Goal: Task Accomplishment & Management: Manage account settings

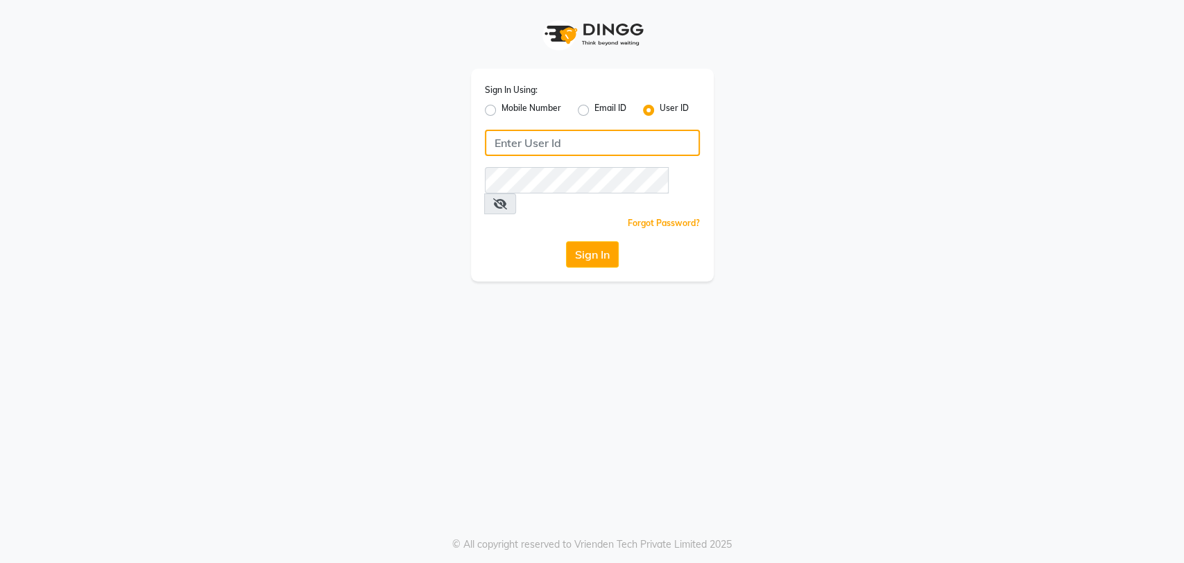
type input "timsalon@123"
click at [608, 241] on button "Sign In" at bounding box center [592, 254] width 53 height 26
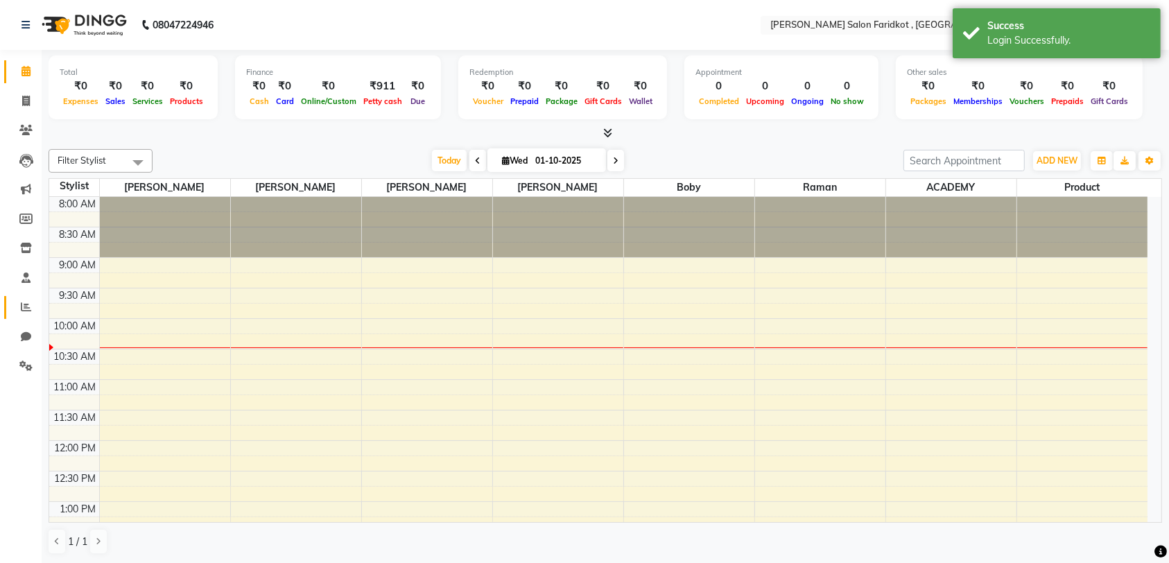
click at [19, 309] on span at bounding box center [26, 308] width 24 height 16
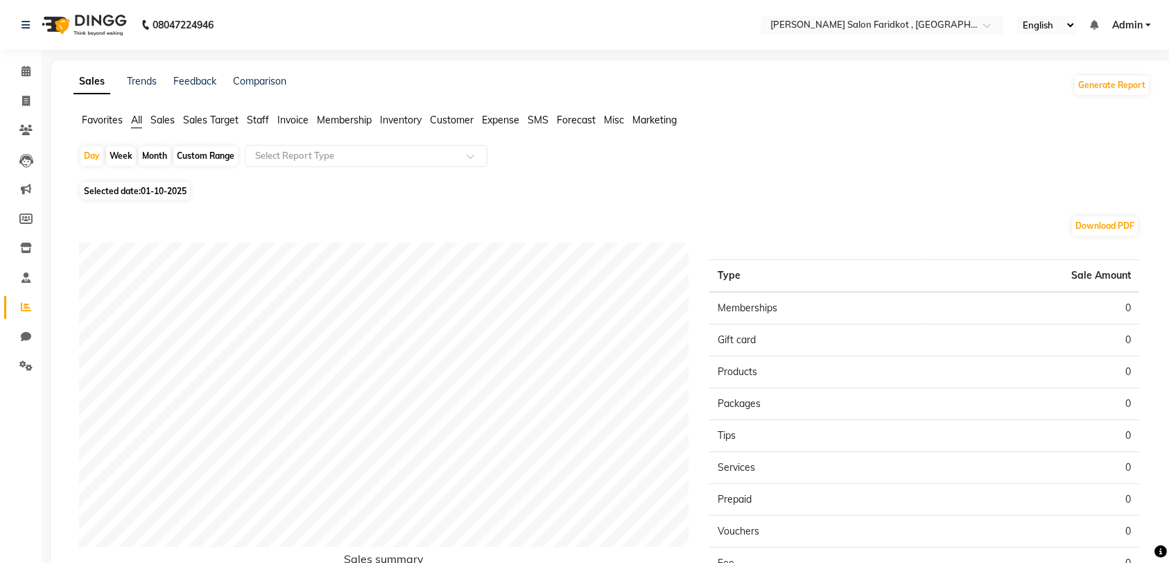
click at [141, 198] on span "Selected date: 01-10-2025" at bounding box center [135, 190] width 110 height 17
select select "10"
select select "2025"
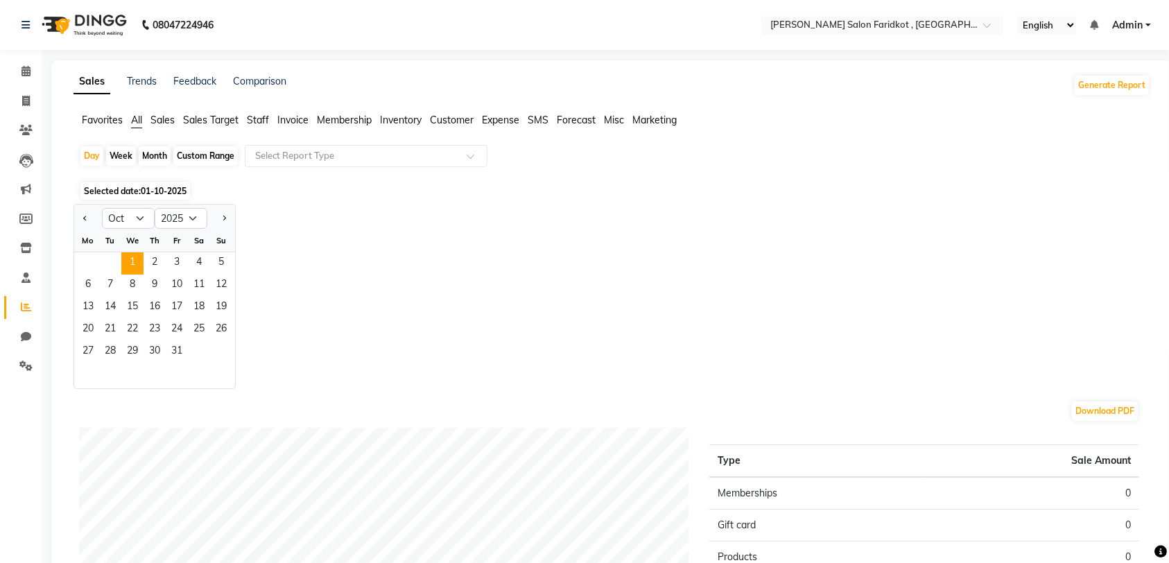
click at [85, 217] on span "Previous month" at bounding box center [85, 217] width 5 height 5
select select "9"
click at [85, 349] on span "29" at bounding box center [88, 352] width 22 height 22
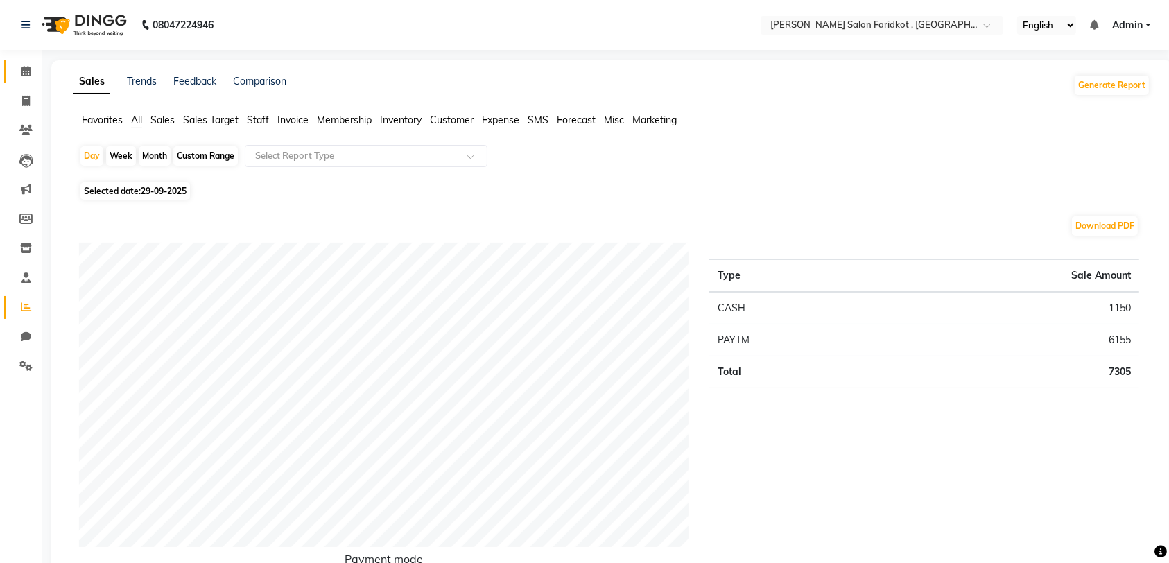
click at [26, 71] on icon at bounding box center [25, 71] width 9 height 10
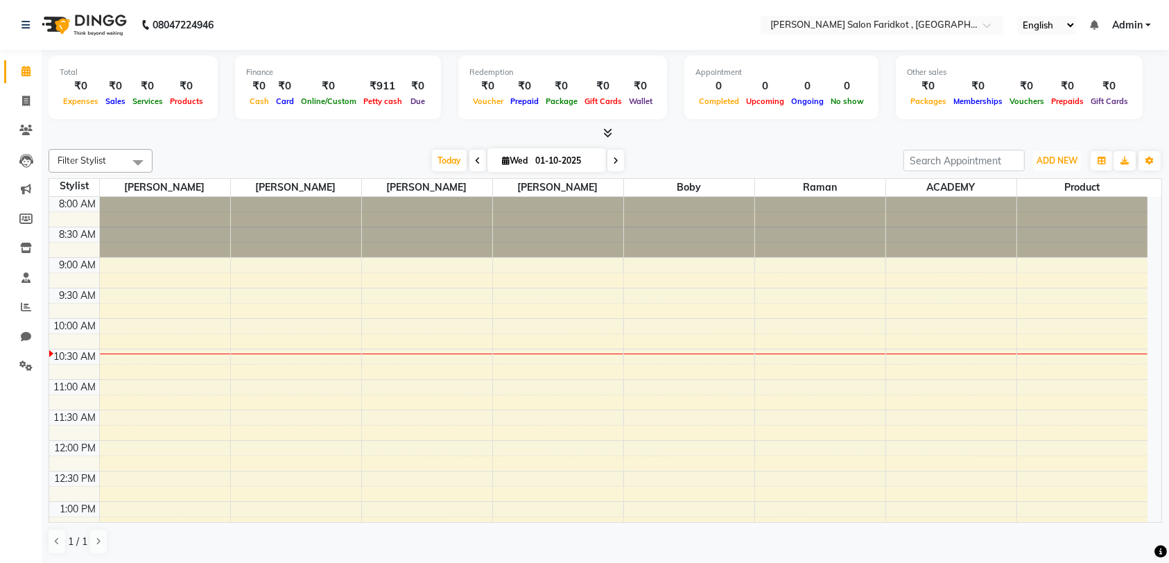
click at [1059, 157] on span "ADD NEW" at bounding box center [1057, 160] width 41 height 10
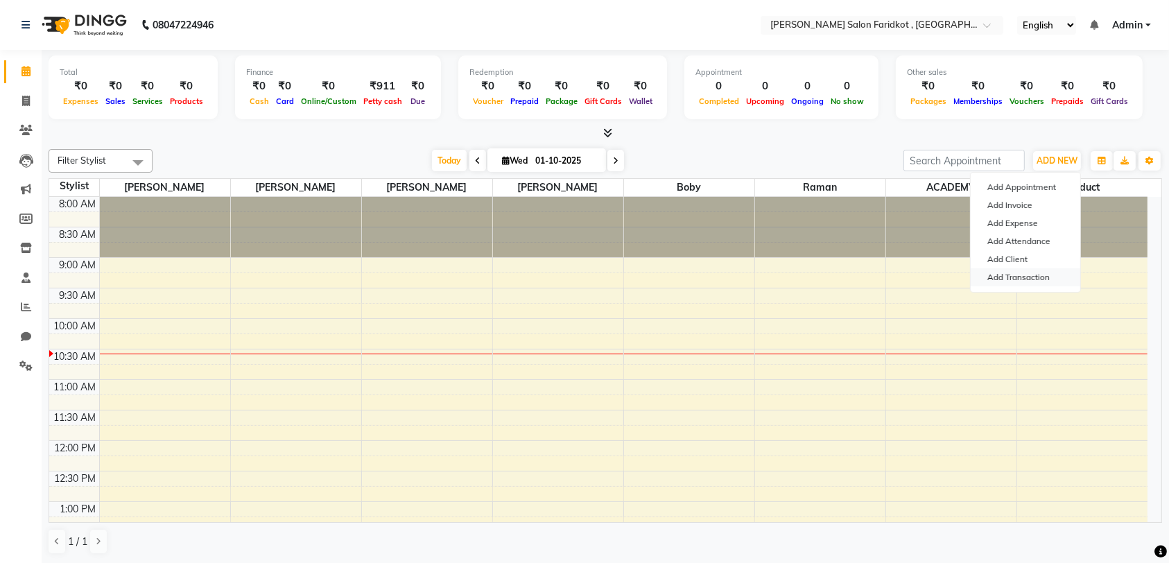
click at [1037, 279] on link "Add Transaction" at bounding box center [1026, 277] width 110 height 18
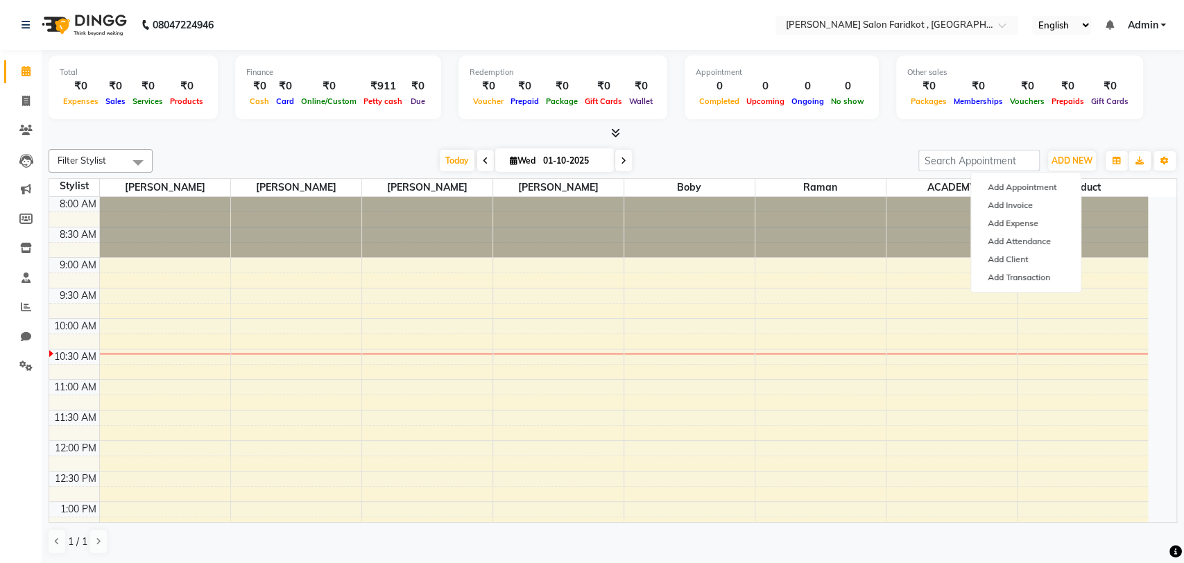
select select "direct"
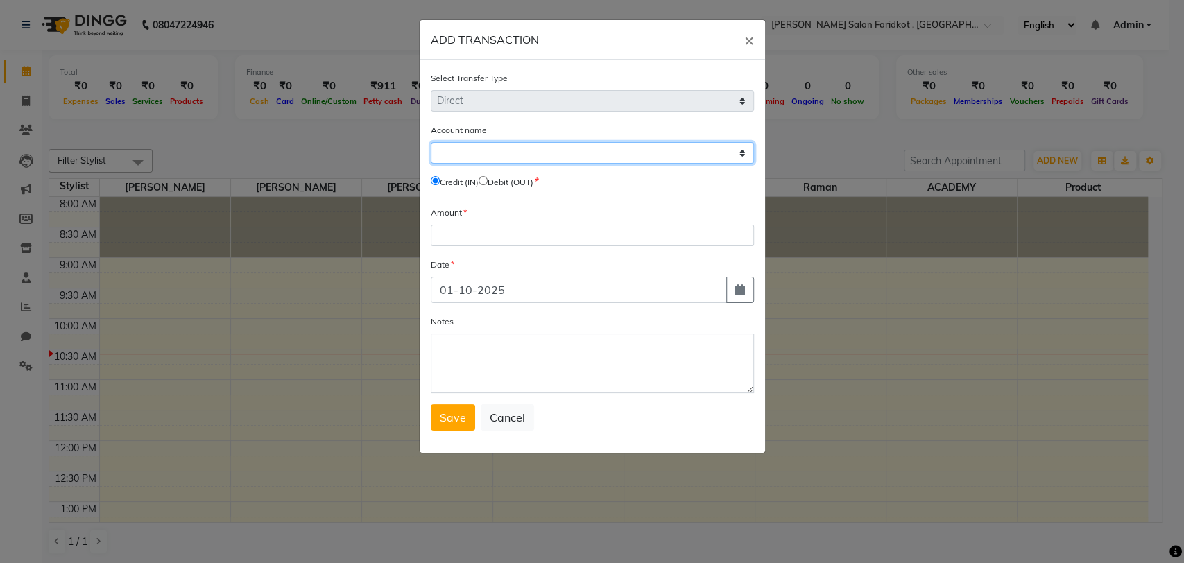
click at [517, 162] on select "Select [PERSON_NAME] Cash Default Account" at bounding box center [592, 152] width 323 height 21
select select "8097"
click at [431, 142] on select "Select [PERSON_NAME] Cash Default Account" at bounding box center [592, 152] width 323 height 21
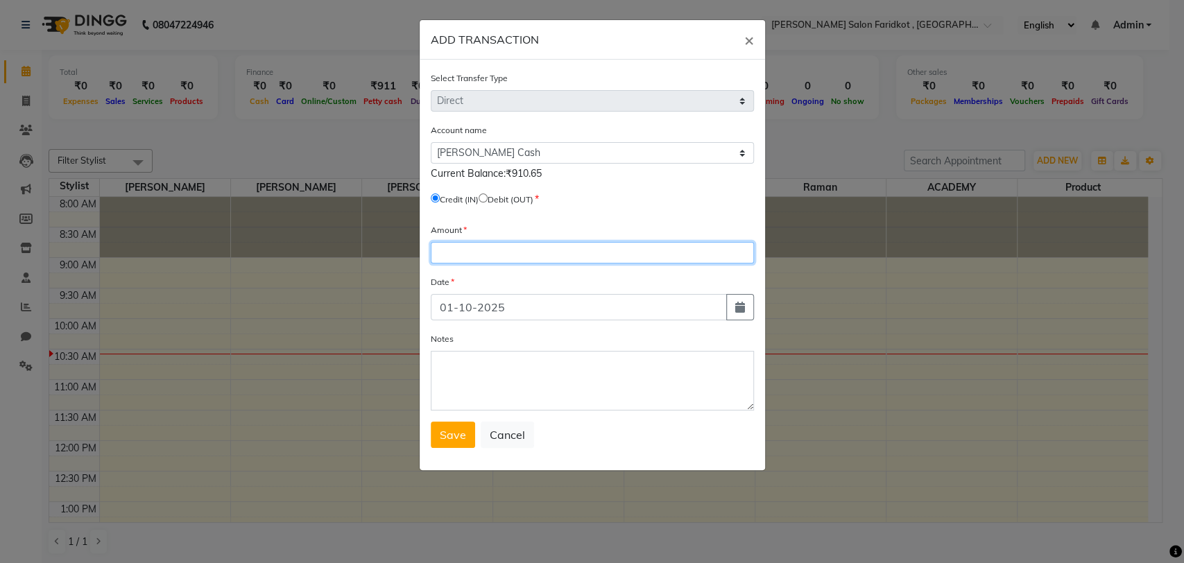
click at [643, 251] on input "number" at bounding box center [592, 252] width 323 height 21
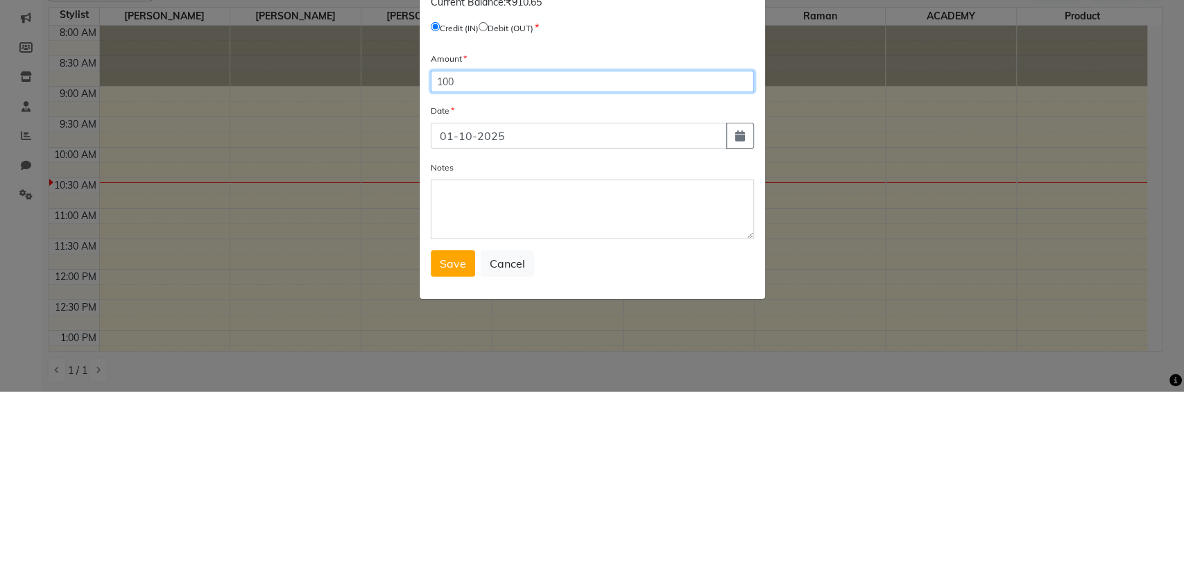
type input "100"
click at [739, 306] on icon "button" at bounding box center [740, 307] width 10 height 11
select select "10"
select select "2025"
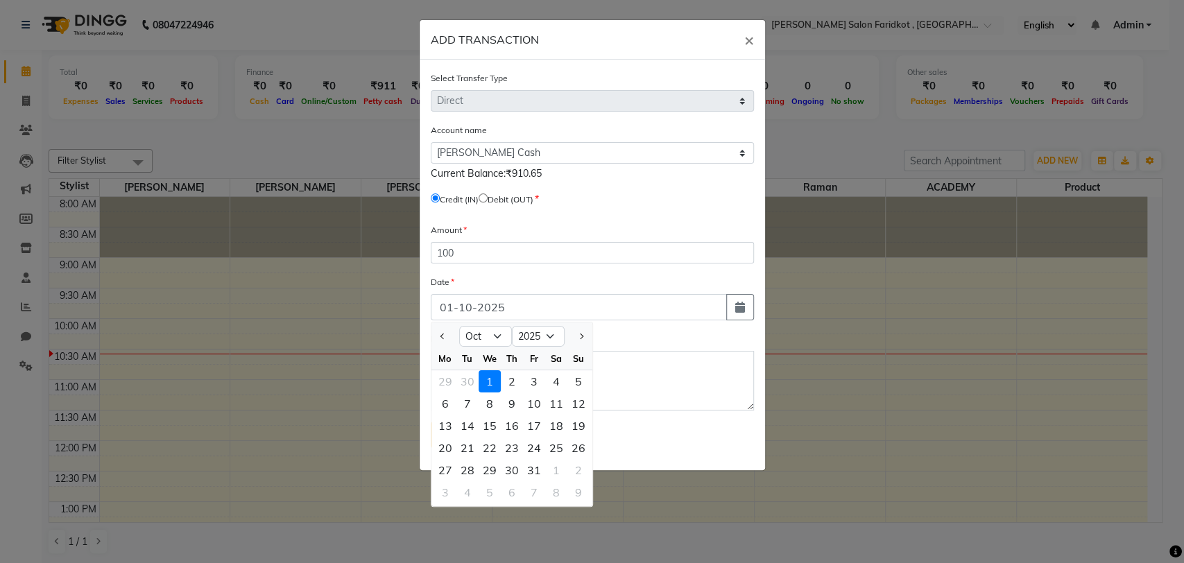
click at [442, 335] on span "Previous month" at bounding box center [443, 336] width 6 height 6
select select "9"
click at [444, 468] on div "29" at bounding box center [445, 470] width 22 height 22
type input "29-09-2025"
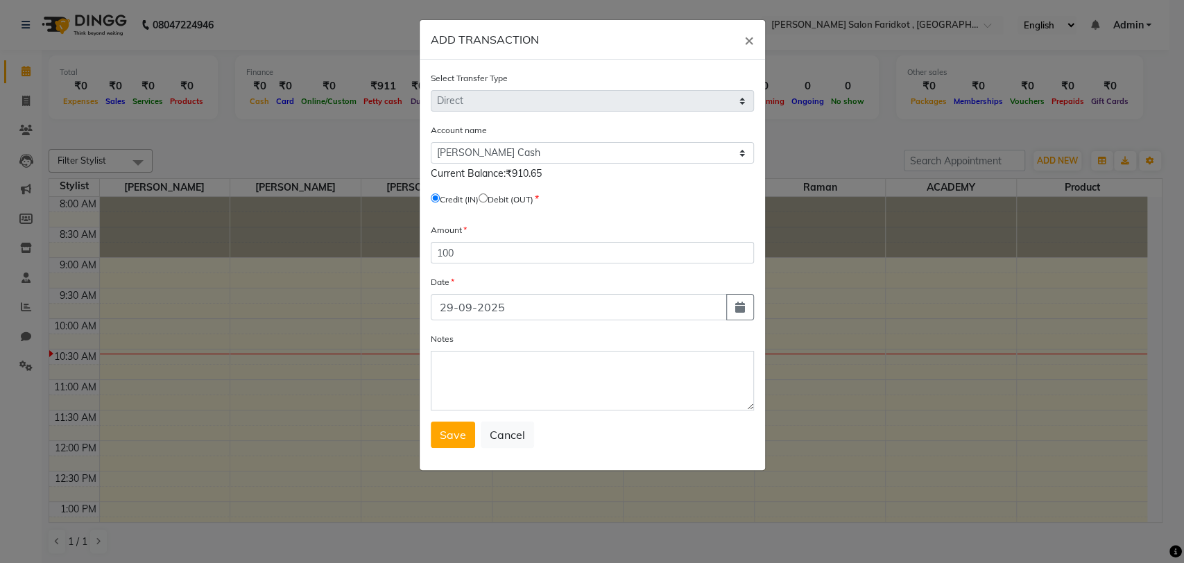
click at [460, 442] on button "Save" at bounding box center [453, 435] width 44 height 26
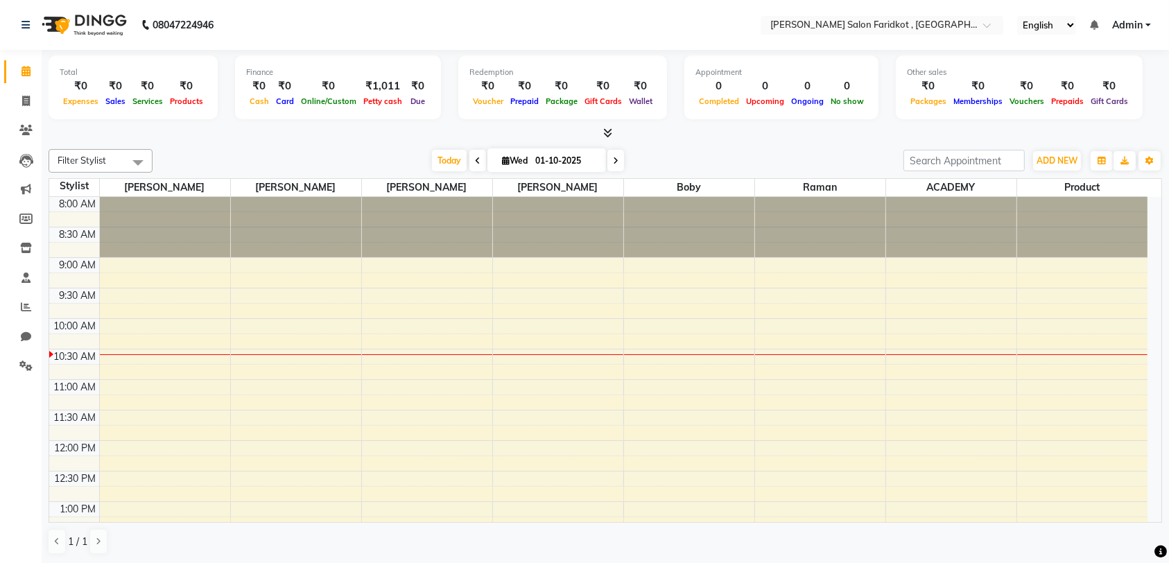
click at [387, 98] on span "Petty cash" at bounding box center [383, 101] width 46 height 10
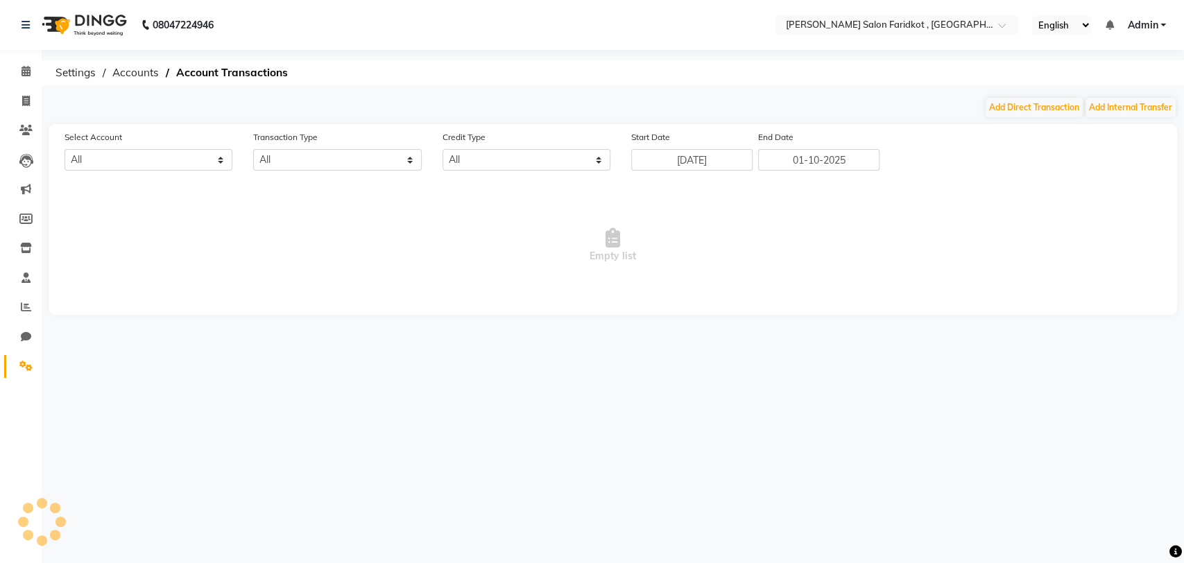
select select "8097"
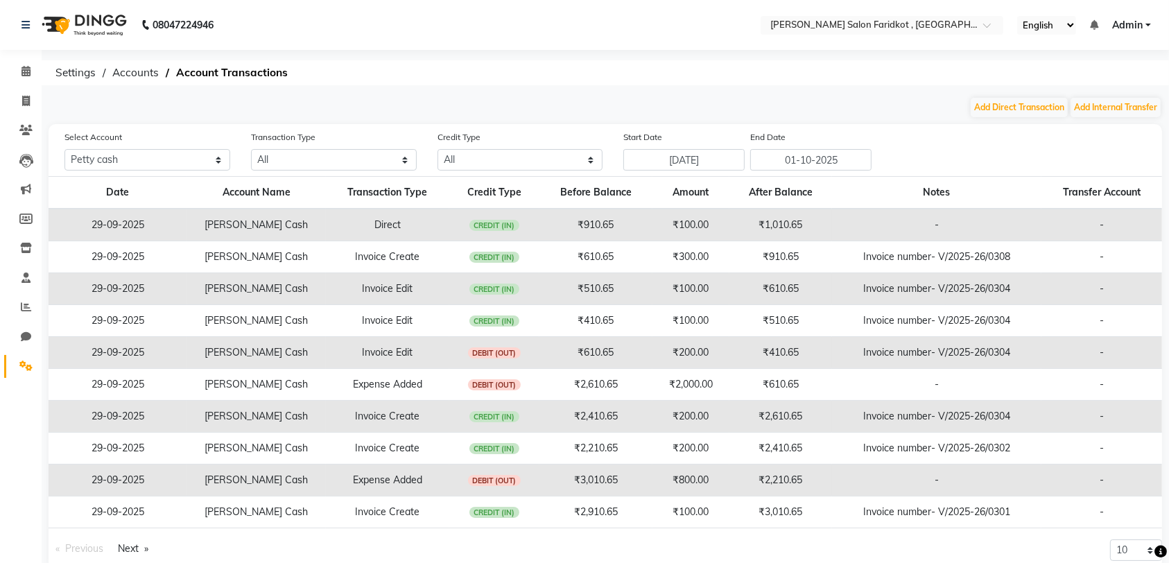
click at [890, 83] on ol "Settings Accounts Account Transactions" at bounding box center [603, 72] width 1109 height 25
click at [26, 71] on icon at bounding box center [25, 71] width 9 height 10
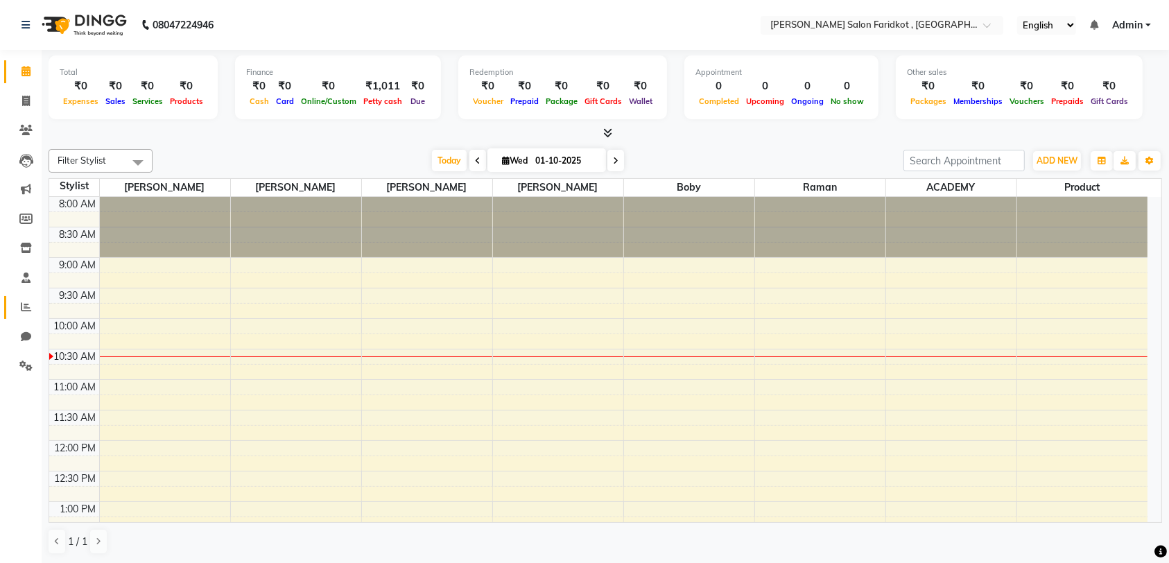
click at [26, 308] on icon at bounding box center [26, 307] width 10 height 10
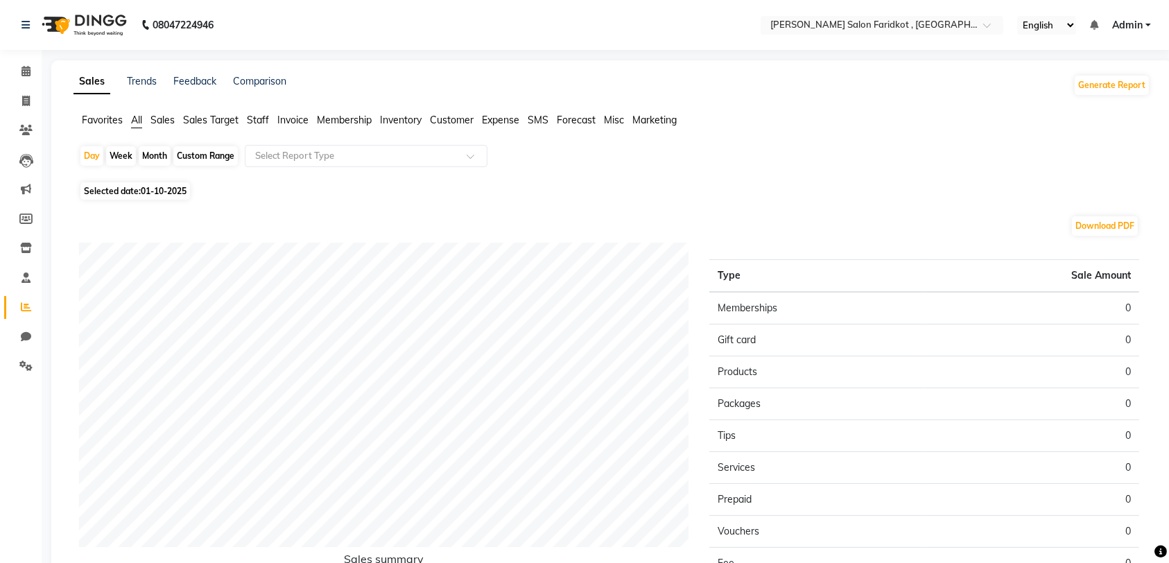
click at [27, 367] on icon at bounding box center [25, 366] width 13 height 10
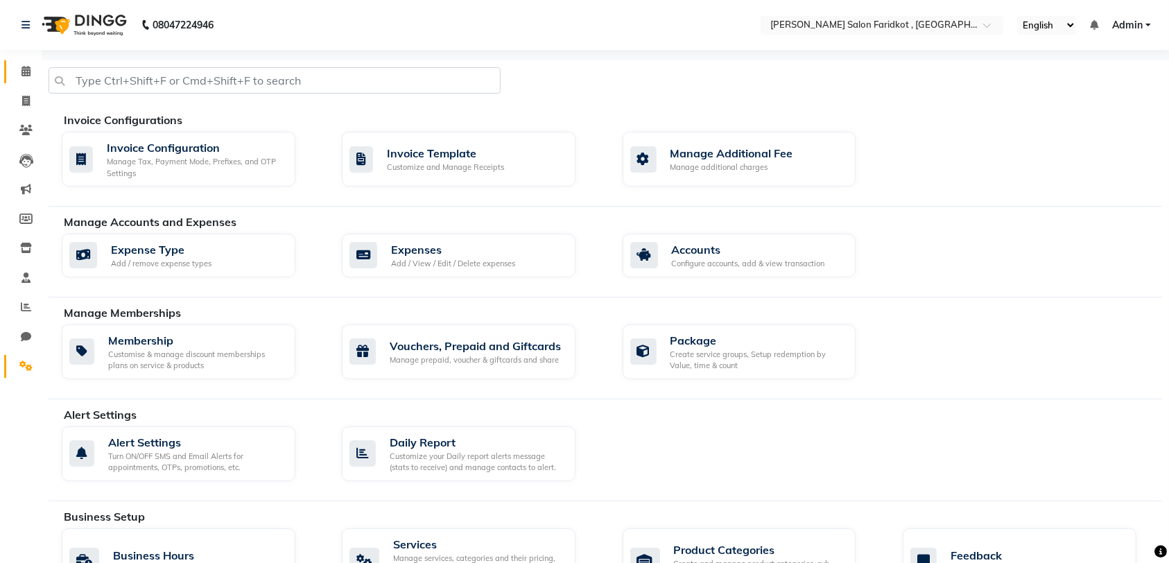
click at [24, 72] on icon at bounding box center [25, 71] width 9 height 10
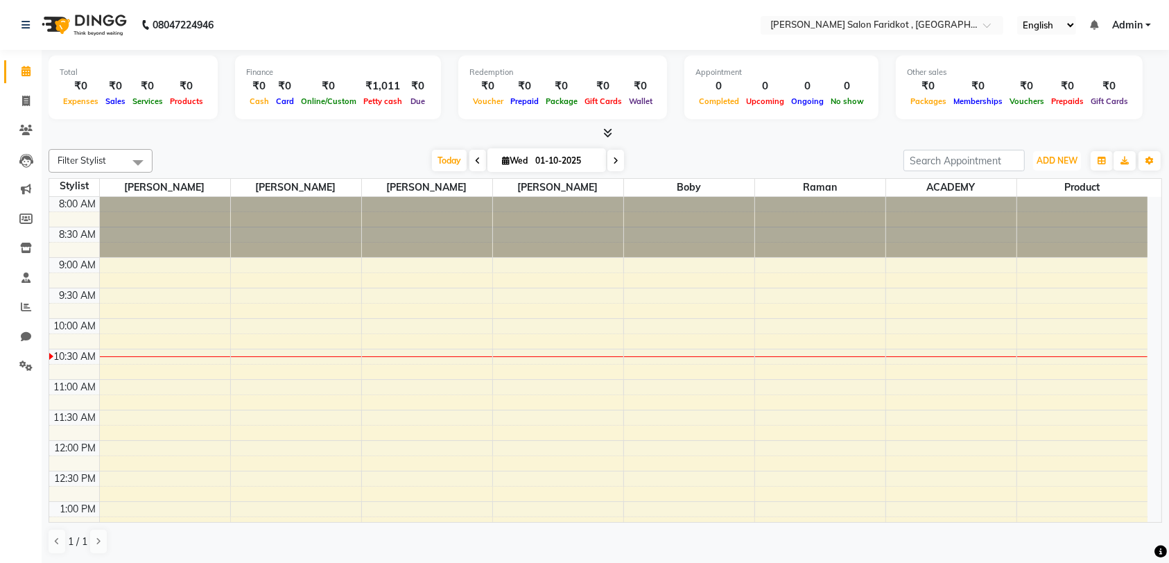
click at [1060, 162] on span "ADD NEW" at bounding box center [1057, 160] width 41 height 10
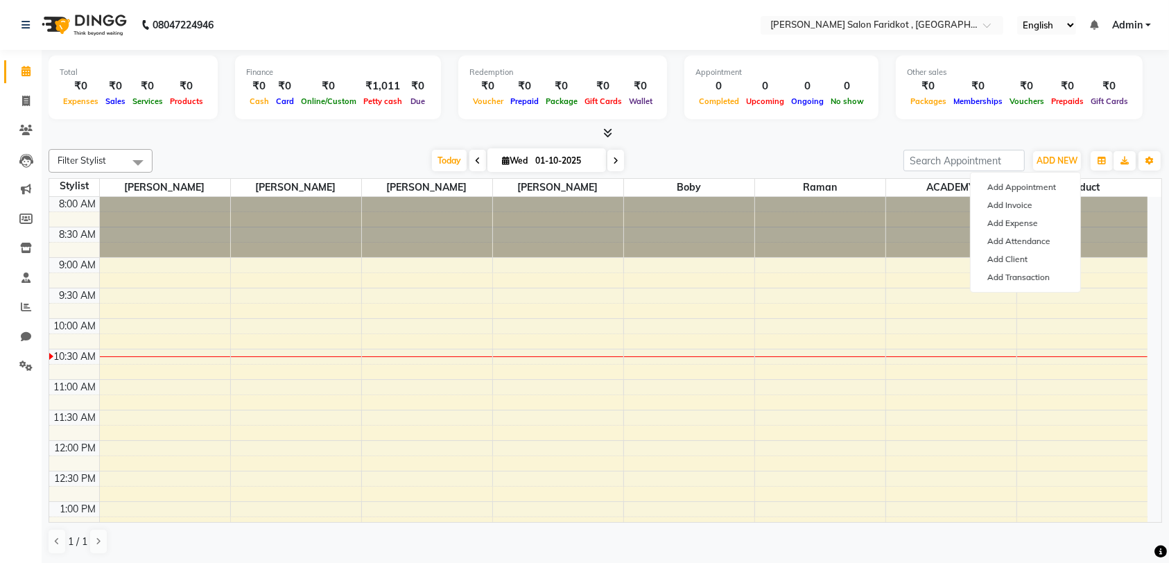
click at [1044, 284] on link "Add Transaction" at bounding box center [1026, 277] width 110 height 18
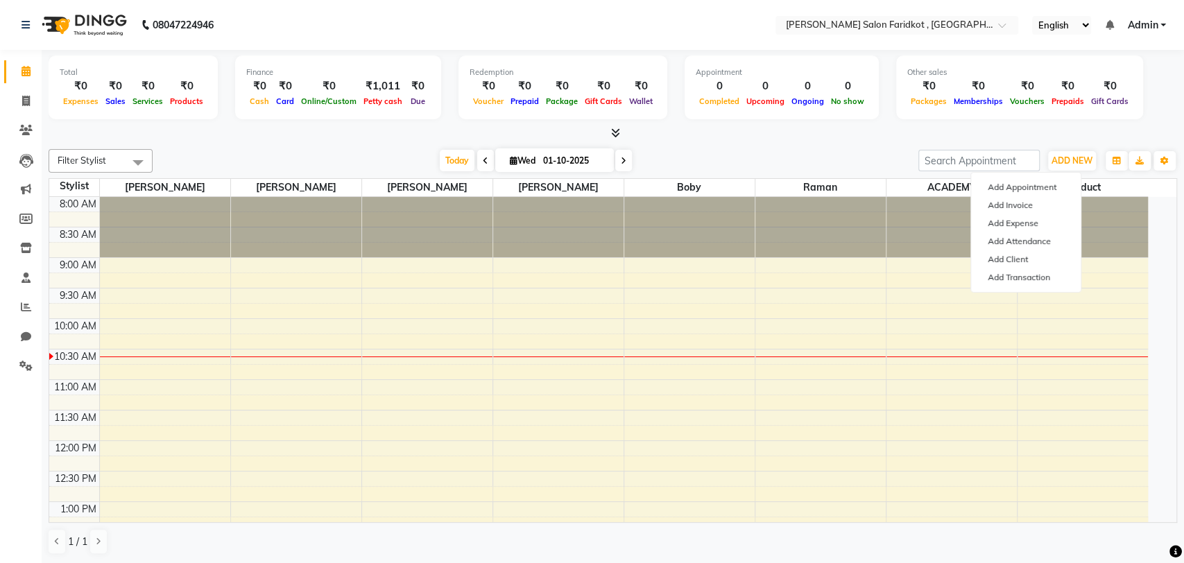
select select "direct"
select select
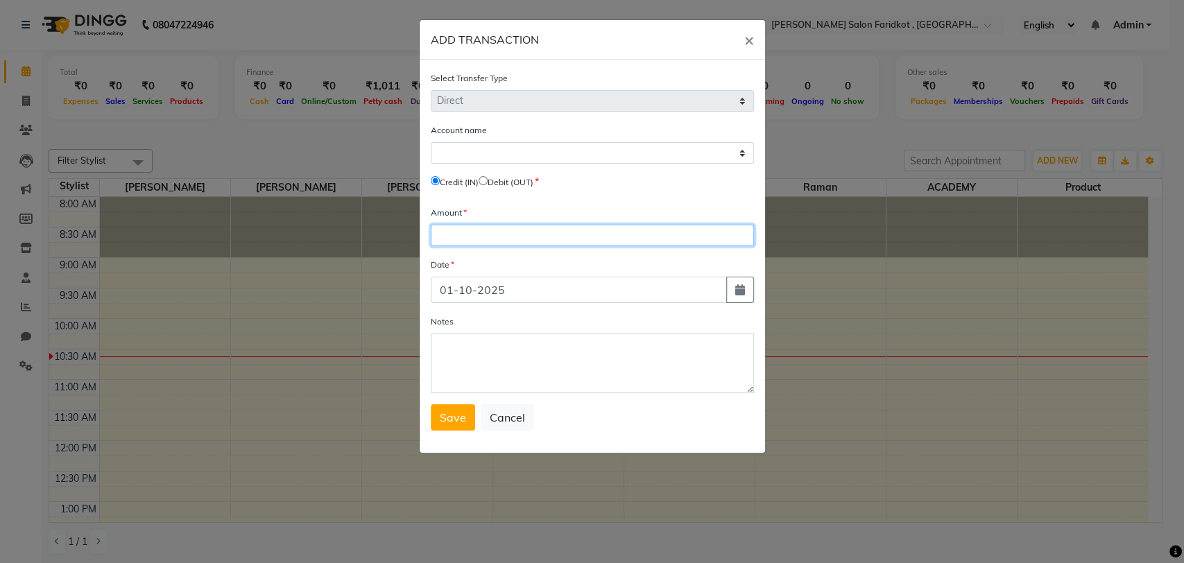
click at [609, 233] on input "number" at bounding box center [592, 235] width 323 height 21
type input "200"
click at [487, 180] on input "radio" at bounding box center [482, 180] width 9 height 9
radio input "true"
click at [736, 294] on icon "button" at bounding box center [740, 289] width 10 height 11
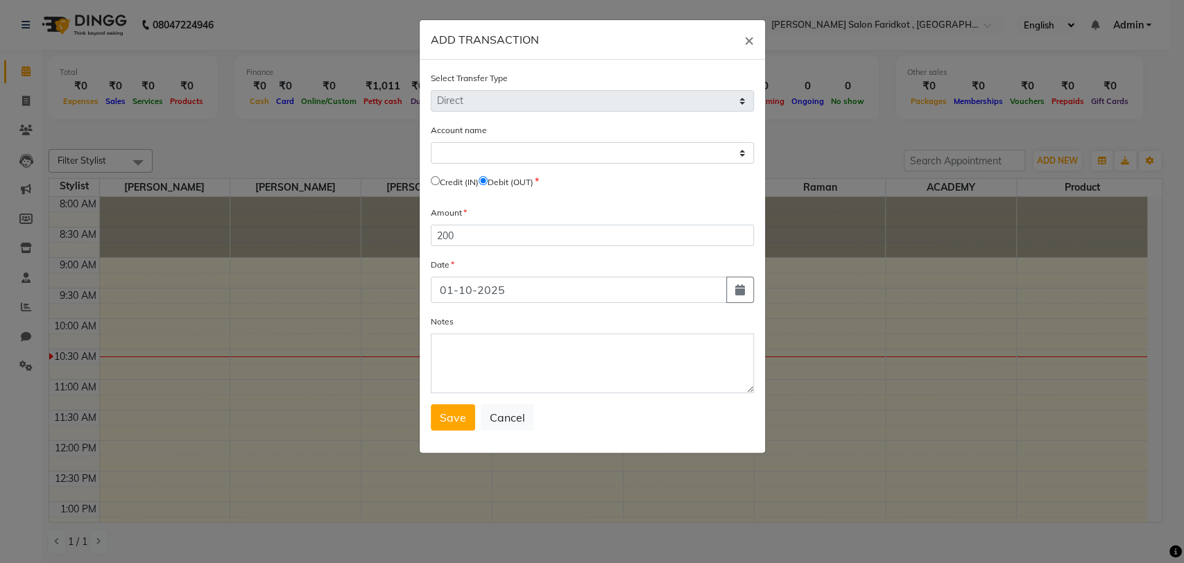
select select "10"
select select "2025"
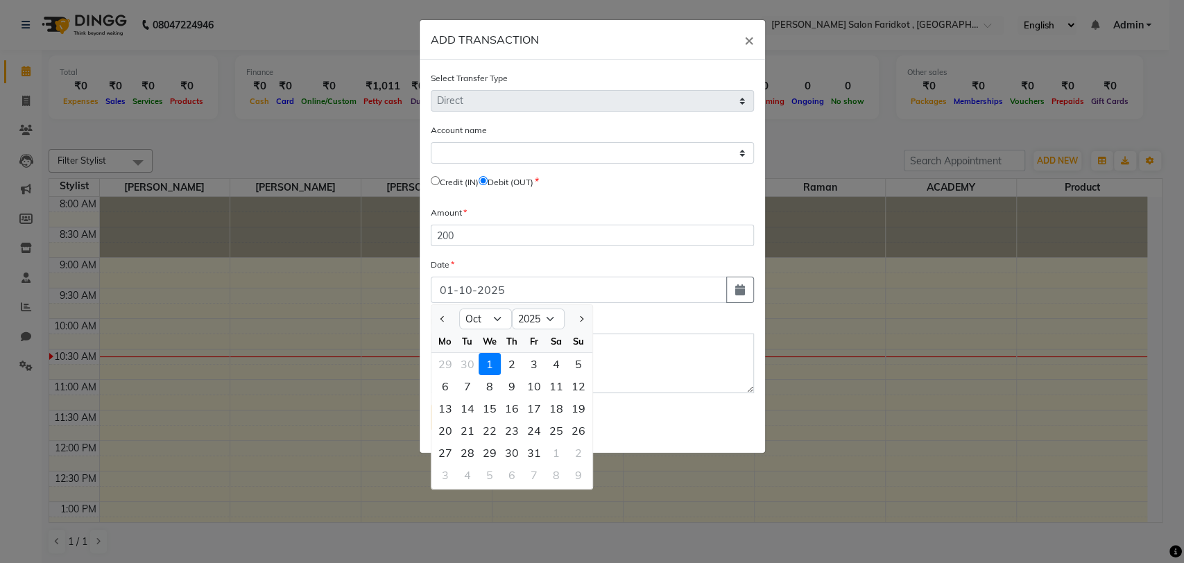
click at [442, 317] on span "Previous month" at bounding box center [443, 319] width 6 height 6
select select "9"
click at [444, 451] on div "29" at bounding box center [445, 453] width 22 height 22
type input "29-09-2025"
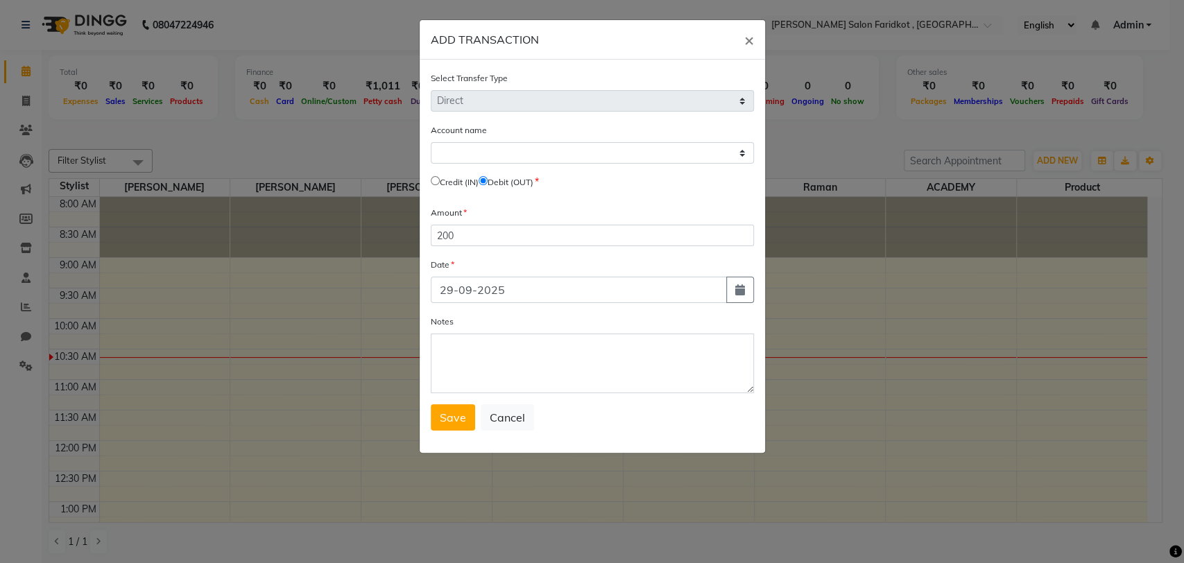
click at [465, 422] on button "Save" at bounding box center [453, 417] width 44 height 26
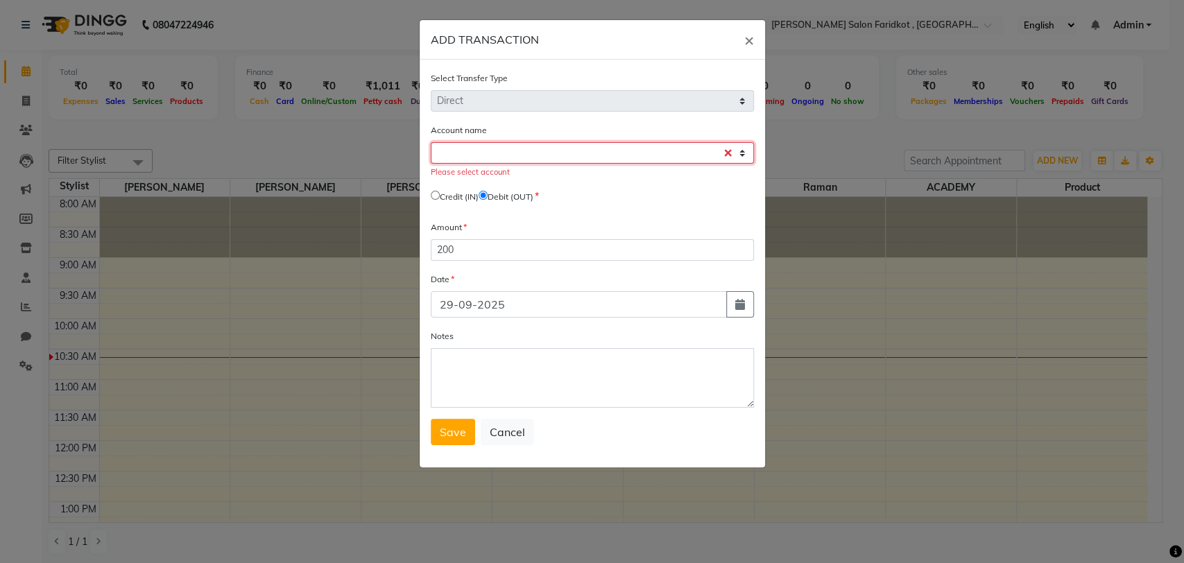
click at [623, 155] on select "Select Petty Cash Default Account" at bounding box center [592, 152] width 323 height 21
select select "8097"
click at [431, 142] on select "Select Petty Cash Default Account" at bounding box center [592, 152] width 323 height 21
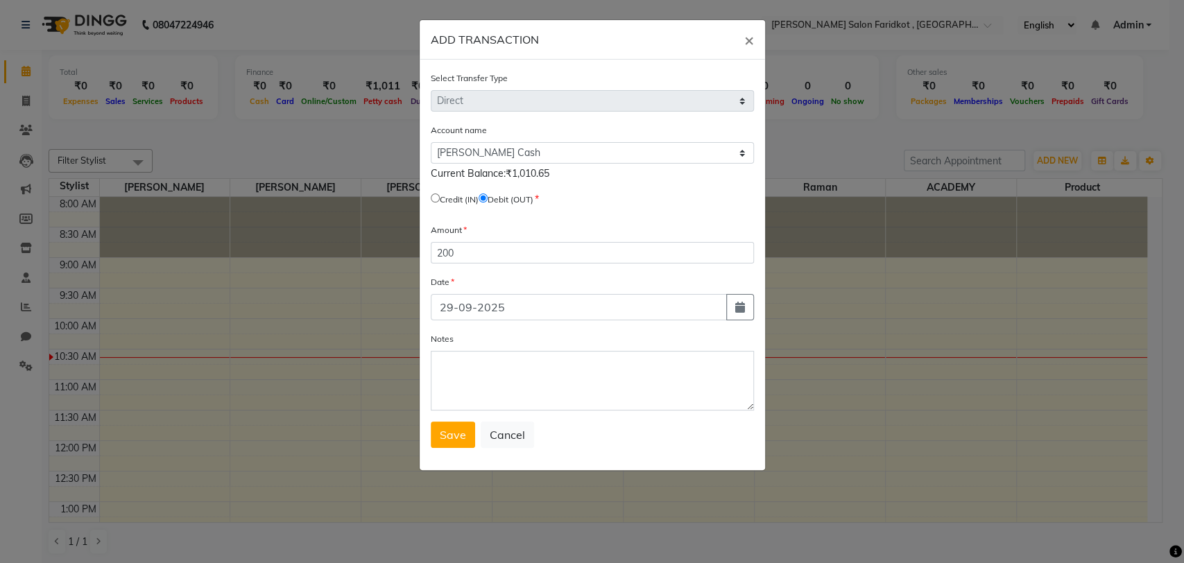
click at [458, 437] on span "Save" at bounding box center [453, 435] width 26 height 14
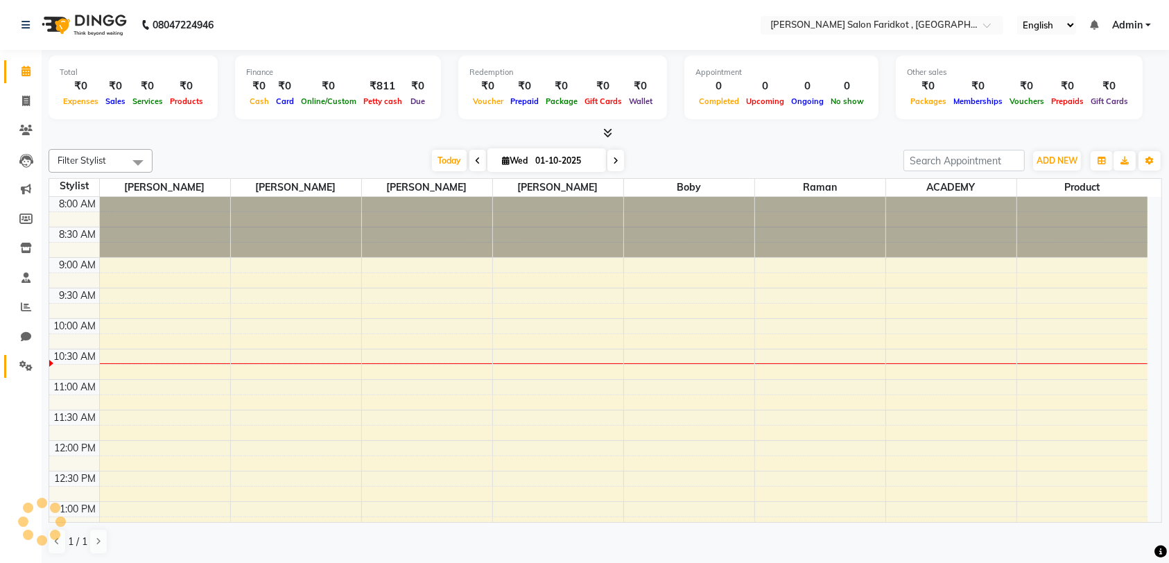
click at [24, 370] on icon at bounding box center [25, 366] width 13 height 10
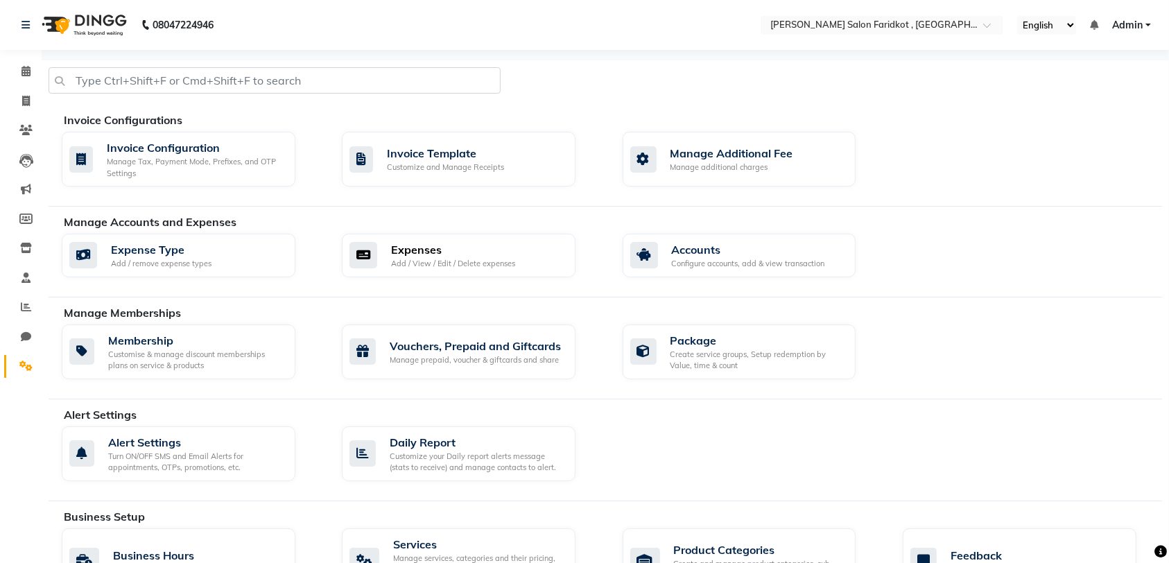
click at [433, 261] on div "Add / View / Edit / Delete expenses" at bounding box center [453, 264] width 124 height 12
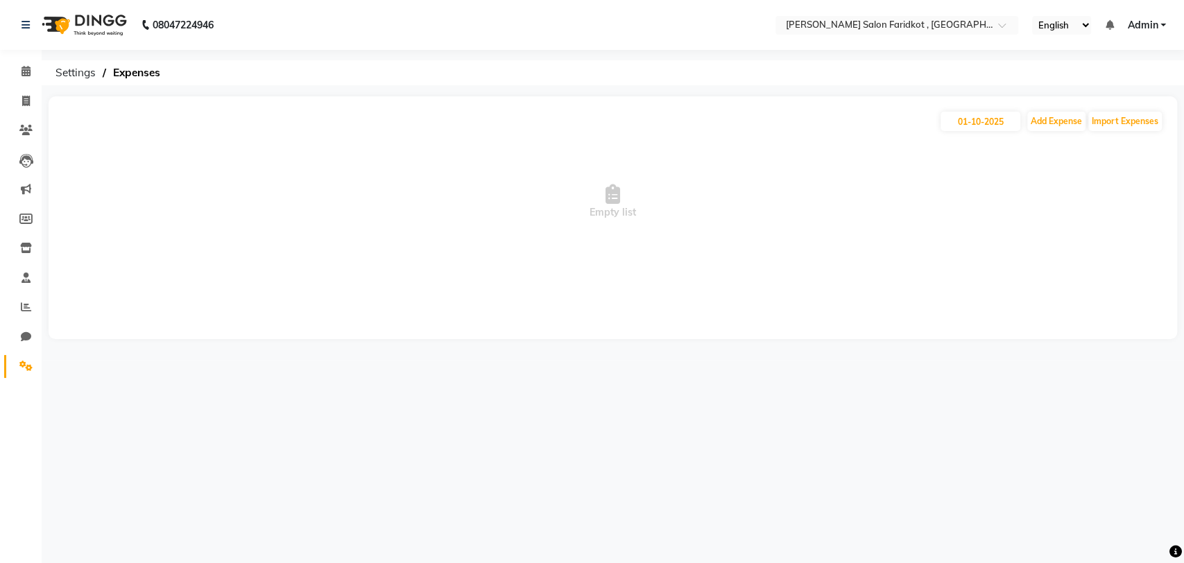
click at [26, 367] on icon at bounding box center [25, 366] width 13 height 10
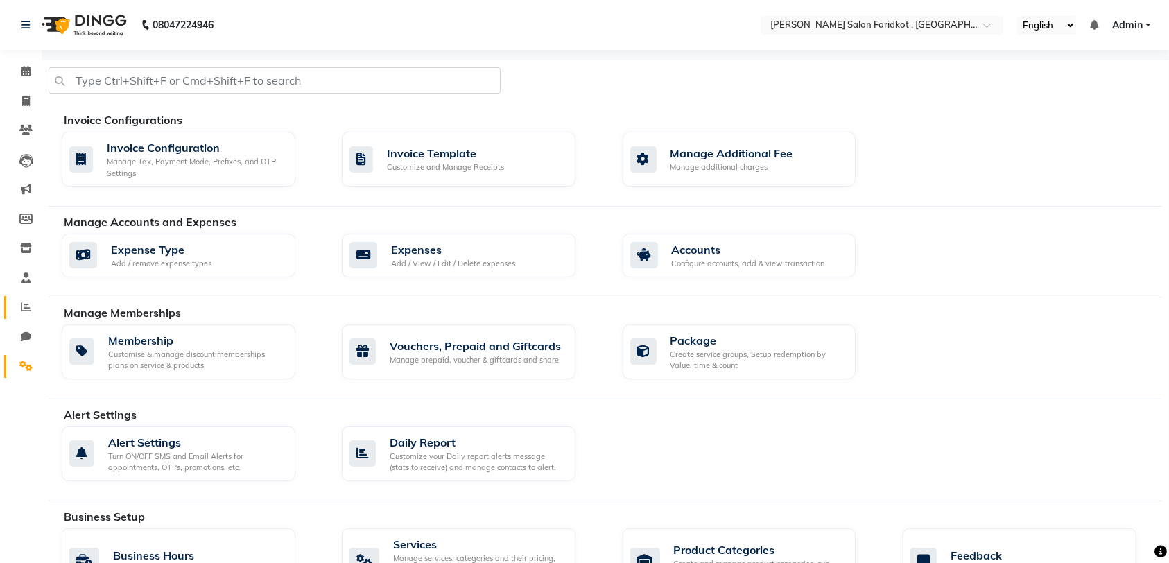
click at [26, 307] on icon at bounding box center [26, 307] width 10 height 10
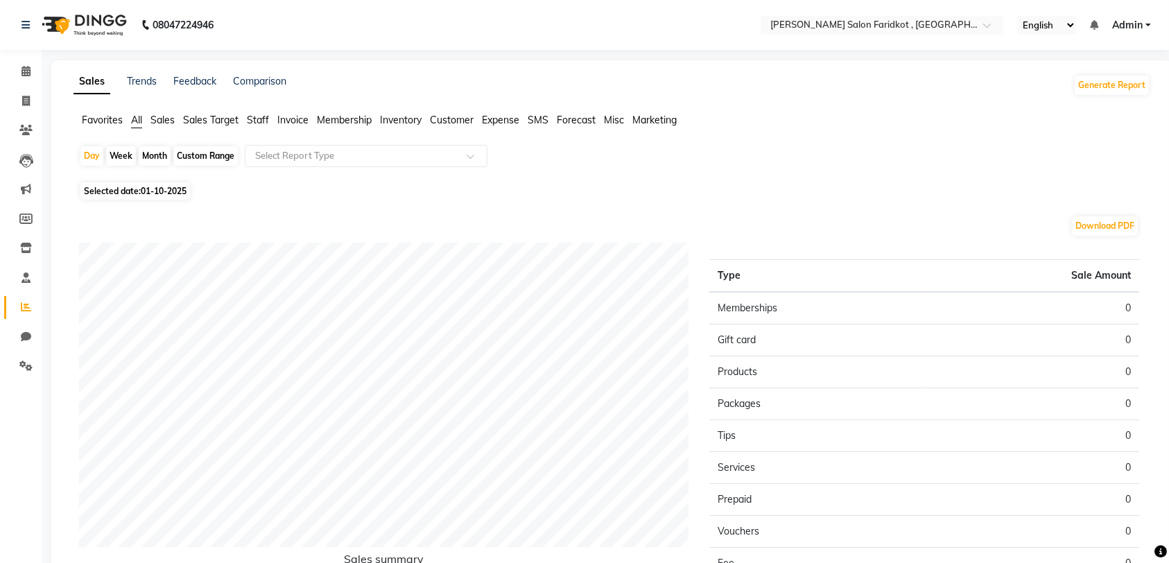
click at [175, 197] on span "Selected date: 01-10-2025" at bounding box center [135, 190] width 110 height 17
select select "10"
select select "2025"
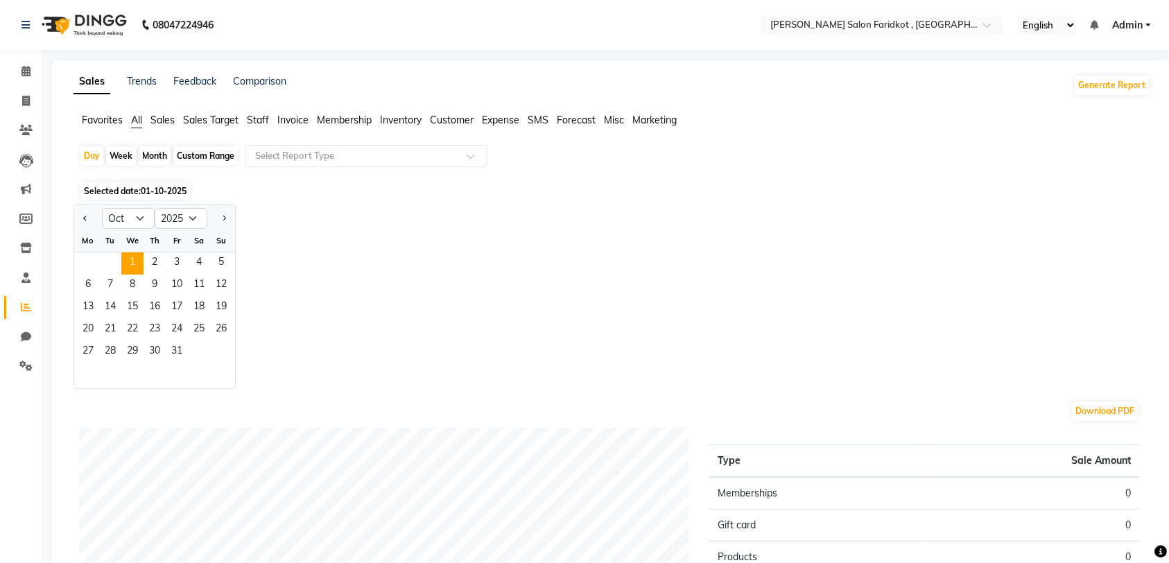
click at [90, 222] on button "Previous month" at bounding box center [85, 218] width 11 height 22
select select "9"
click at [92, 349] on span "29" at bounding box center [88, 352] width 22 height 22
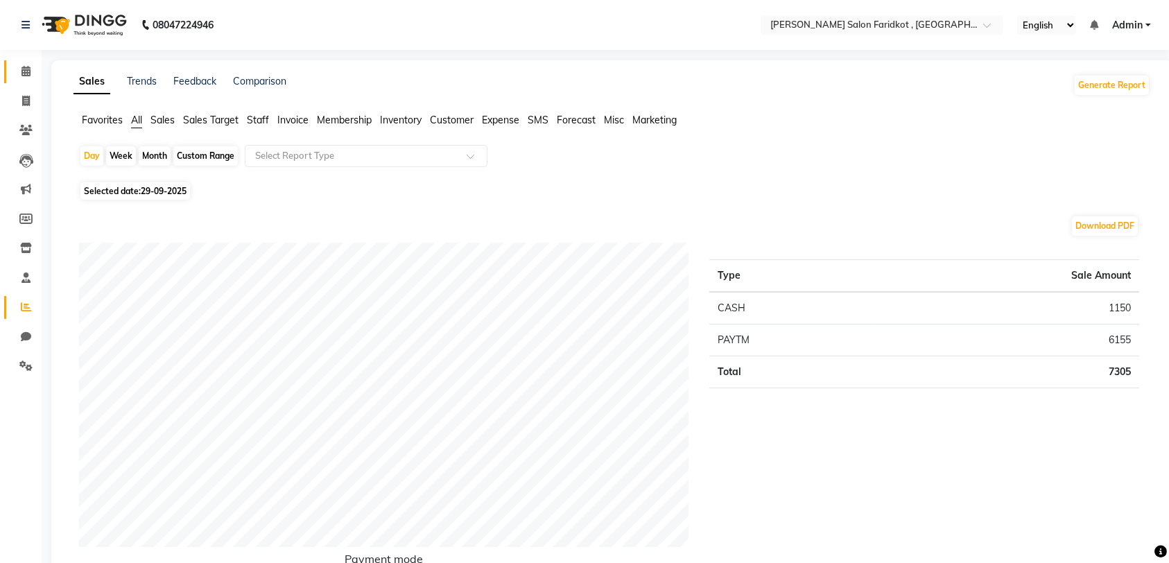
click at [26, 73] on icon at bounding box center [25, 71] width 9 height 10
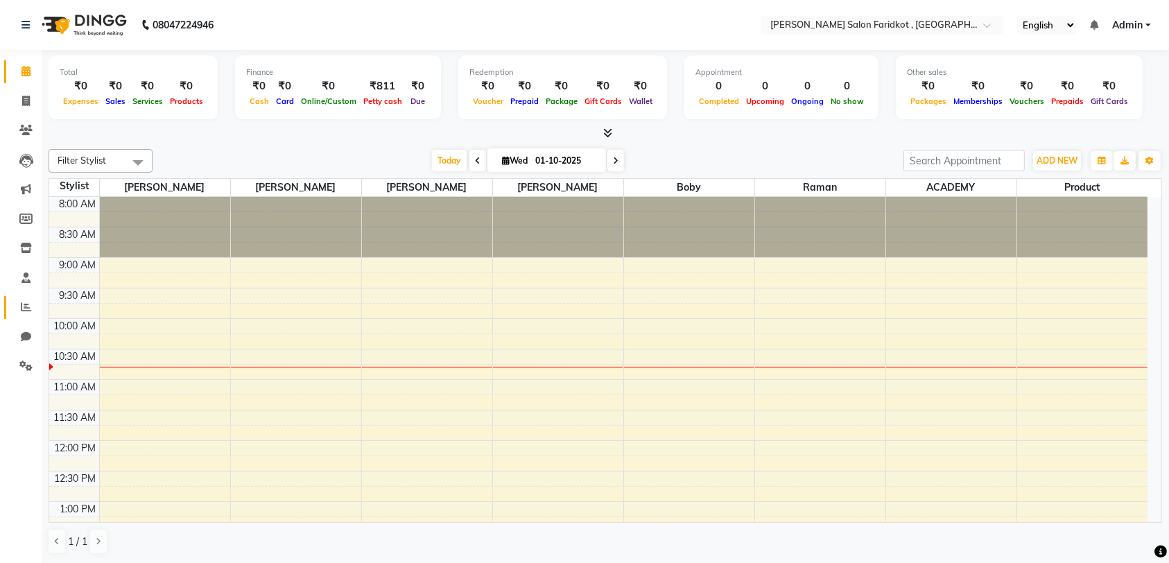
click at [22, 306] on icon at bounding box center [26, 307] width 10 height 10
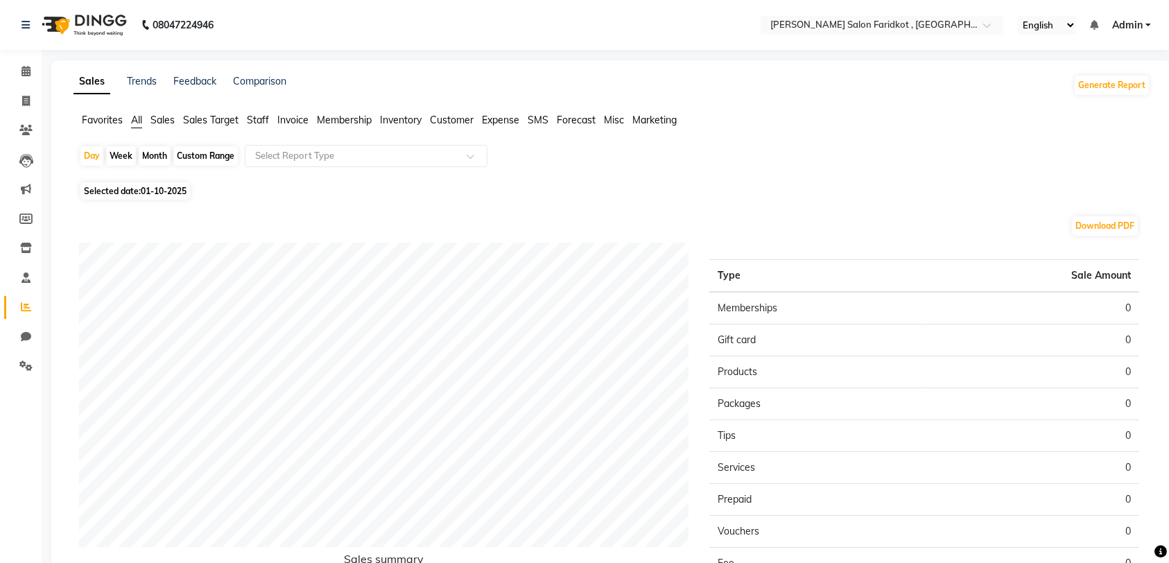
click at [166, 197] on span "Selected date: 01-10-2025" at bounding box center [135, 190] width 110 height 17
select select "10"
select select "2025"
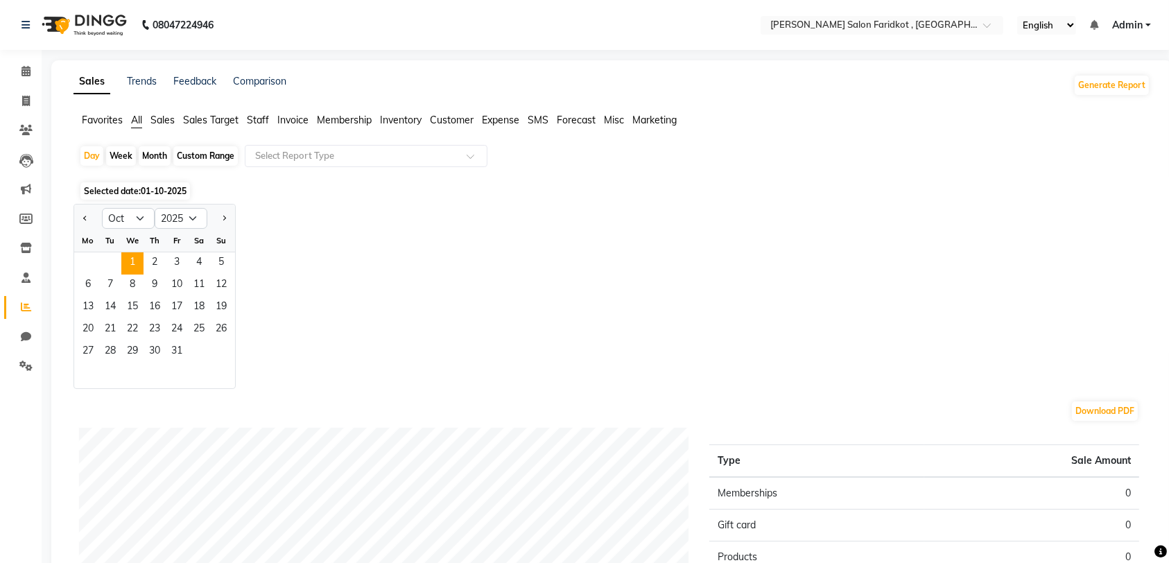
click at [82, 221] on button "Previous month" at bounding box center [85, 218] width 11 height 22
select select "9"
click at [85, 352] on span "29" at bounding box center [88, 352] width 22 height 22
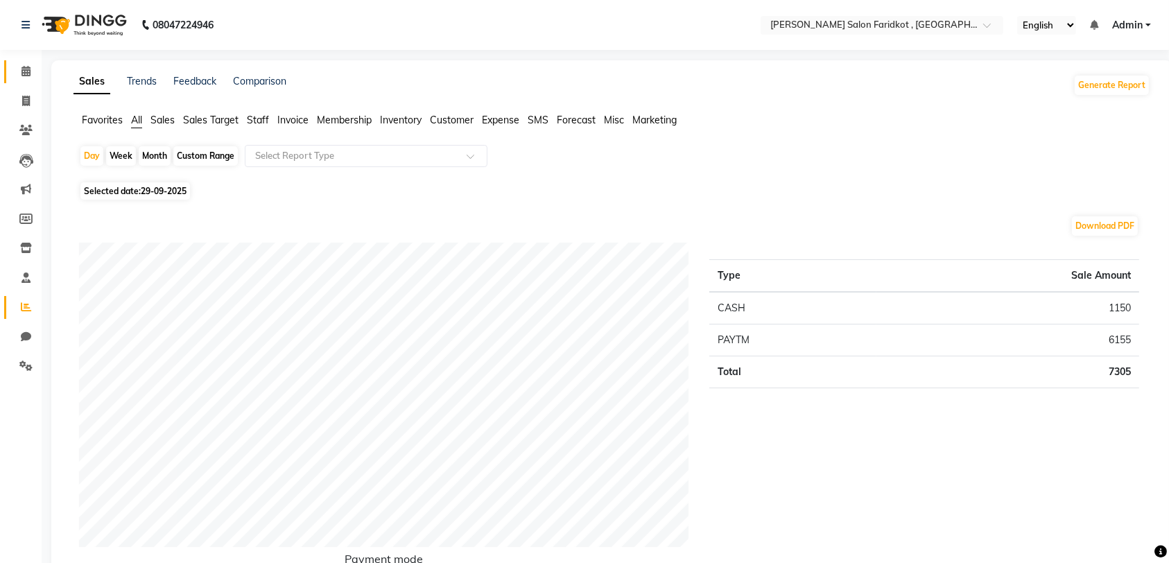
click at [22, 66] on span at bounding box center [26, 72] width 24 height 16
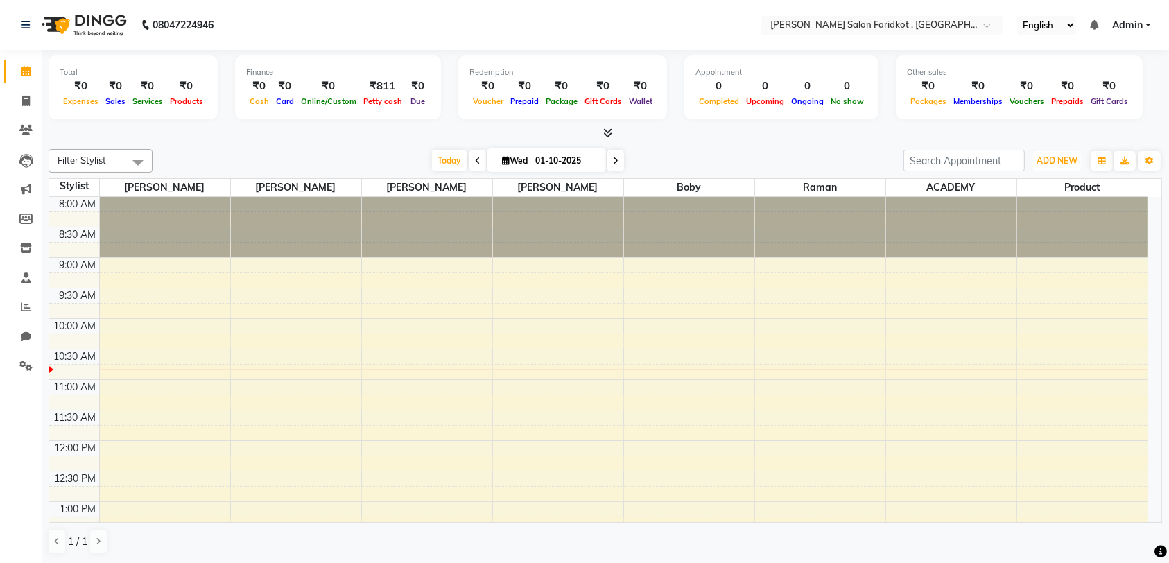
click at [1059, 165] on span "ADD NEW" at bounding box center [1057, 160] width 41 height 10
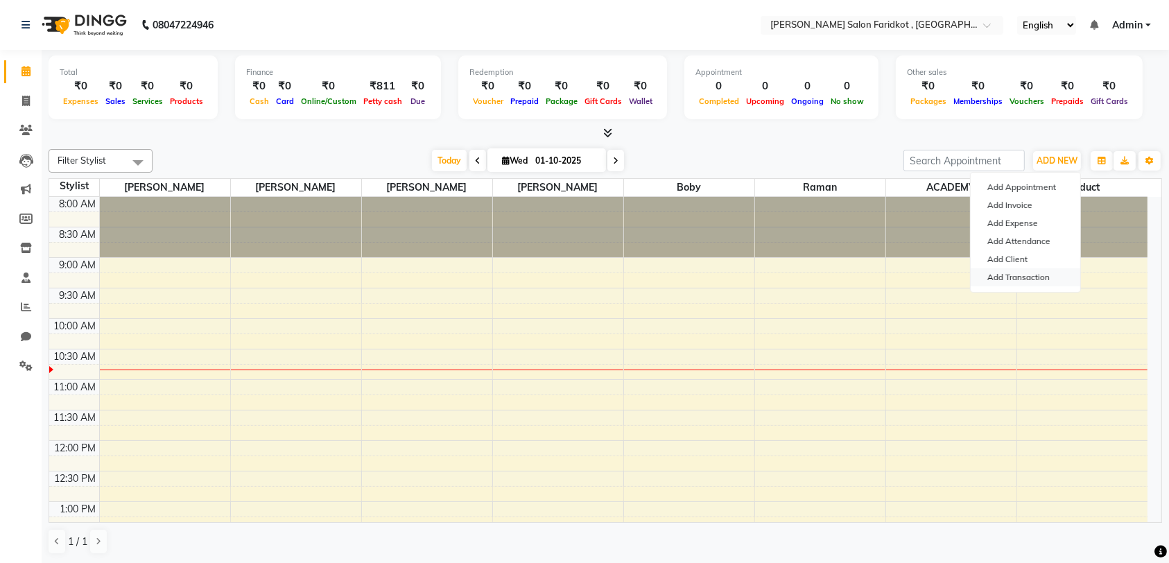
click at [1041, 277] on link "Add Transaction" at bounding box center [1026, 277] width 110 height 18
select select "direct"
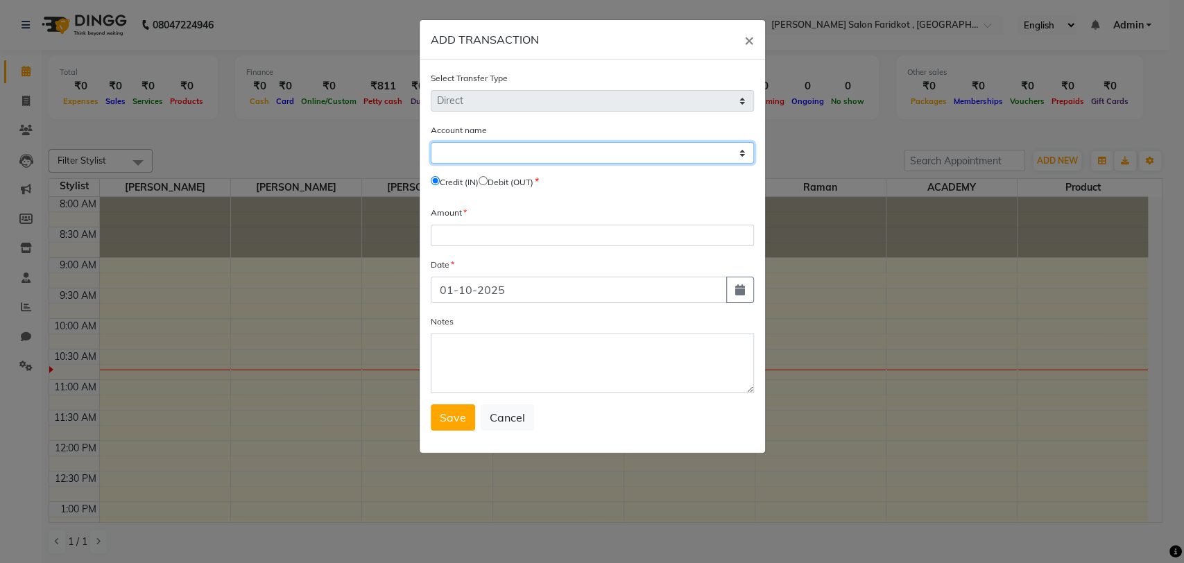
click at [578, 150] on select "Select [PERSON_NAME] Cash Default Account" at bounding box center [592, 152] width 323 height 21
select select "8097"
click at [431, 142] on select "Select [PERSON_NAME] Cash Default Account" at bounding box center [592, 152] width 323 height 21
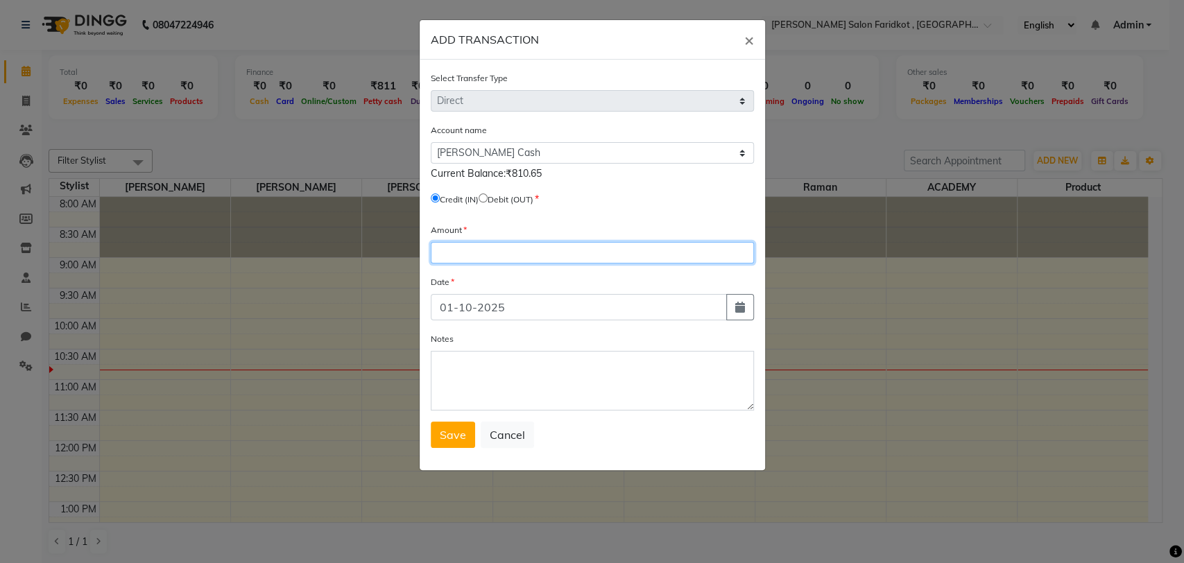
click at [543, 250] on input "number" at bounding box center [592, 252] width 323 height 21
type input "1000"
click at [451, 434] on span "Save" at bounding box center [453, 435] width 26 height 14
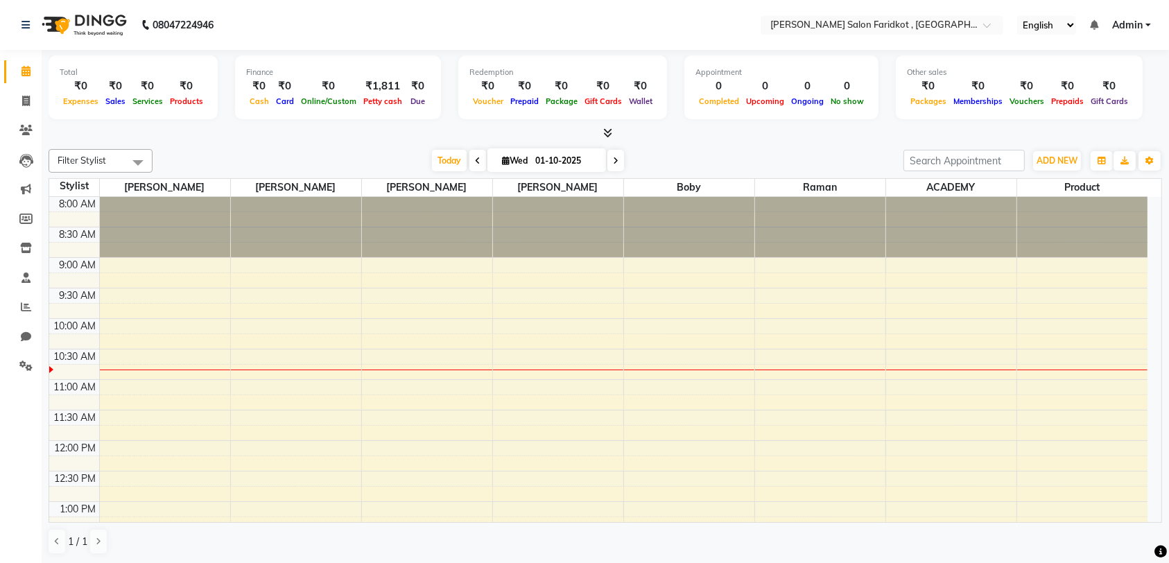
click at [475, 162] on icon at bounding box center [478, 161] width 6 height 8
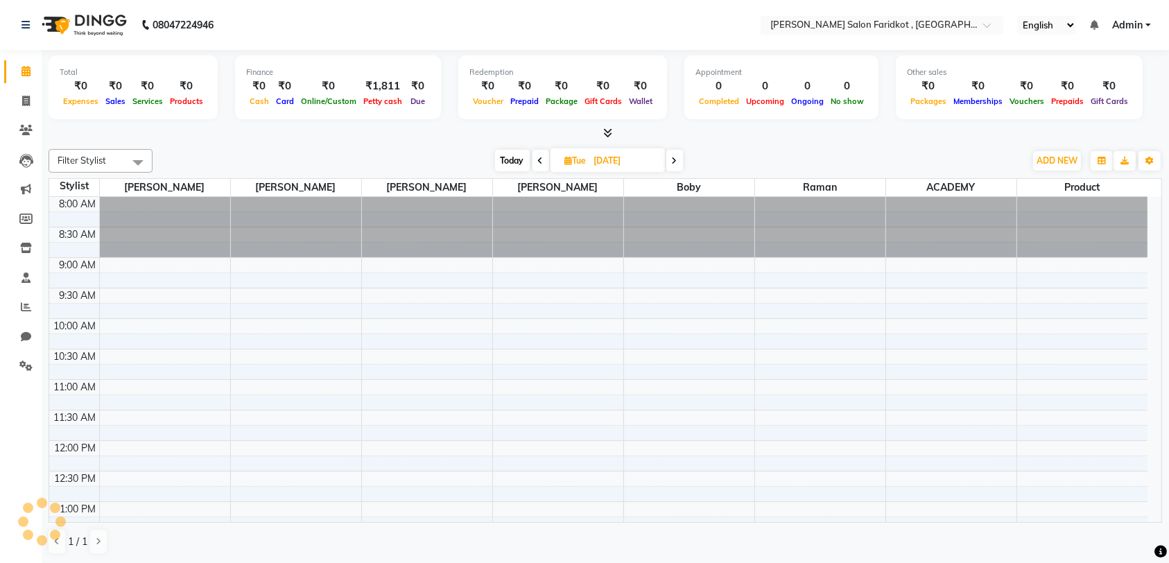
scroll to position [122, 0]
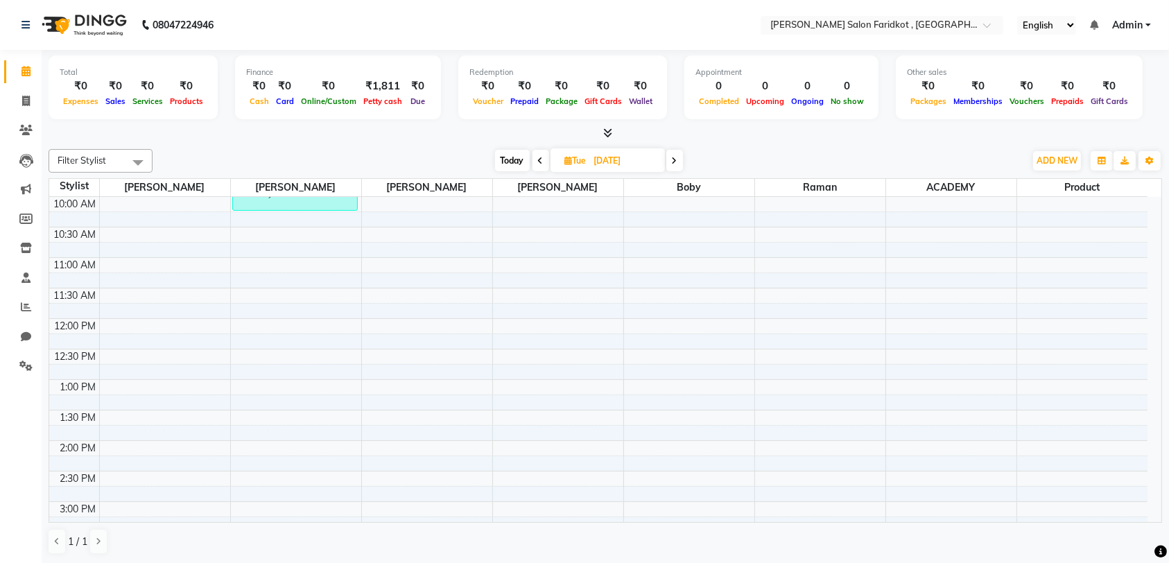
click at [546, 163] on span at bounding box center [540, 160] width 17 height 21
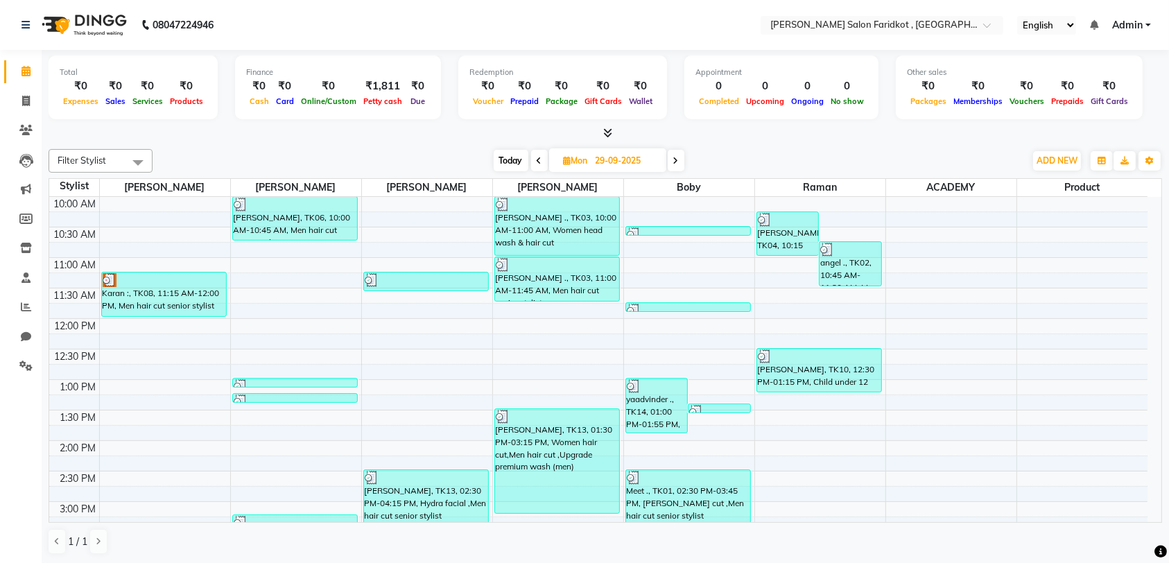
click at [677, 161] on icon at bounding box center [676, 161] width 6 height 8
type input "30-09-2025"
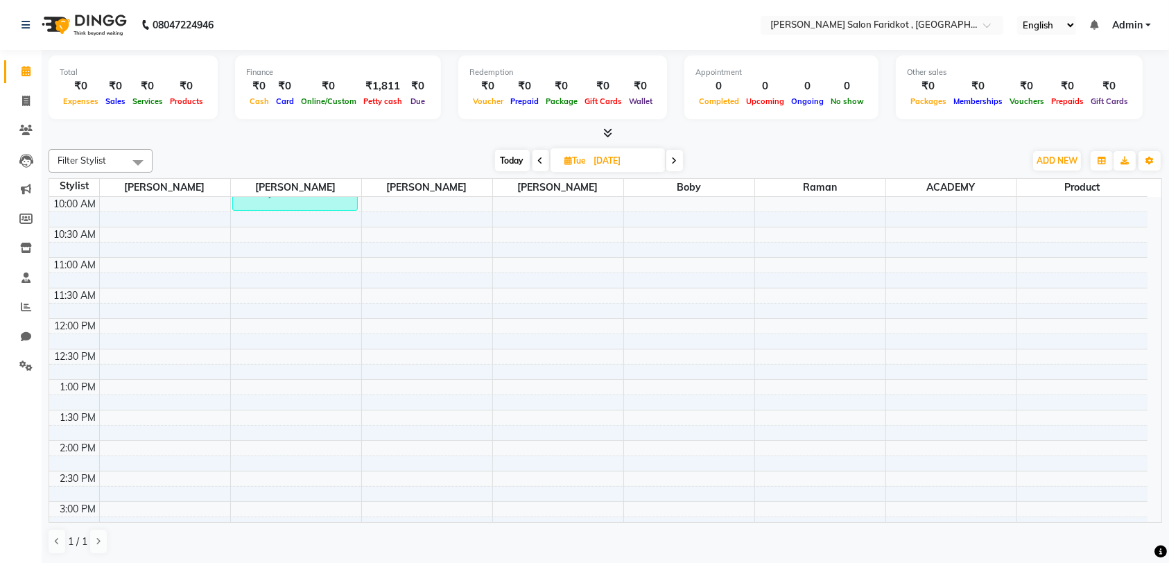
click at [318, 206] on div "mohjeet ., TK02, 09:00 AM-10:15 AM, Beard cut ,Child under 12 year cut" at bounding box center [295, 173] width 124 height 74
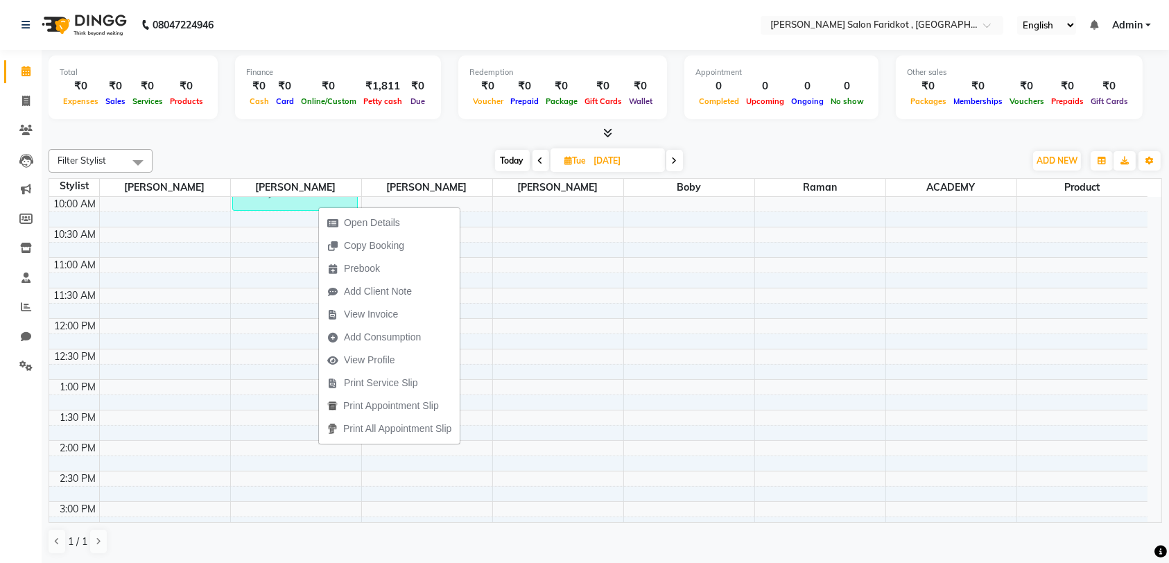
click at [389, 223] on span "Open Details" at bounding box center [372, 223] width 56 height 15
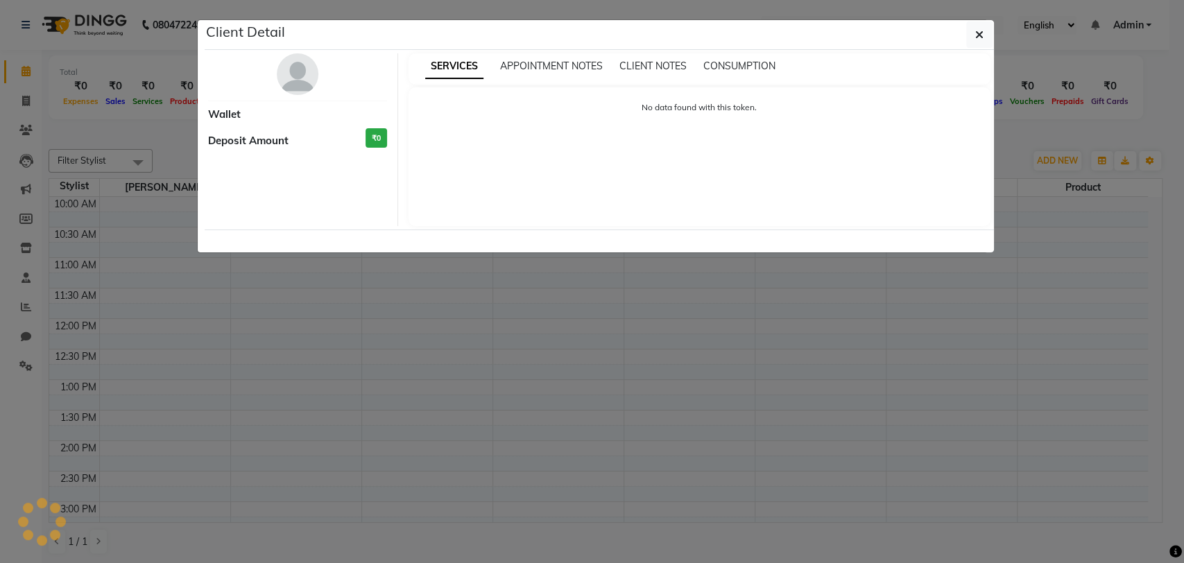
select select "3"
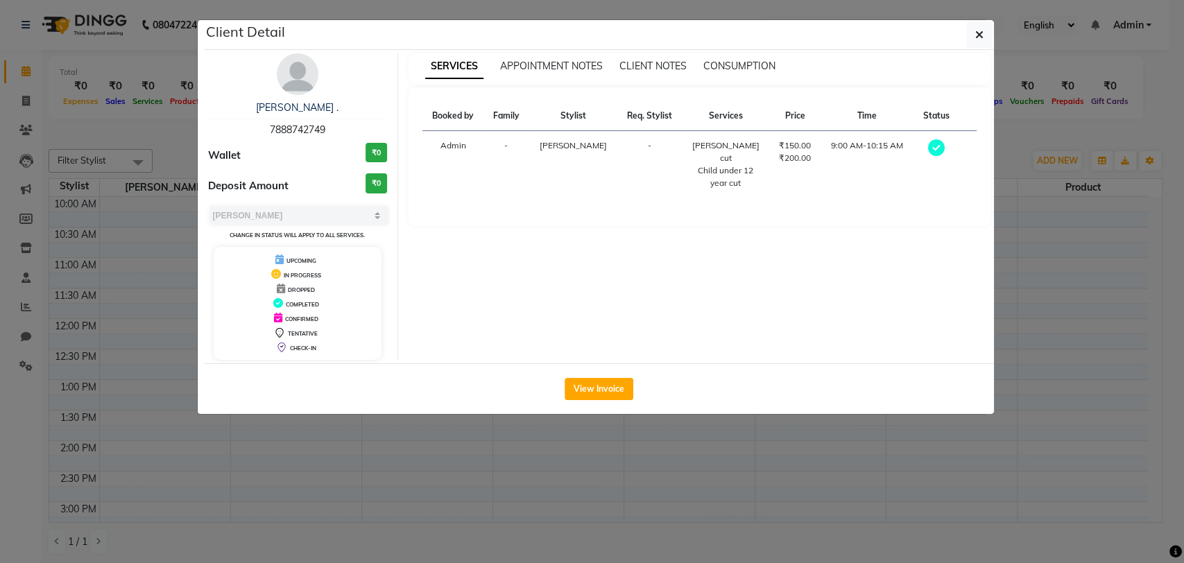
click at [611, 388] on button "View Invoice" at bounding box center [598, 389] width 69 height 22
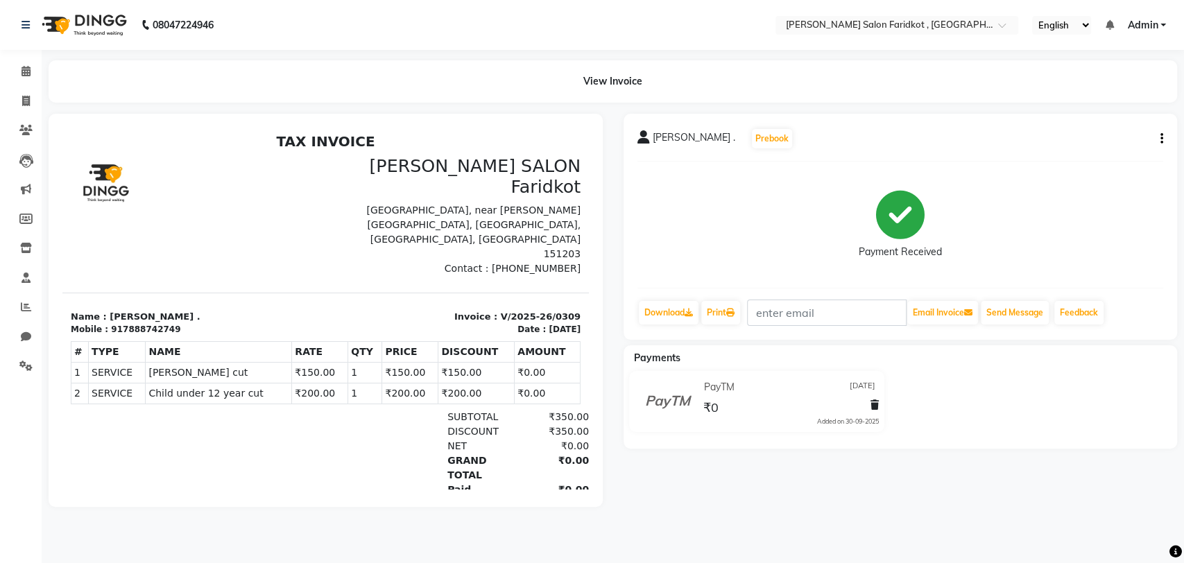
scroll to position [11, 0]
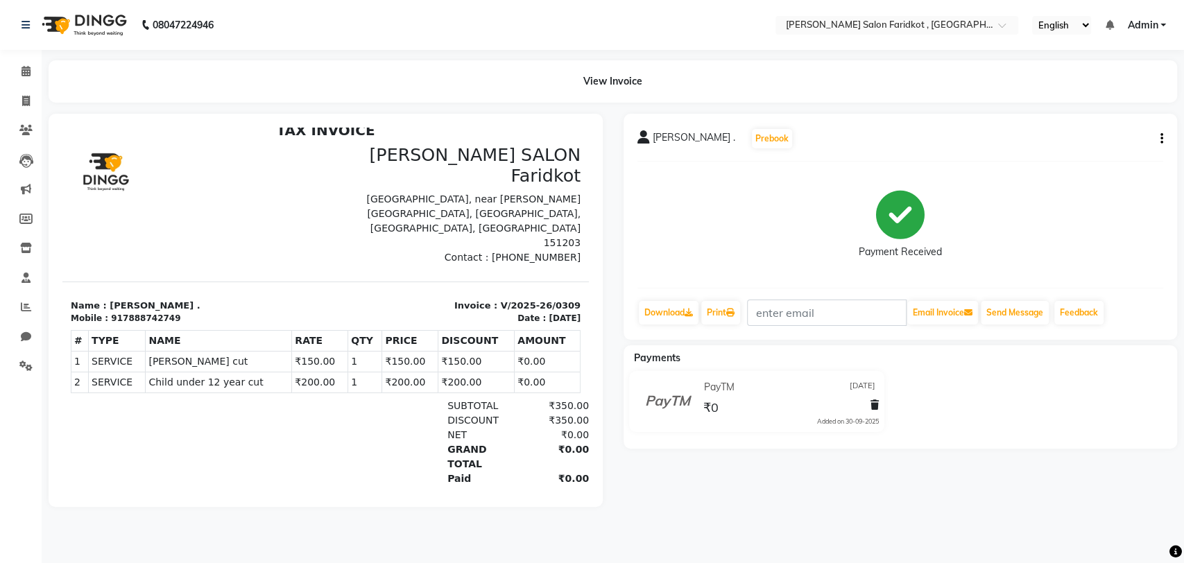
click at [1161, 139] on icon "button" at bounding box center [1161, 139] width 3 height 1
click at [1098, 155] on div "Edit Invoice" at bounding box center [1091, 156] width 95 height 17
select select "service"
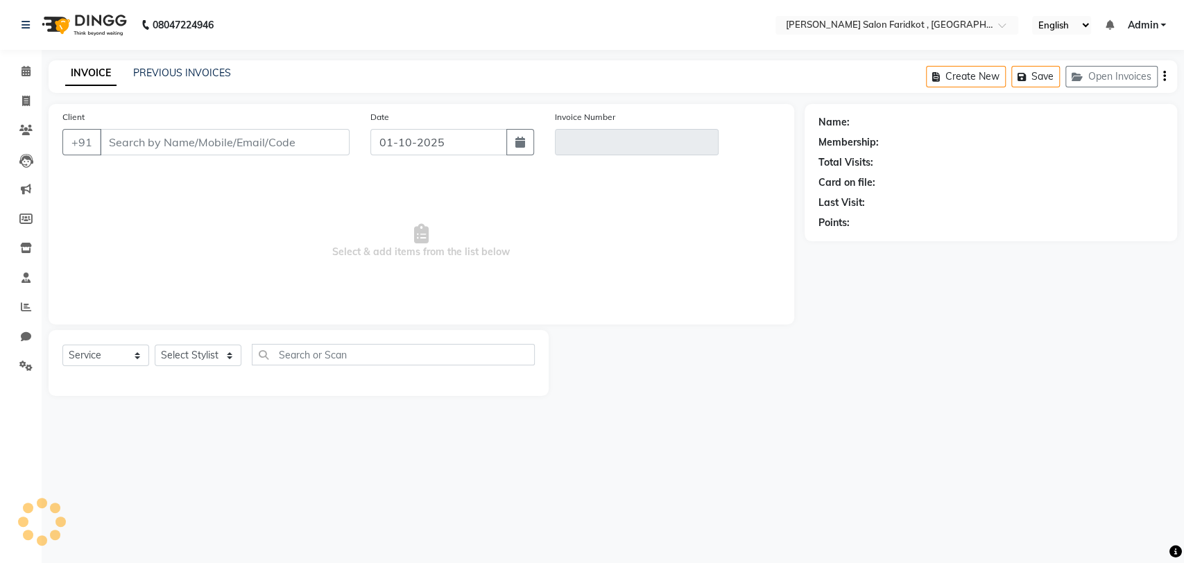
type input "7888742749"
type input "V/2025-26/0309"
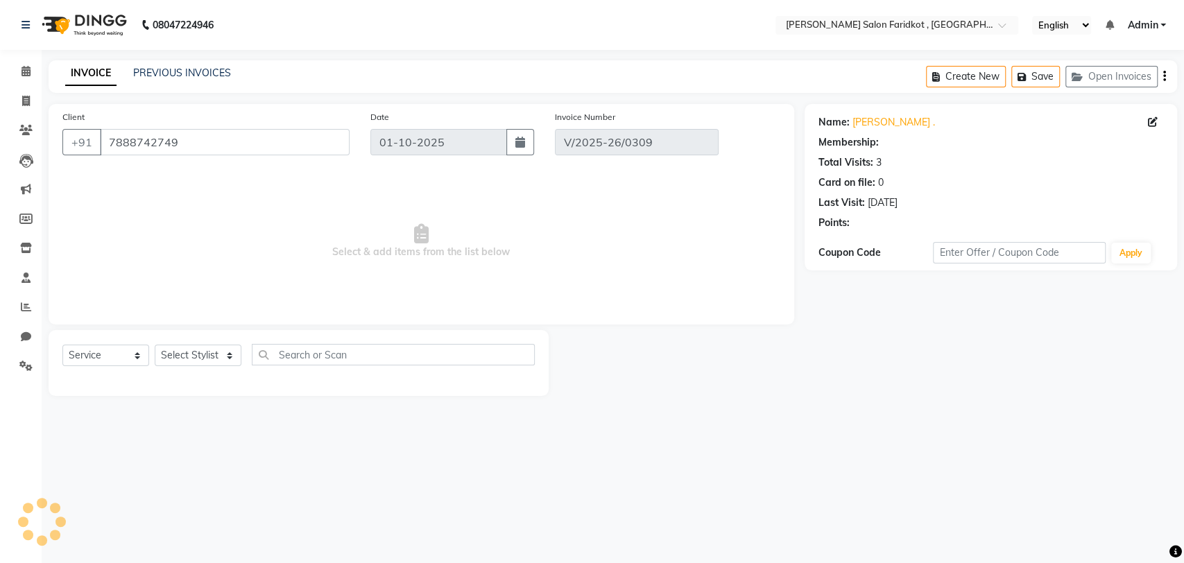
type input "30-09-2025"
select select "select"
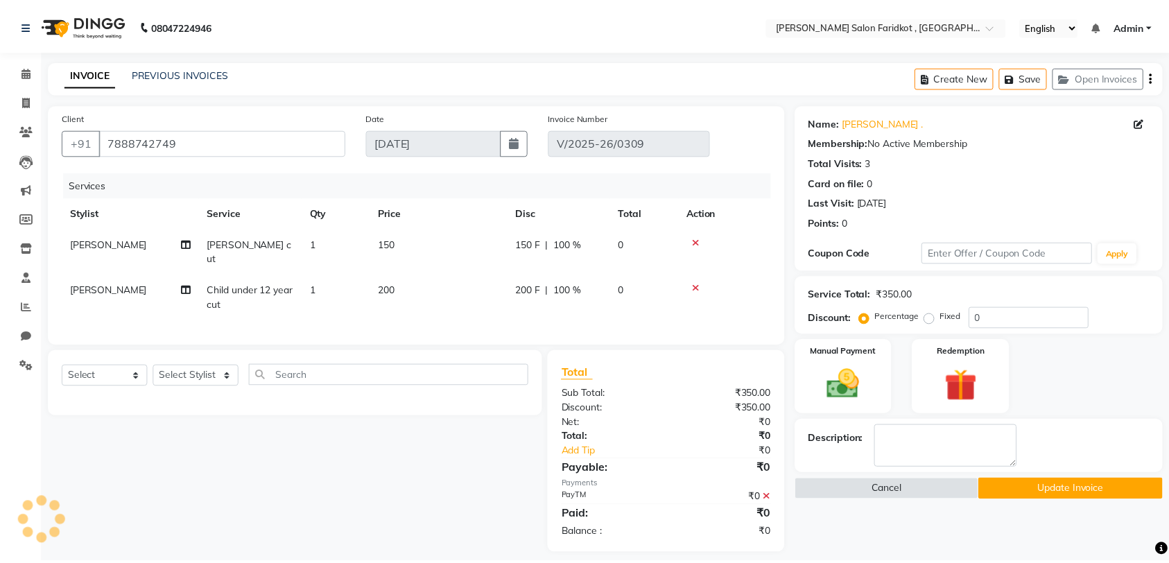
scroll to position [11, 0]
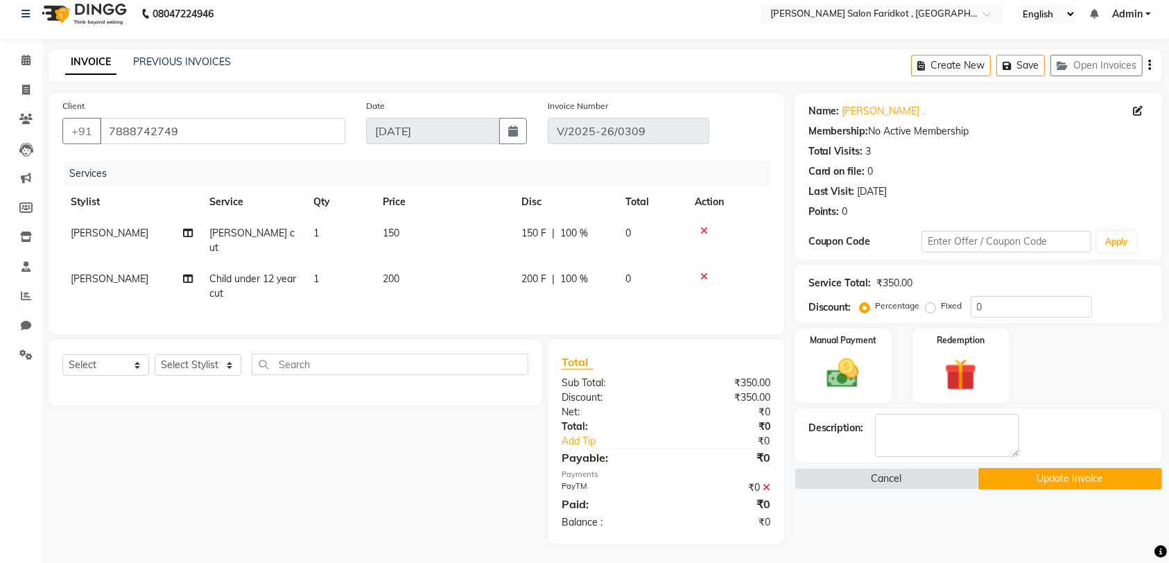
click at [584, 230] on span "100 %" at bounding box center [574, 233] width 28 height 15
select select "89533"
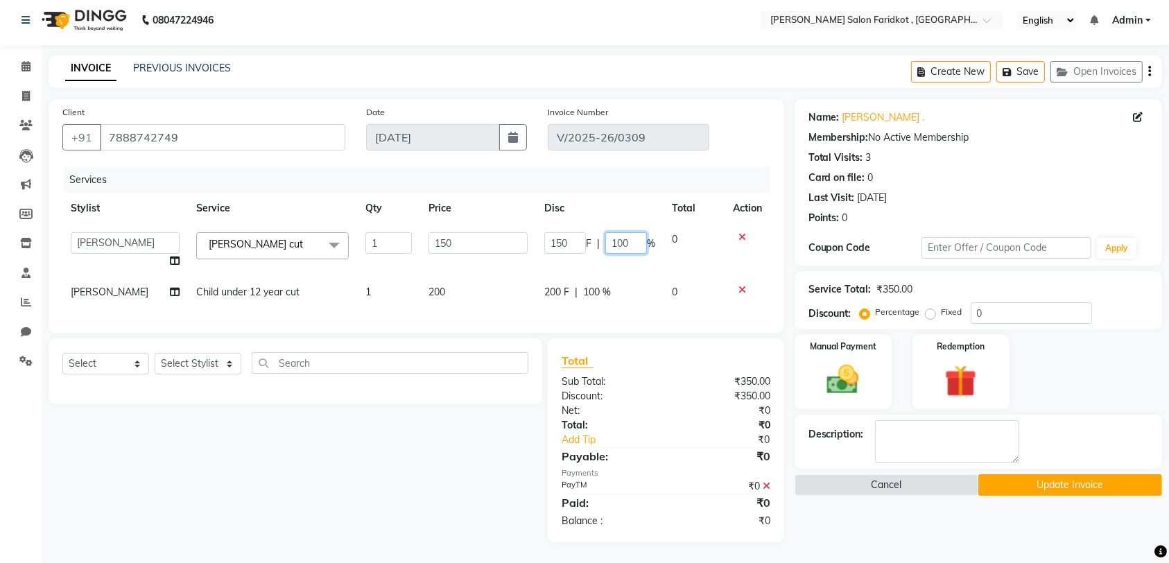
click at [630, 238] on input "100" at bounding box center [626, 242] width 42 height 21
type input "1"
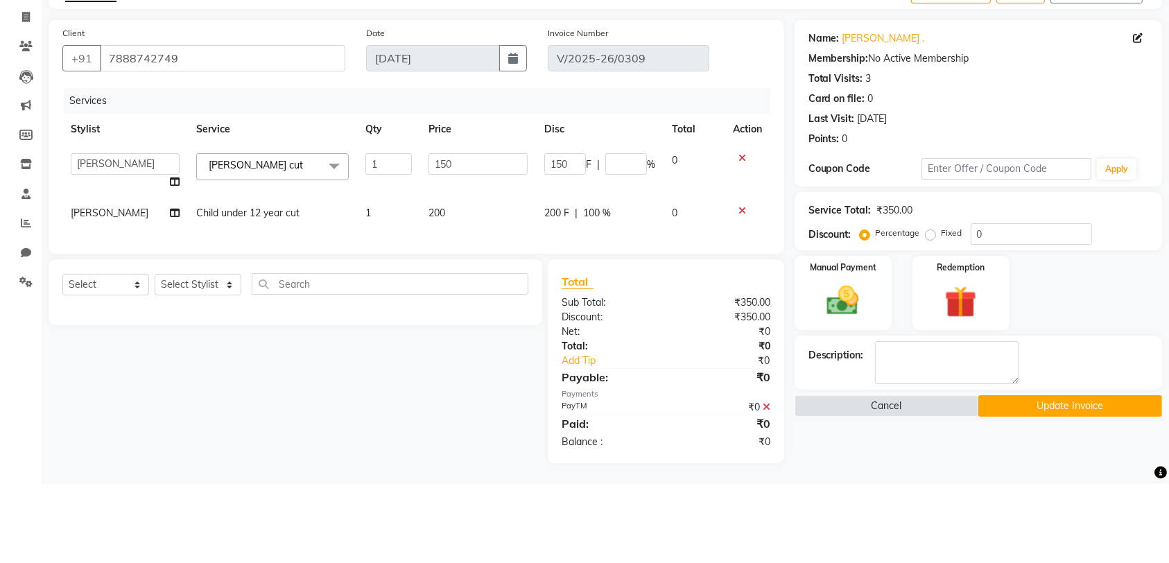
click at [599, 286] on td "200 F | 100 %" at bounding box center [600, 292] width 128 height 31
select select "89533"
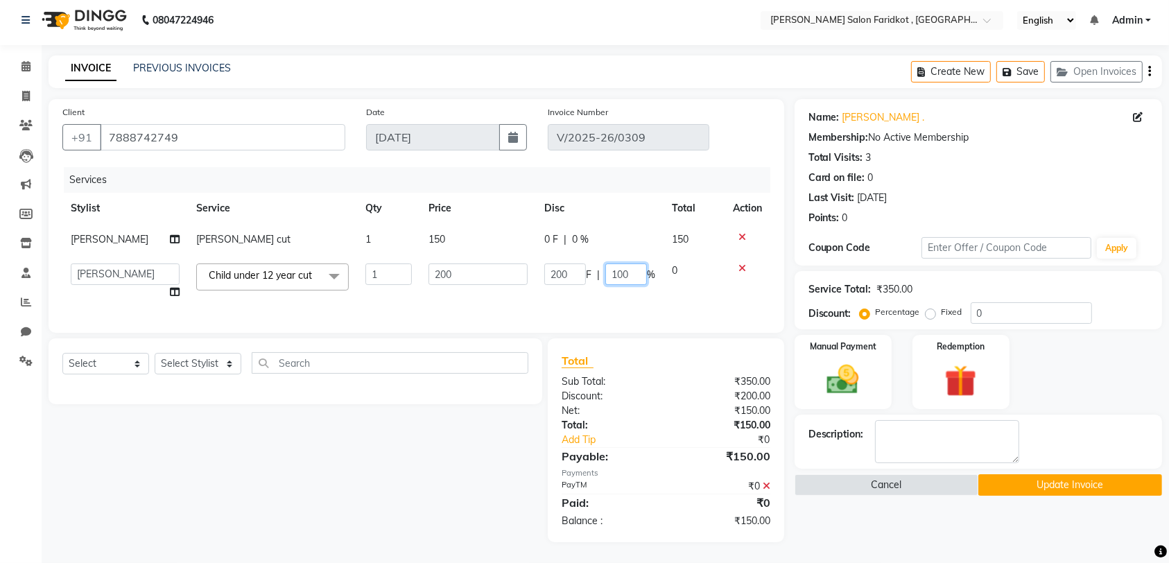
click at [622, 266] on input "100" at bounding box center [626, 273] width 42 height 21
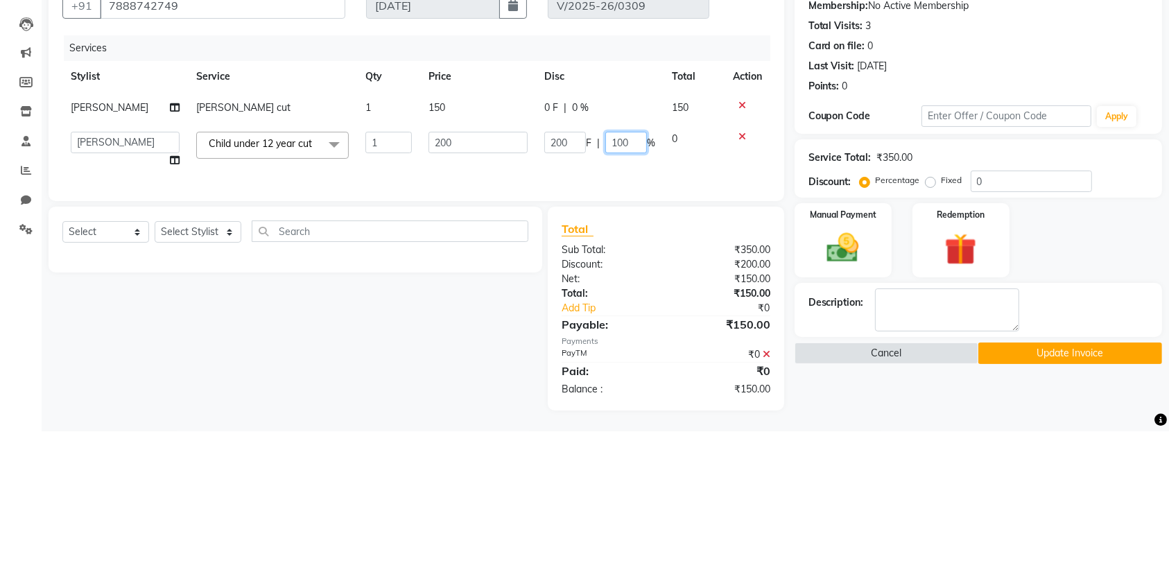
click at [627, 266] on input "100" at bounding box center [626, 273] width 42 height 21
type input "1"
click at [679, 293] on td "0" at bounding box center [694, 281] width 61 height 53
select select "89533"
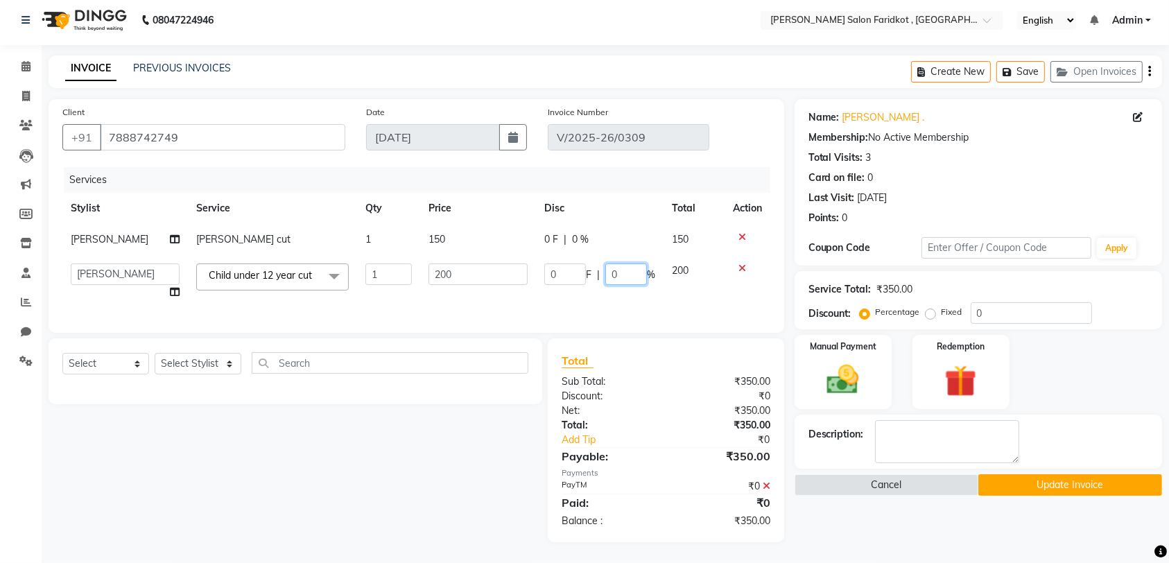
click at [605, 267] on input "0" at bounding box center [626, 273] width 42 height 21
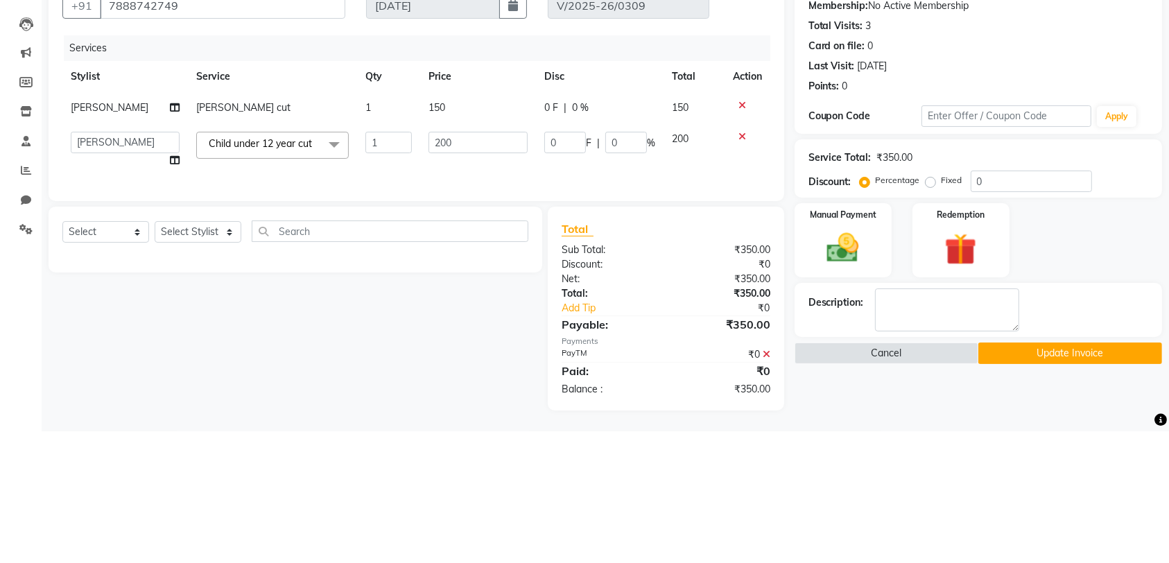
click at [699, 297] on div "Services Stylist Service Qty Price Disc Total Action Rohit GILL Beard cut 1 150…" at bounding box center [416, 243] width 708 height 152
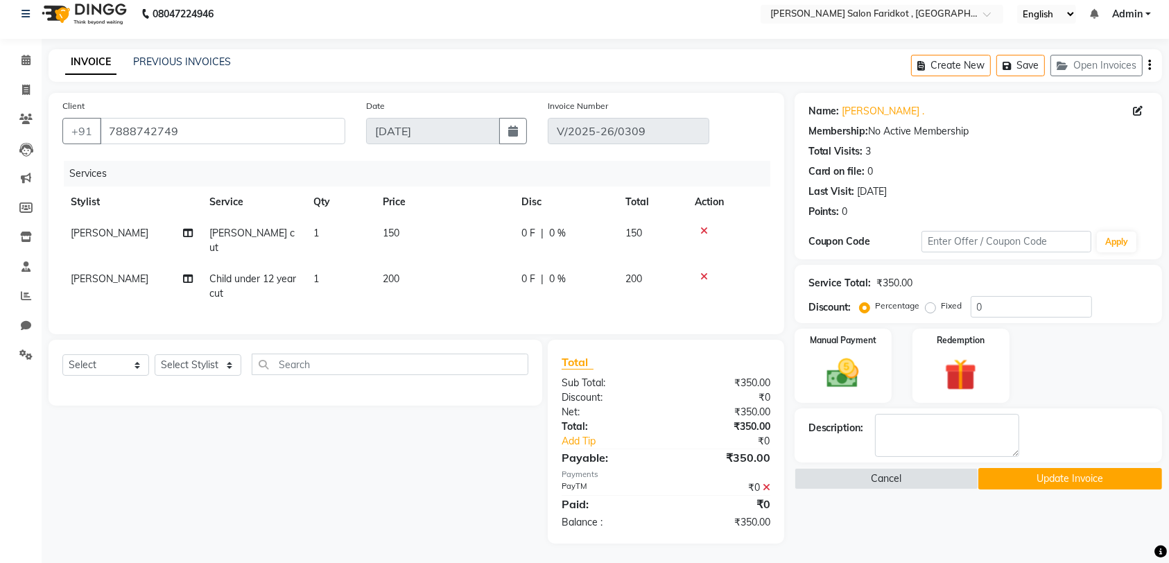
click at [857, 372] on img at bounding box center [843, 373] width 52 height 37
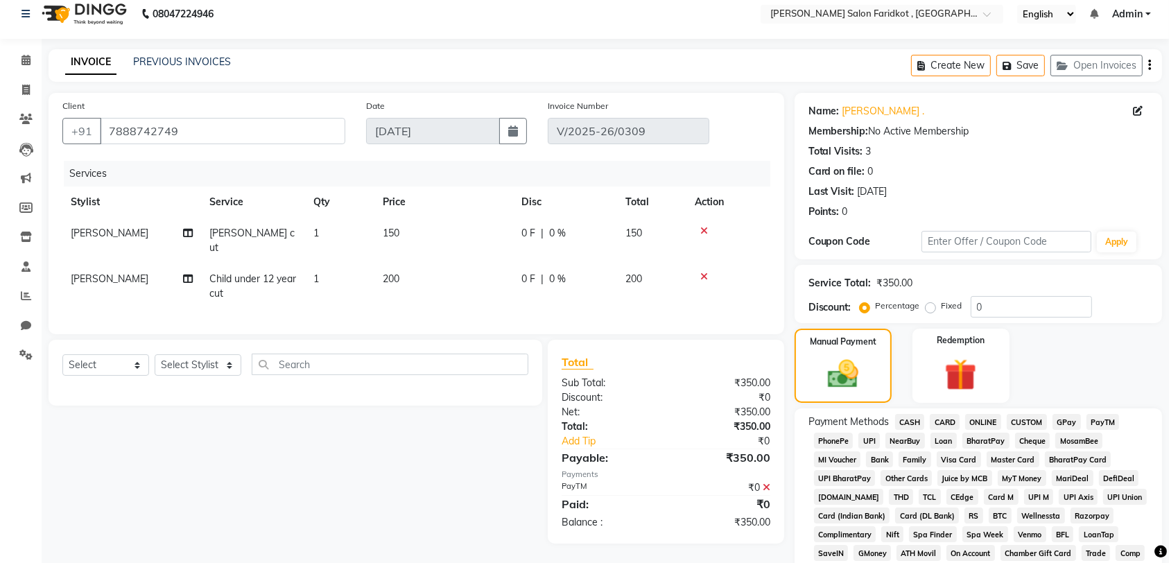
click at [1113, 428] on span "PayTM" at bounding box center [1102, 422] width 33 height 16
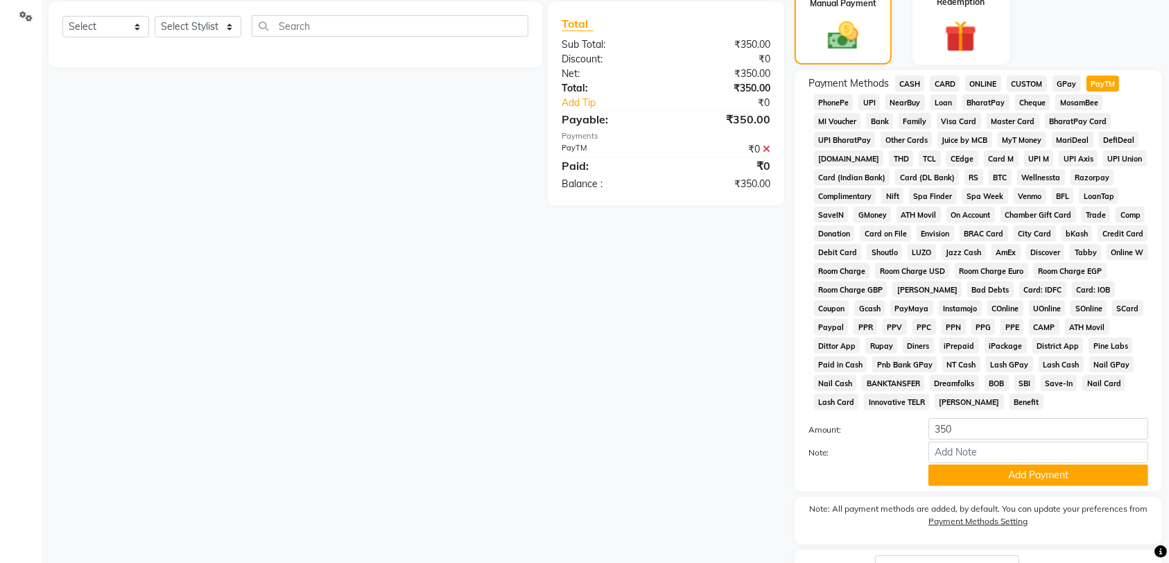
scroll to position [365, 0]
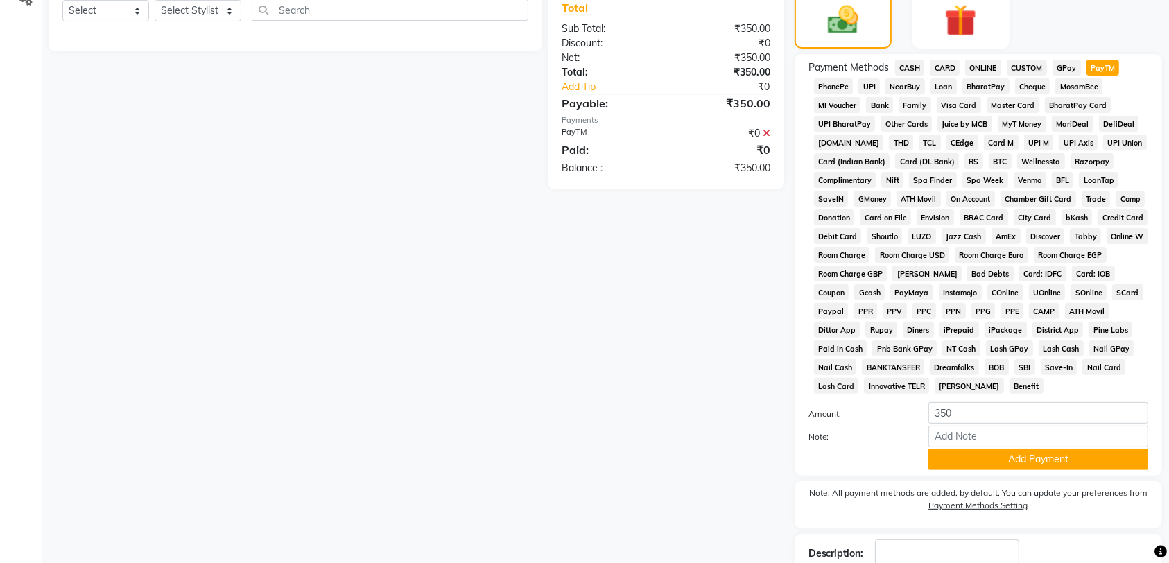
click at [1054, 458] on button "Add Payment" at bounding box center [1038, 459] width 220 height 21
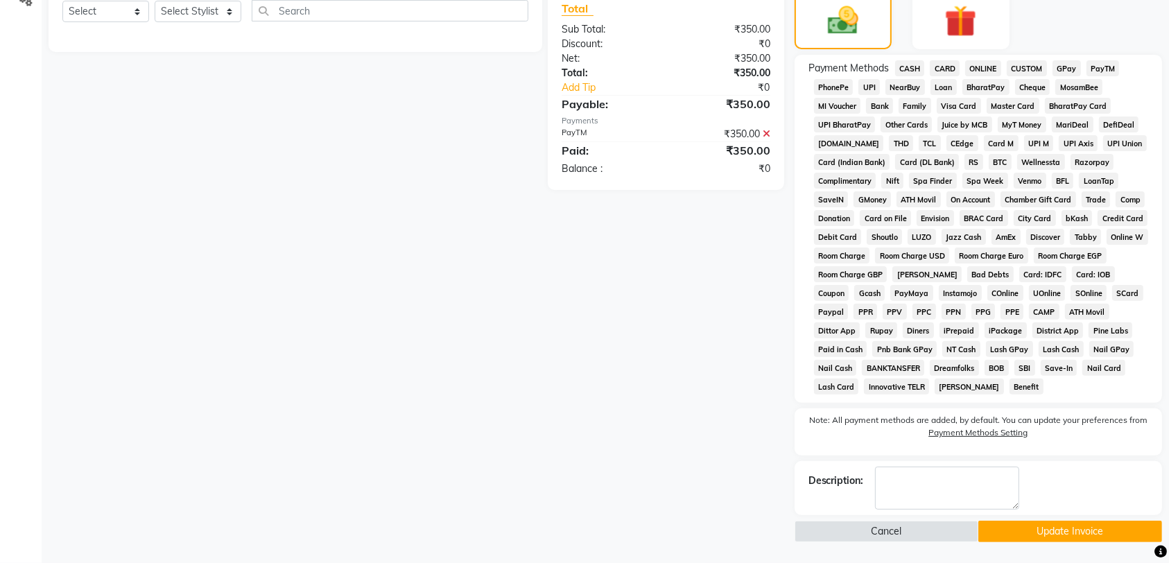
scroll to position [364, 0]
click at [1093, 535] on button "Update Invoice" at bounding box center [1070, 531] width 184 height 21
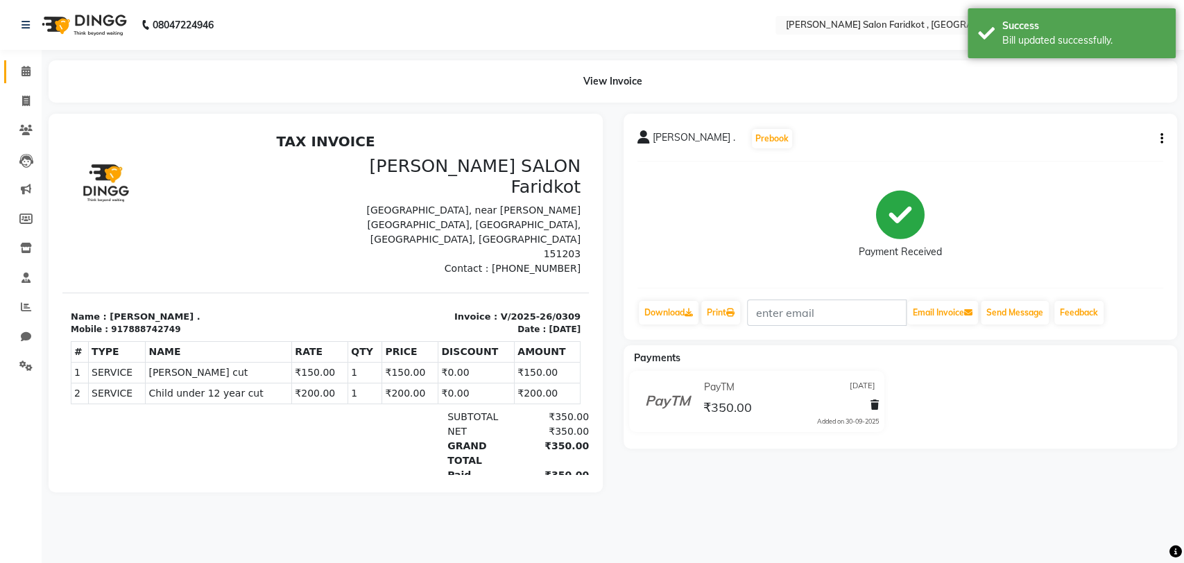
click at [6, 81] on link "Calendar" at bounding box center [20, 71] width 33 height 23
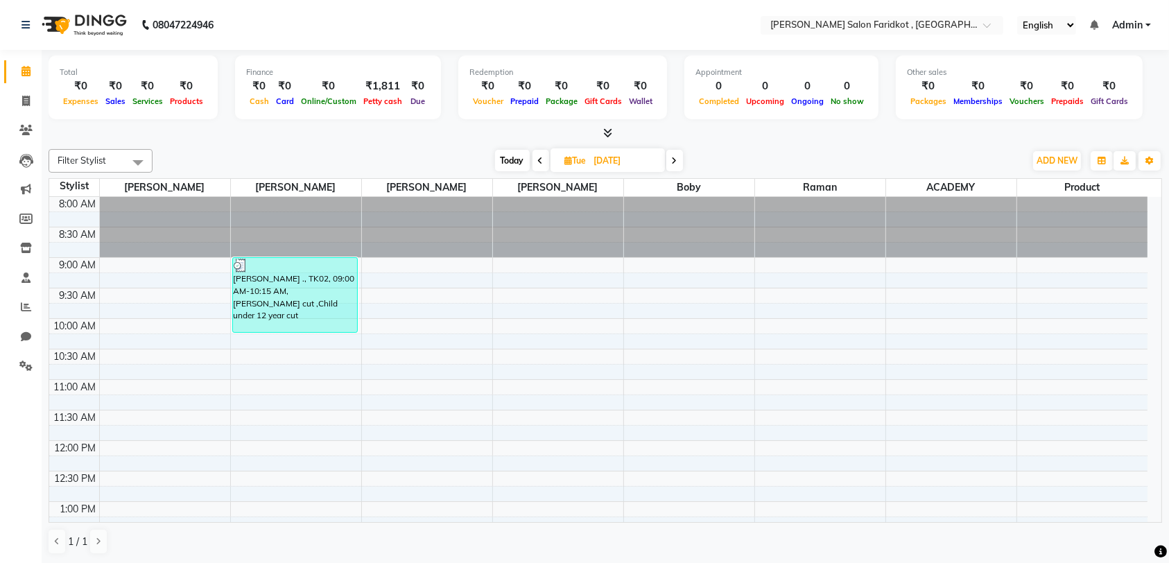
click at [675, 160] on icon at bounding box center [675, 161] width 6 height 8
type input "01-10-2025"
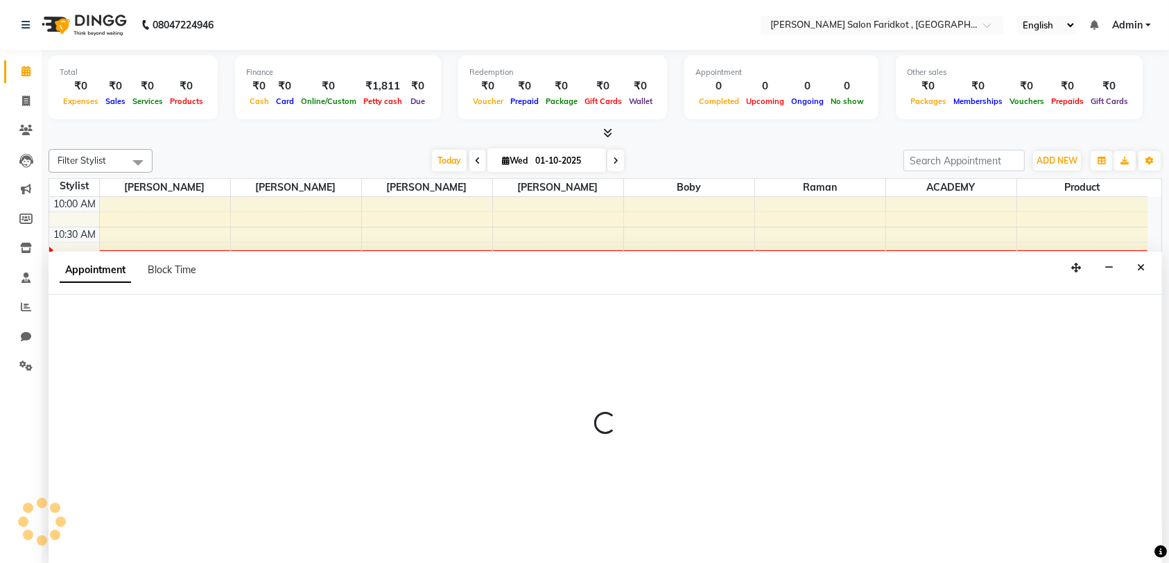
select select "89926"
select select "tentative"
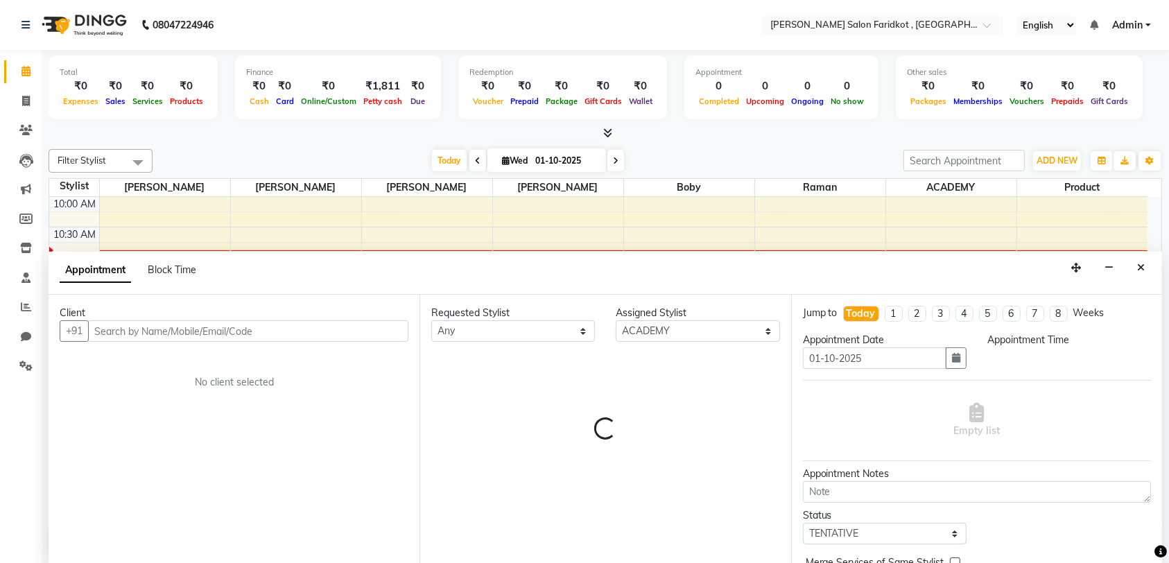
select select "900"
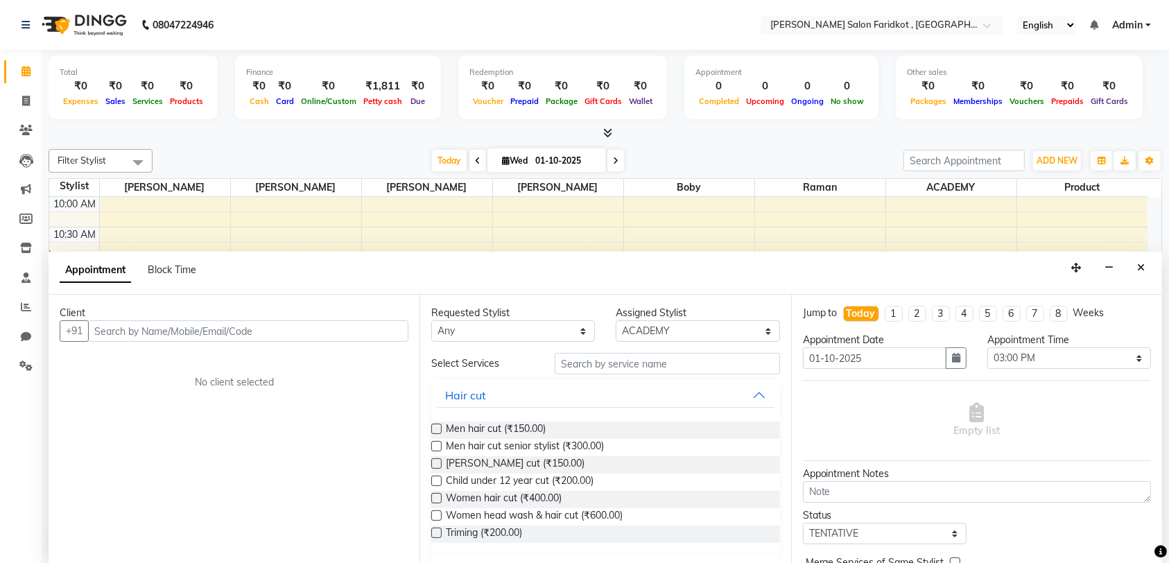
click at [1141, 266] on icon "Close" at bounding box center [1141, 268] width 8 height 10
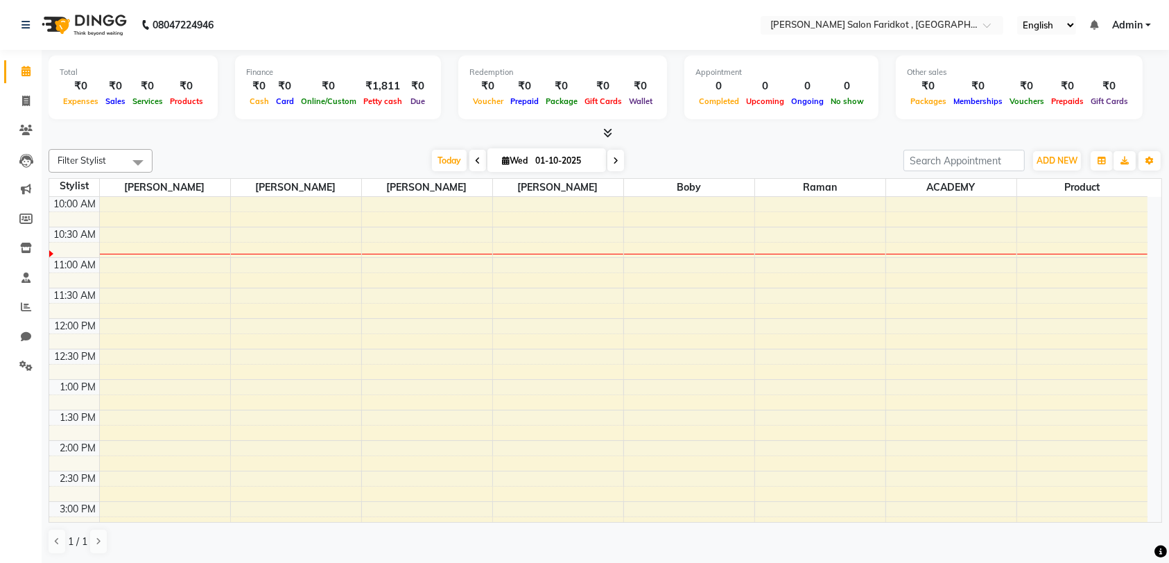
click at [475, 160] on icon at bounding box center [478, 161] width 6 height 8
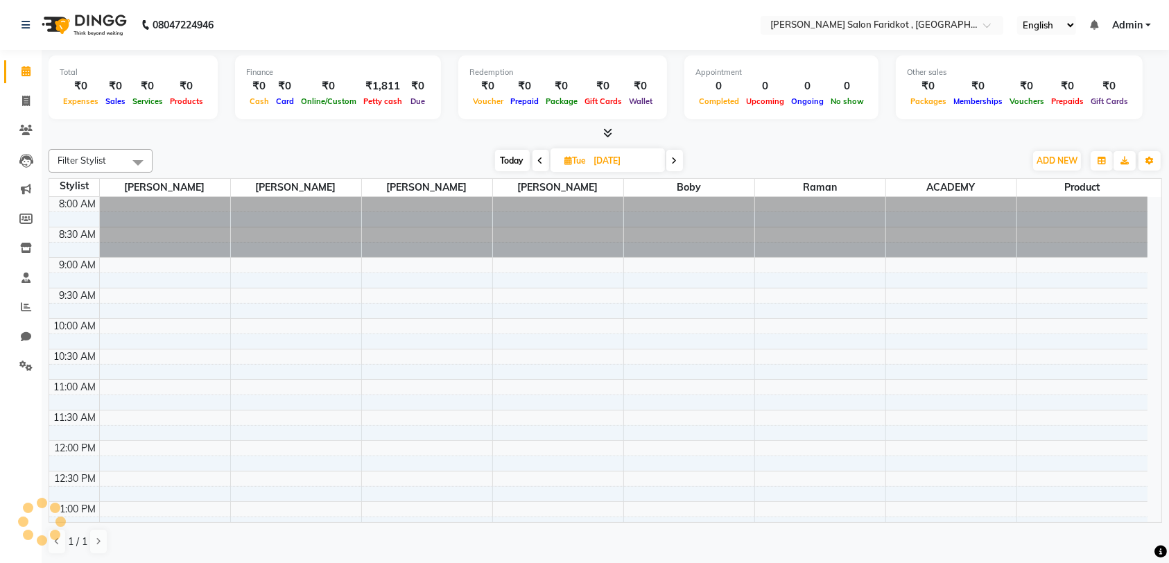
scroll to position [122, 0]
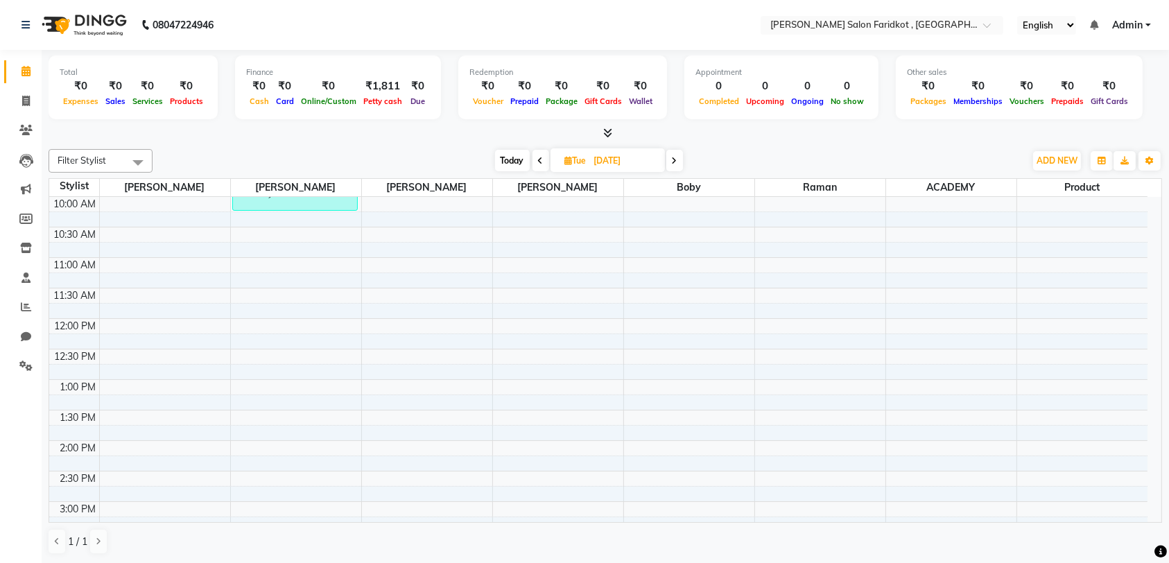
click at [675, 160] on icon at bounding box center [675, 161] width 6 height 8
type input "01-10-2025"
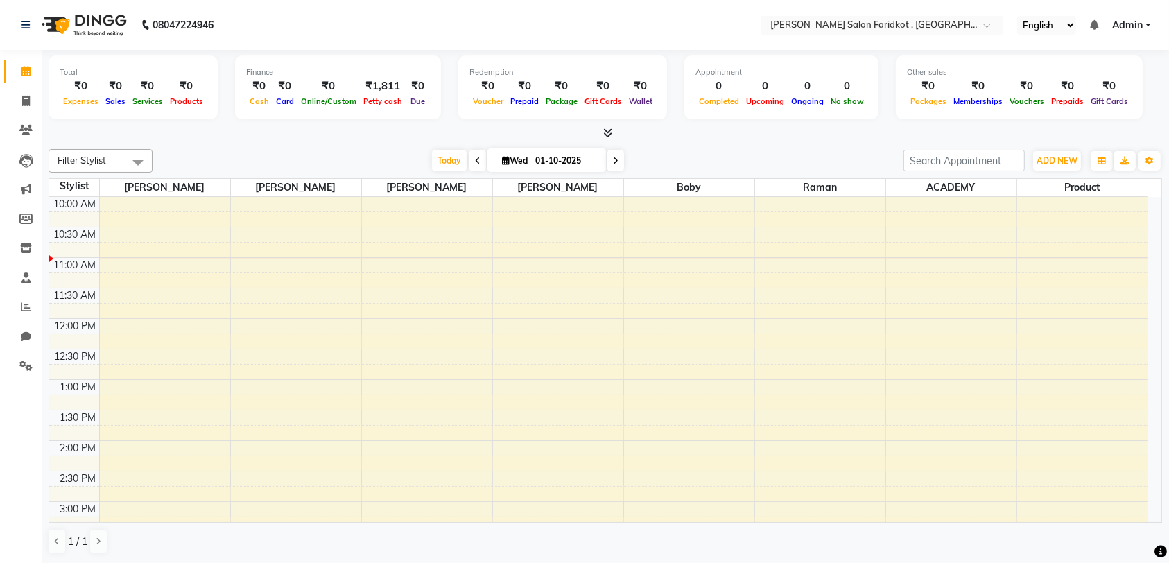
click at [964, 379] on td at bounding box center [623, 386] width 1048 height 15
click at [950, 365] on td at bounding box center [623, 371] width 1048 height 15
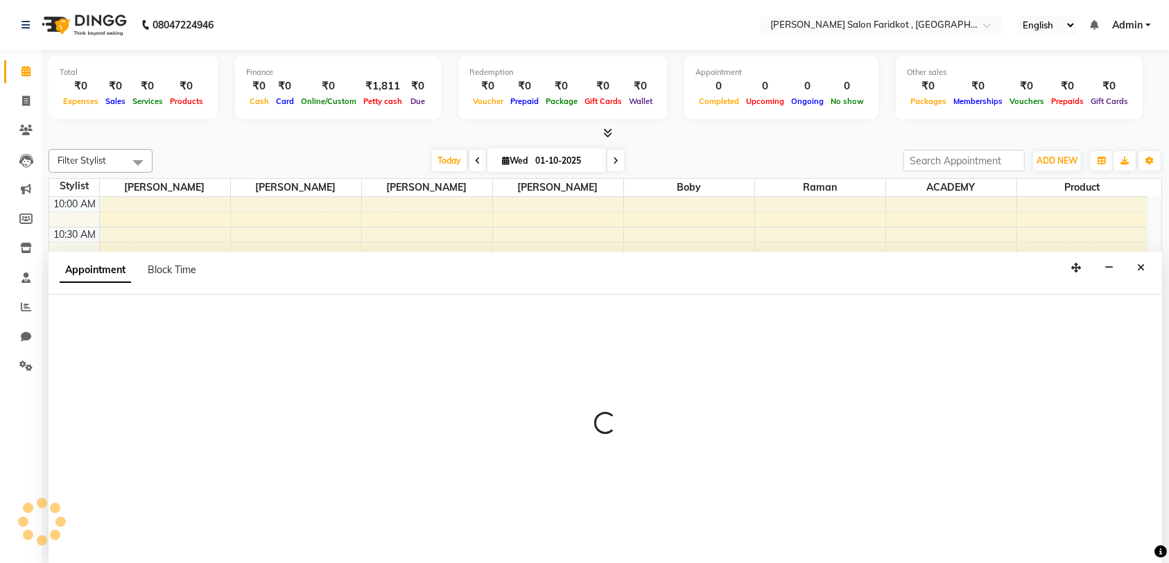
select select "89926"
select select "750"
select select "tentative"
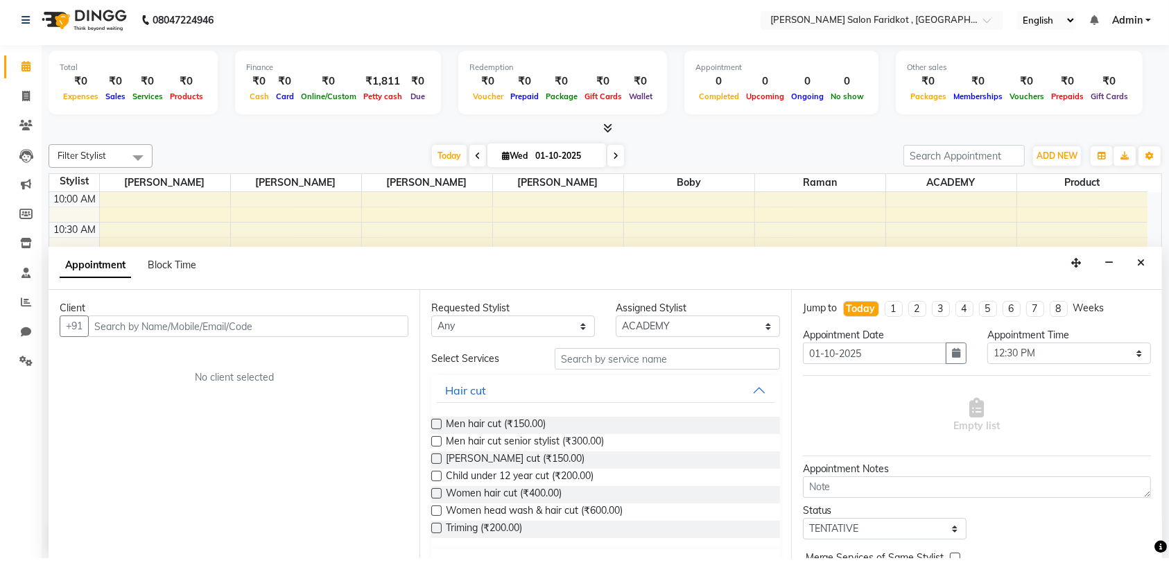
scroll to position [0, 0]
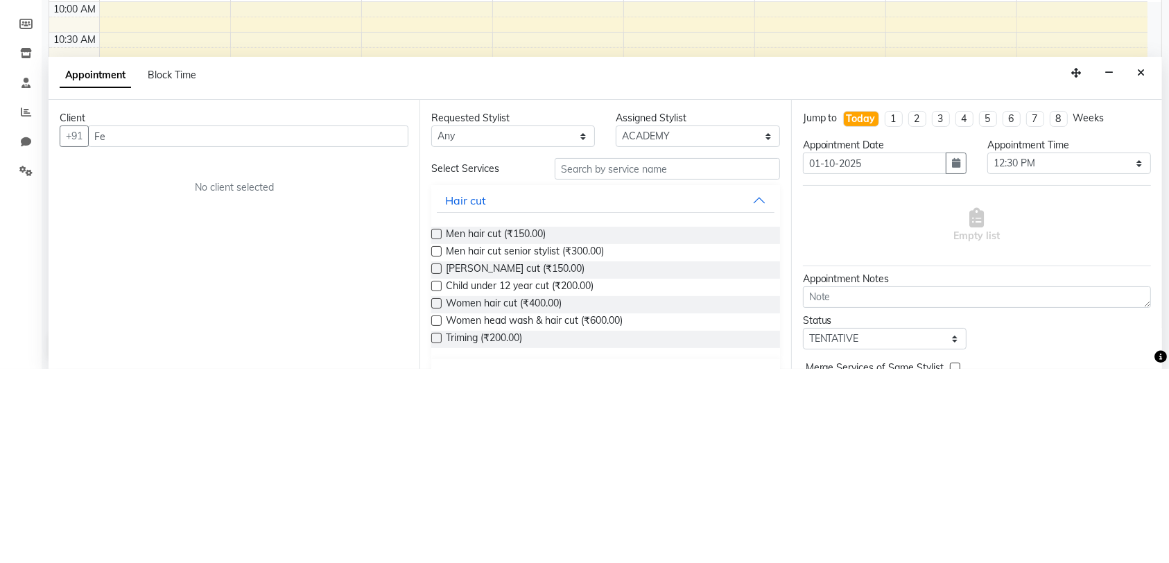
type input "F"
type input "T"
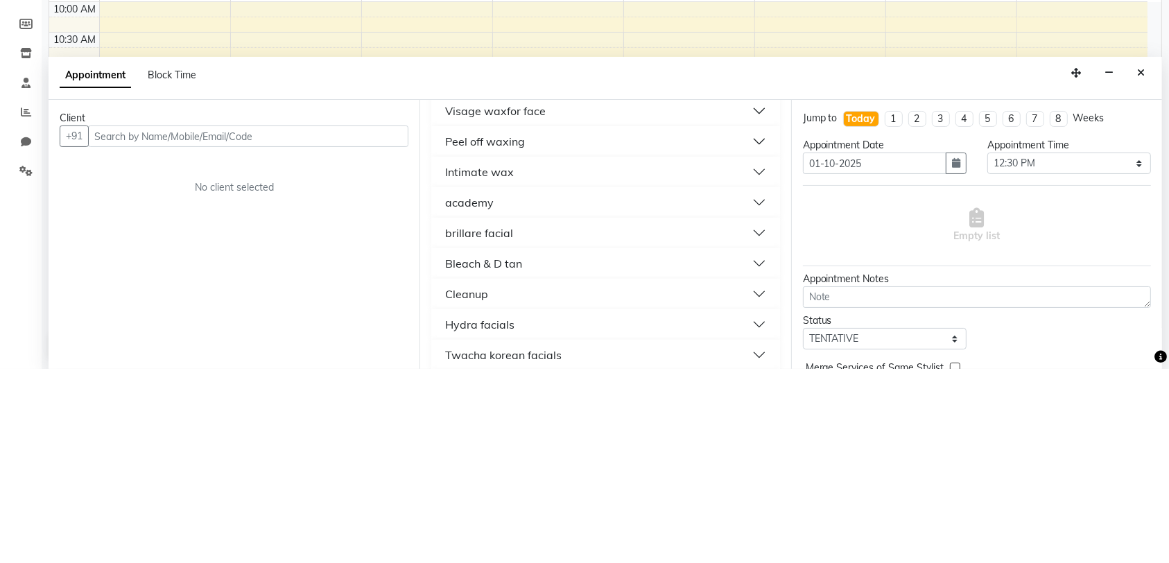
scroll to position [843, 0]
click at [750, 394] on button "academy" at bounding box center [605, 397] width 337 height 25
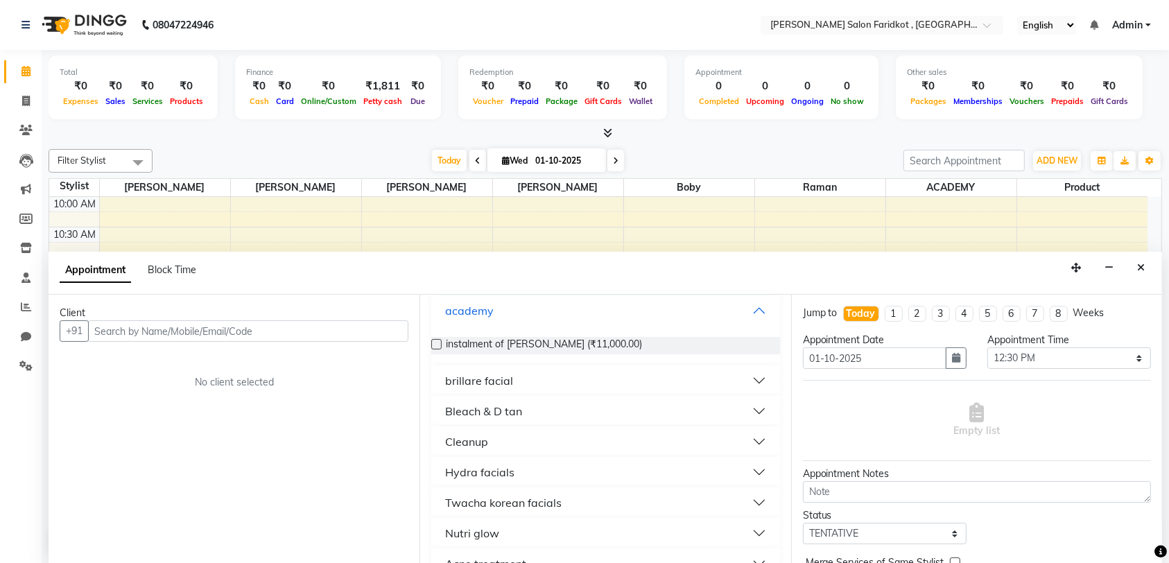
scroll to position [930, 0]
click at [432, 347] on label at bounding box center [436, 343] width 10 height 10
click at [432, 347] on input "checkbox" at bounding box center [435, 344] width 9 height 9
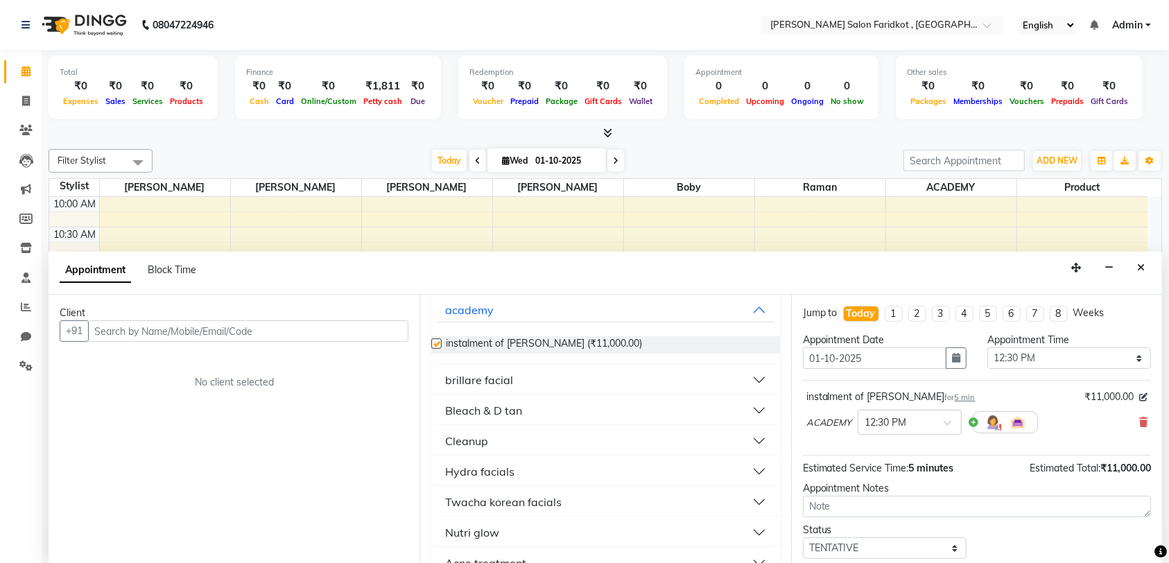
checkbox input "false"
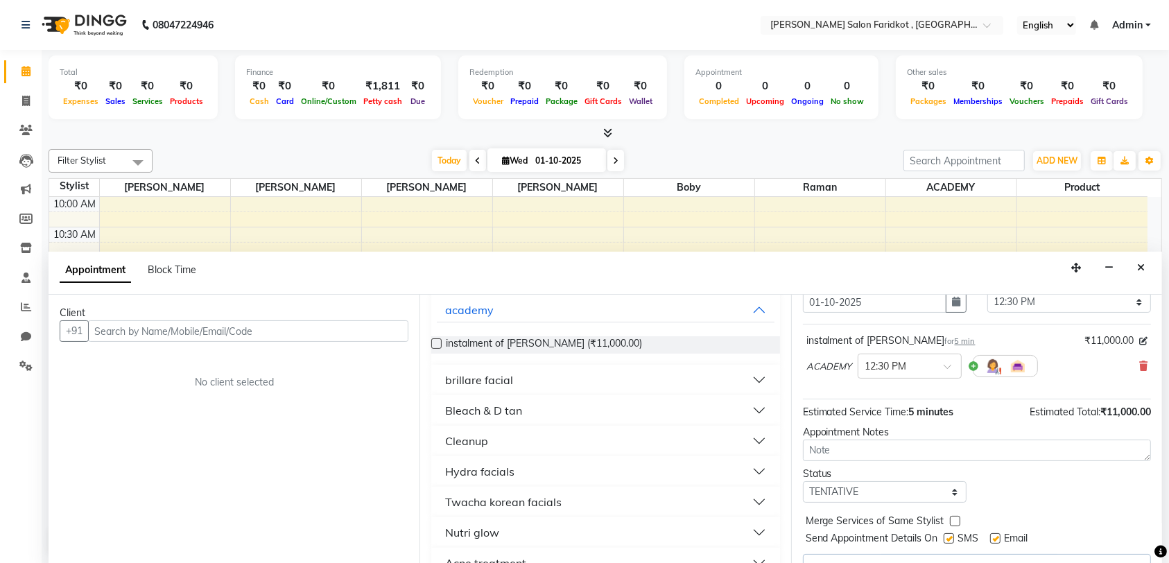
scroll to position [83, 0]
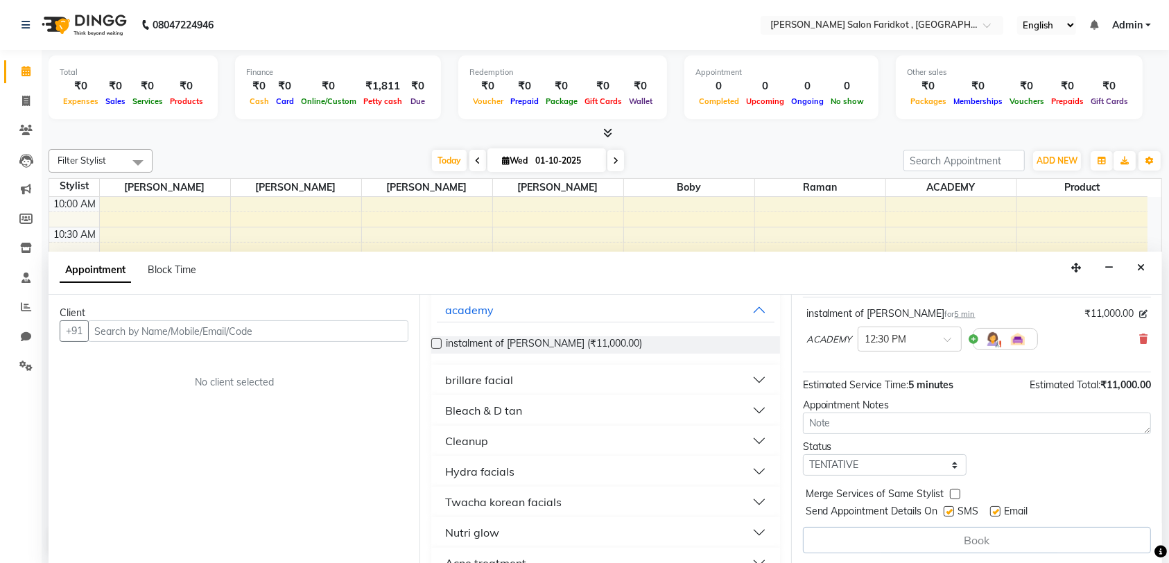
click at [954, 493] on label at bounding box center [955, 494] width 10 height 10
click at [954, 493] on input "checkbox" at bounding box center [954, 495] width 9 height 9
checkbox input "true"
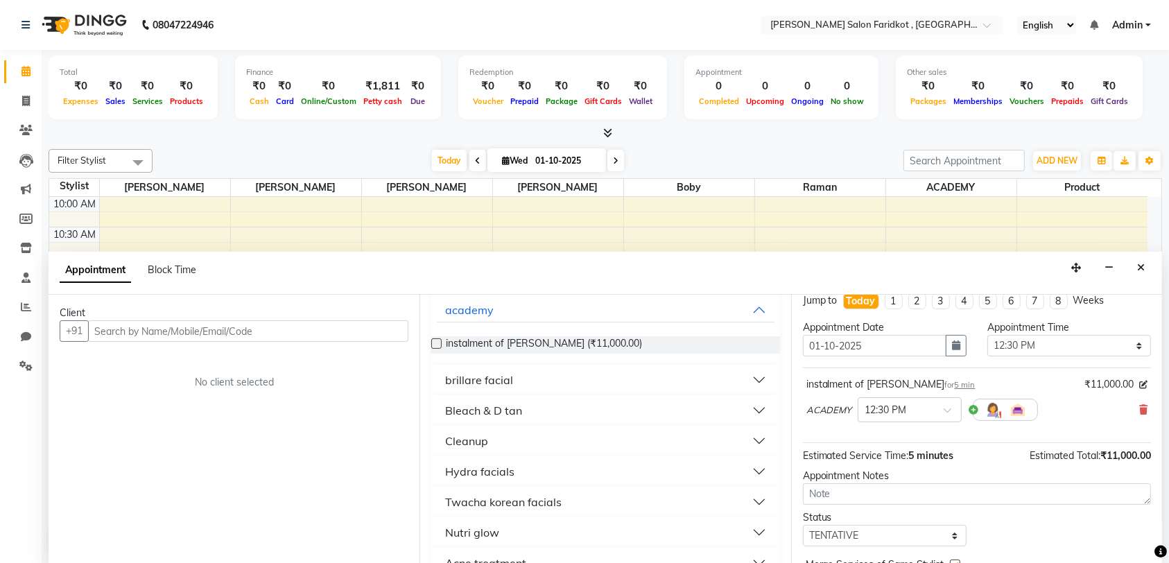
scroll to position [12, 0]
click at [343, 330] on input "text" at bounding box center [248, 330] width 320 height 21
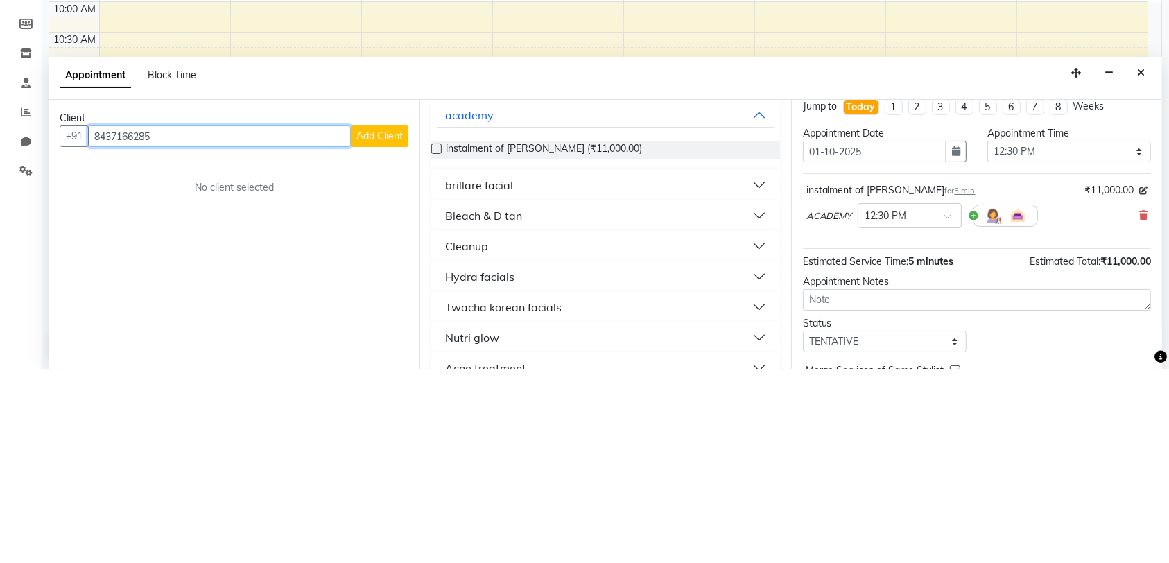
type input "8437166285"
click at [388, 329] on span "Add Client" at bounding box center [379, 330] width 46 height 12
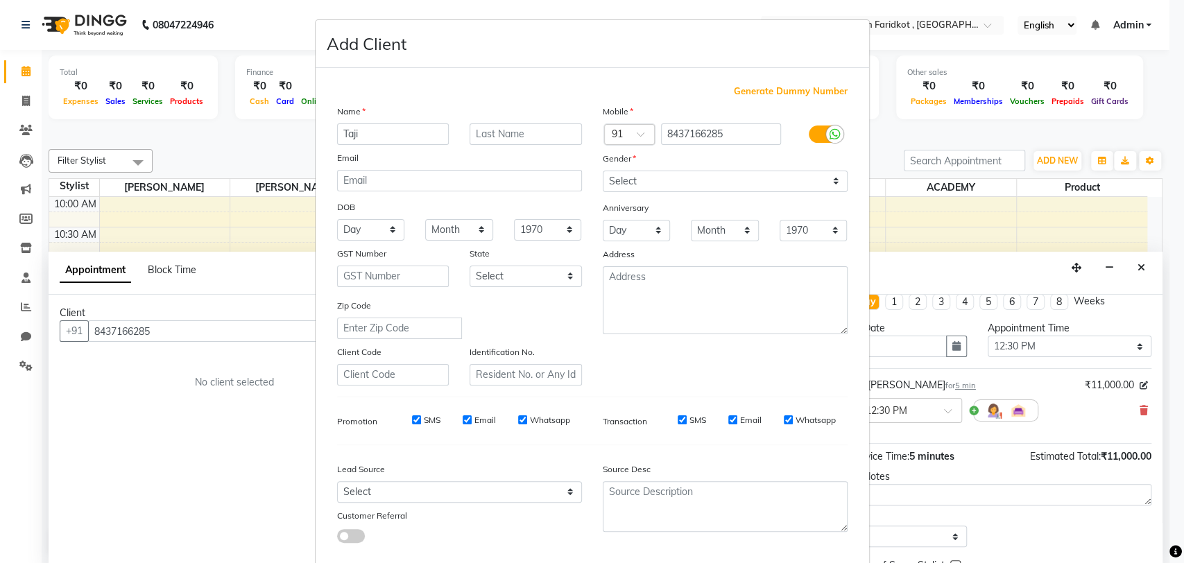
type input "Taji"
click at [508, 135] on input "text" at bounding box center [525, 133] width 112 height 21
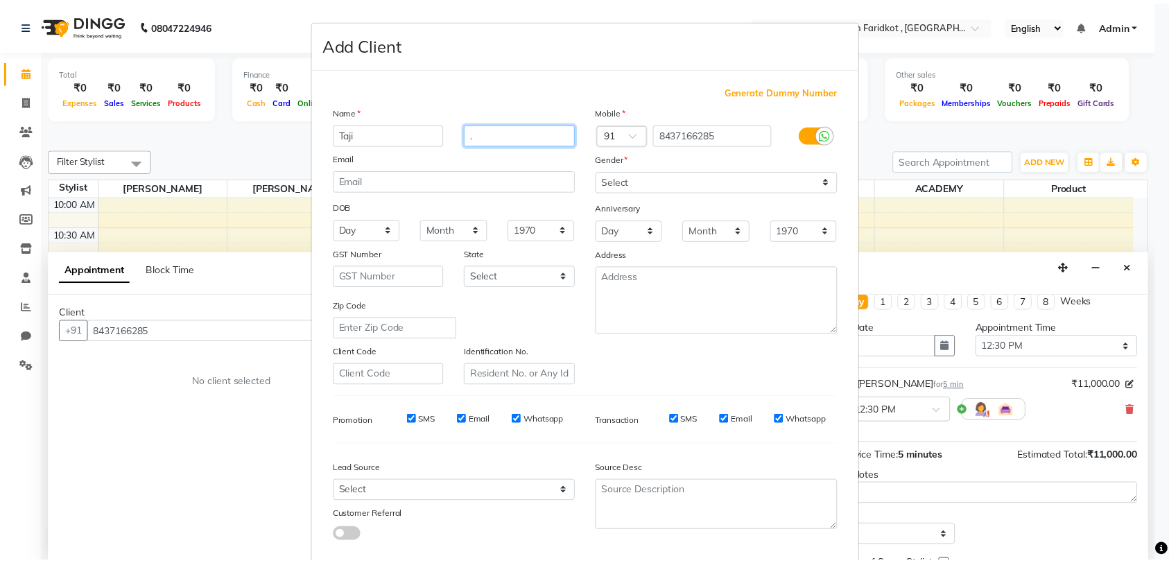
scroll to position [54, 0]
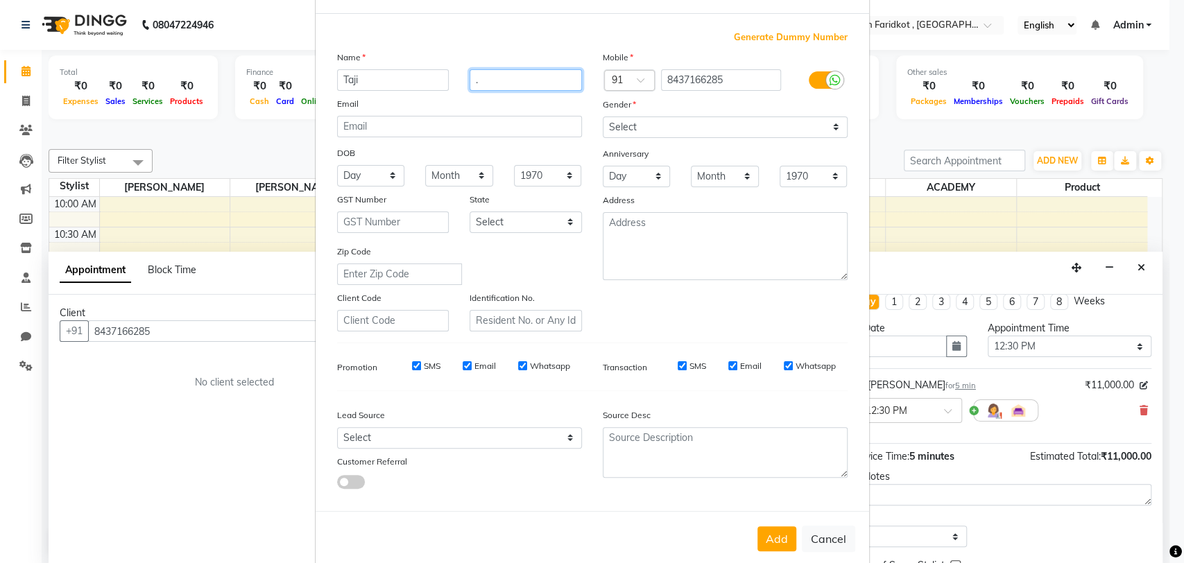
type input "."
click at [815, 132] on select "Select Male Female Other Prefer Not To Say" at bounding box center [725, 126] width 245 height 21
select select "male"
click at [603, 116] on select "Select Male Female Other Prefer Not To Say" at bounding box center [725, 126] width 245 height 21
click at [770, 537] on button "Add" at bounding box center [776, 538] width 39 height 25
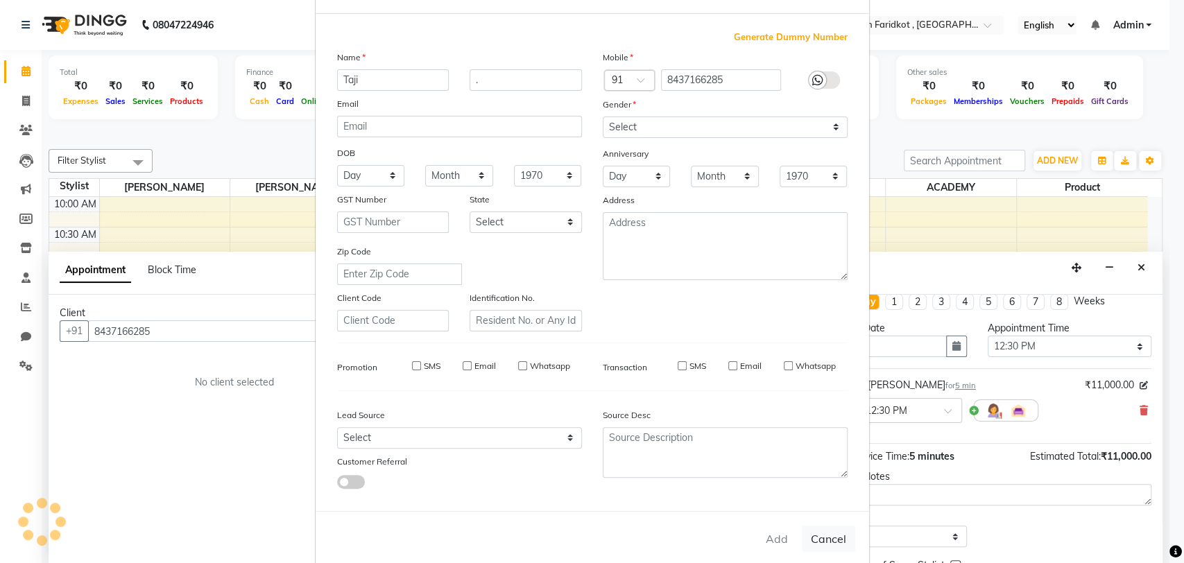
select select
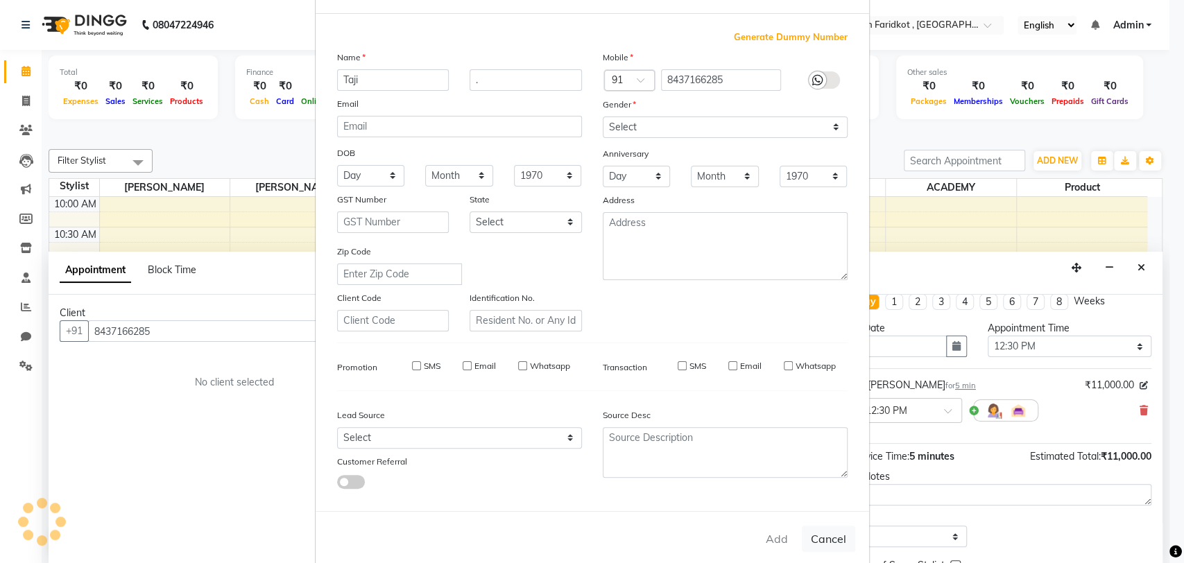
select select
checkbox input "false"
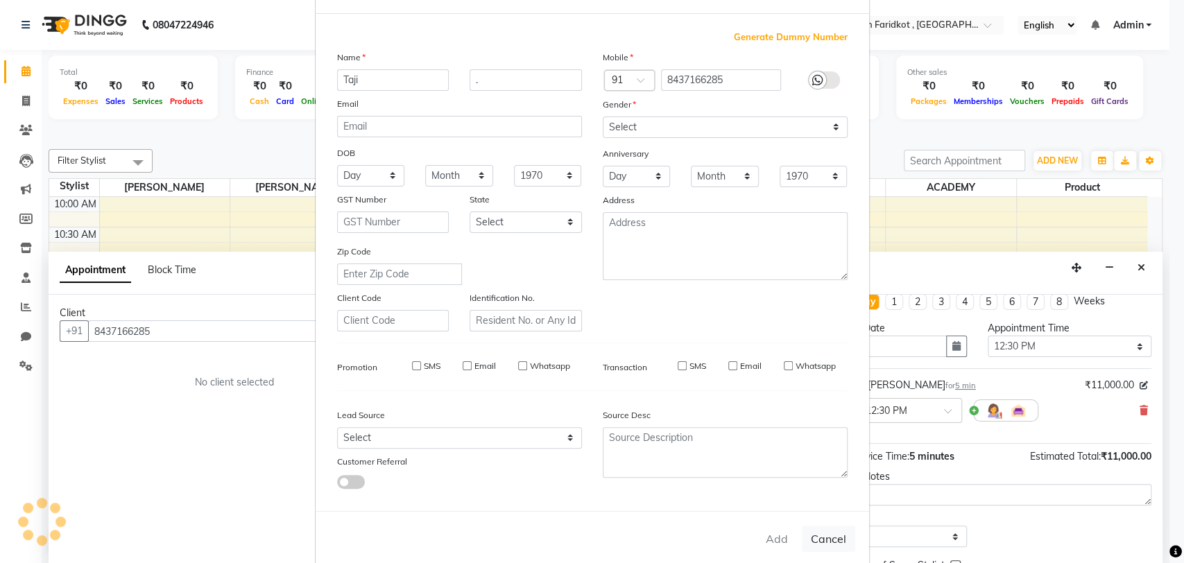
checkbox input "false"
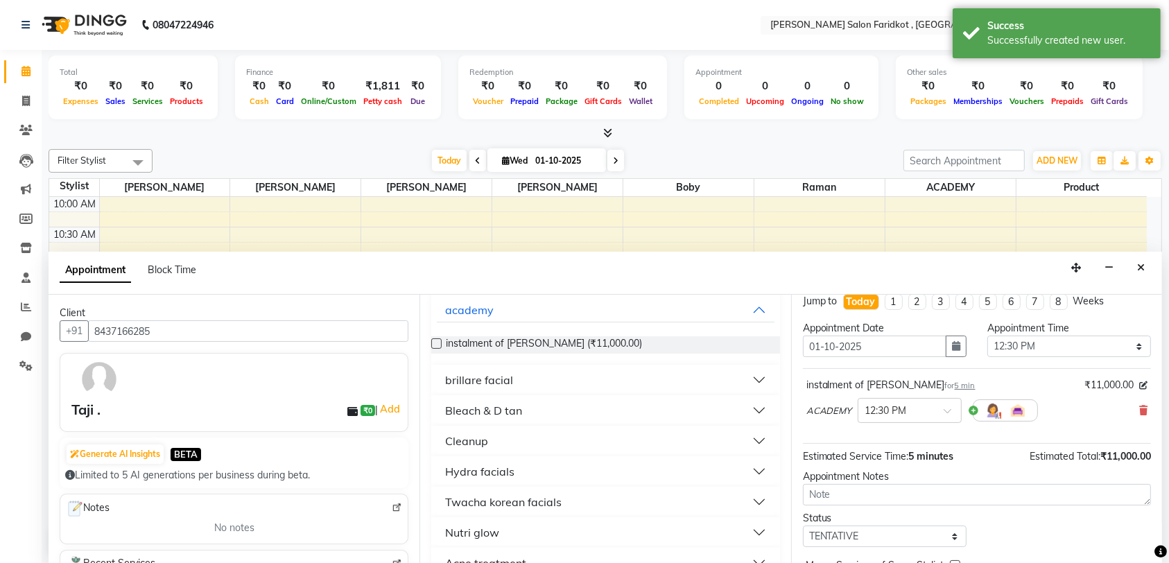
scroll to position [82, 0]
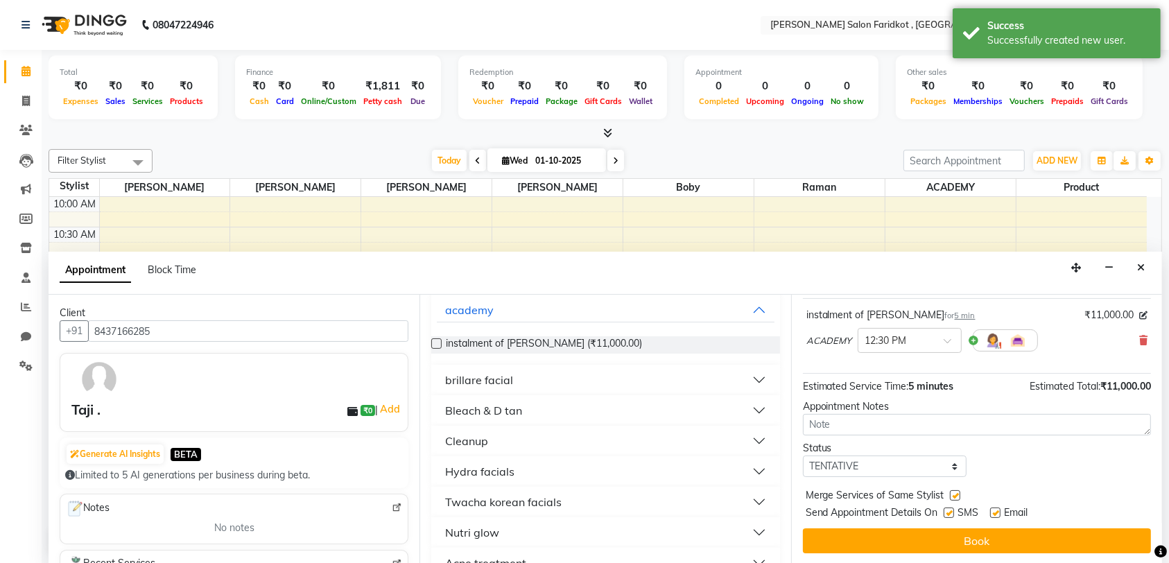
click at [1019, 544] on button "Book" at bounding box center [977, 540] width 348 height 25
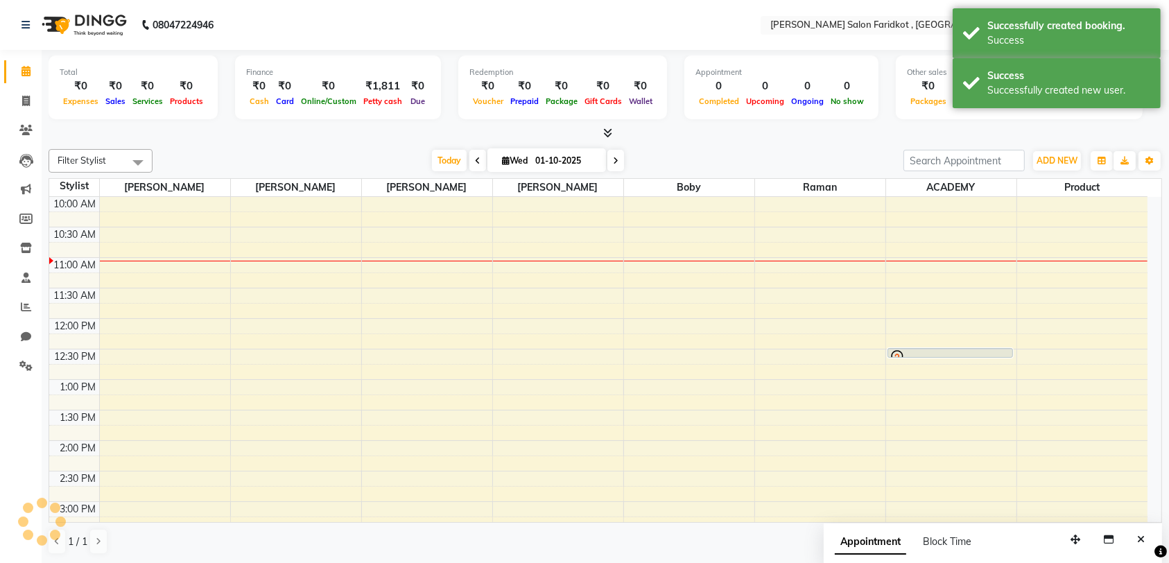
scroll to position [0, 0]
click at [963, 352] on div at bounding box center [950, 357] width 123 height 17
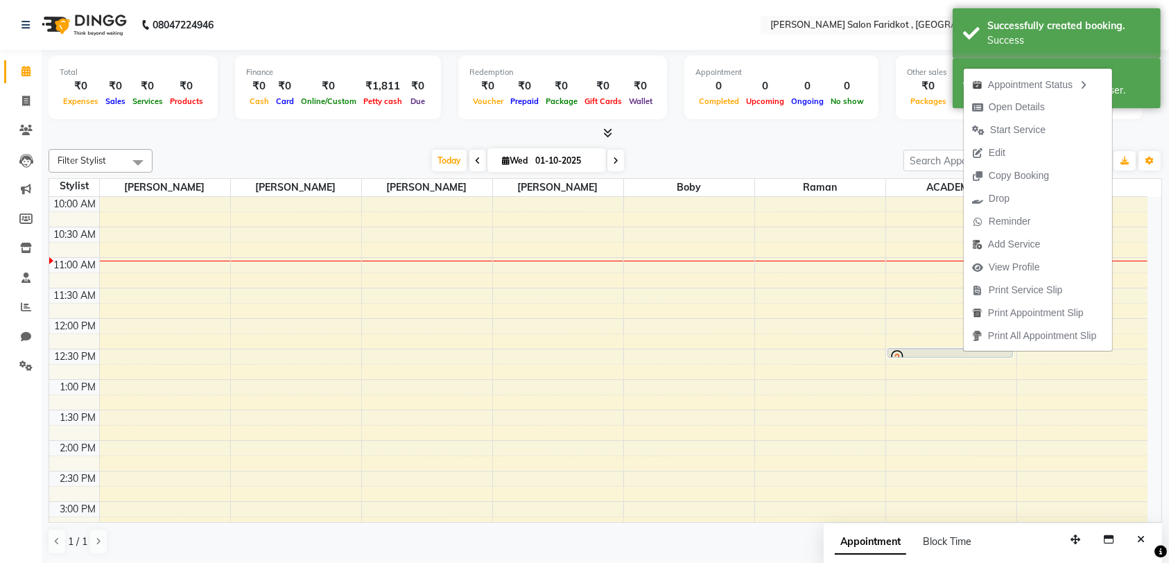
click at [1048, 129] on span "Start Service" at bounding box center [1009, 130] width 90 height 23
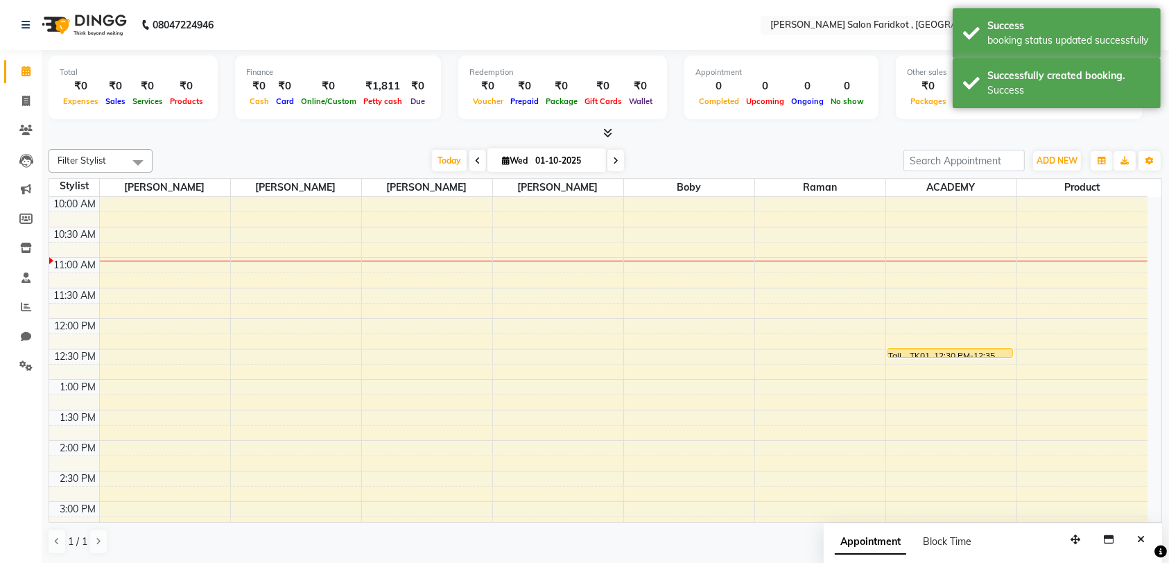
click at [0, 0] on div at bounding box center [0, 0] width 0 height 0
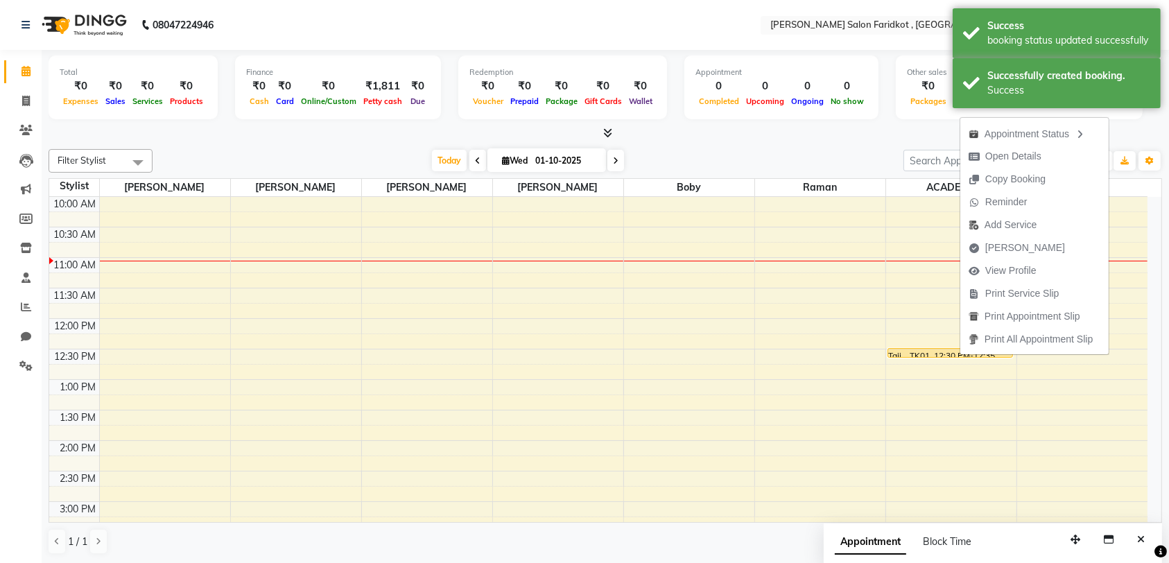
click at [1038, 248] on span "[PERSON_NAME]" at bounding box center [1016, 247] width 113 height 23
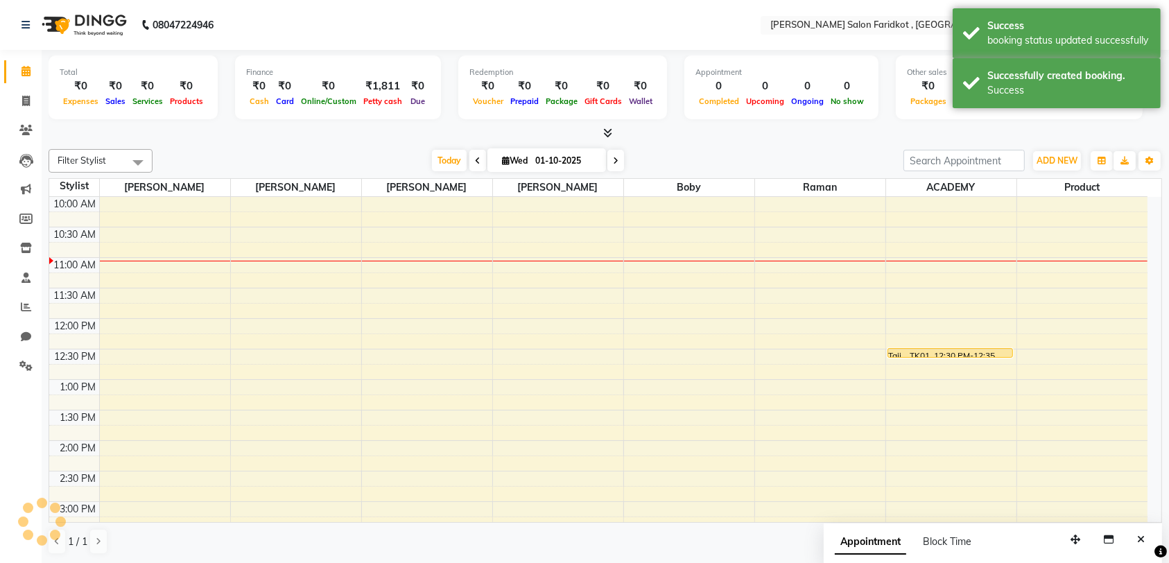
select select "service"
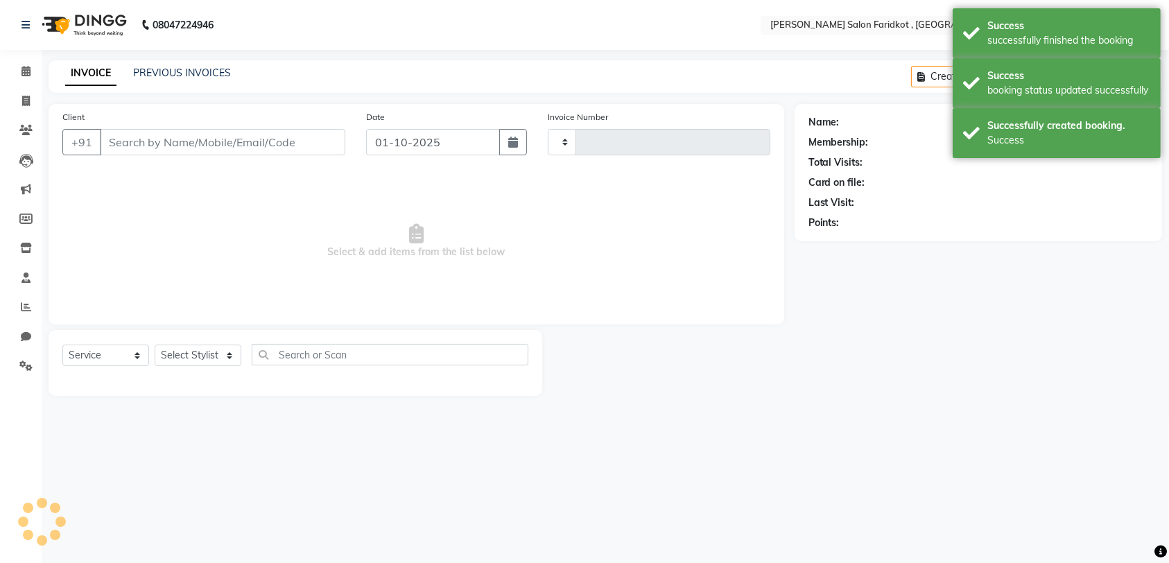
type input "0310"
select select "8789"
type input "8437166285"
select select "89926"
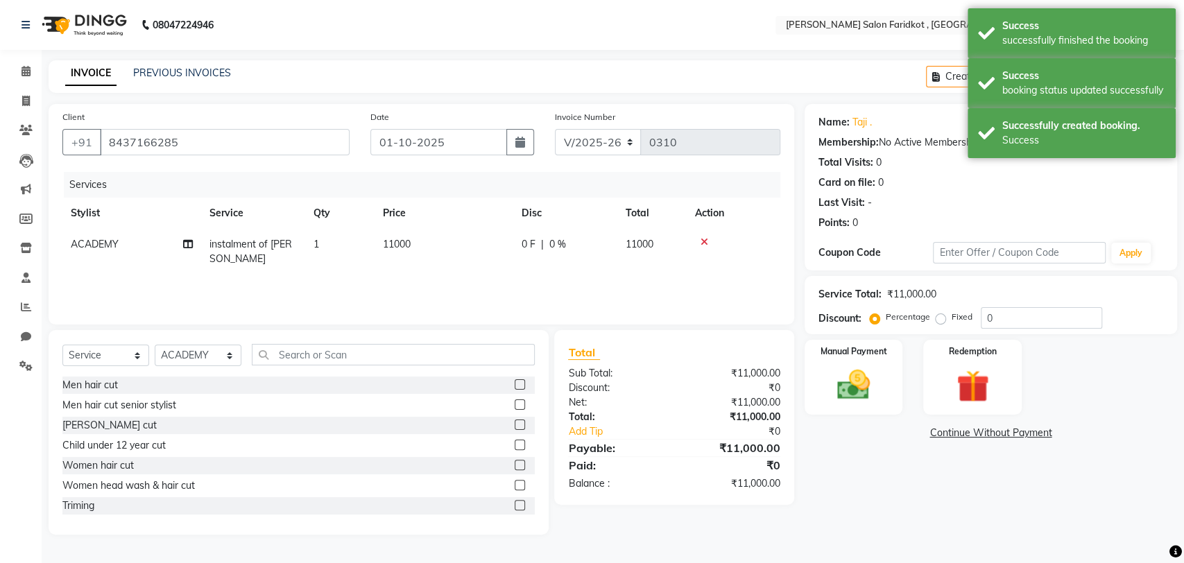
click at [858, 381] on img at bounding box center [852, 384] width 53 height 37
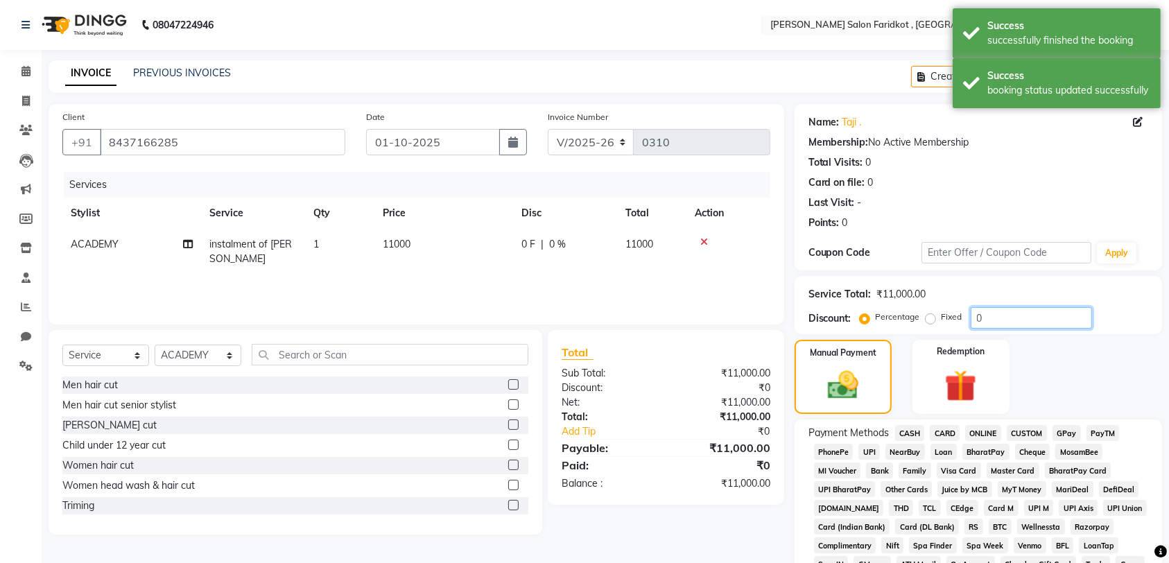
click at [1007, 320] on input "0" at bounding box center [1031, 317] width 121 height 21
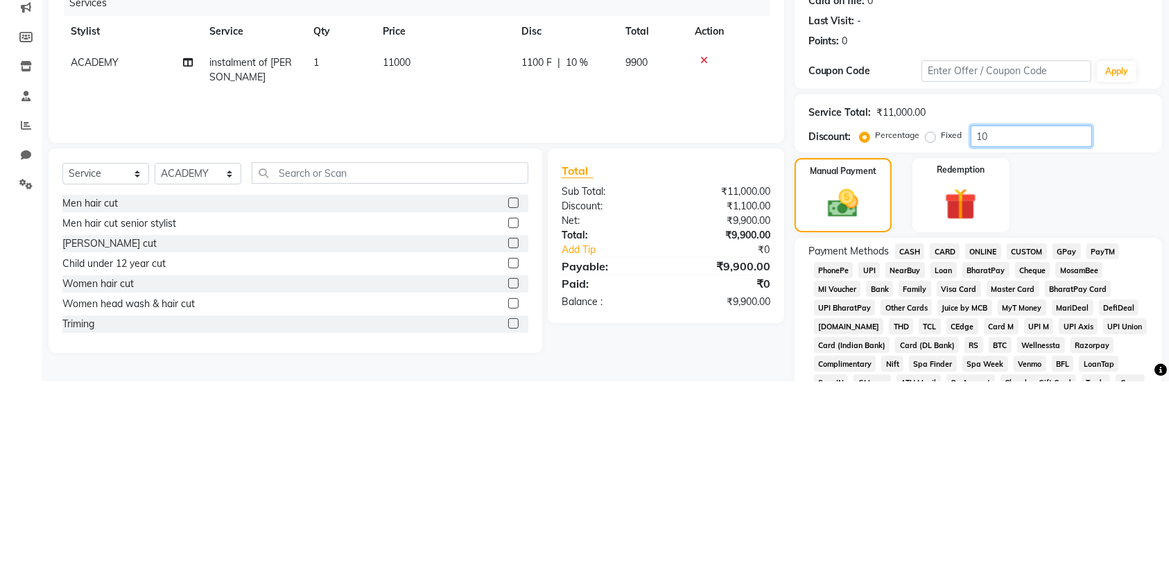
type input "1"
click at [942, 320] on label "Fixed" at bounding box center [952, 317] width 21 height 12
click at [938, 320] on input "Fixed" at bounding box center [933, 317] width 10 height 10
radio input "true"
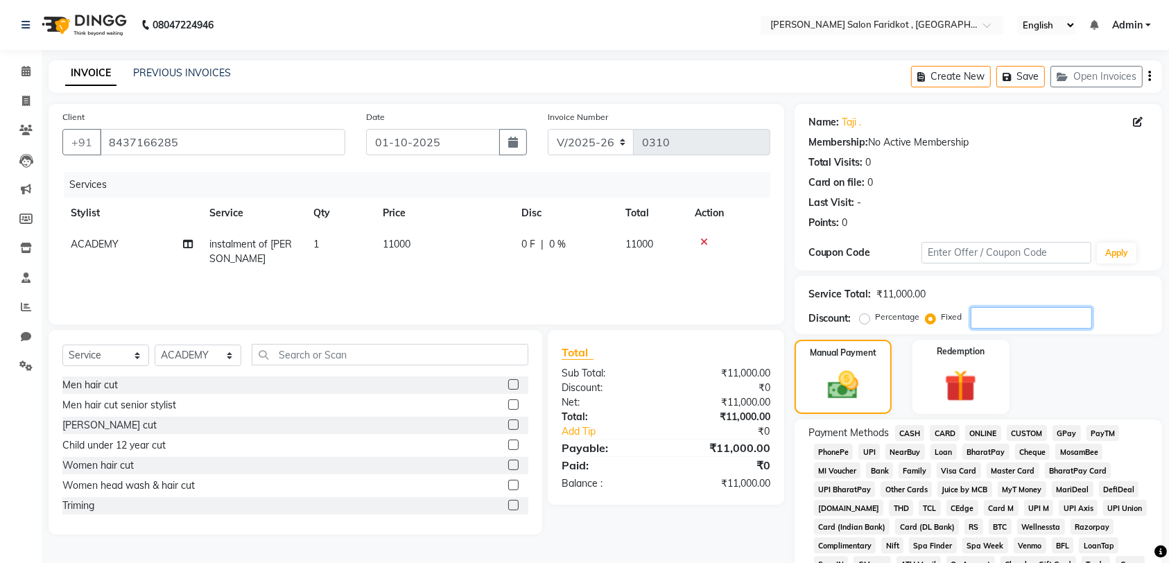
click at [1025, 322] on input "number" at bounding box center [1031, 317] width 121 height 21
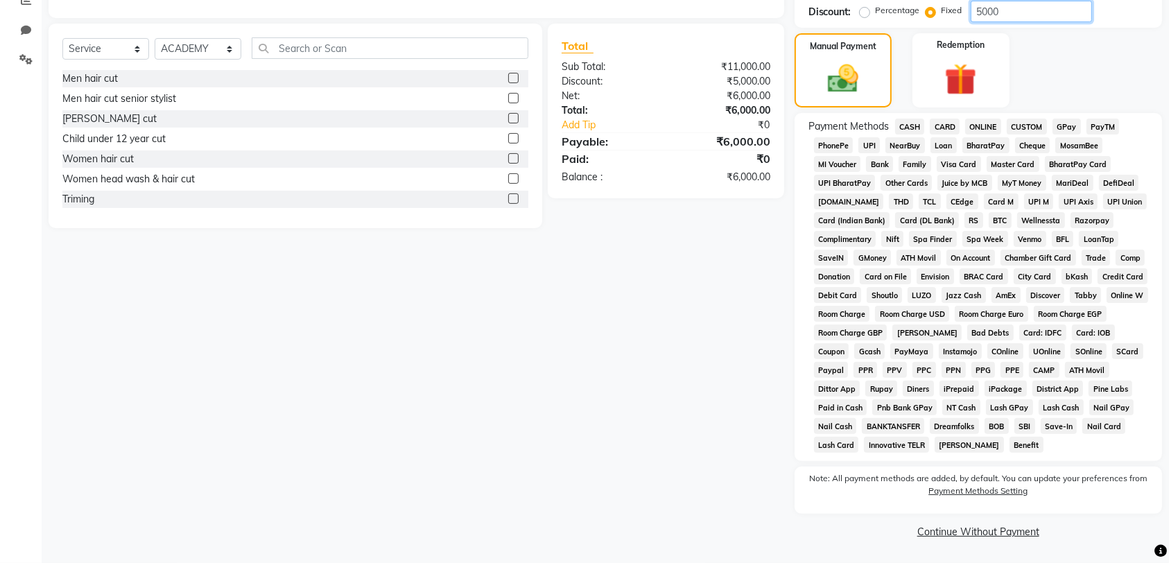
scroll to position [305, 0]
type input "5000"
click at [1109, 132] on span "PayTM" at bounding box center [1102, 128] width 33 height 16
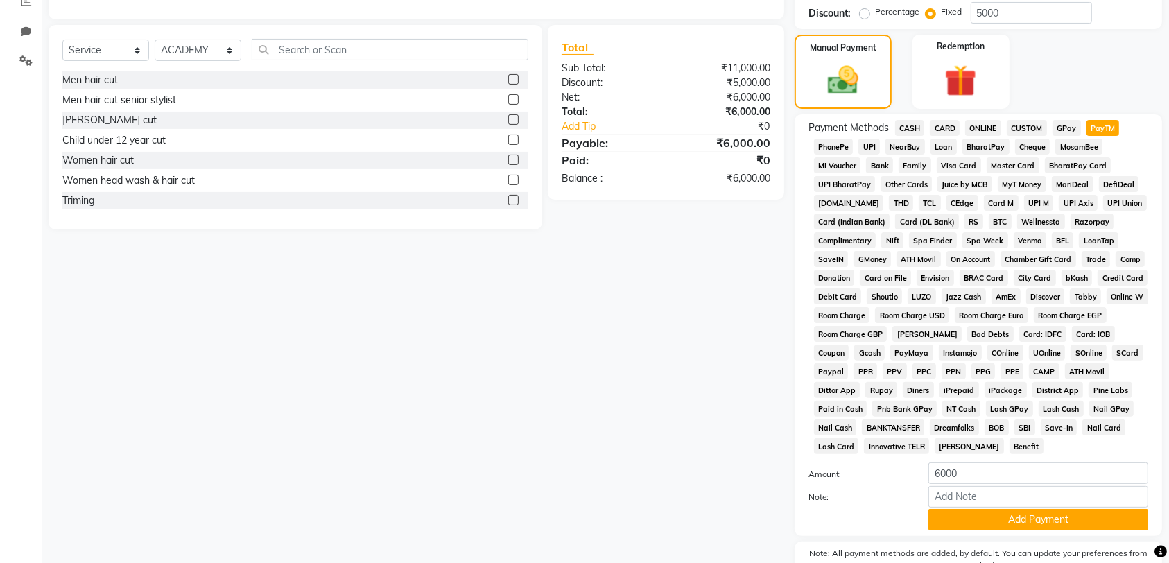
click at [1037, 521] on button "Add Payment" at bounding box center [1038, 519] width 220 height 21
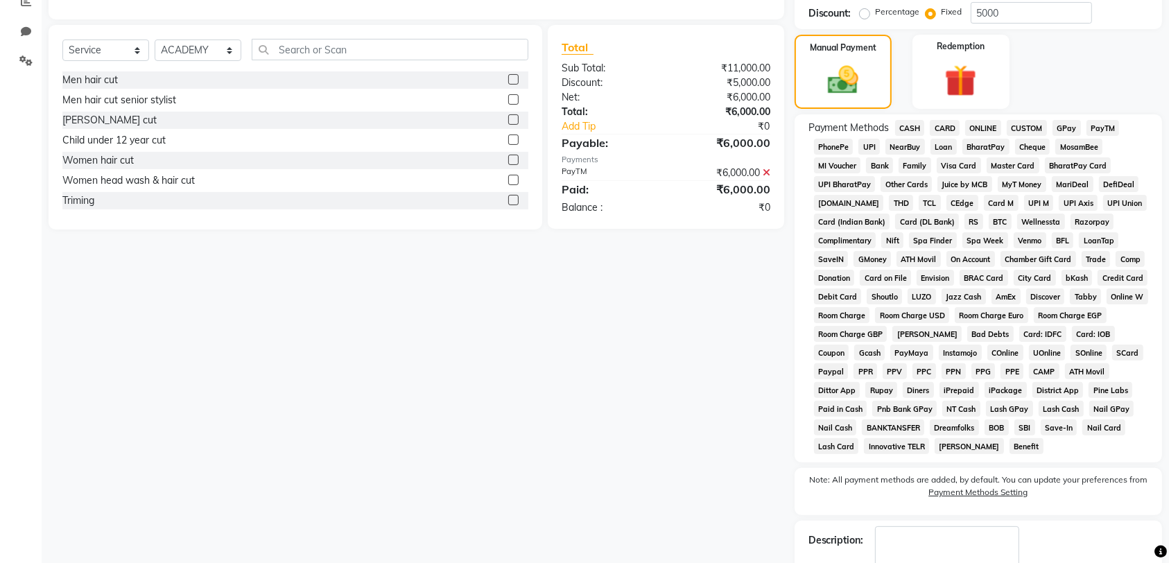
scroll to position [384, 0]
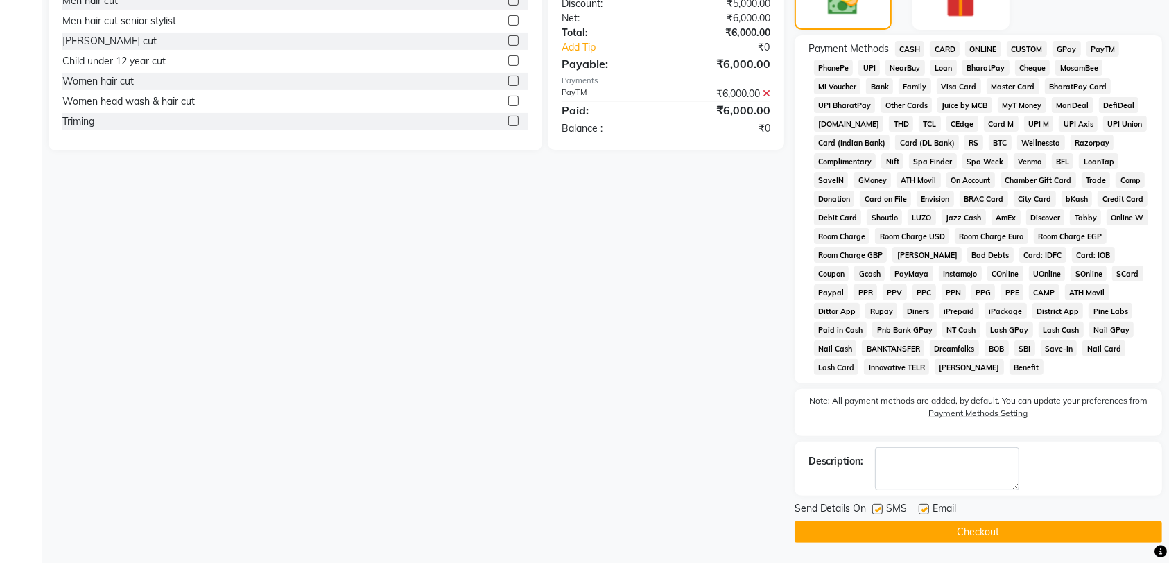
click at [1033, 535] on button "Checkout" at bounding box center [978, 531] width 367 height 21
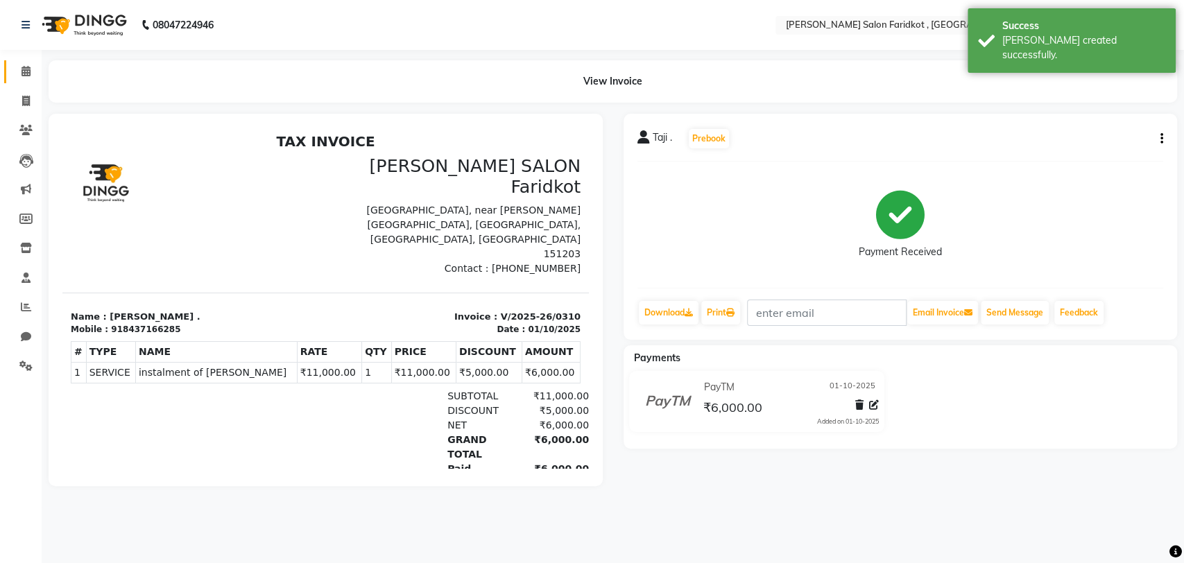
click at [26, 71] on icon at bounding box center [25, 71] width 9 height 10
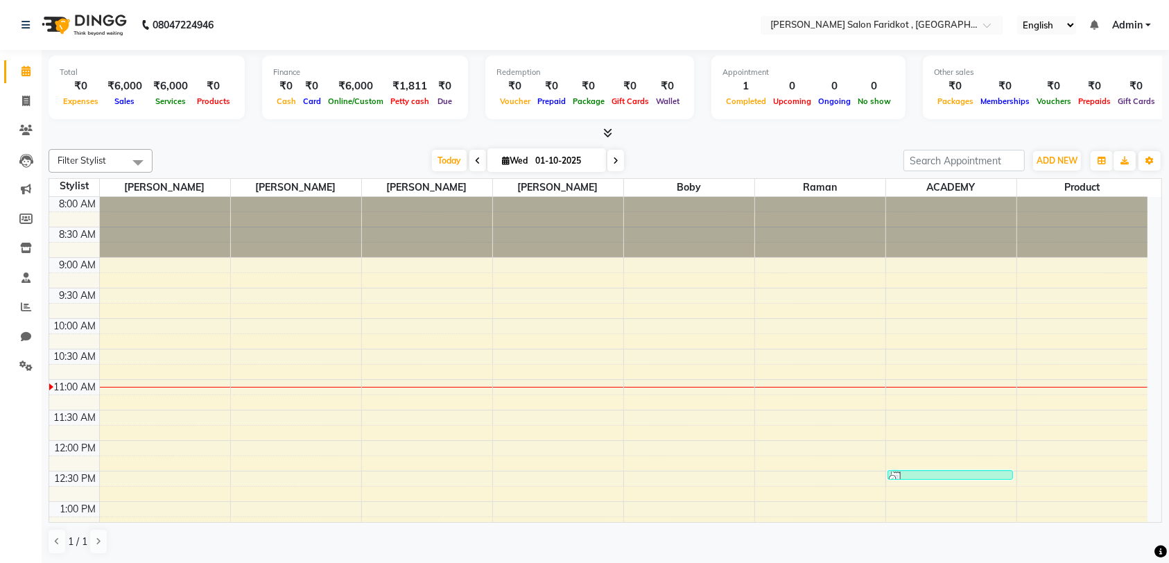
click at [700, 336] on td at bounding box center [623, 340] width 1048 height 15
click at [693, 334] on td at bounding box center [623, 340] width 1048 height 15
click at [688, 344] on td at bounding box center [623, 340] width 1048 height 15
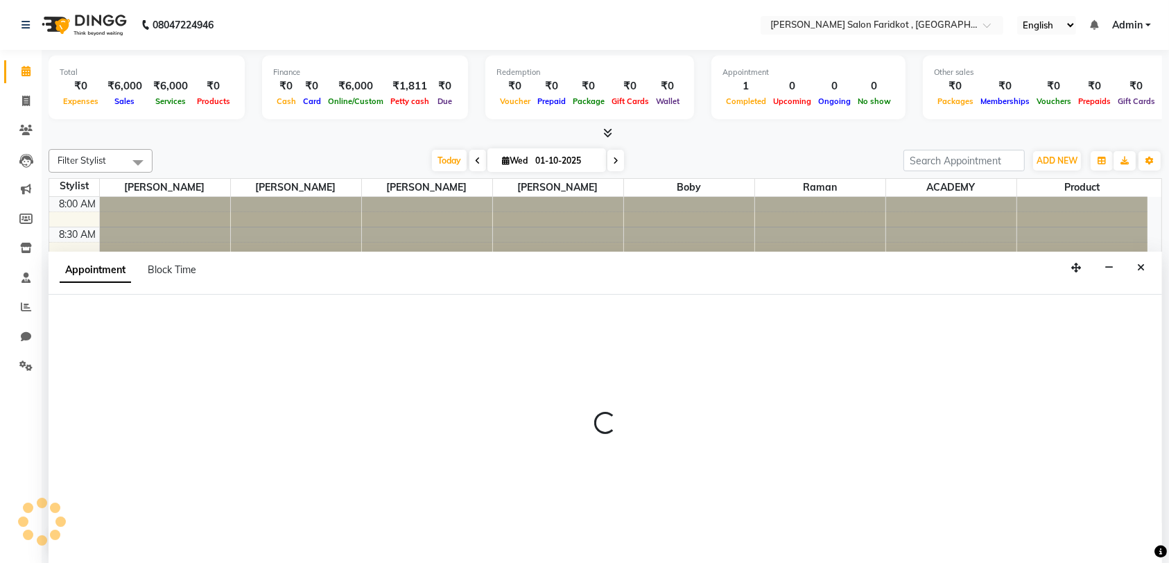
select select "89536"
select select "615"
select select "tentative"
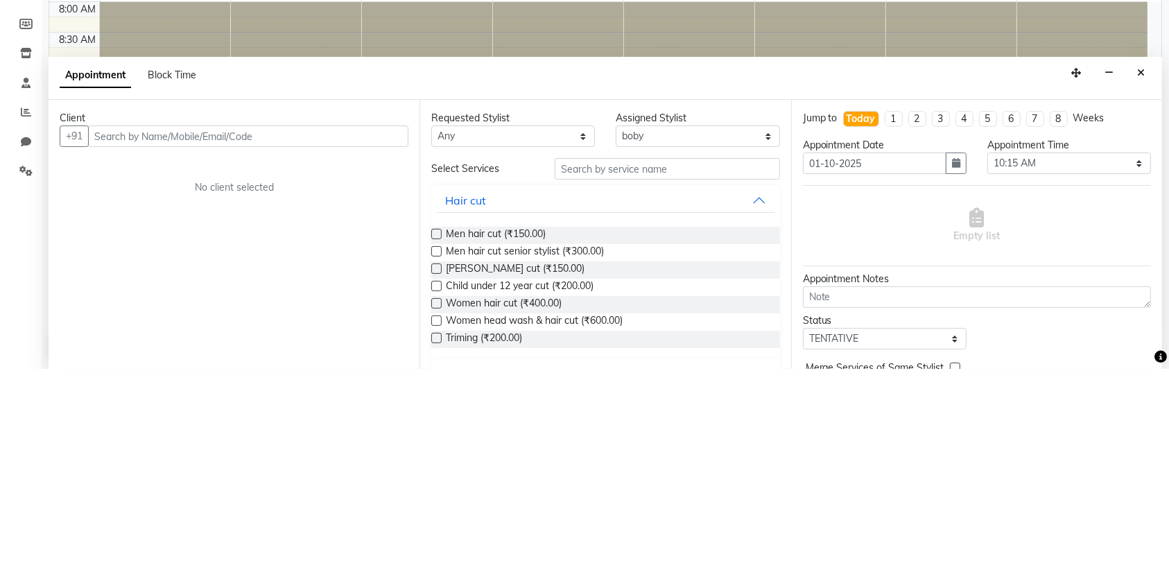
click at [354, 333] on input "text" at bounding box center [248, 330] width 320 height 21
type input "8"
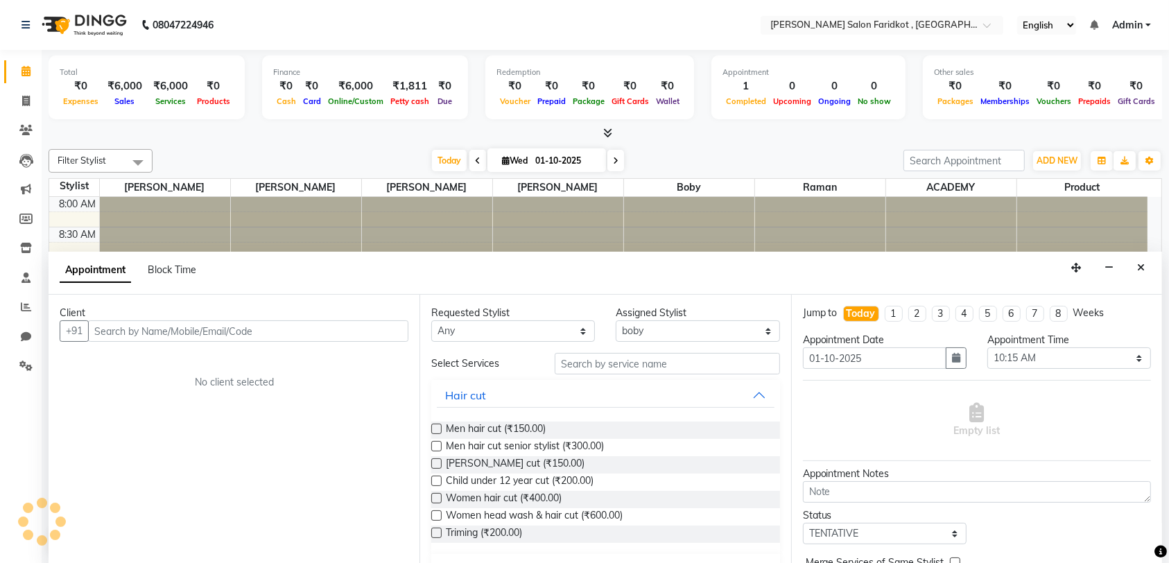
click at [1141, 266] on icon "Close" at bounding box center [1141, 268] width 8 height 10
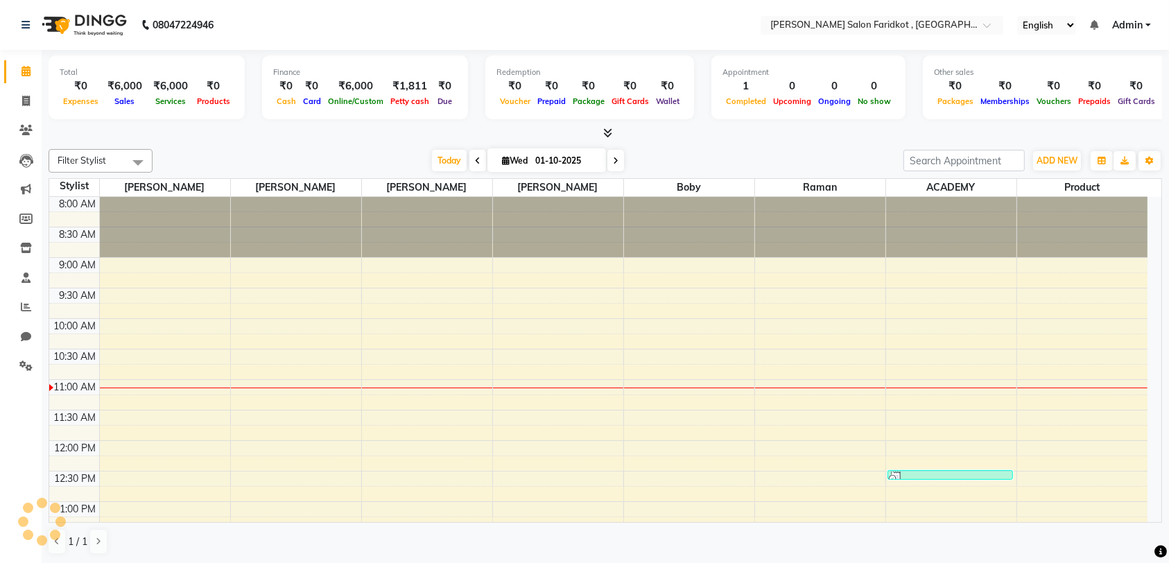
select select "89536"
select select "600"
select select "tentative"
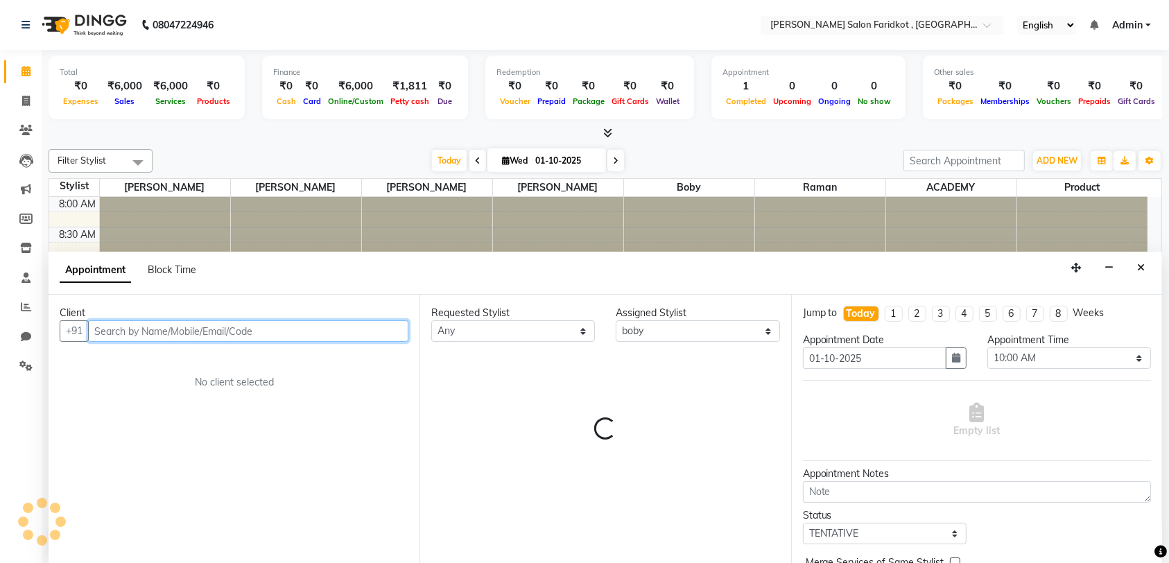
click at [178, 336] on input "text" at bounding box center [248, 330] width 320 height 21
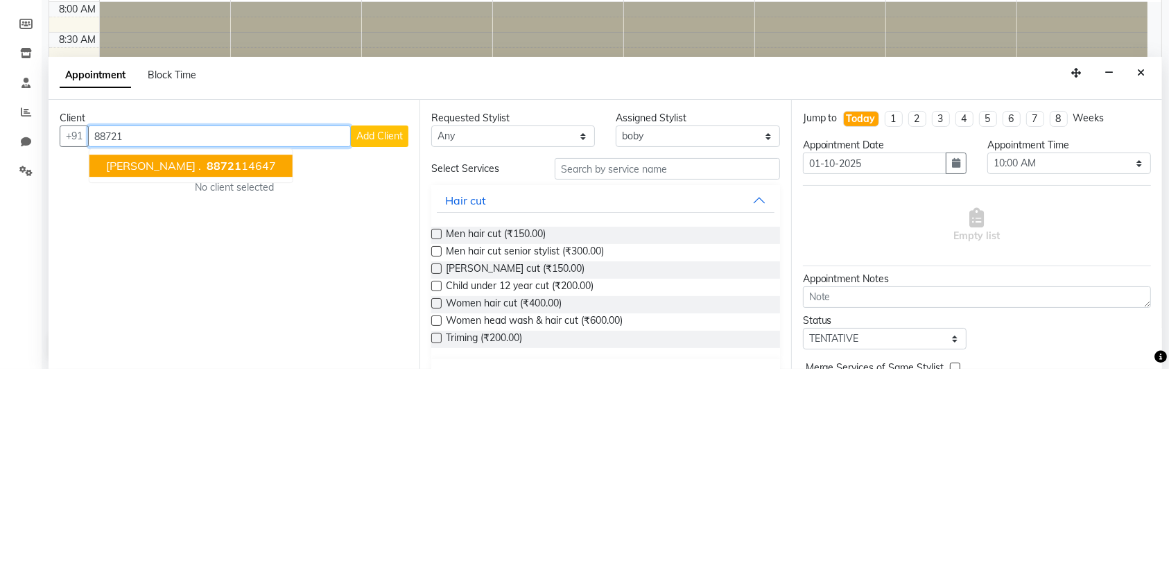
click at [131, 361] on span "diljaan ." at bounding box center [153, 361] width 95 height 14
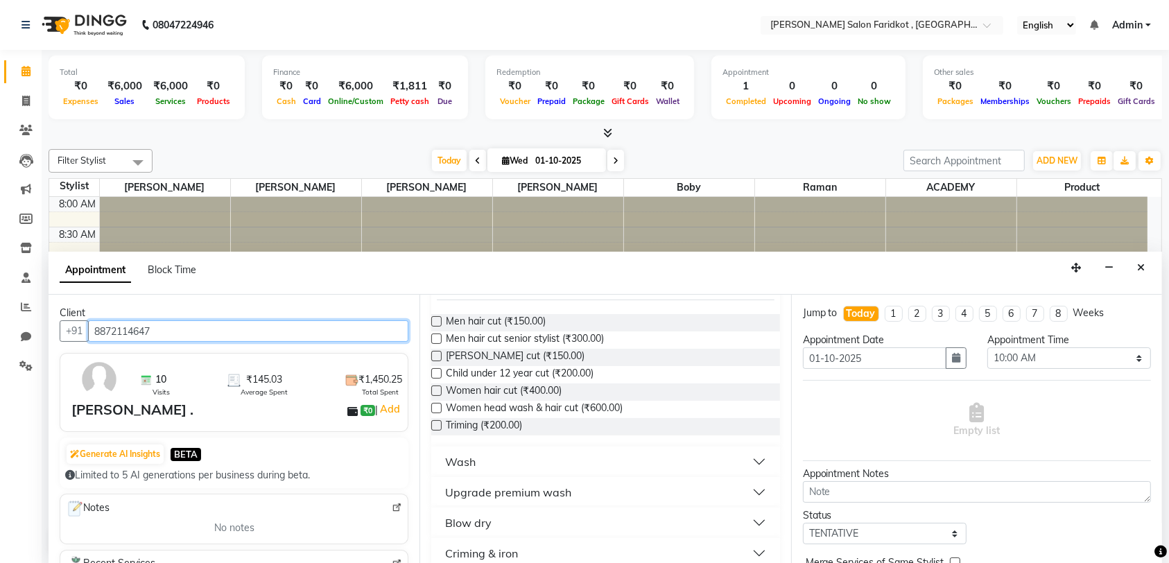
scroll to position [109, 0]
type input "8872114647"
click at [747, 494] on button "Upgrade premium wash" at bounding box center [605, 490] width 337 height 25
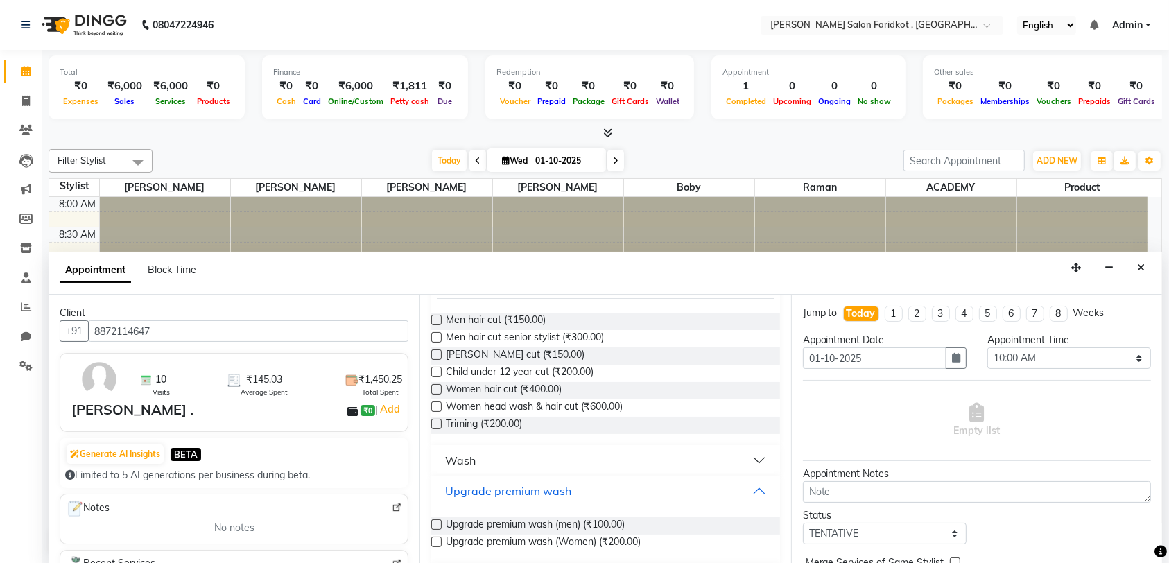
click at [634, 537] on span "Upgrade premium wash (Women) (₹200.00)" at bounding box center [543, 543] width 195 height 17
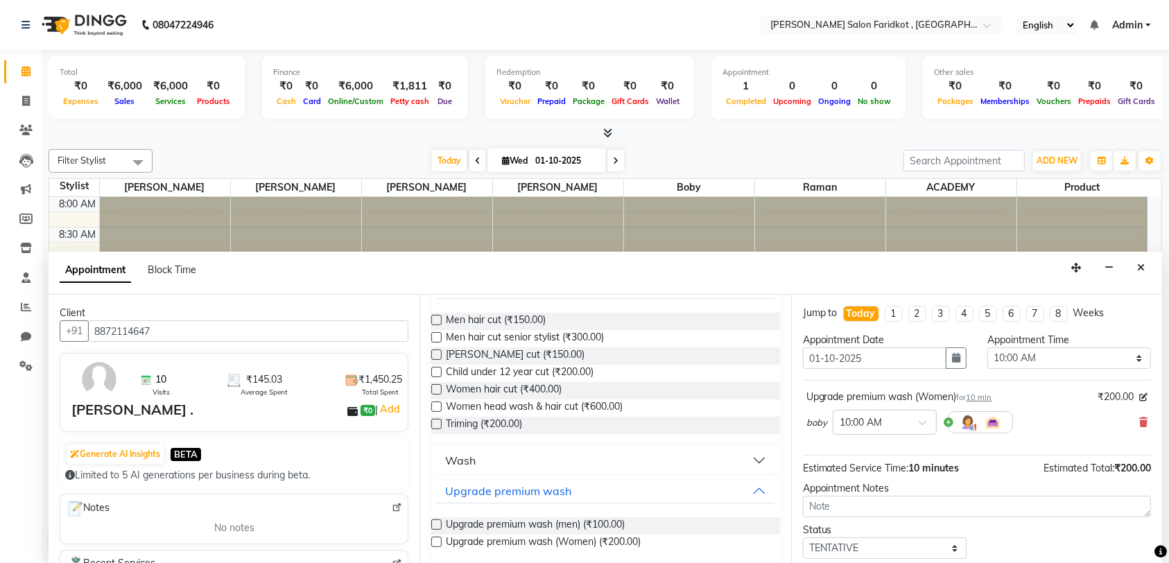
click at [436, 541] on label at bounding box center [436, 542] width 10 height 10
click at [436, 541] on input "checkbox" at bounding box center [435, 543] width 9 height 9
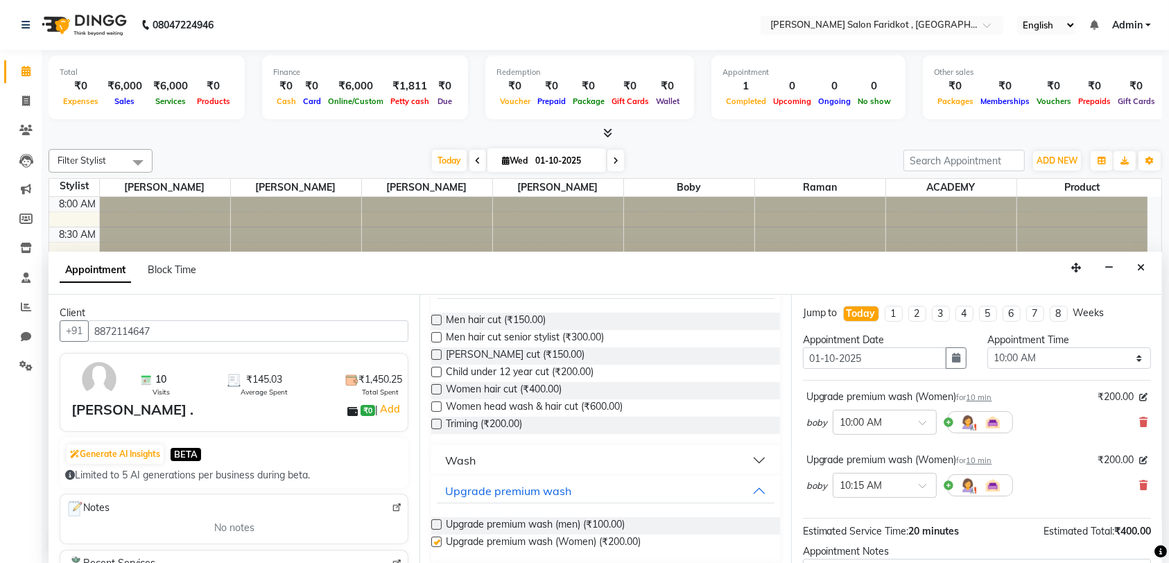
checkbox input "false"
click at [436, 523] on label at bounding box center [436, 524] width 10 height 10
click at [436, 523] on input "checkbox" at bounding box center [435, 525] width 9 height 9
checkbox input "false"
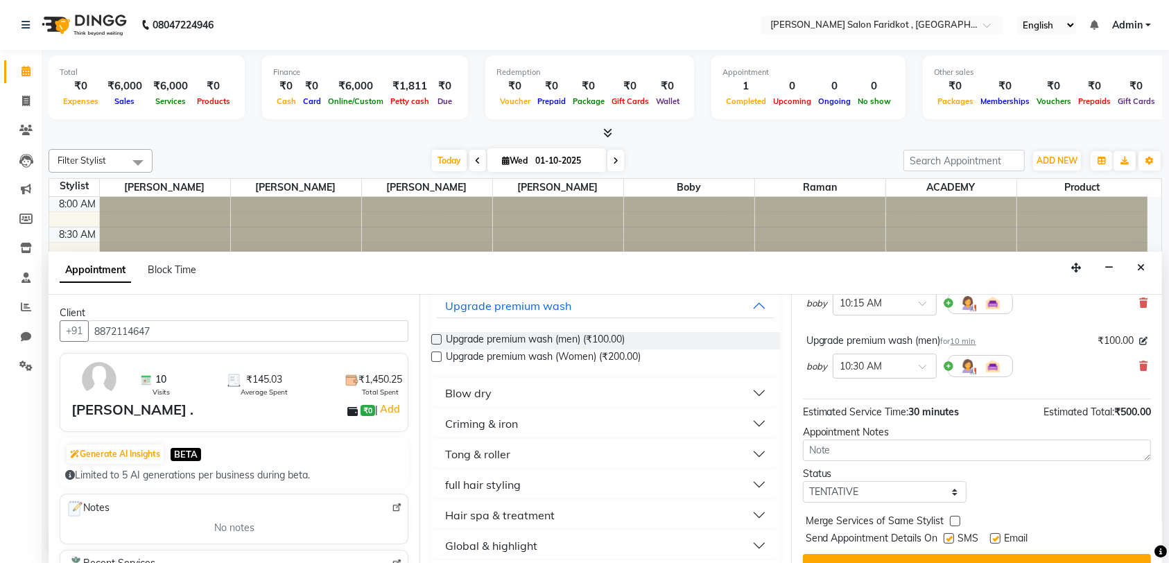
scroll to position [208, 0]
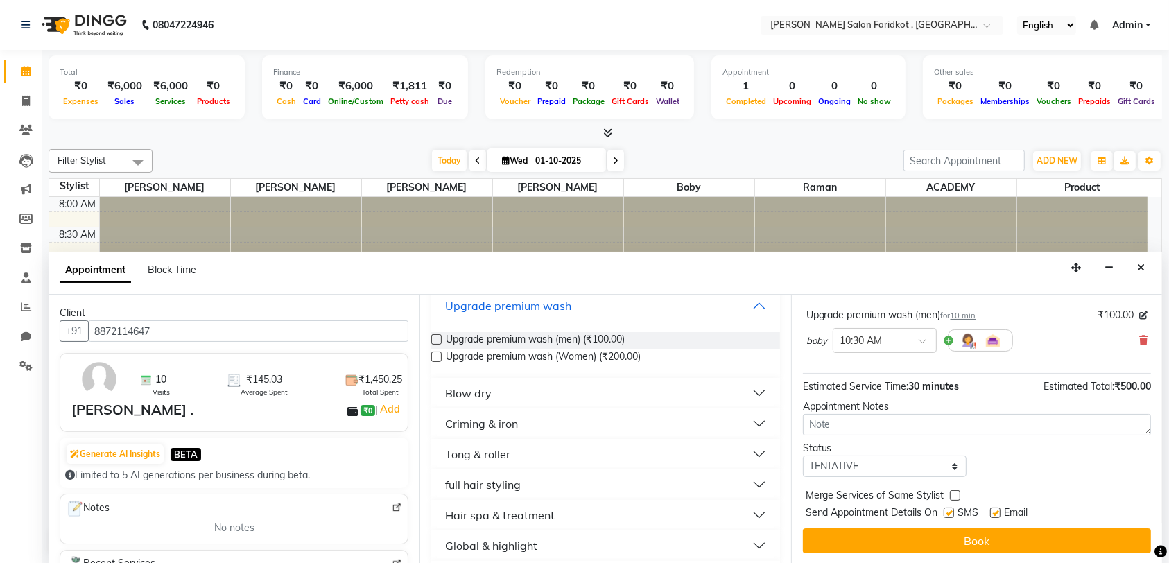
click at [1016, 537] on button "Book" at bounding box center [977, 540] width 348 height 25
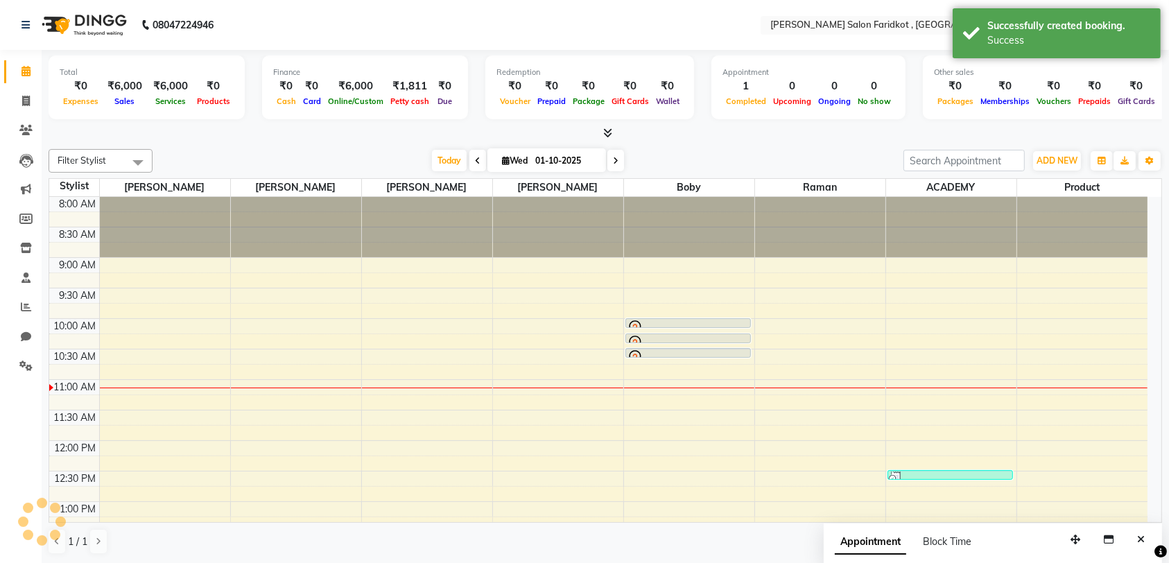
scroll to position [0, 0]
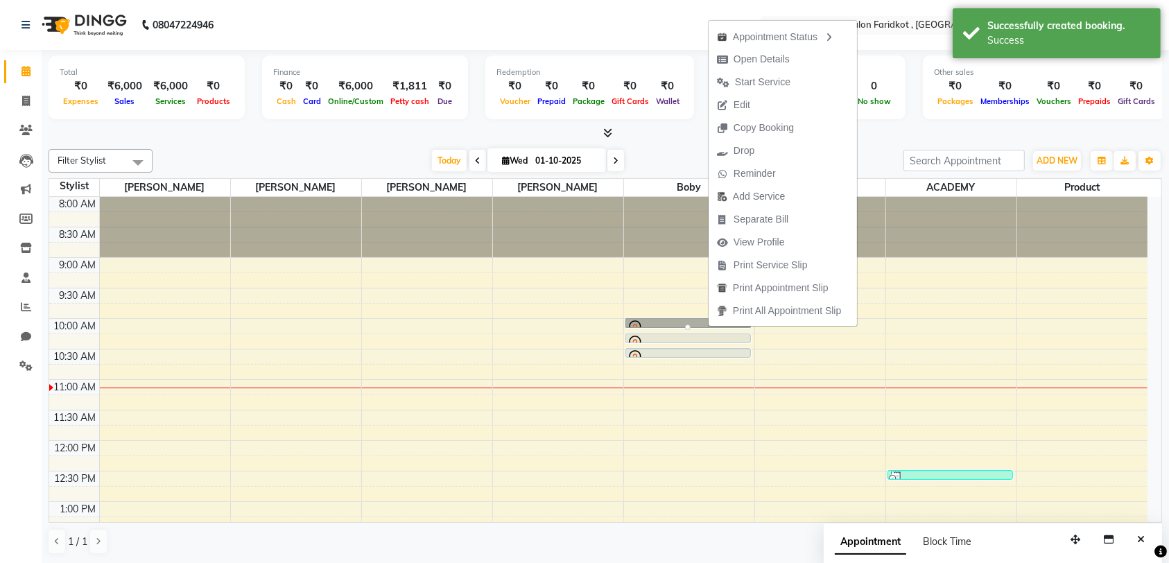
click at [815, 89] on button "Start Service" at bounding box center [783, 82] width 148 height 23
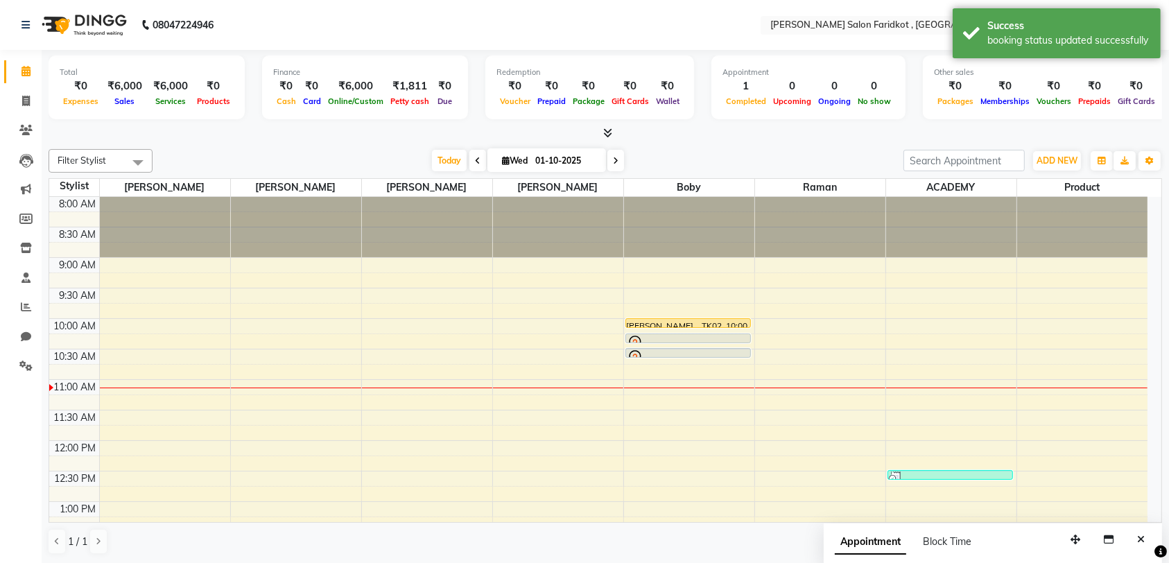
click at [710, 322] on div "[PERSON_NAME] ., TK02, 10:00 AM-10:10 AM, Upgrade premium wash (Women)" at bounding box center [688, 323] width 124 height 8
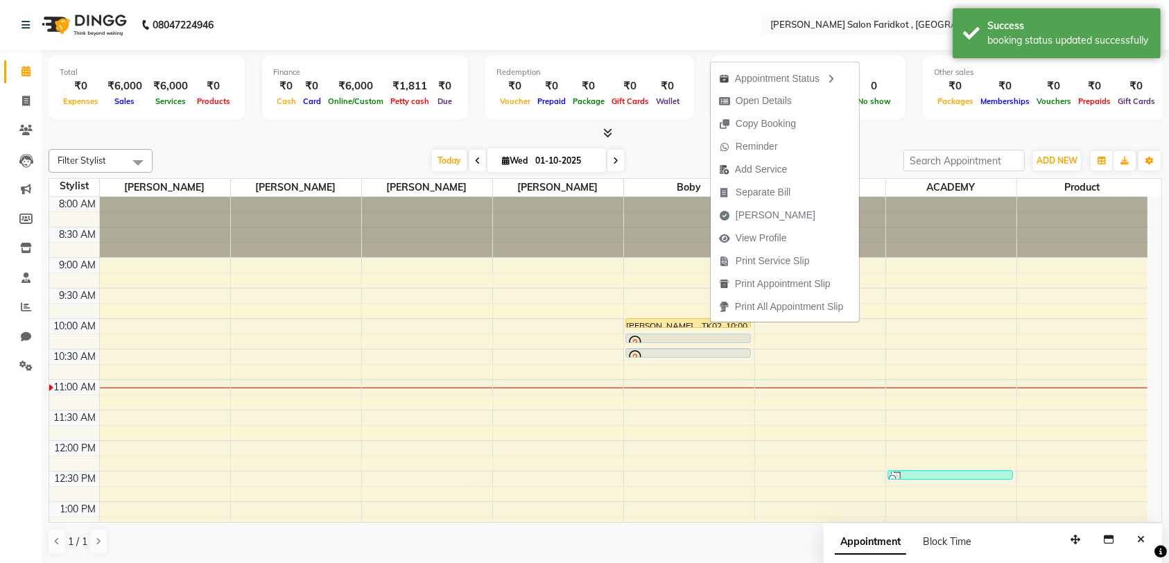
click at [797, 217] on button "[PERSON_NAME]" at bounding box center [785, 215] width 148 height 23
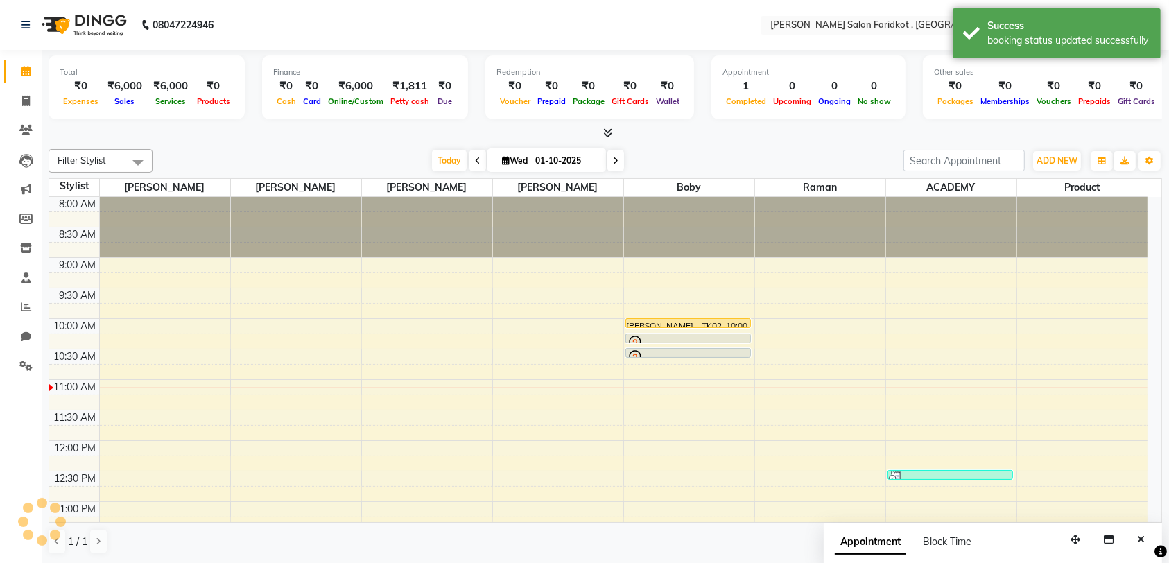
select select "service"
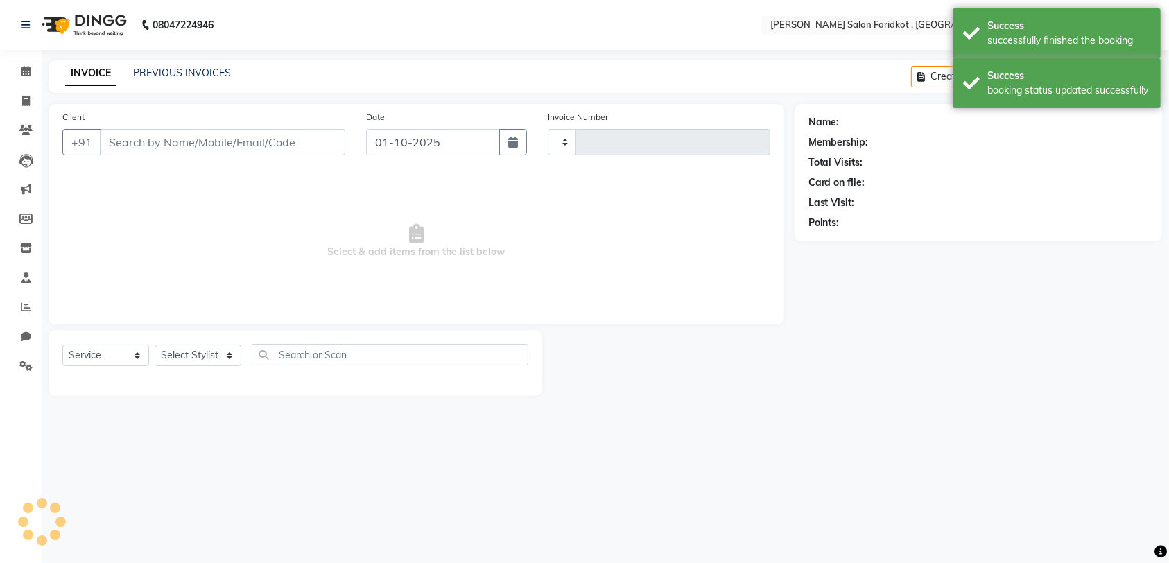
type input "0311"
select select "8789"
type input "8872114647"
select select "89536"
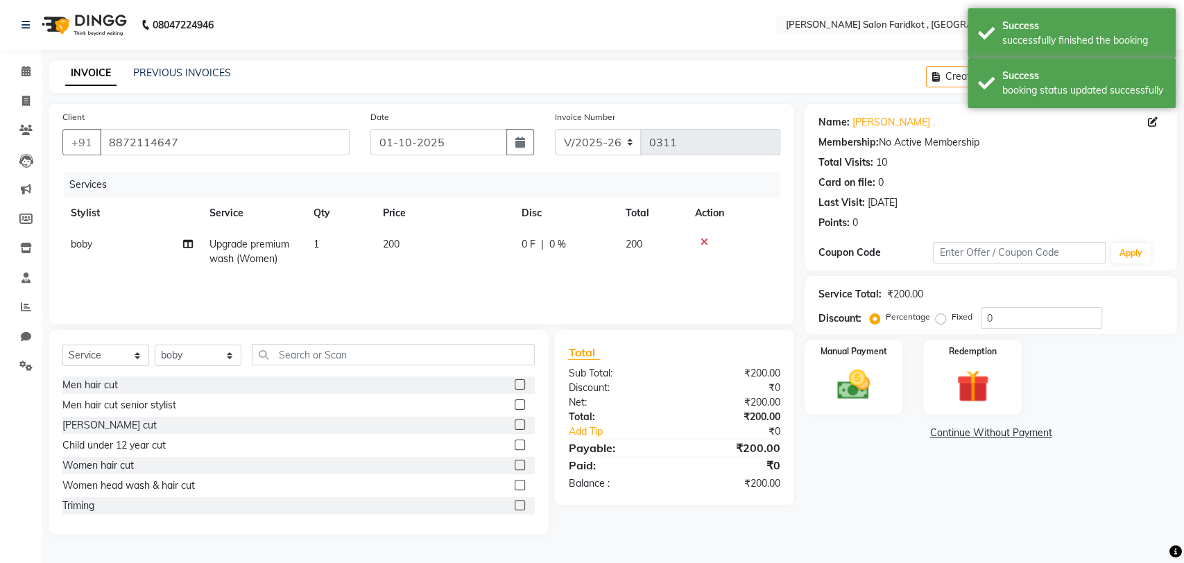
click at [951, 321] on label "Fixed" at bounding box center [961, 317] width 21 height 12
click at [943, 321] on input "Fixed" at bounding box center [943, 317] width 10 height 10
radio input "true"
click at [1009, 317] on input "0" at bounding box center [1040, 317] width 121 height 21
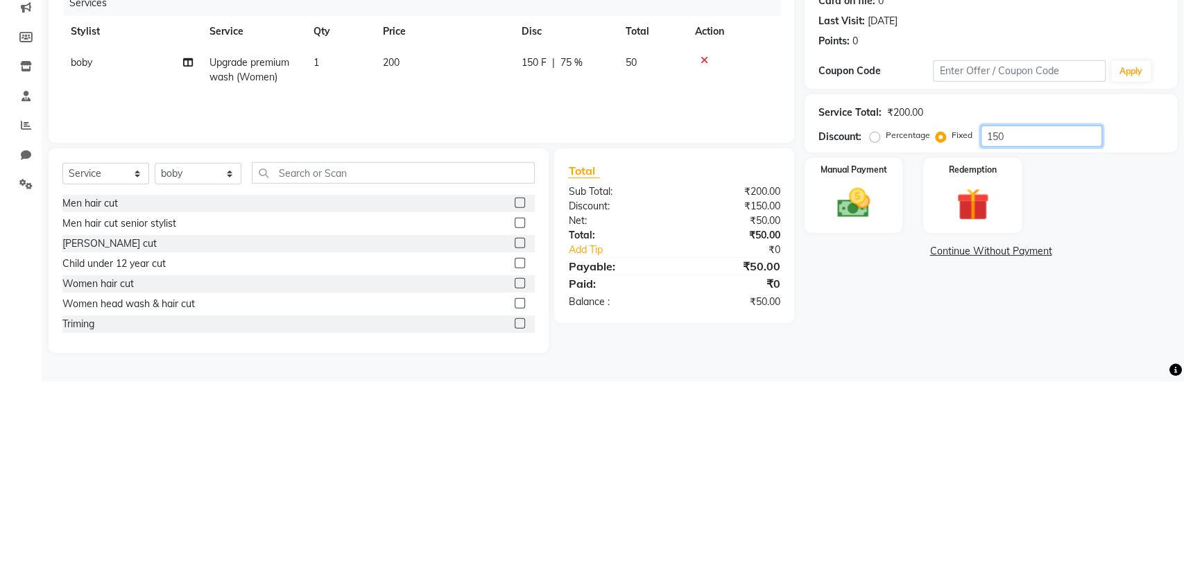
type input "150"
click at [868, 389] on img at bounding box center [852, 384] width 53 height 37
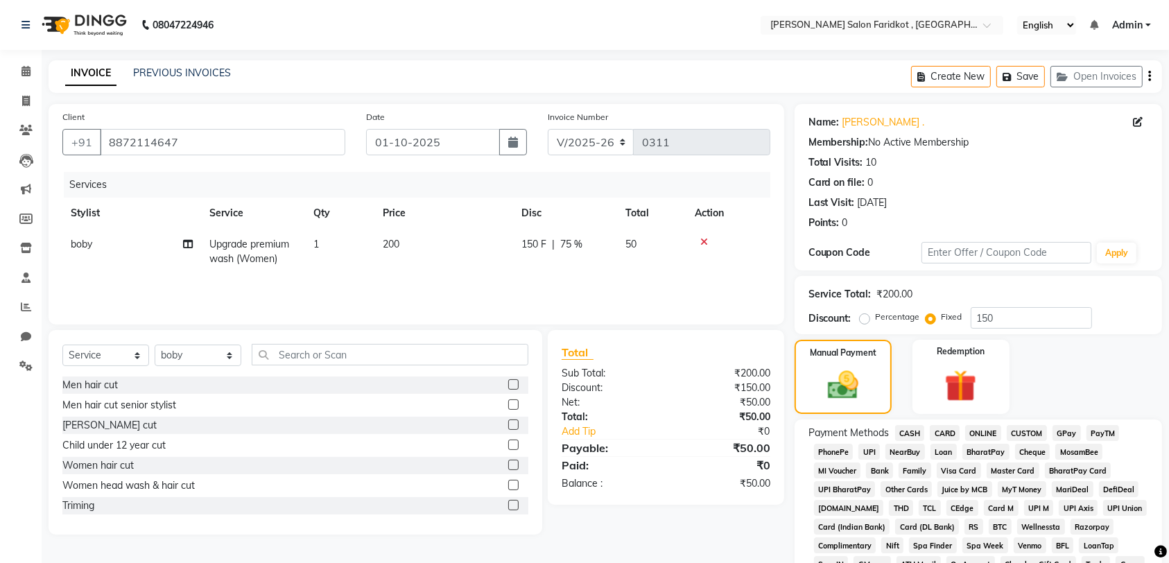
click at [915, 431] on span "CASH" at bounding box center [910, 433] width 30 height 16
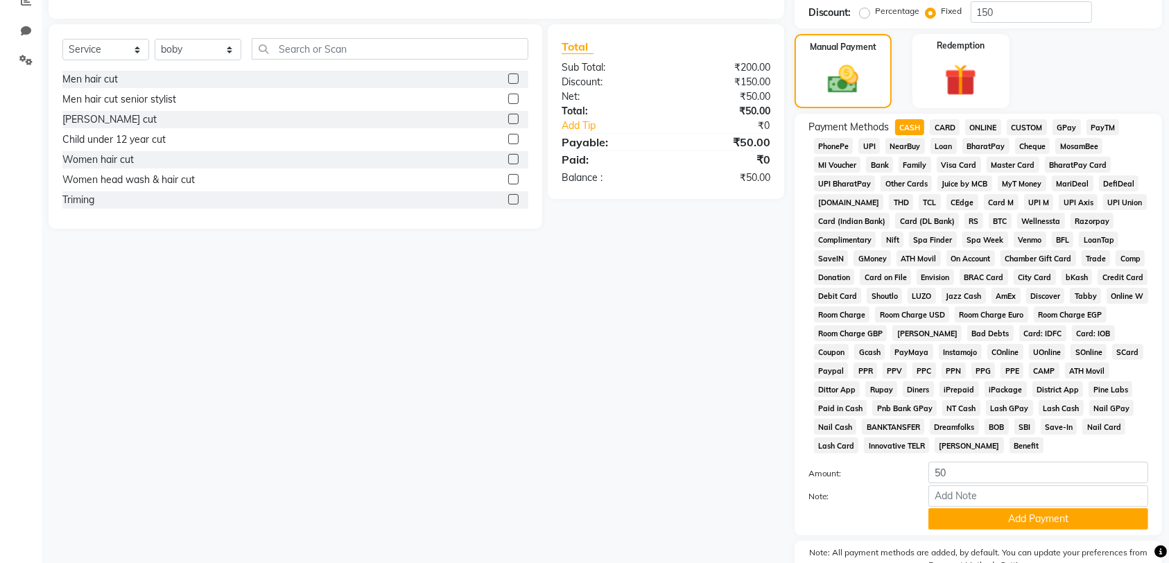
scroll to position [379, 0]
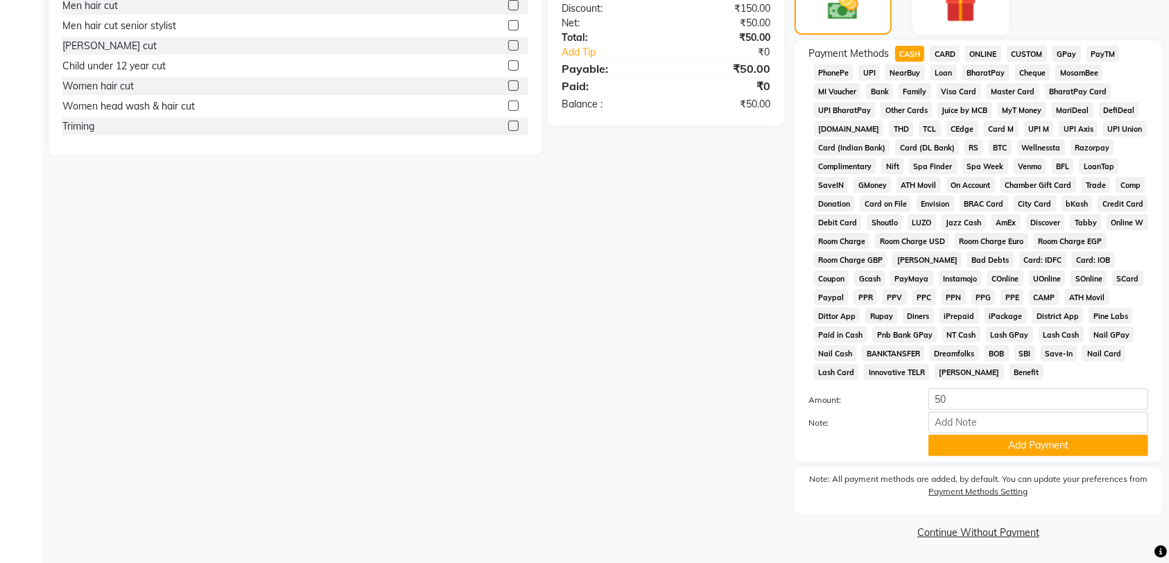
click at [1037, 449] on button "Add Payment" at bounding box center [1038, 445] width 220 height 21
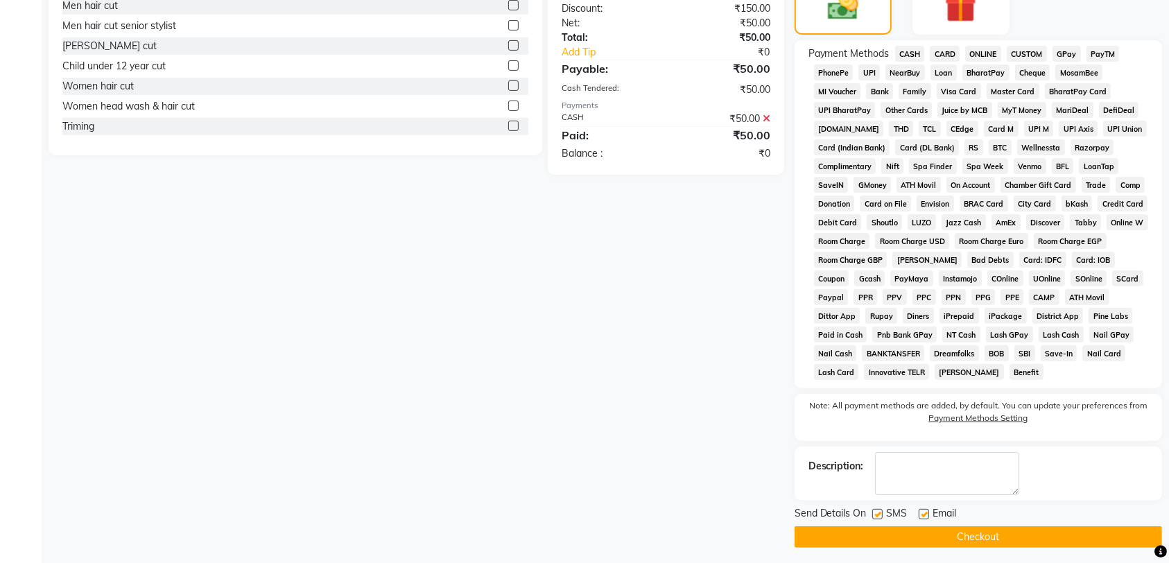
click at [1033, 543] on button "Checkout" at bounding box center [978, 536] width 367 height 21
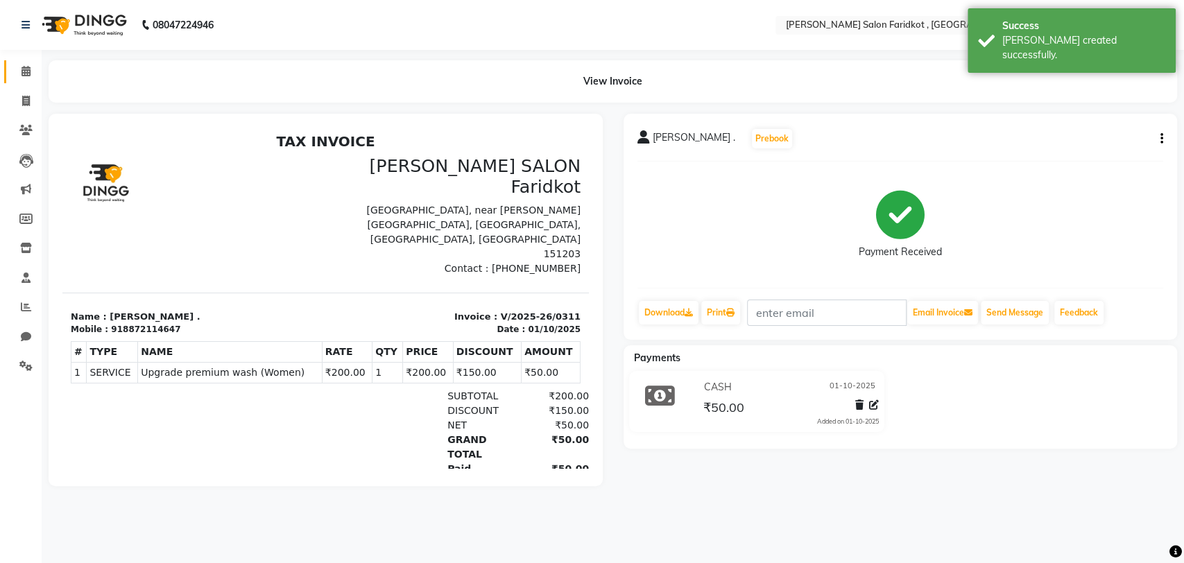
click at [26, 72] on icon at bounding box center [25, 71] width 9 height 10
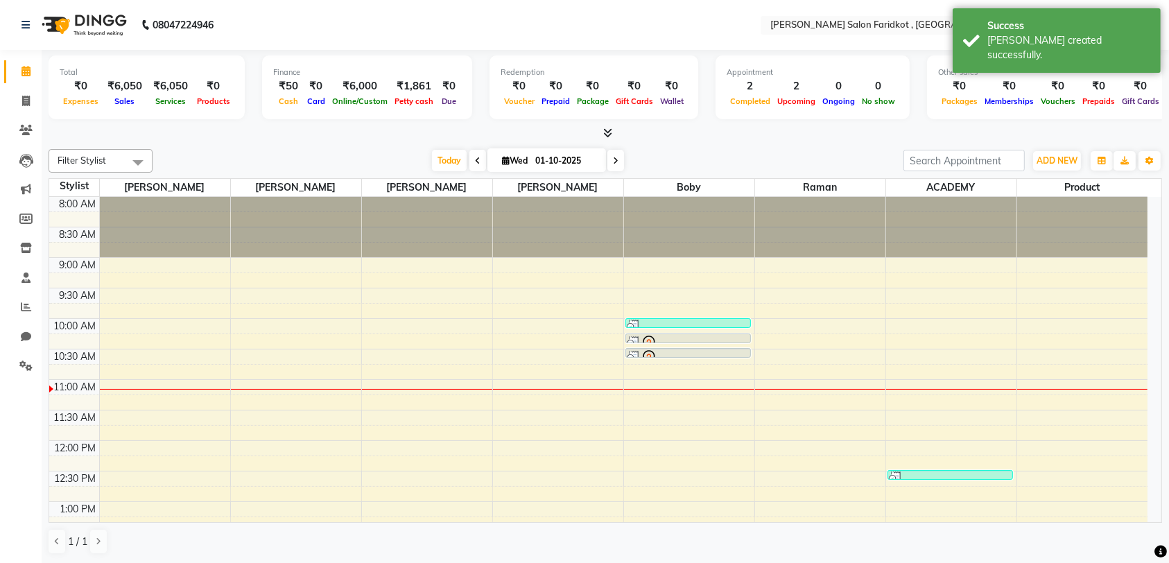
click at [475, 160] on icon at bounding box center [478, 161] width 6 height 8
type input "30-09-2025"
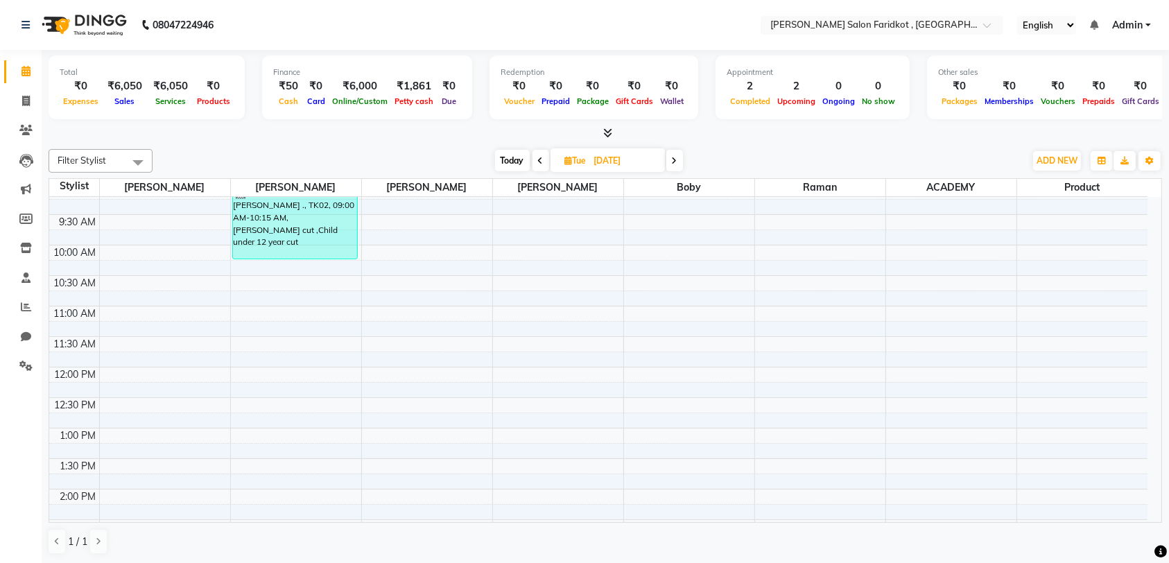
scroll to position [62, 0]
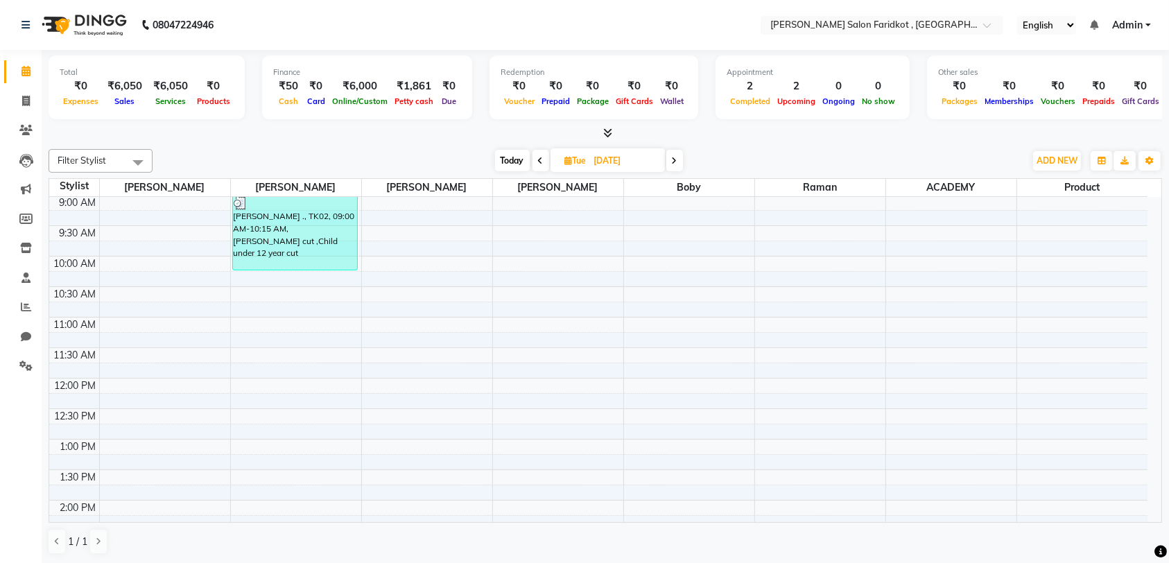
click at [315, 245] on div "mohjeet ., TK02, 09:00 AM-10:15 AM, Beard cut ,Child under 12 year cut" at bounding box center [295, 233] width 124 height 74
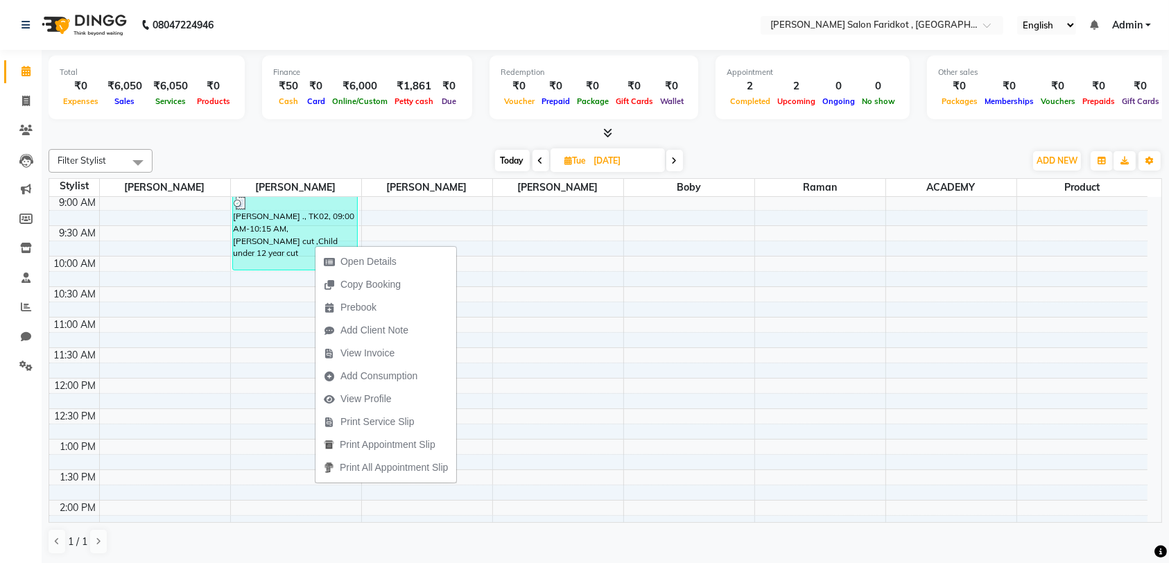
click at [401, 403] on button "View Profile" at bounding box center [385, 399] width 141 height 23
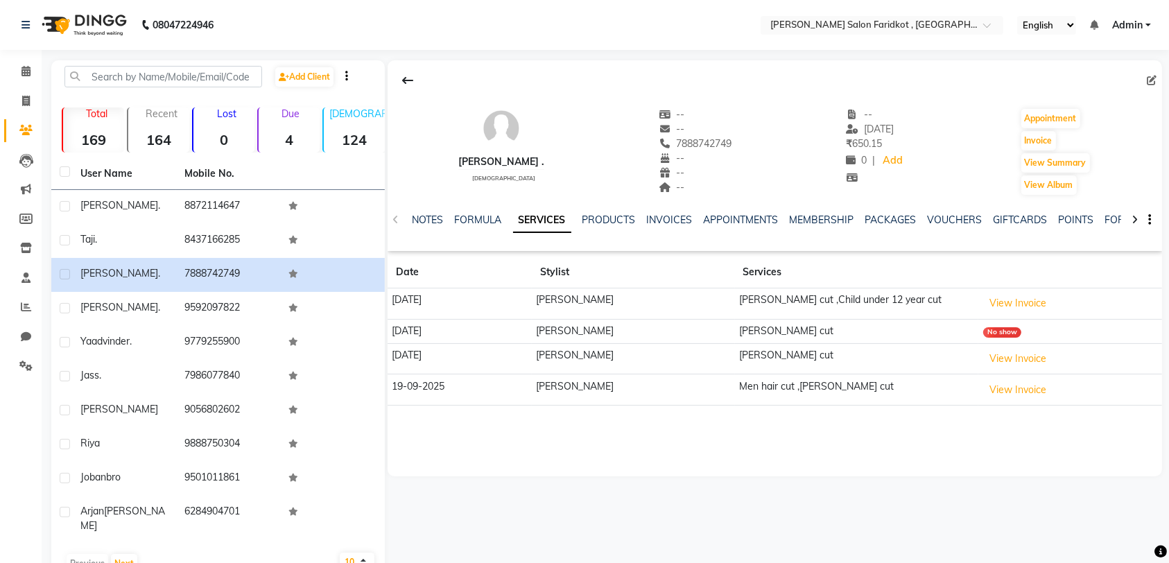
click at [26, 71] on icon at bounding box center [25, 71] width 9 height 10
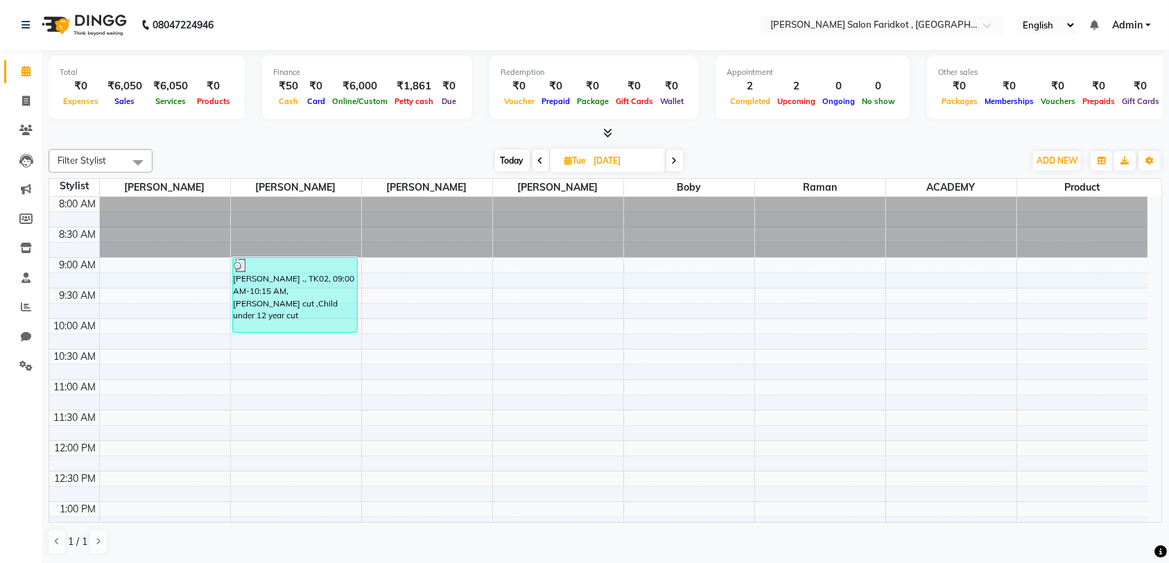
click at [312, 299] on div "mohjeet ., TK02, 09:00 AM-10:15 AM, Beard cut ,Child under 12 year cut" at bounding box center [295, 295] width 124 height 74
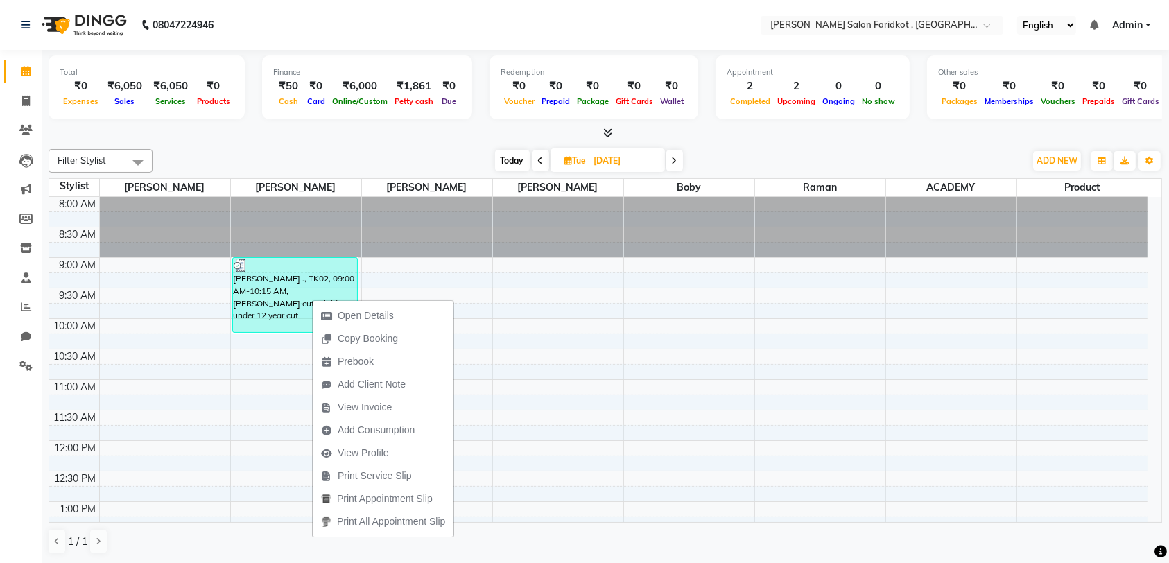
click at [398, 322] on span "Open Details" at bounding box center [357, 315] width 89 height 23
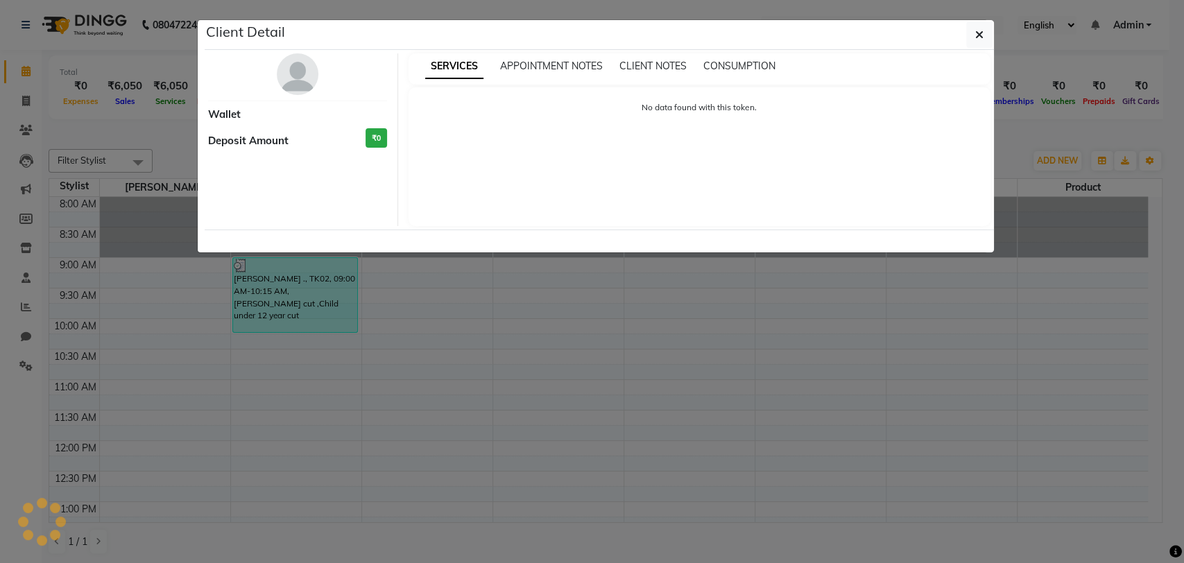
select select "3"
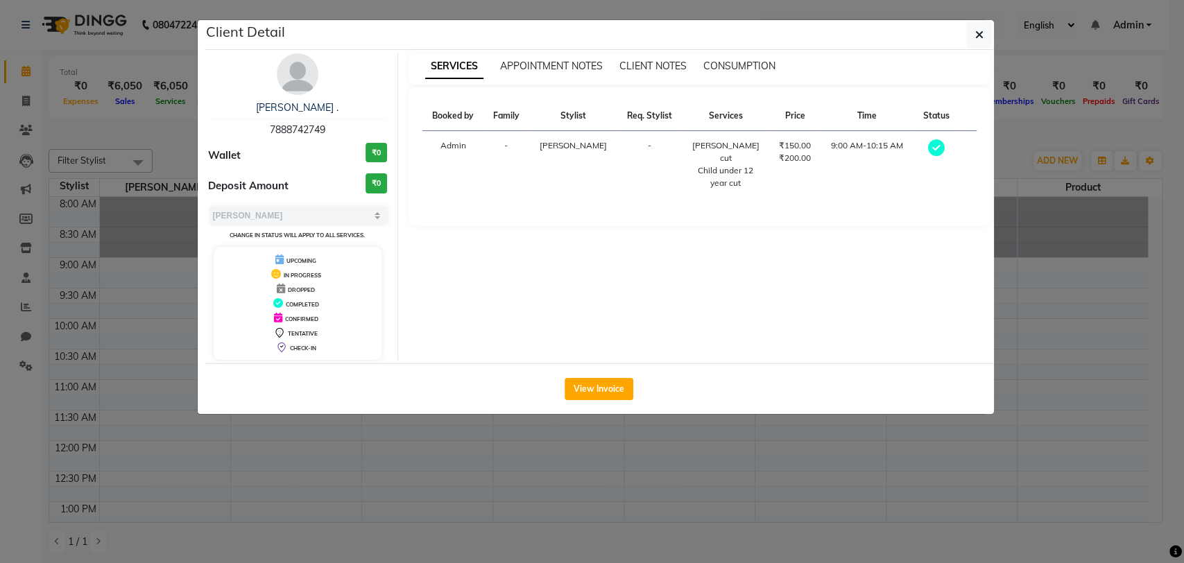
click at [608, 388] on button "View Invoice" at bounding box center [598, 389] width 69 height 22
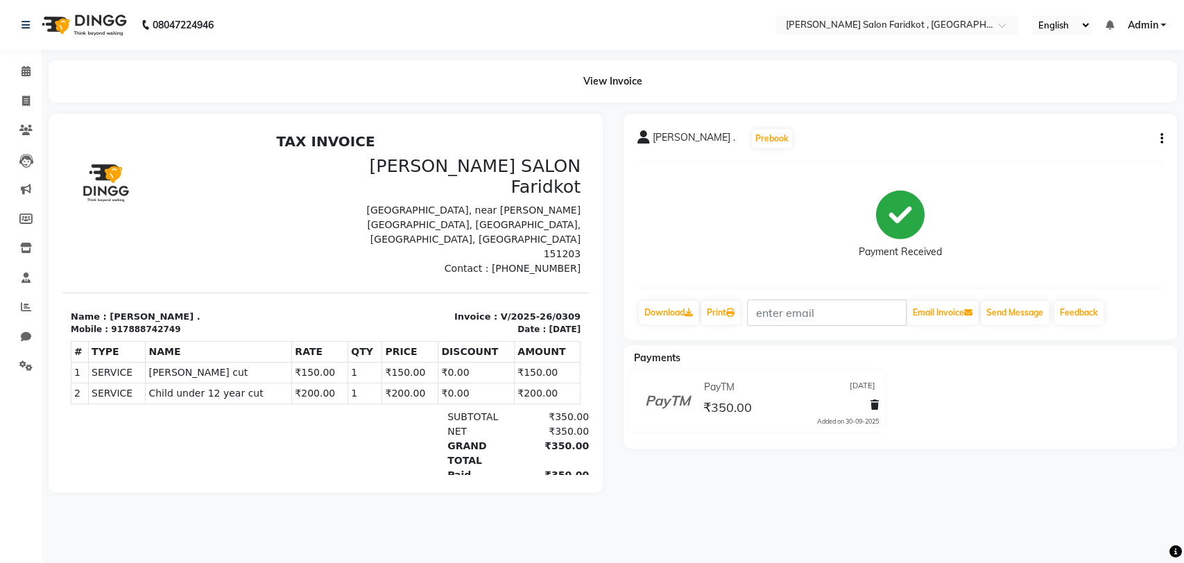
click at [1160, 139] on icon "button" at bounding box center [1161, 139] width 3 height 1
click at [1098, 161] on div "Edit Invoice" at bounding box center [1091, 156] width 95 height 17
select select "service"
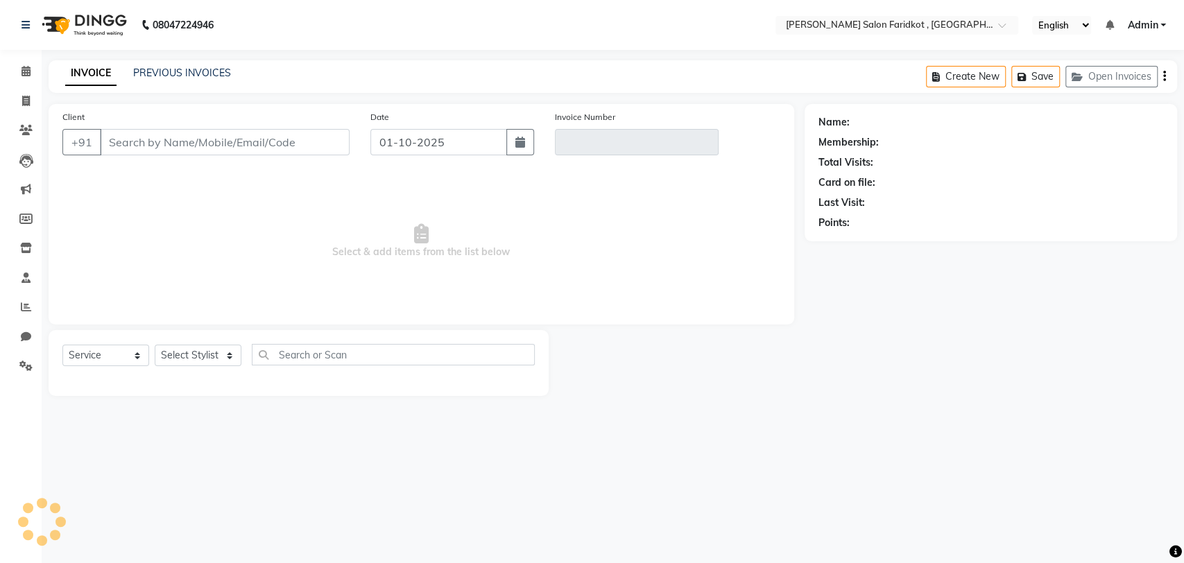
type input "7888742749"
type input "V/2025-26/0309"
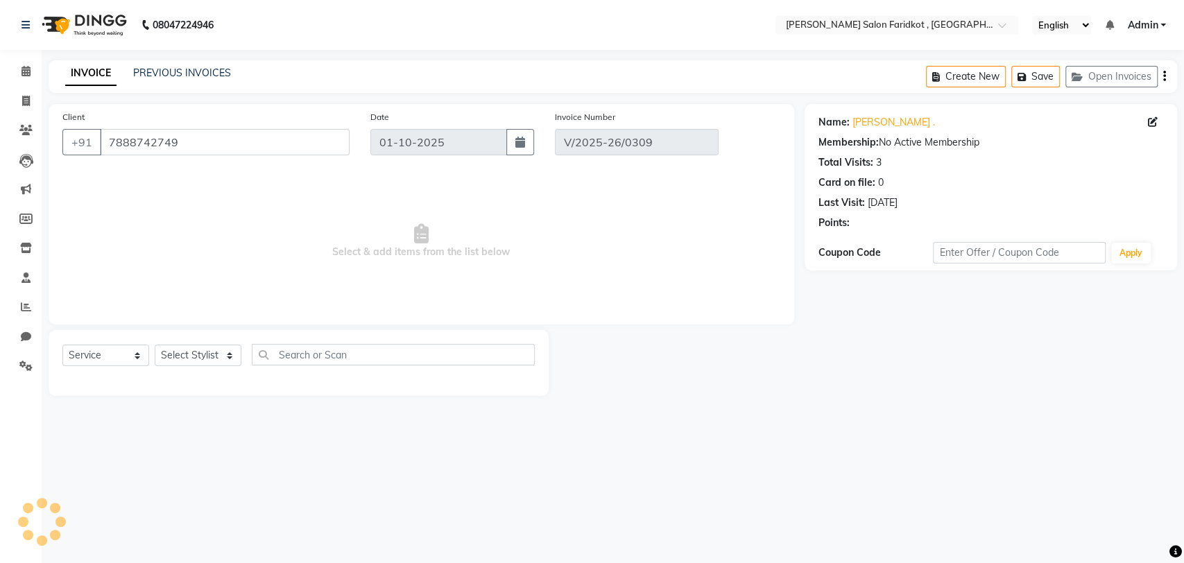
type input "30-09-2025"
select select "select"
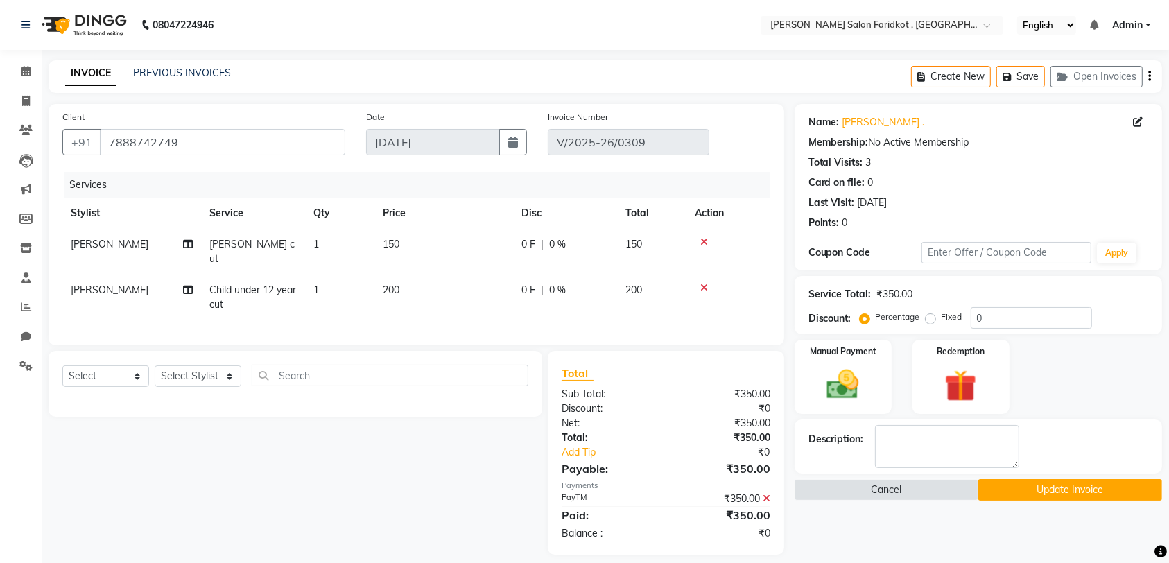
click at [1072, 488] on button "Update Invoice" at bounding box center [1070, 489] width 184 height 21
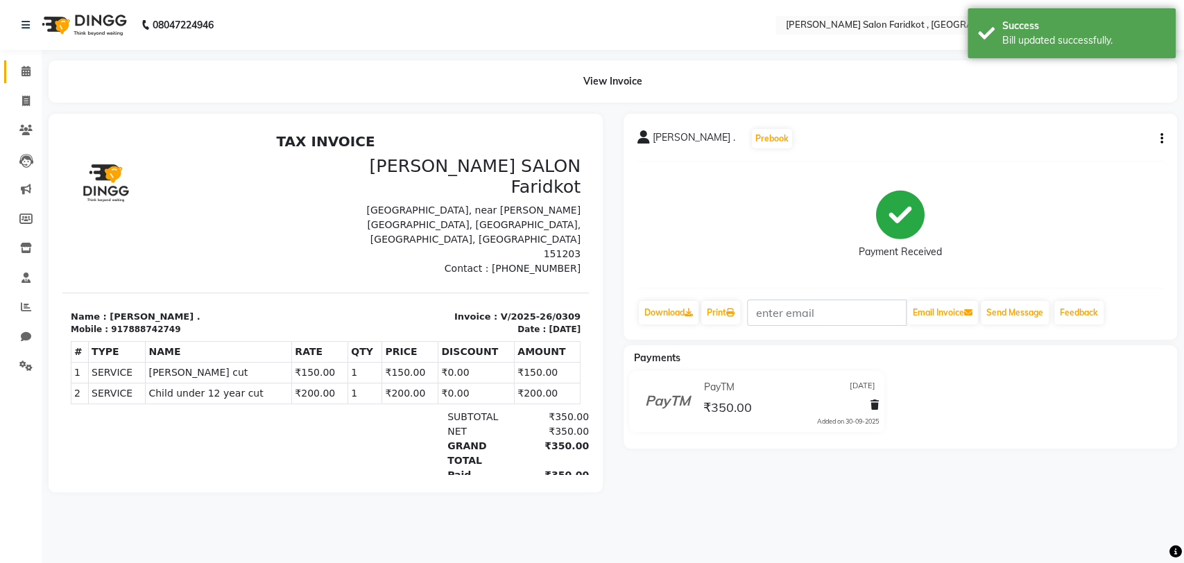
click at [26, 73] on icon at bounding box center [25, 71] width 9 height 10
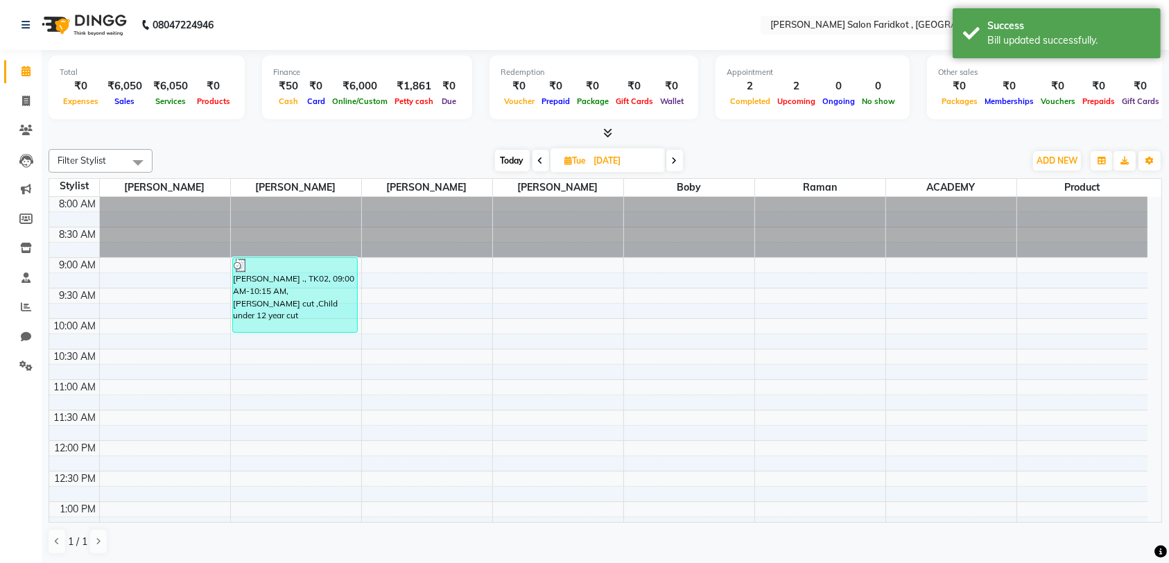
click at [679, 162] on span at bounding box center [674, 160] width 17 height 21
type input "01-10-2025"
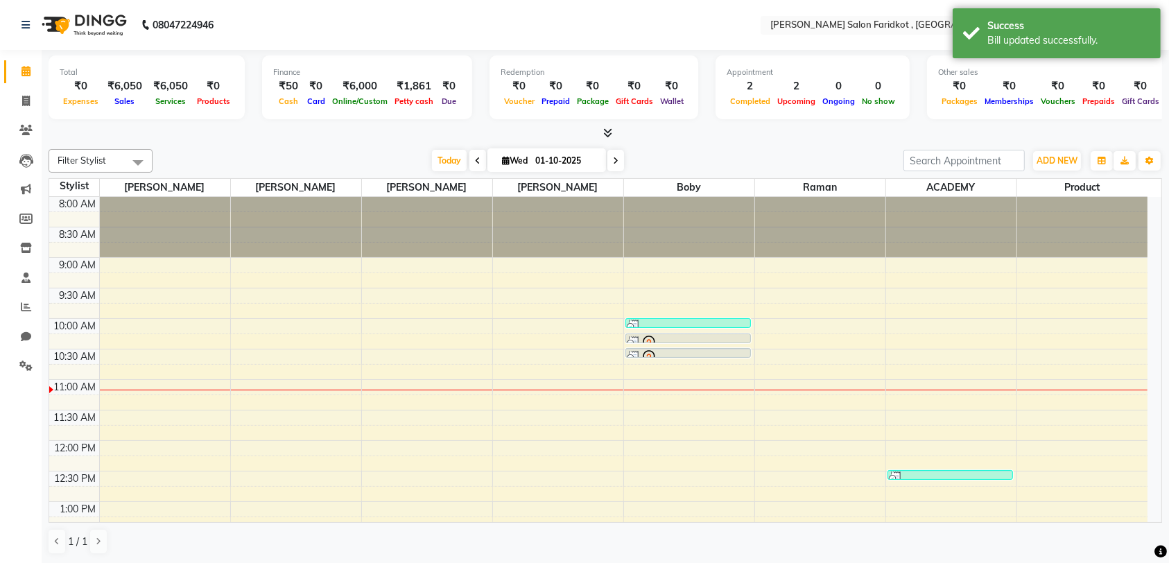
scroll to position [183, 0]
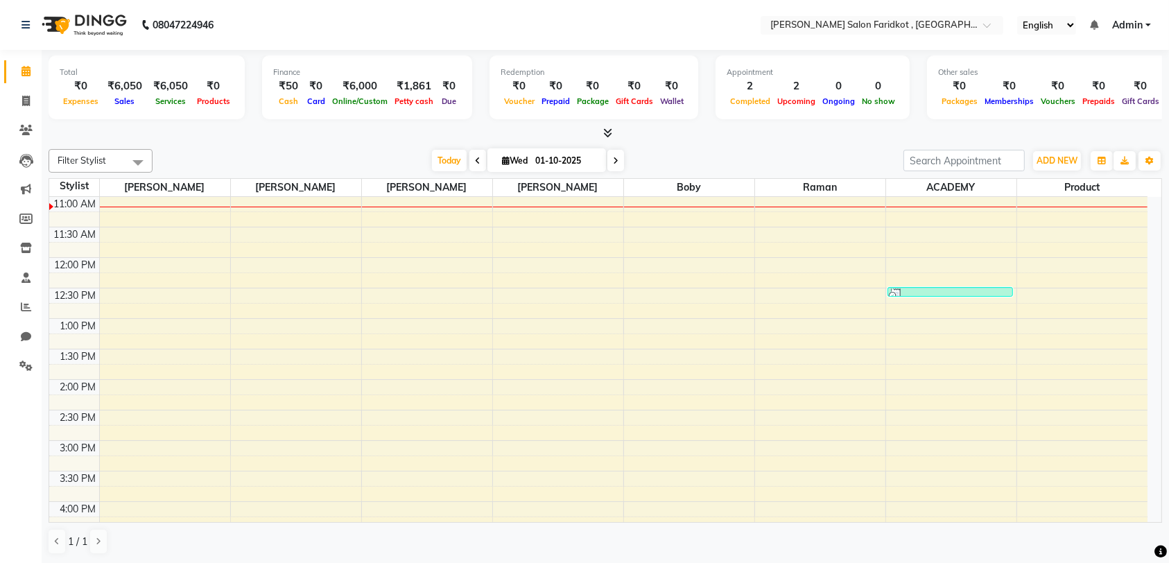
click at [305, 341] on td at bounding box center [623, 340] width 1048 height 15
click at [304, 349] on td at bounding box center [623, 356] width 1048 height 15
click at [309, 344] on td at bounding box center [623, 340] width 1048 height 15
click at [311, 349] on td at bounding box center [623, 356] width 1048 height 15
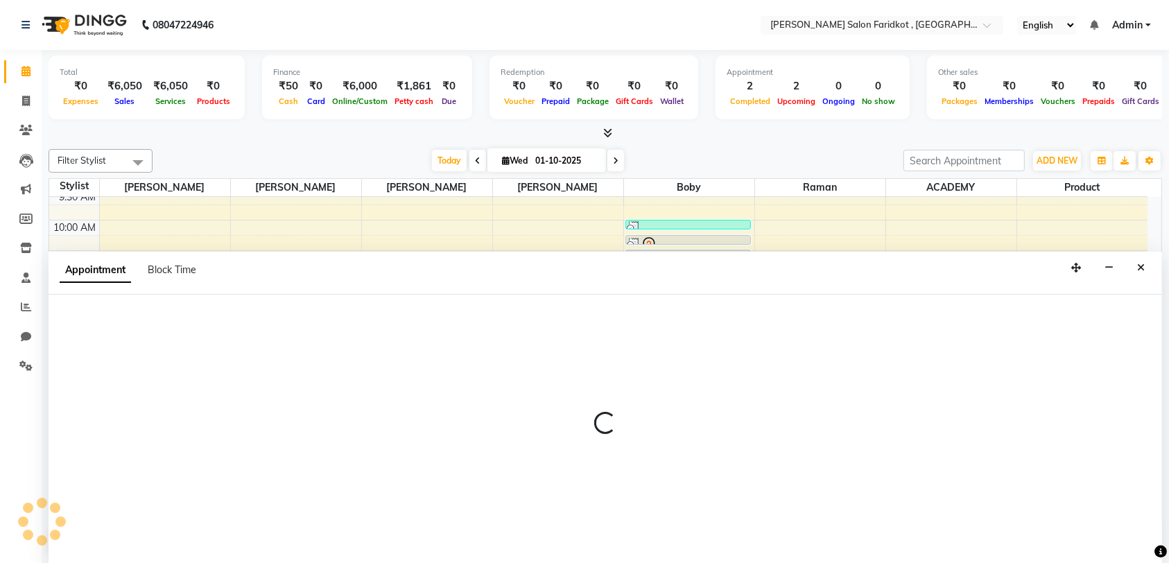
scroll to position [95, 0]
select select "89533"
select select "825"
select select "tentative"
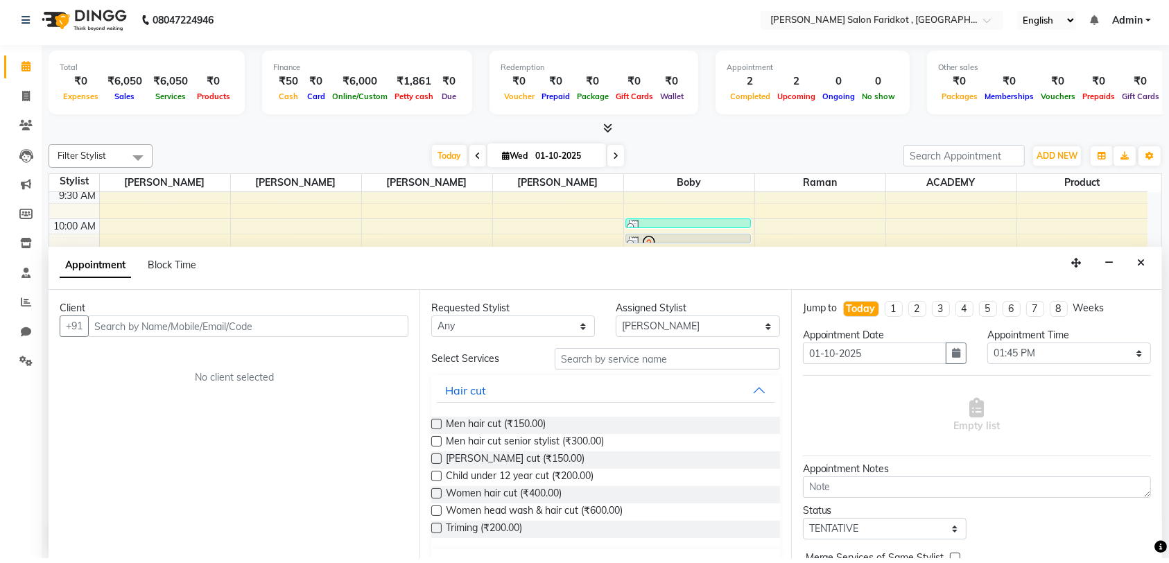
scroll to position [0, 0]
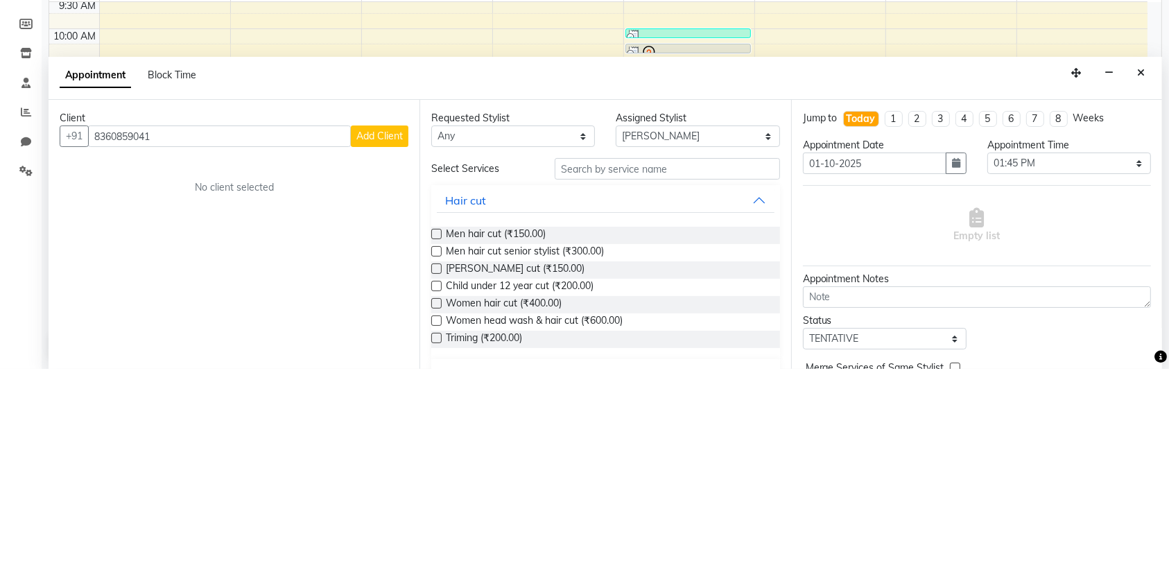
type input "8360859041"
click at [393, 324] on span "Add Client" at bounding box center [379, 330] width 46 height 12
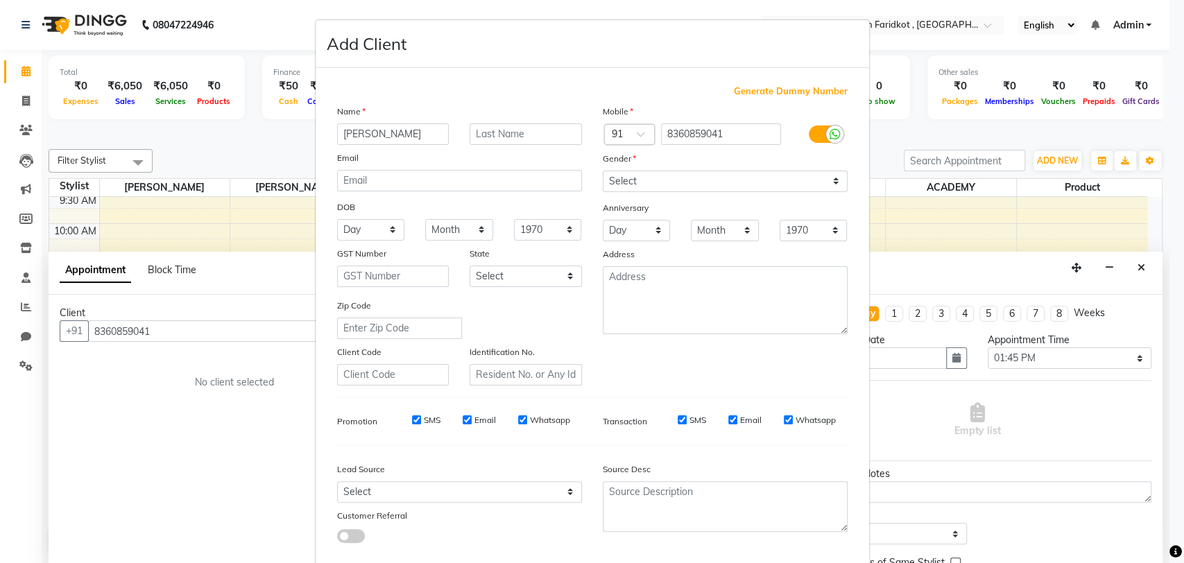
type input "Harjit"
click at [512, 135] on input "text" at bounding box center [525, 133] width 112 height 21
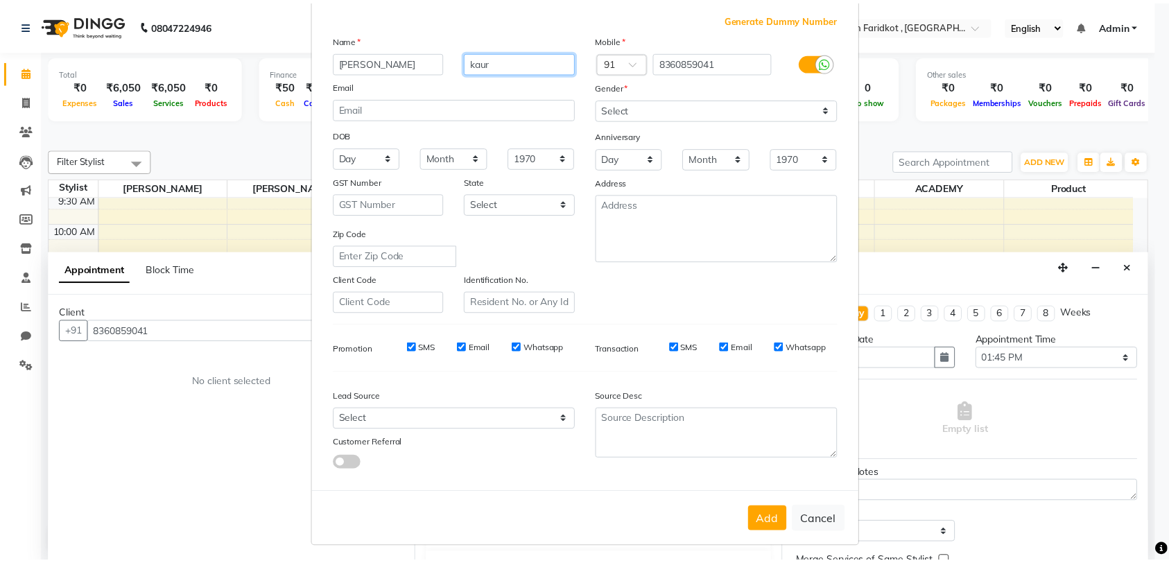
scroll to position [73, 0]
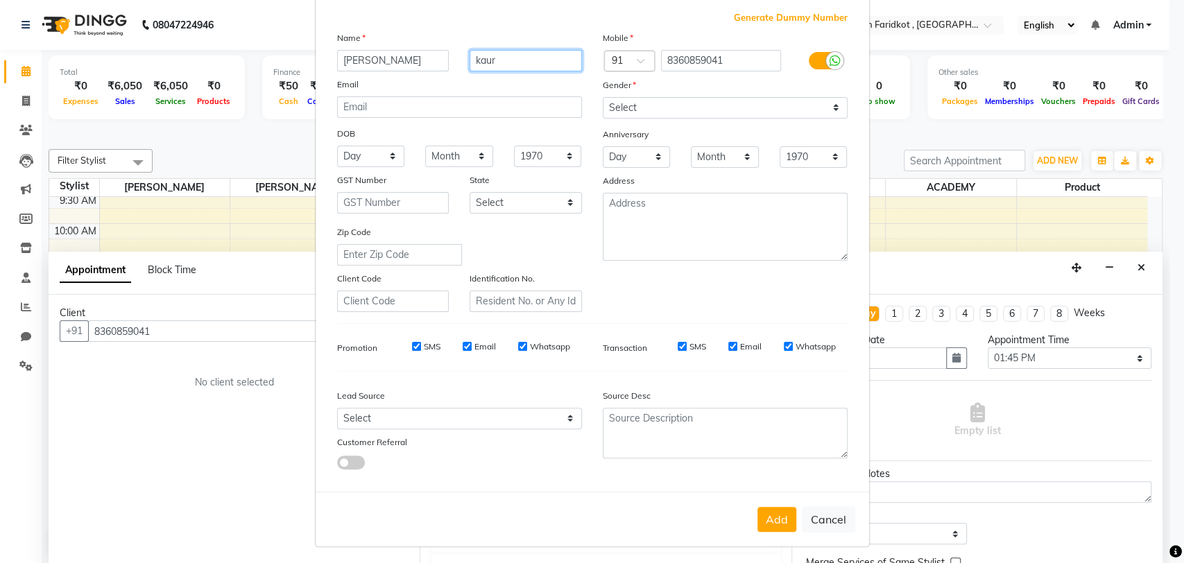
type input "kaur"
click at [820, 110] on select "Select Male Female Other Prefer Not To Say" at bounding box center [725, 107] width 245 height 21
select select "female"
click at [603, 97] on select "Select Male Female Other Prefer Not To Say" at bounding box center [725, 107] width 245 height 21
click at [781, 516] on button "Add" at bounding box center [776, 519] width 39 height 25
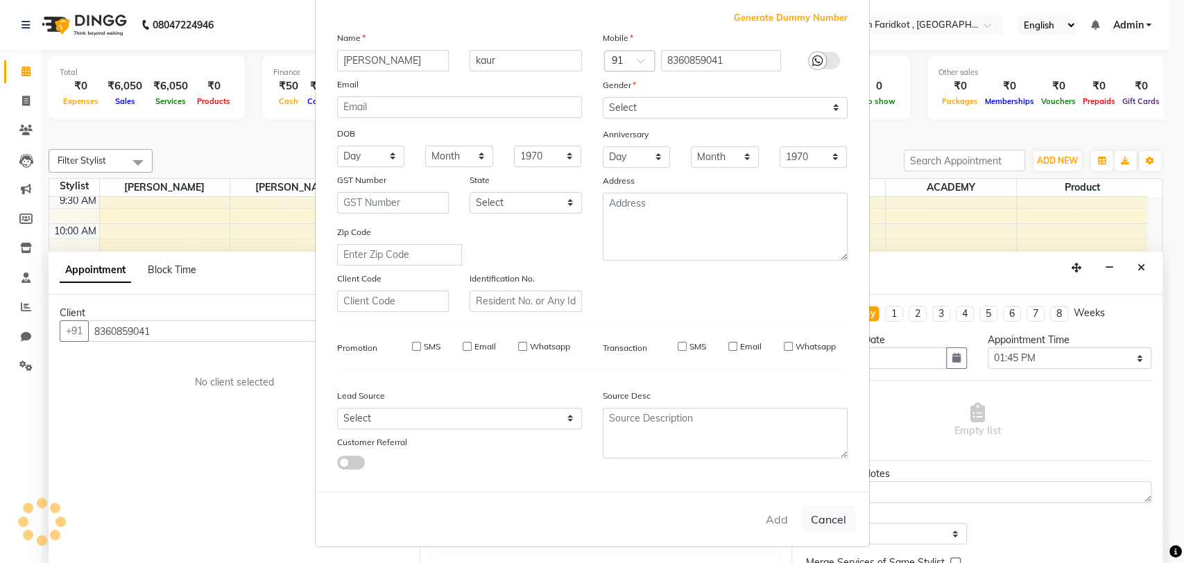
select select
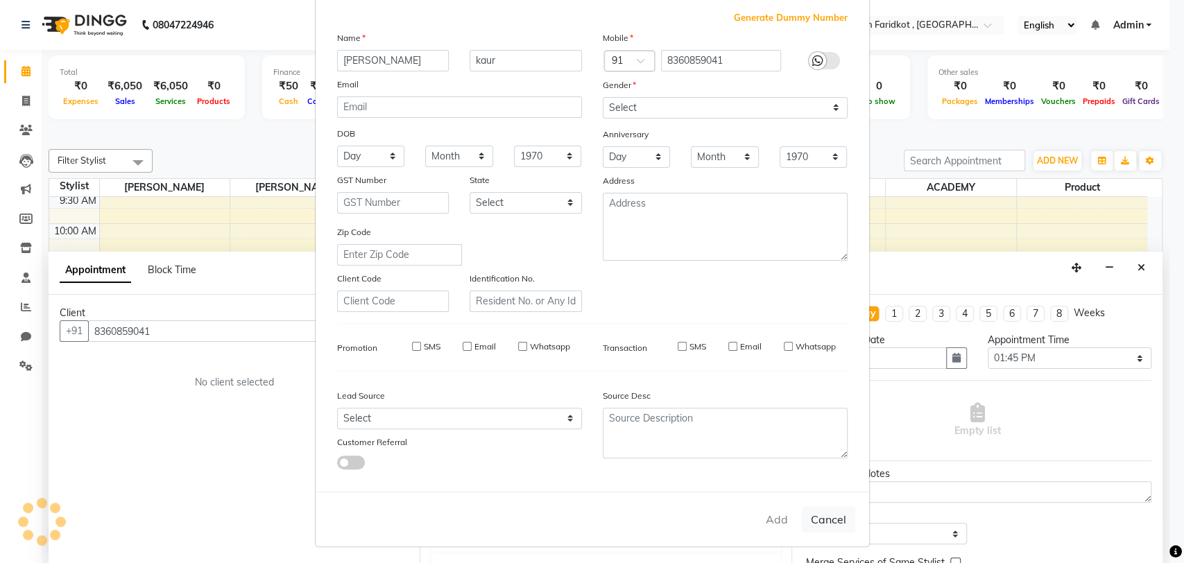
select select
checkbox input "false"
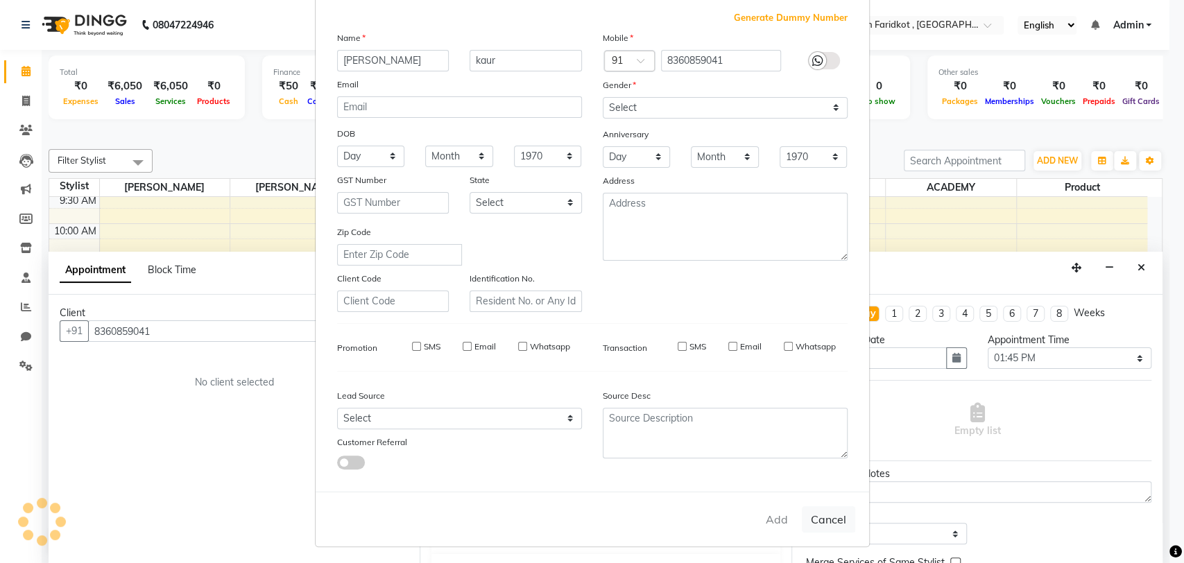
checkbox input "false"
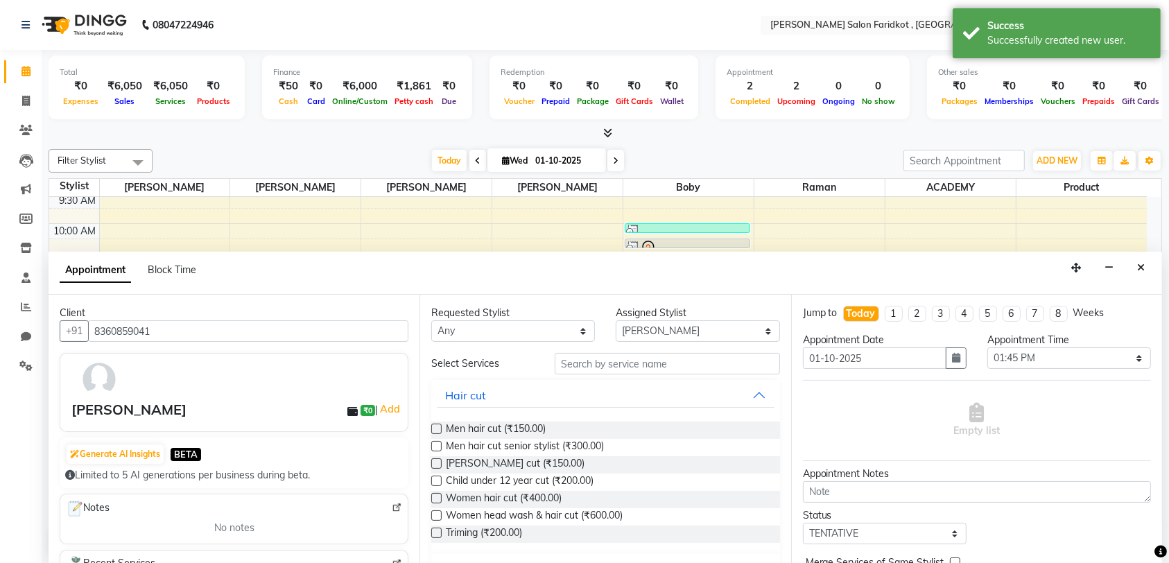
click at [468, 431] on span "Men hair cut (₹150.00)" at bounding box center [496, 430] width 100 height 17
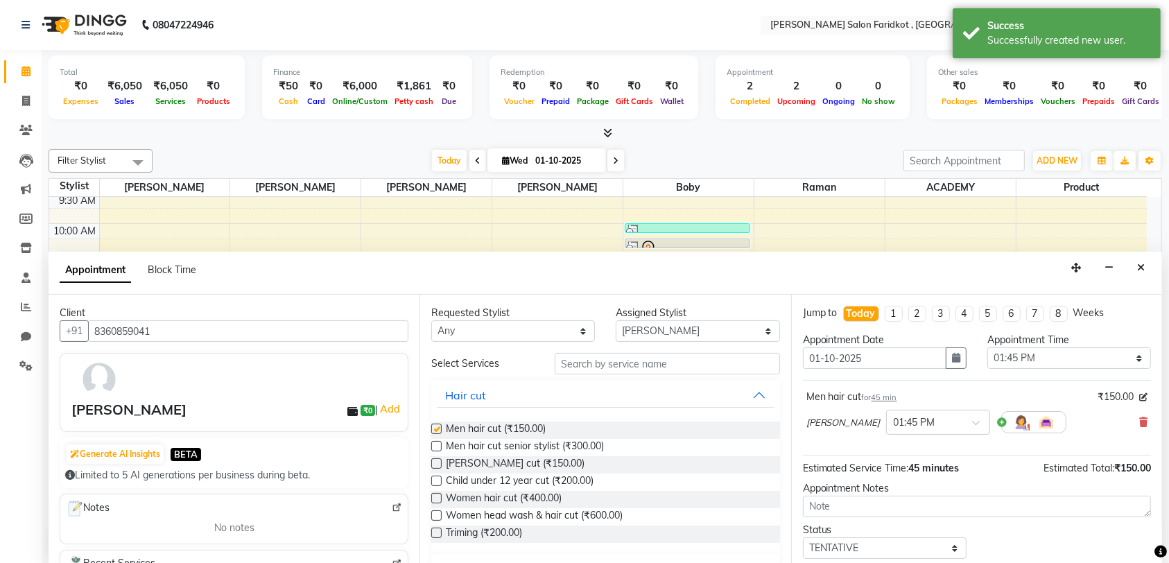
checkbox input "false"
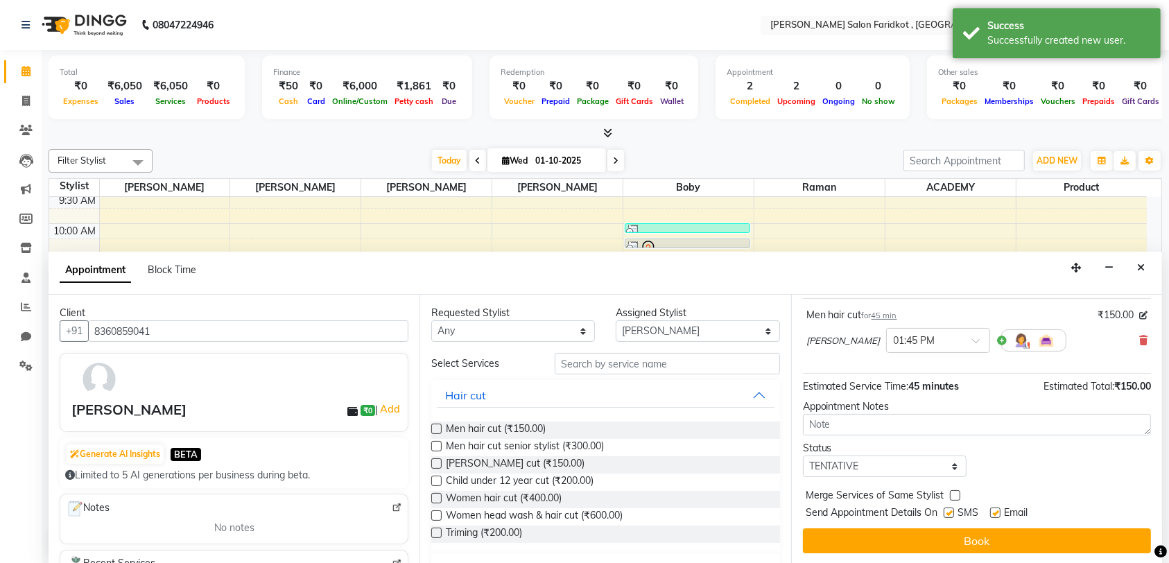
click at [990, 528] on button "Book" at bounding box center [977, 540] width 348 height 25
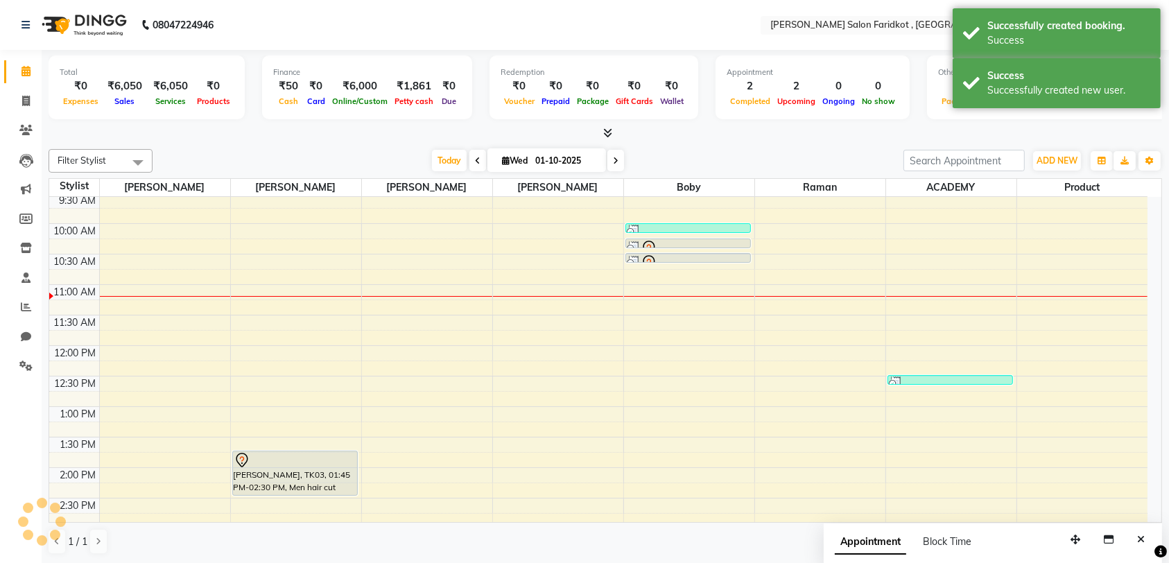
scroll to position [0, 0]
click at [322, 466] on div at bounding box center [295, 460] width 123 height 17
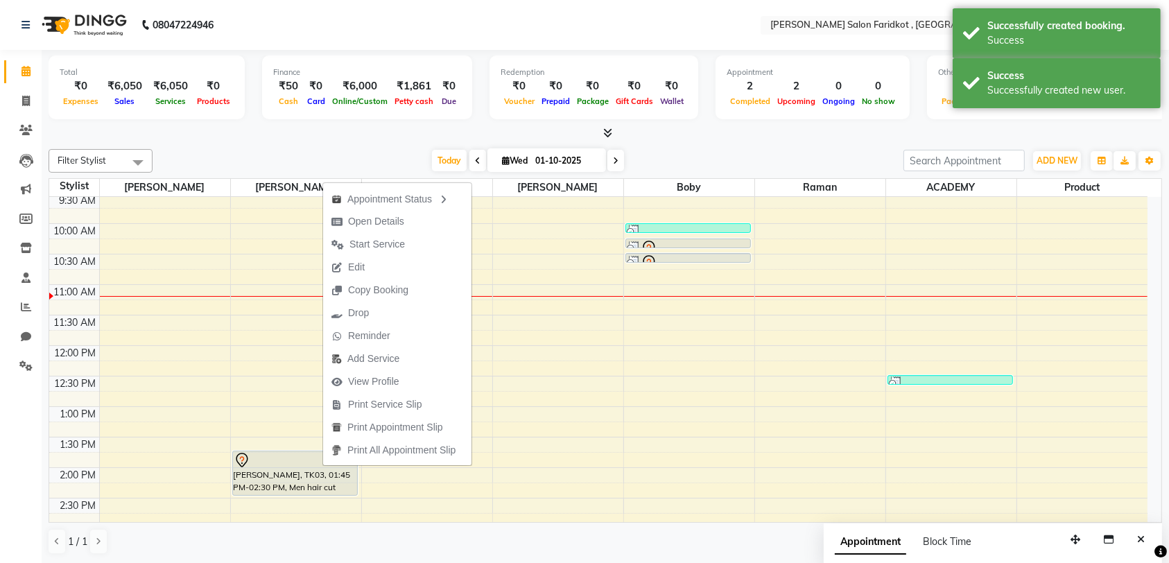
click at [426, 245] on button "Start Service" at bounding box center [397, 244] width 148 height 23
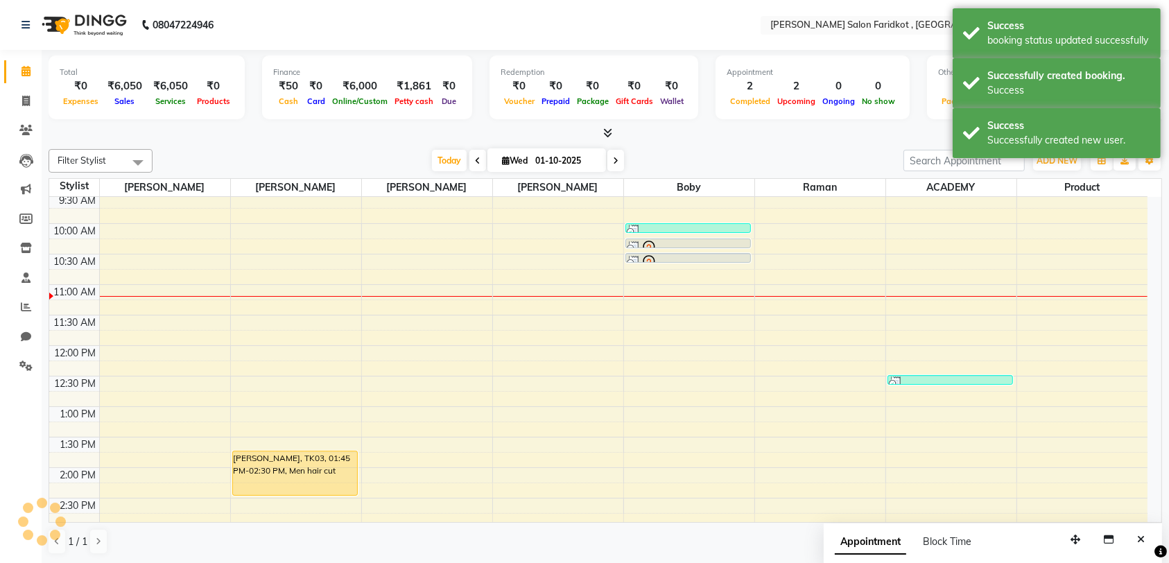
click at [314, 474] on div "[PERSON_NAME], TK03, 01:45 PM-02:30 PM, Men hair cut" at bounding box center [295, 473] width 124 height 44
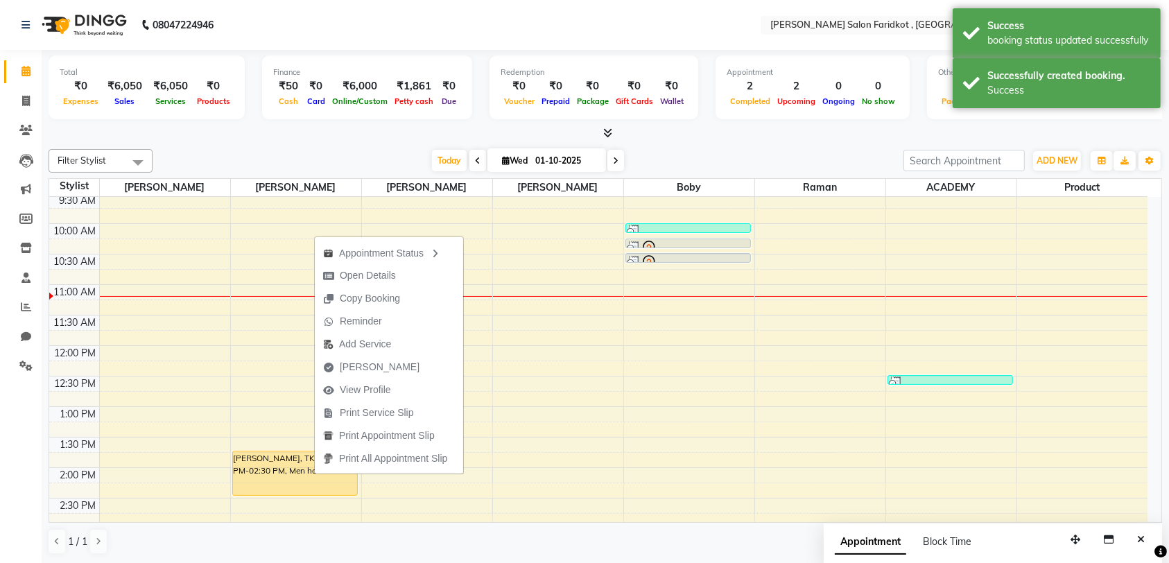
click at [410, 371] on button "[PERSON_NAME]" at bounding box center [389, 367] width 148 height 23
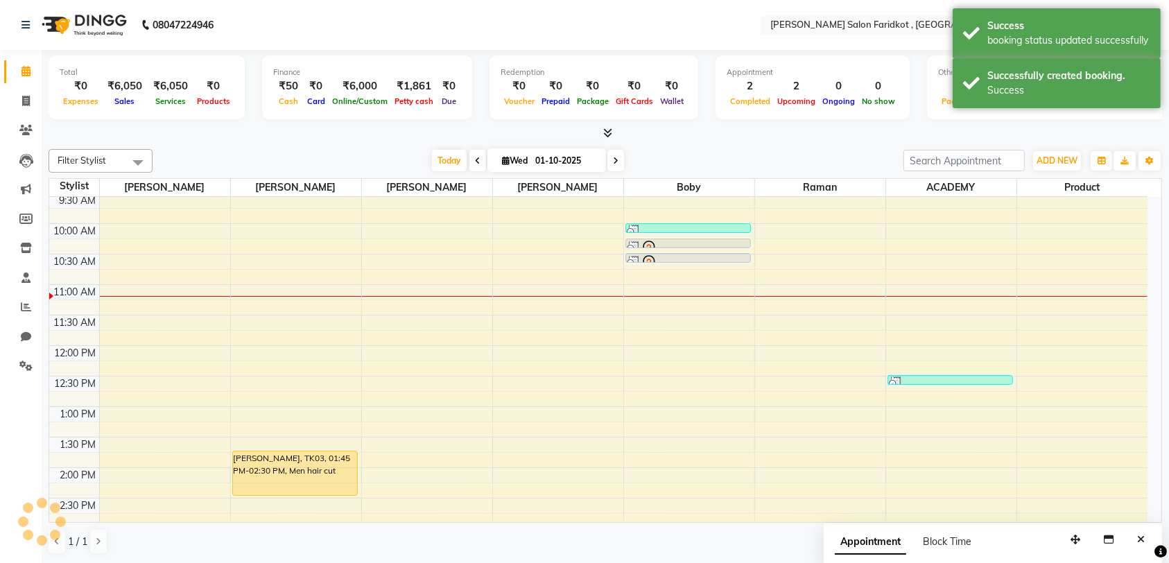
select select "service"
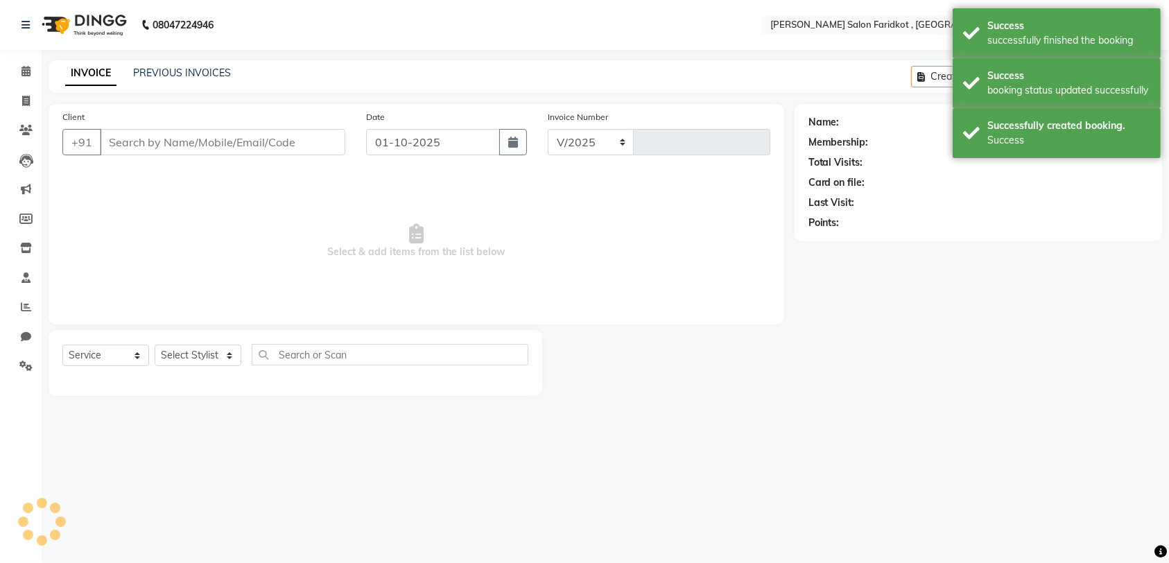
select select "8789"
type input "0312"
type input "8360859041"
select select "89533"
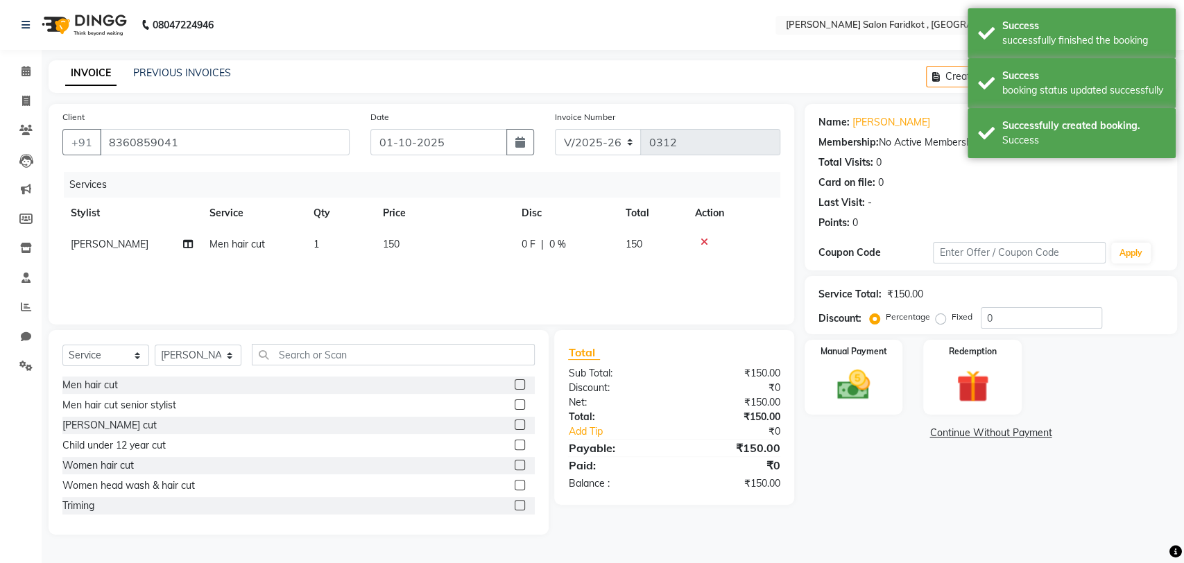
click at [871, 378] on img at bounding box center [852, 384] width 53 height 37
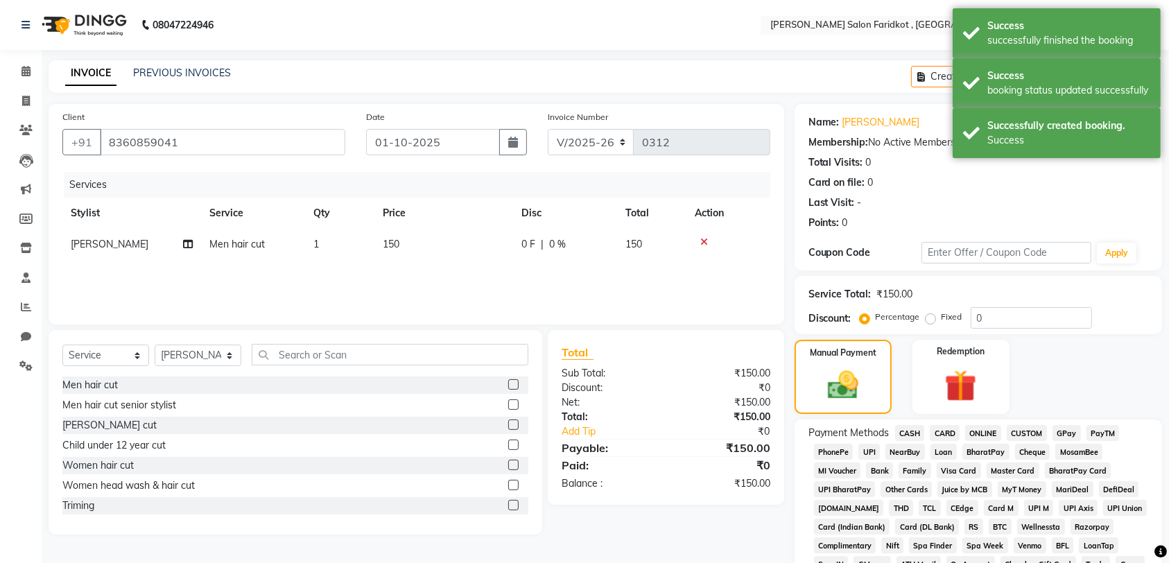
click at [918, 435] on span "CASH" at bounding box center [910, 433] width 30 height 16
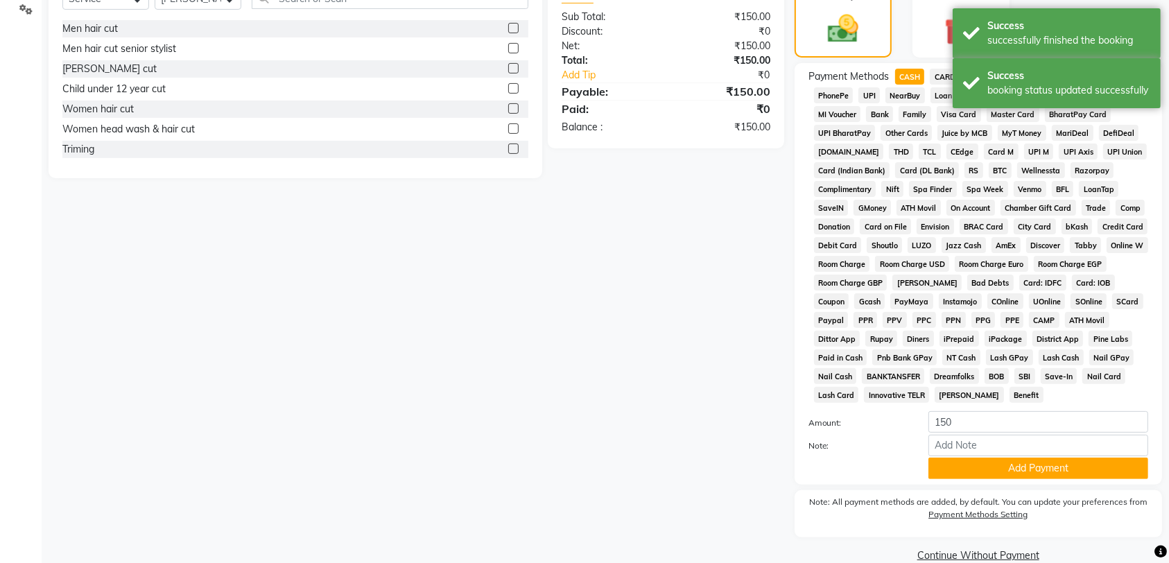
scroll to position [379, 0]
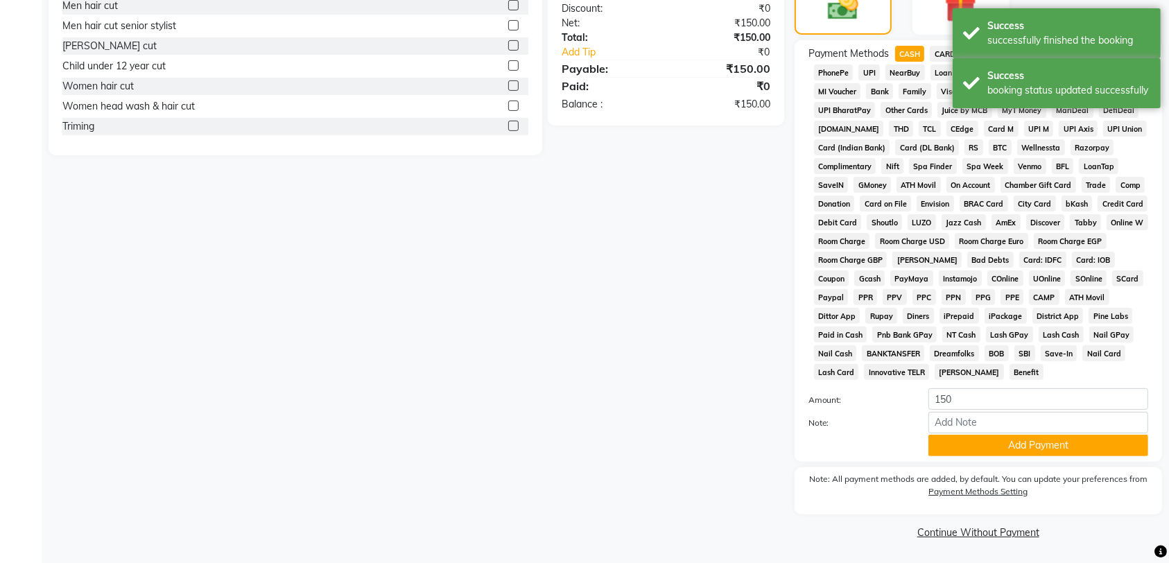
click at [1020, 448] on button "Add Payment" at bounding box center [1038, 445] width 220 height 21
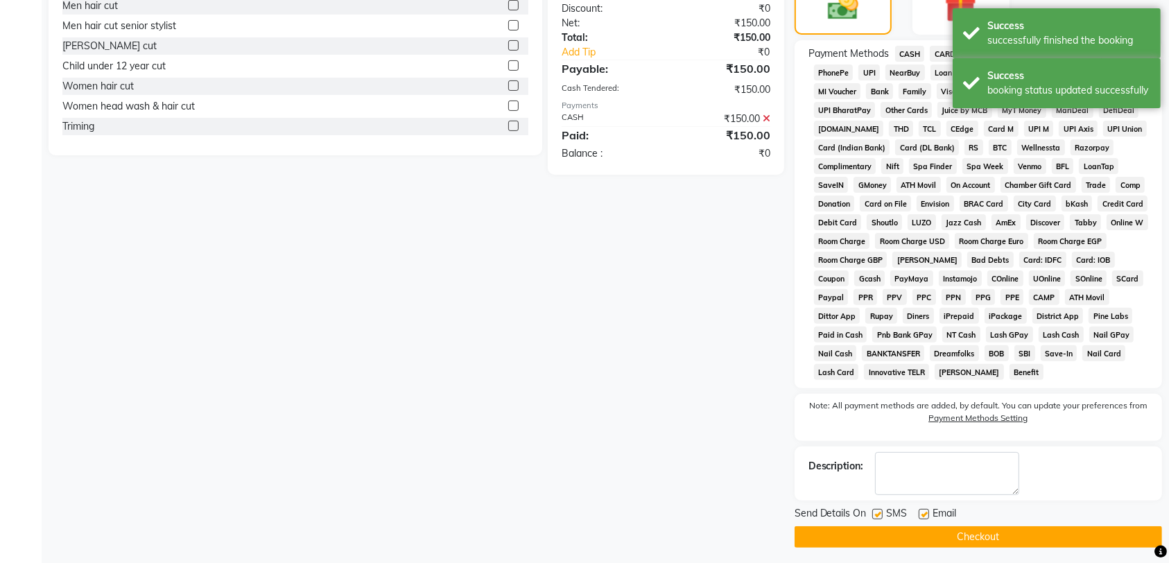
click at [987, 539] on button "Checkout" at bounding box center [978, 536] width 367 height 21
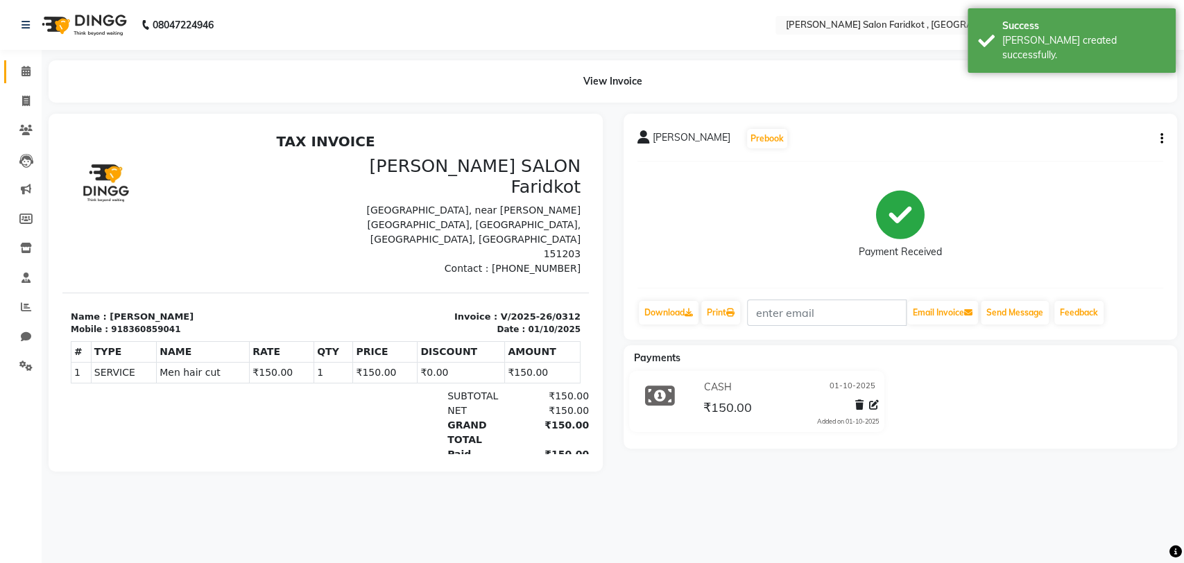
click at [26, 72] on icon at bounding box center [25, 71] width 9 height 10
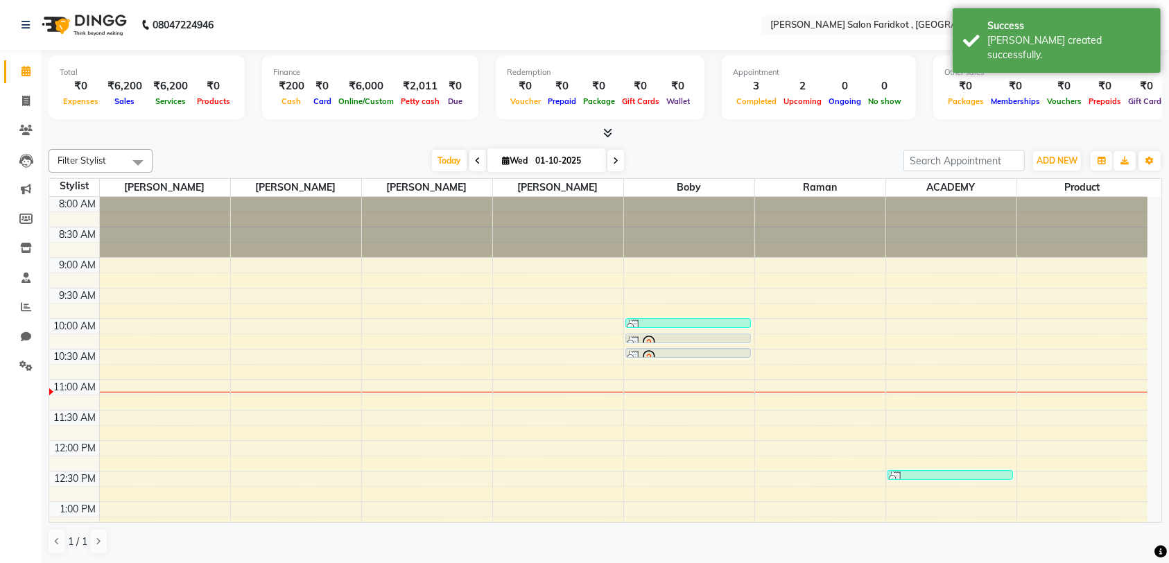
click at [847, 343] on td at bounding box center [623, 340] width 1048 height 15
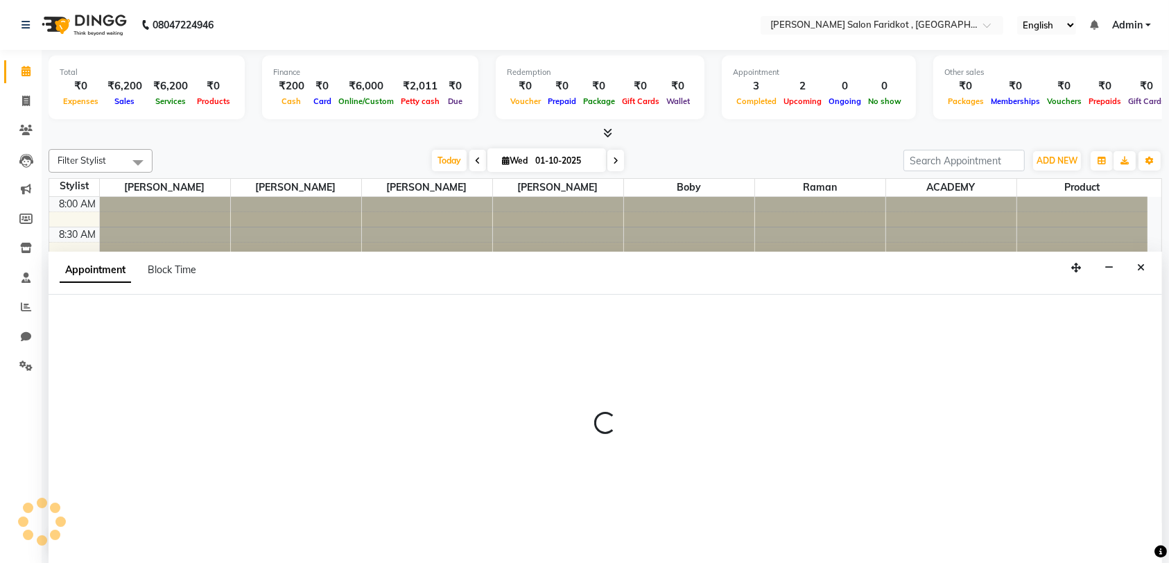
select select "89673"
select select "660"
select select "tentative"
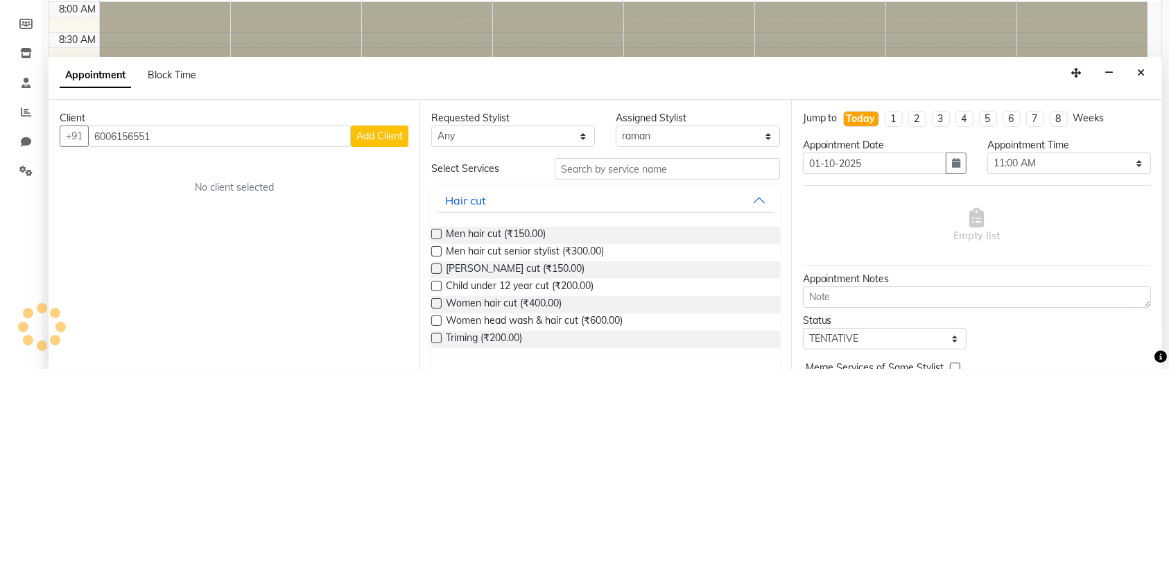
type input "6006156551"
click at [388, 329] on span "Add Client" at bounding box center [379, 330] width 46 height 12
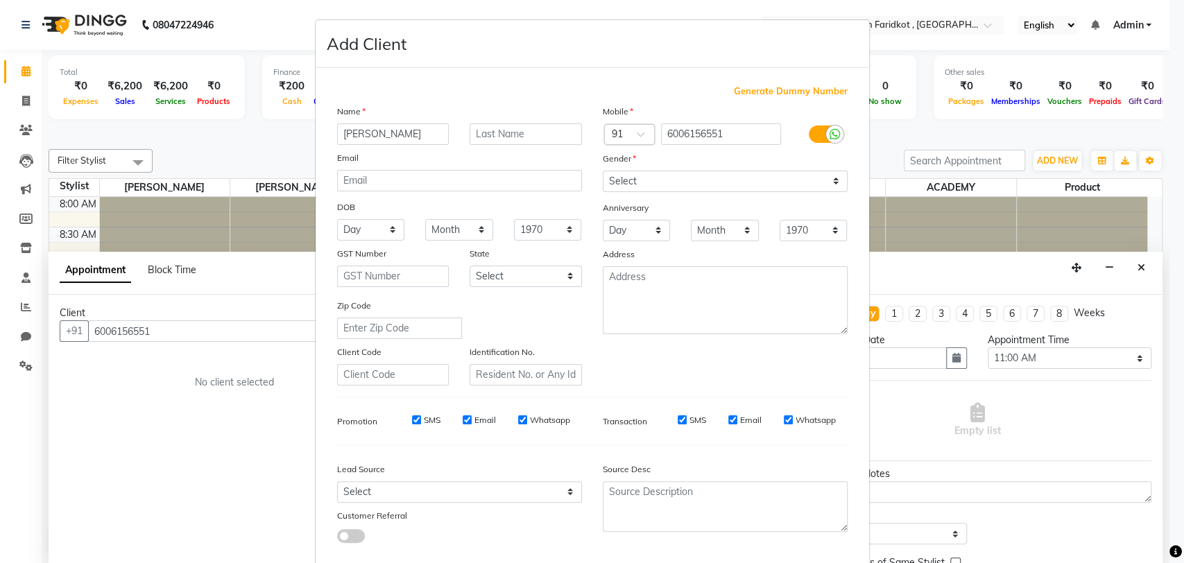
type input "Pardeep"
click at [526, 133] on input "text" at bounding box center [525, 133] width 112 height 21
type input "."
click at [702, 180] on select "Select Male Female Other Prefer Not To Say" at bounding box center [725, 181] width 245 height 21
select select "male"
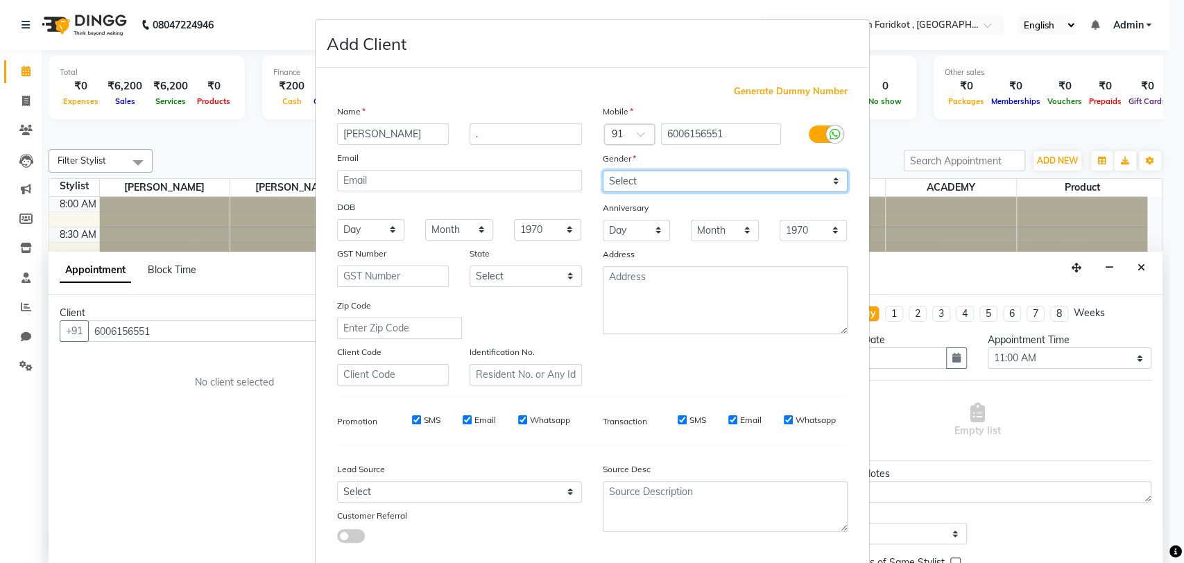
click at [603, 171] on select "Select Male Female Other Prefer Not To Say" at bounding box center [725, 181] width 245 height 21
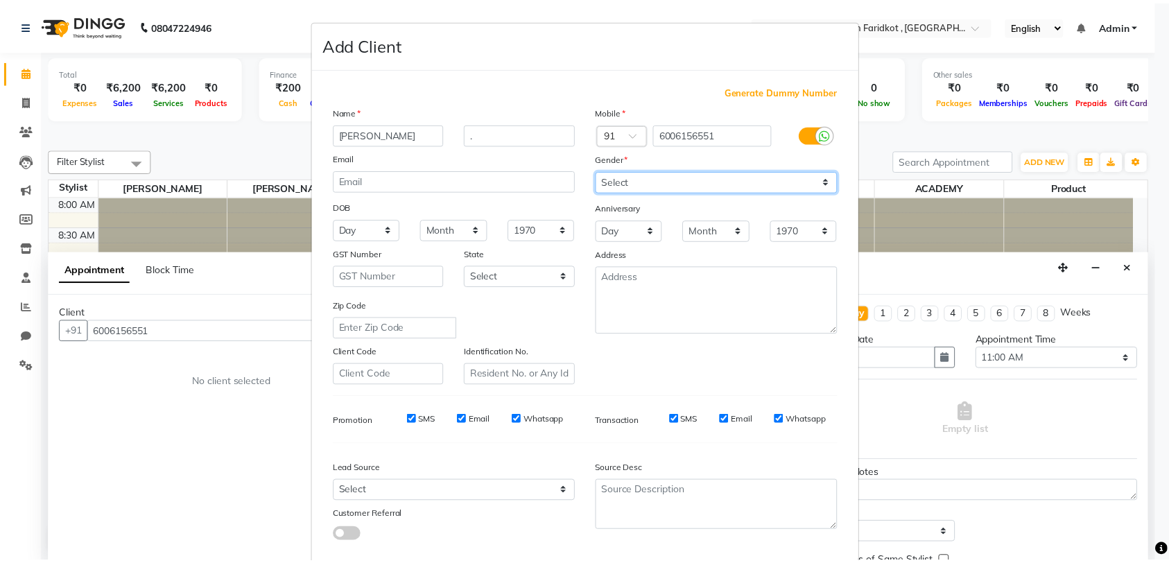
scroll to position [73, 0]
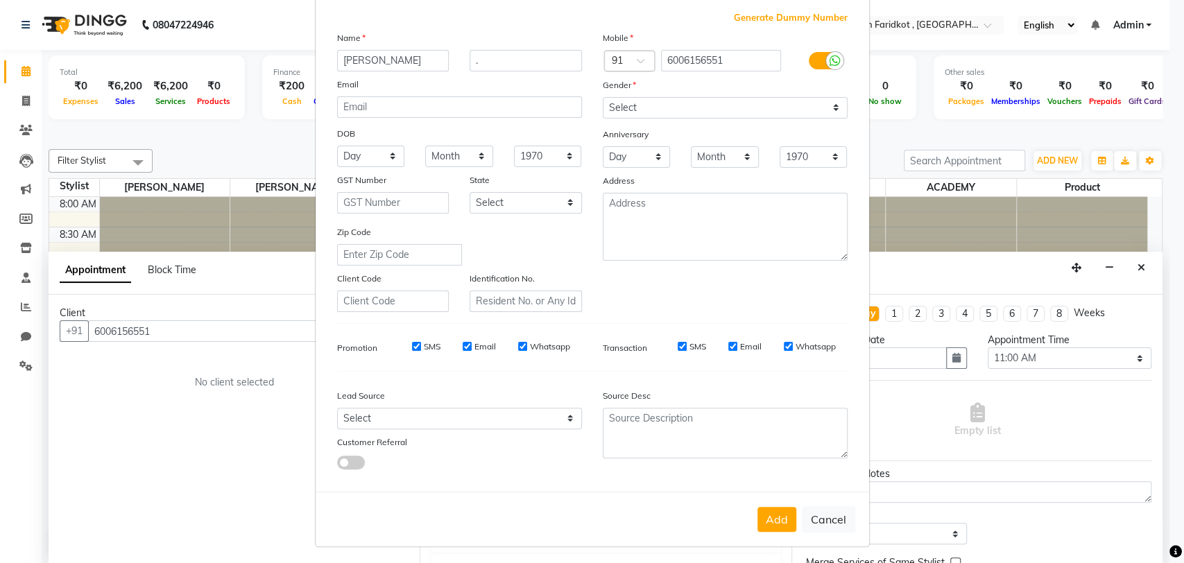
click at [771, 516] on button "Add" at bounding box center [776, 519] width 39 height 25
select select
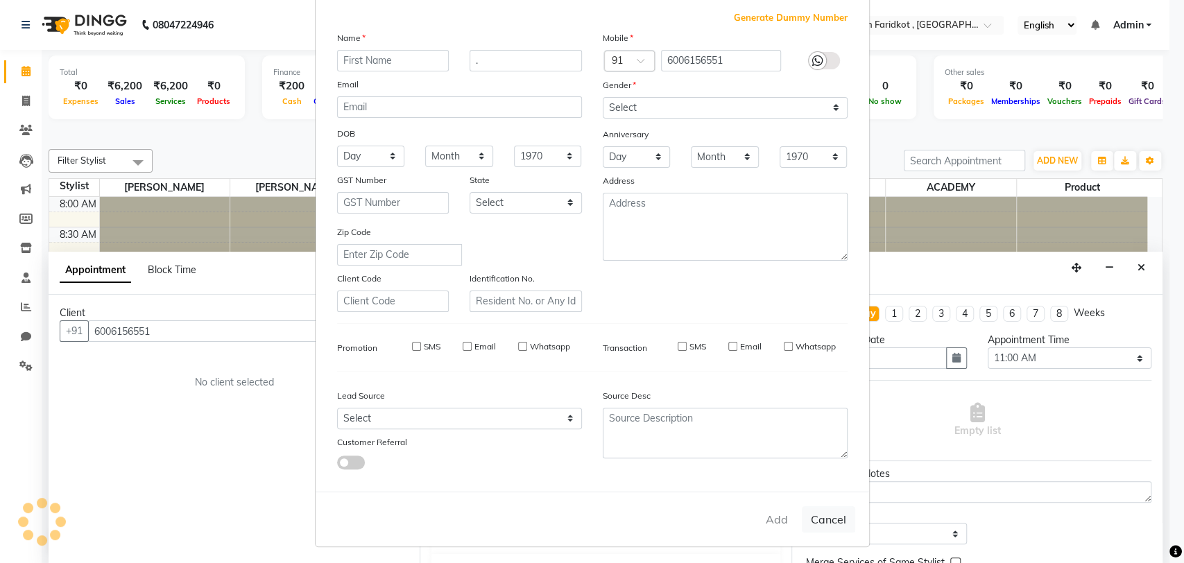
select select
checkbox input "false"
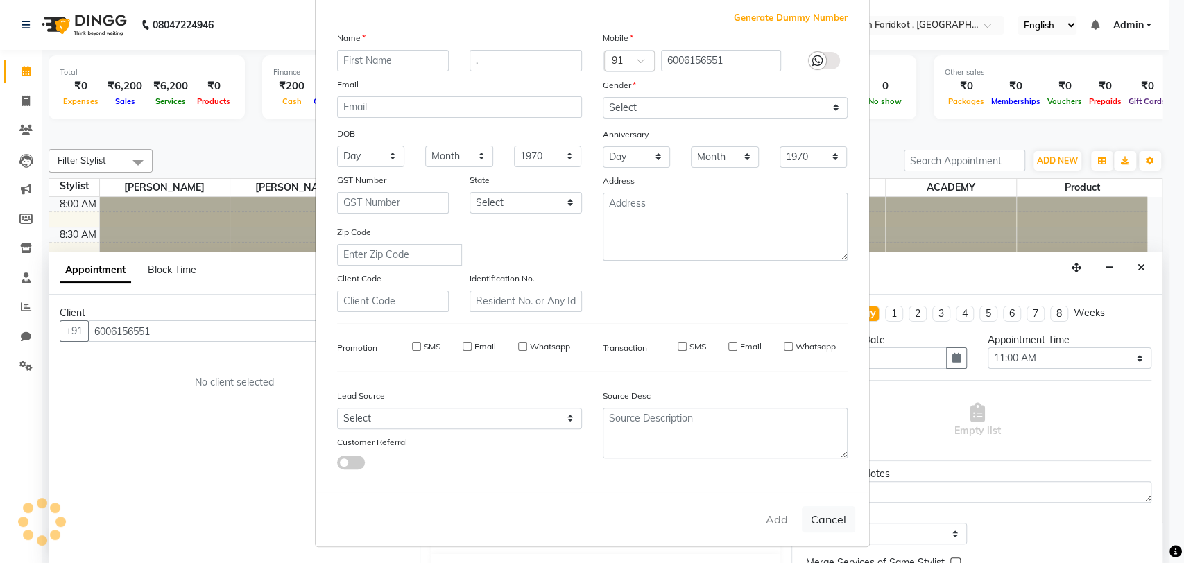
checkbox input "false"
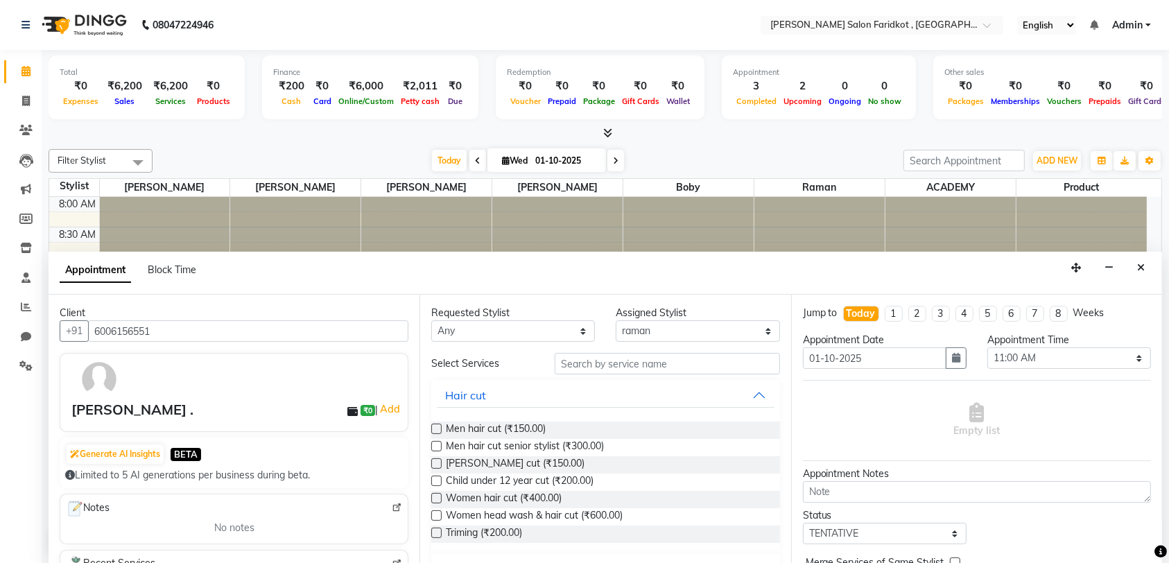
click at [577, 449] on span "Men hair cut senior stylist (₹300.00)" at bounding box center [525, 447] width 158 height 17
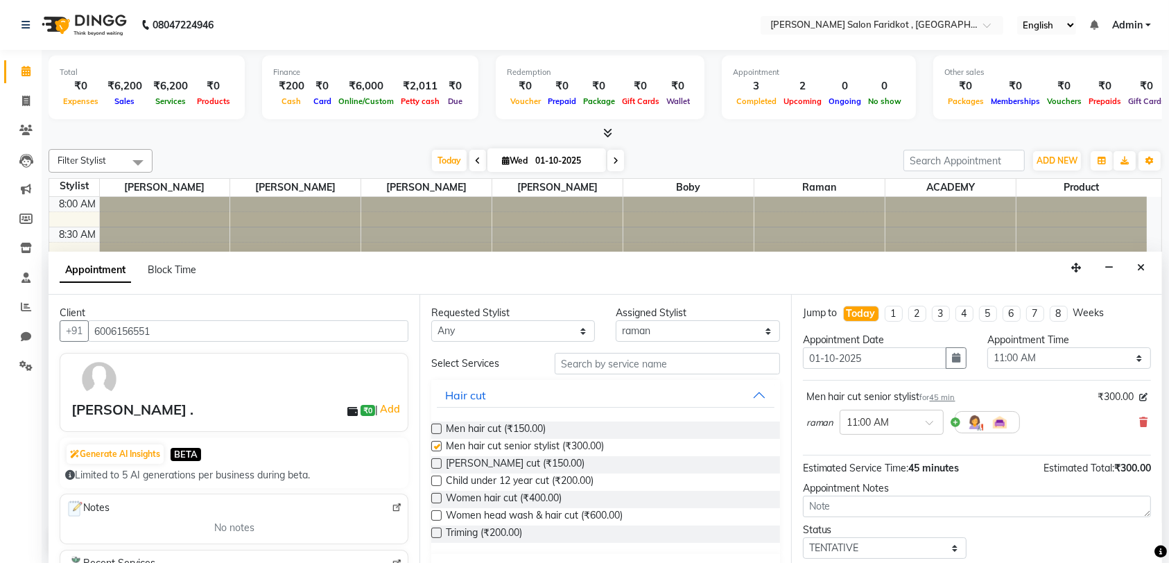
checkbox input "false"
click at [458, 466] on span "[PERSON_NAME] cut (₹150.00)" at bounding box center [515, 464] width 139 height 17
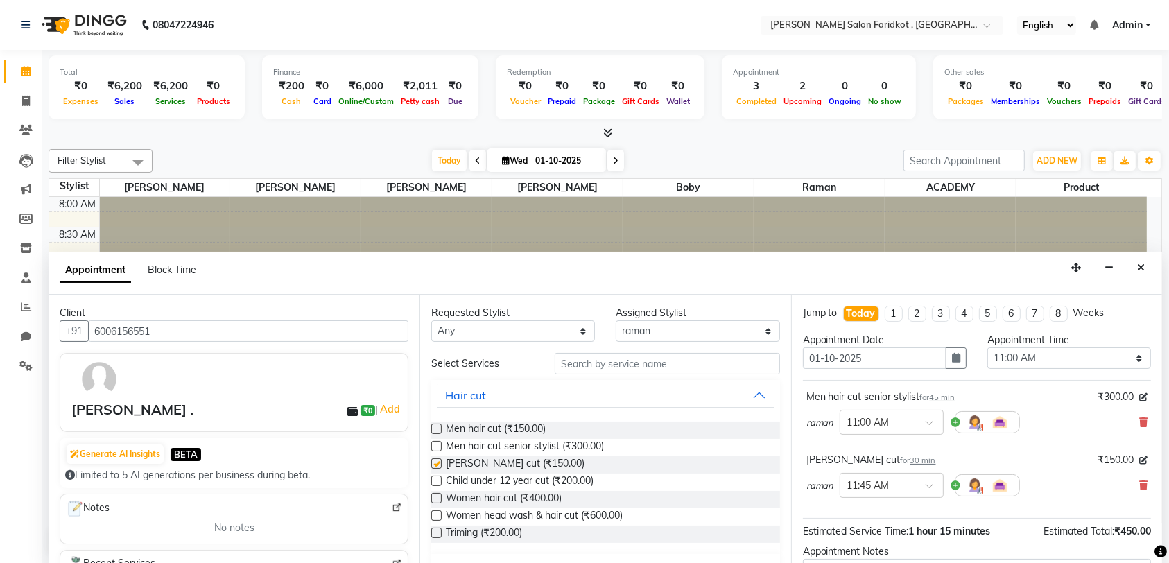
checkbox input "false"
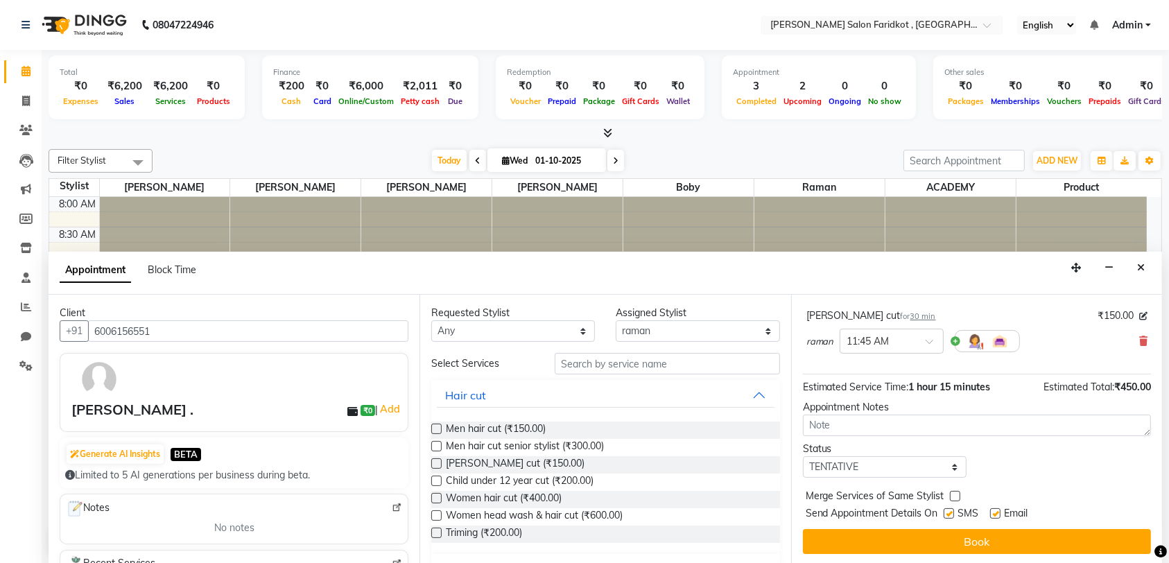
click at [964, 544] on button "Book" at bounding box center [977, 541] width 348 height 25
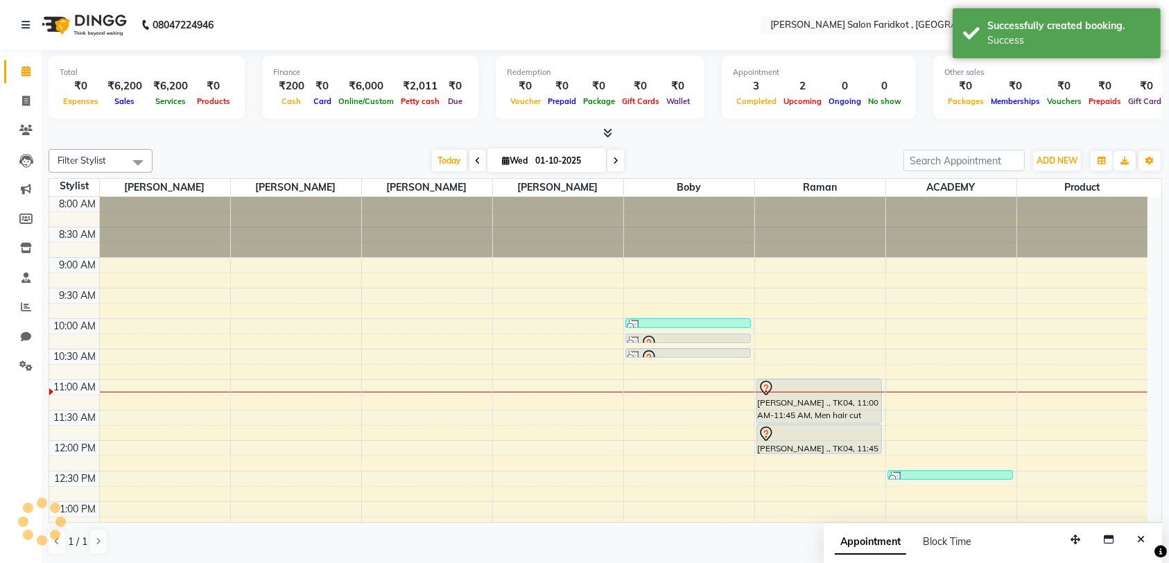
scroll to position [0, 0]
click at [832, 408] on div "[PERSON_NAME] ., TK04, 11:00 AM-11:45 AM, Men hair cut senior stylist" at bounding box center [819, 401] width 124 height 44
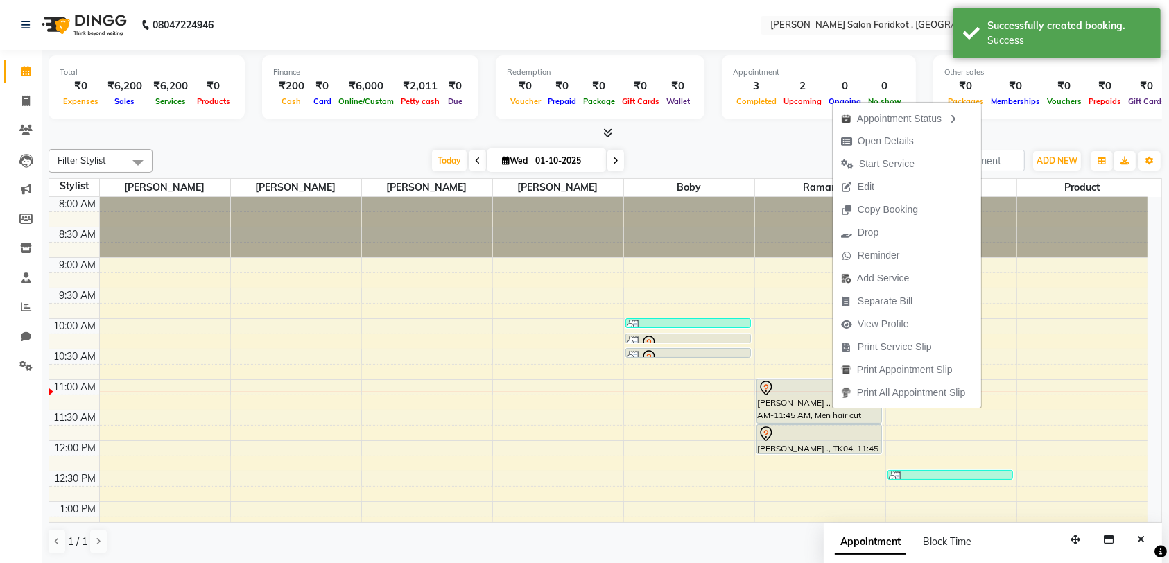
click at [916, 165] on span "Start Service" at bounding box center [878, 164] width 90 height 23
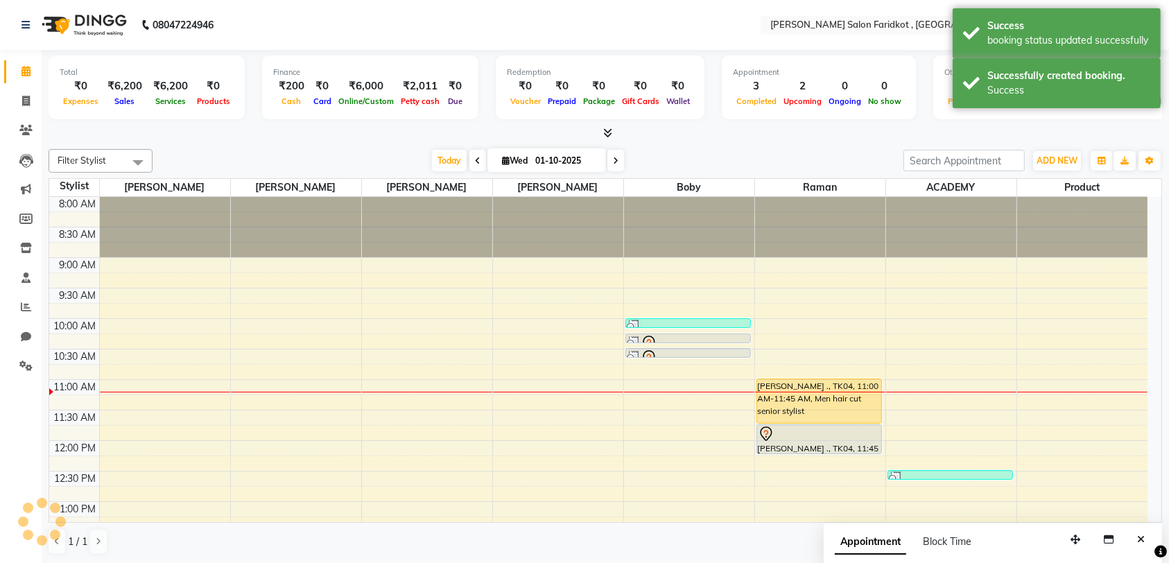
click at [0, 0] on div at bounding box center [0, 0] width 0 height 0
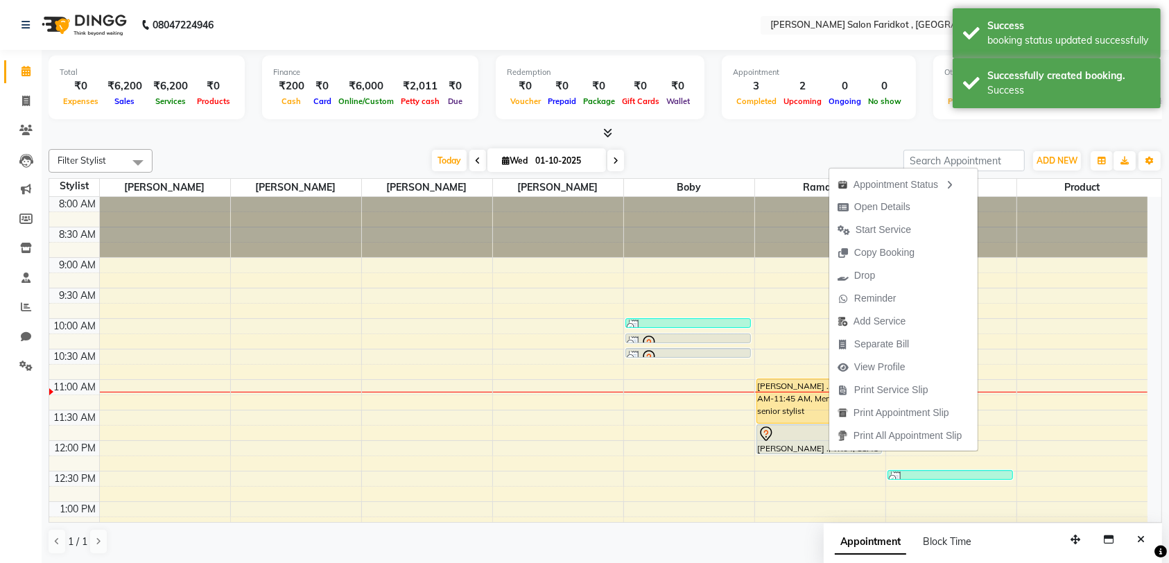
click at [905, 236] on span "Start Service" at bounding box center [883, 230] width 55 height 15
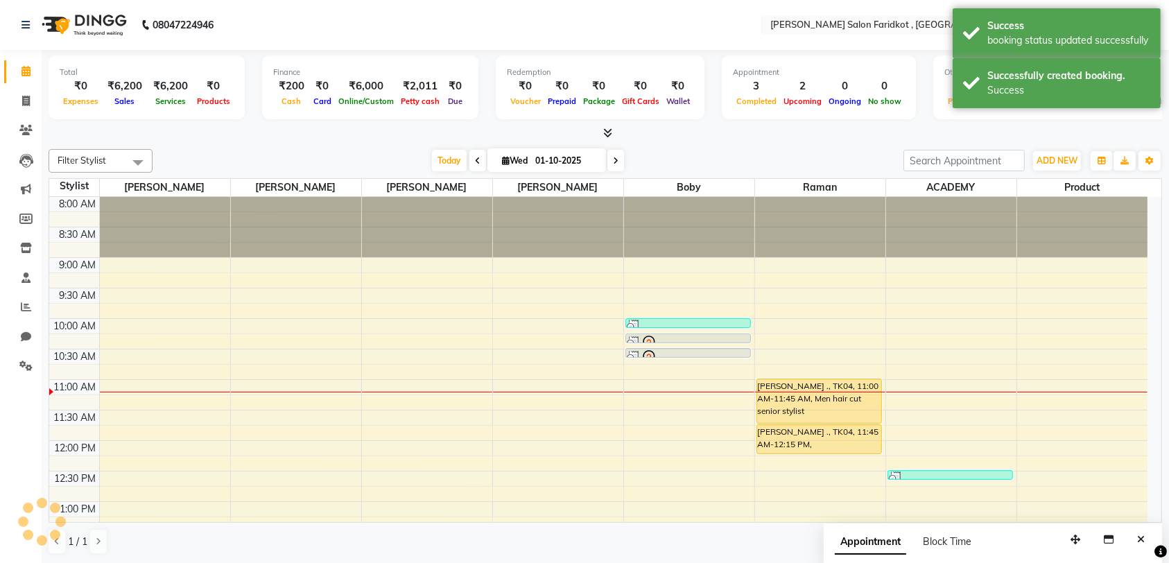
click at [834, 408] on div "[PERSON_NAME] ., TK04, 11:00 AM-11:45 AM, Men hair cut senior stylist" at bounding box center [819, 401] width 124 height 44
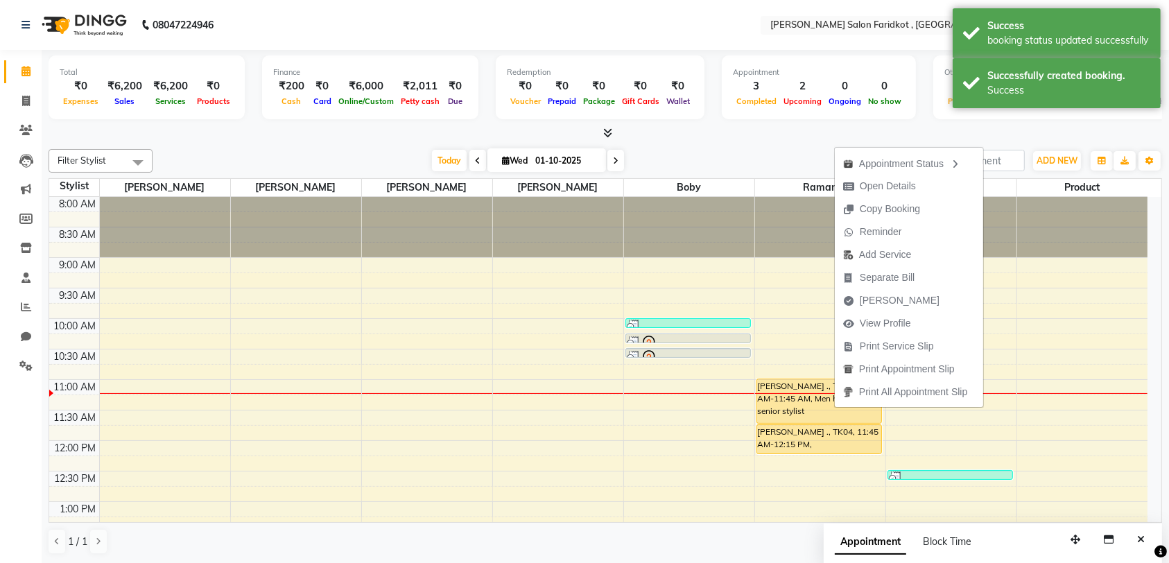
click at [911, 304] on span "[PERSON_NAME]" at bounding box center [891, 300] width 113 height 23
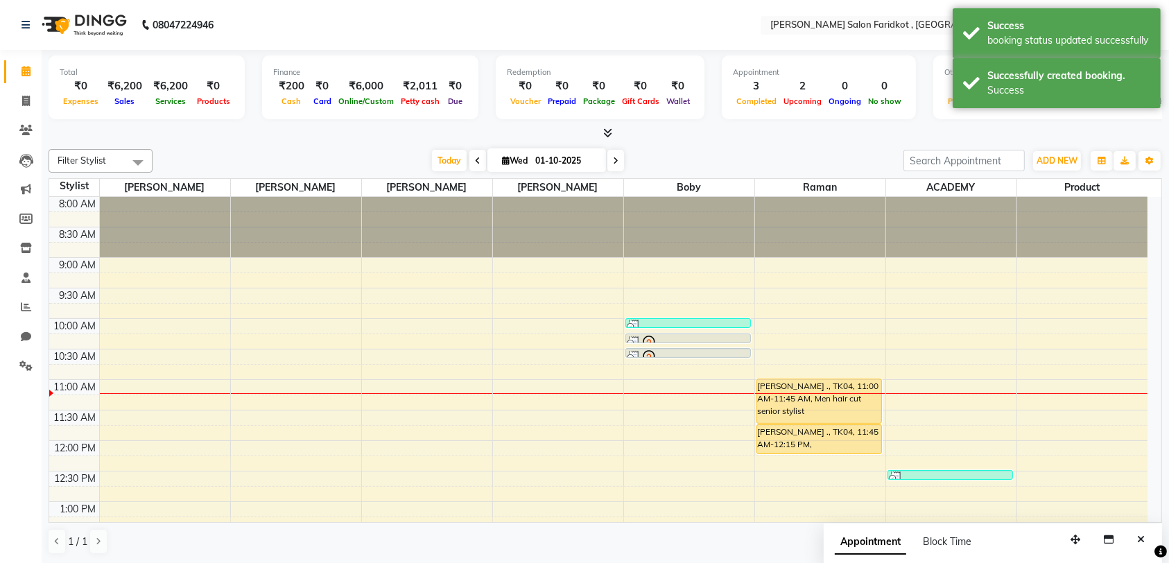
select select "8789"
select select "service"
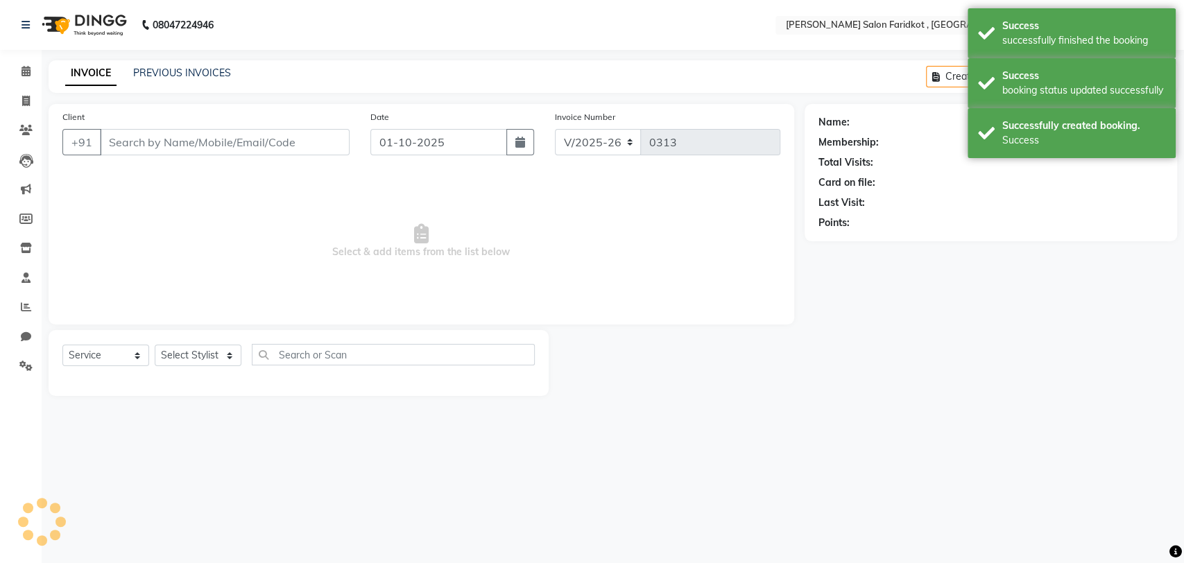
type input "6006156551"
select select "89673"
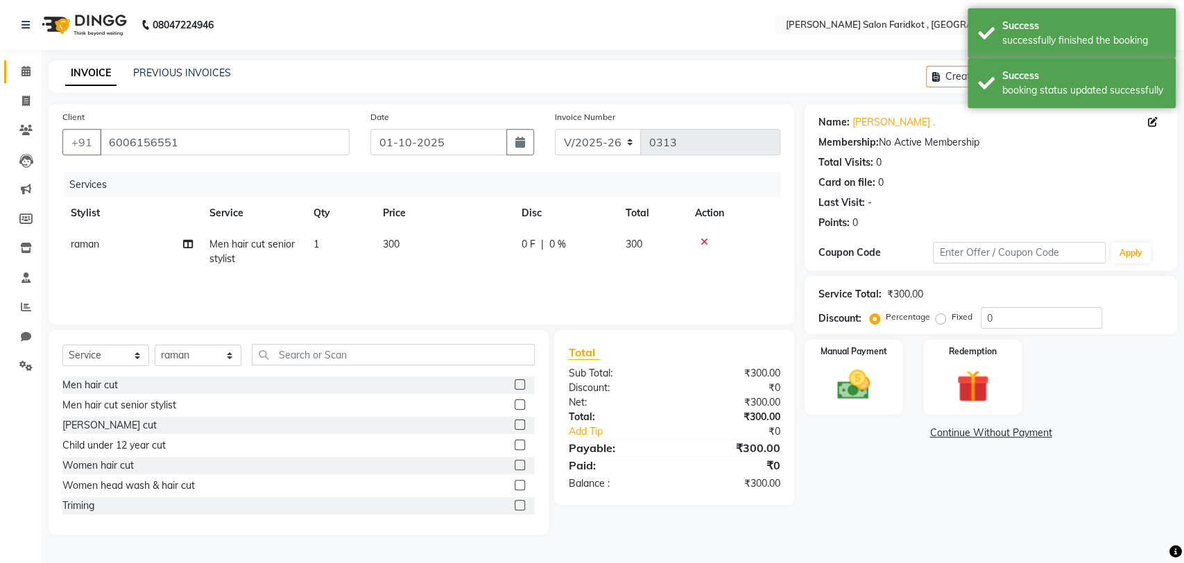
click at [22, 76] on icon at bounding box center [25, 71] width 9 height 10
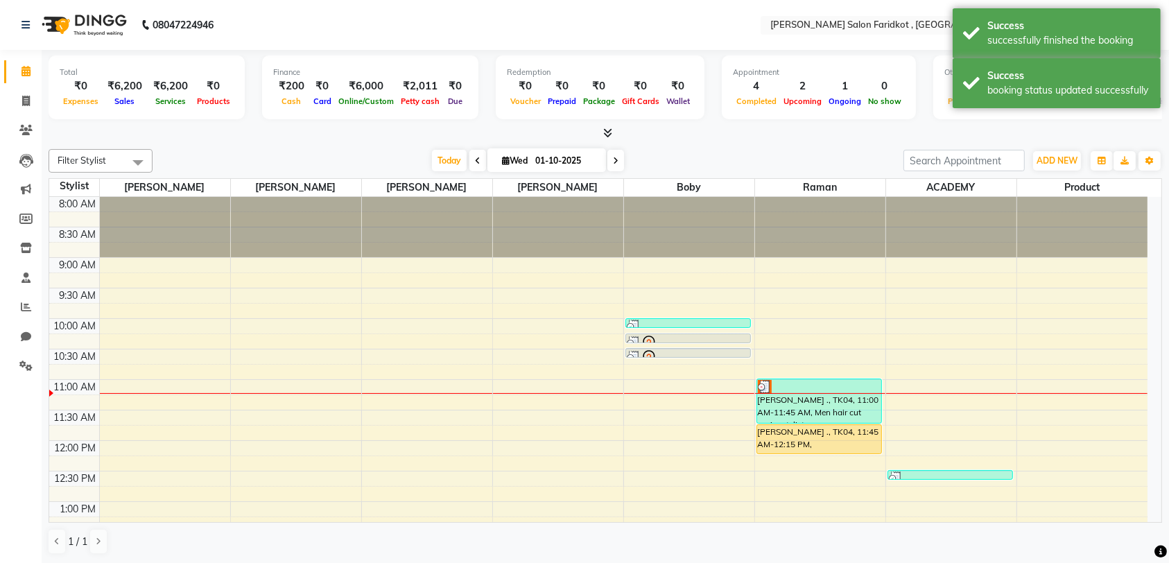
click at [829, 444] on div "[PERSON_NAME] ., TK04, 11:45 AM-12:15 PM, [PERSON_NAME] cut" at bounding box center [819, 439] width 124 height 28
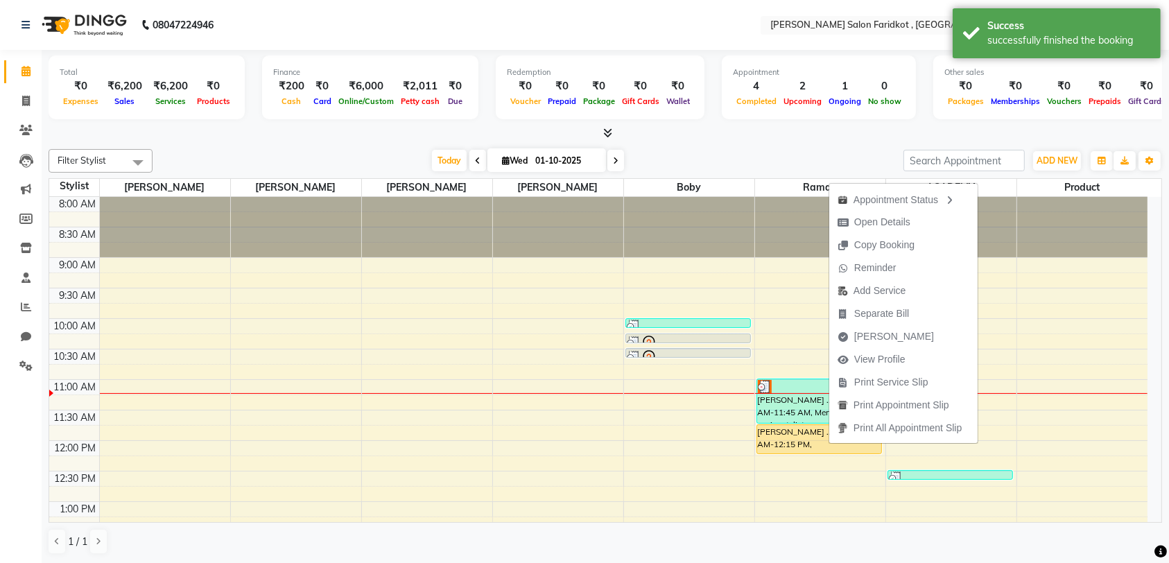
click at [904, 340] on span "[PERSON_NAME]" at bounding box center [885, 336] width 113 height 23
select select "service"
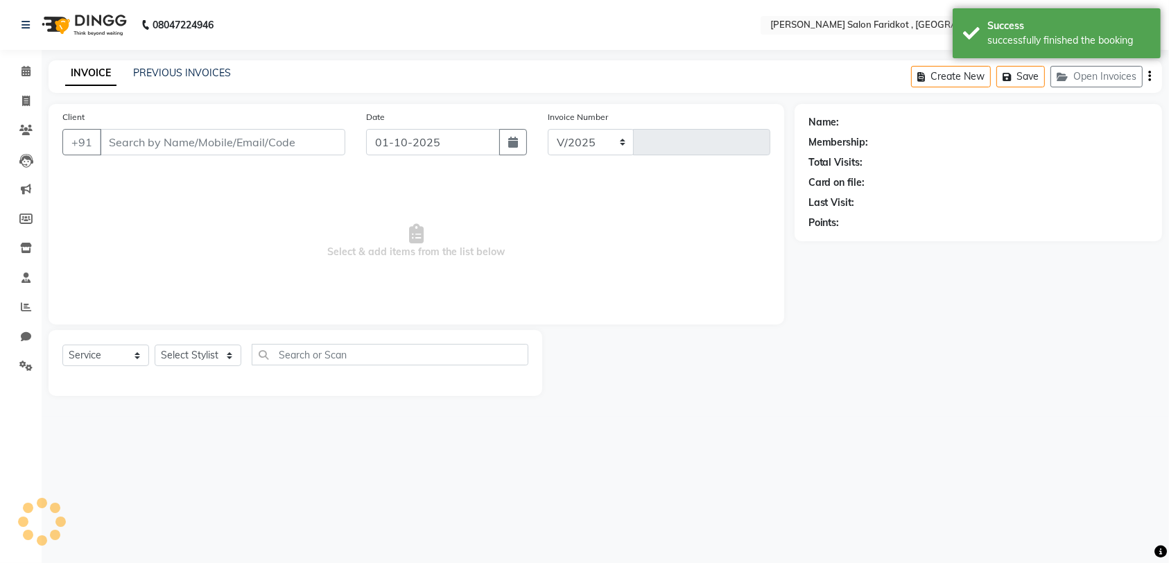
select select "8789"
type input "0313"
type input "6006156551"
select select "89673"
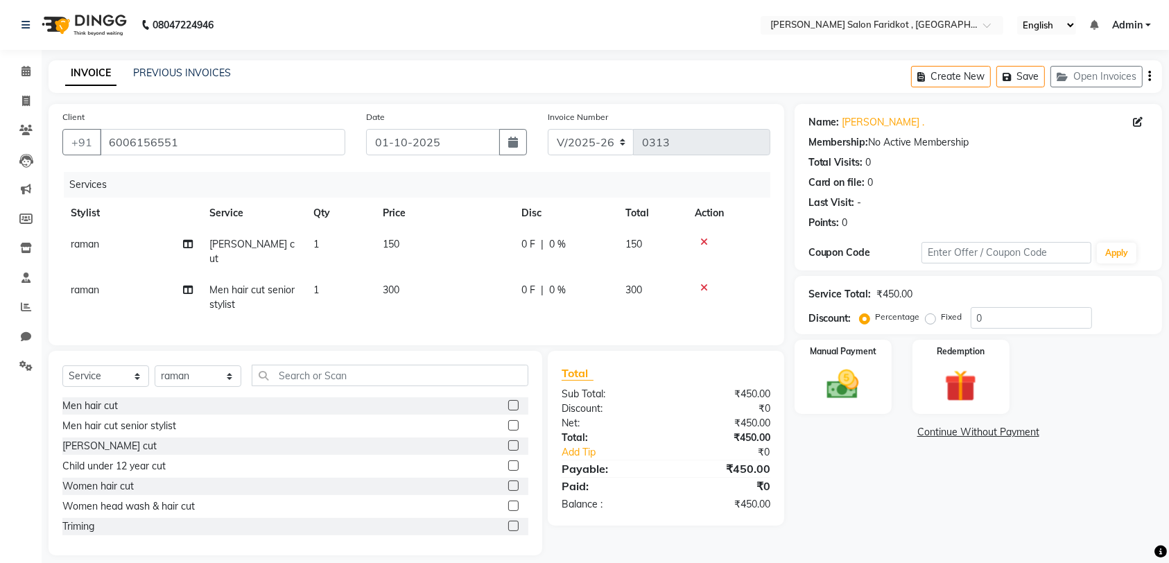
click at [853, 373] on img at bounding box center [843, 384] width 52 height 37
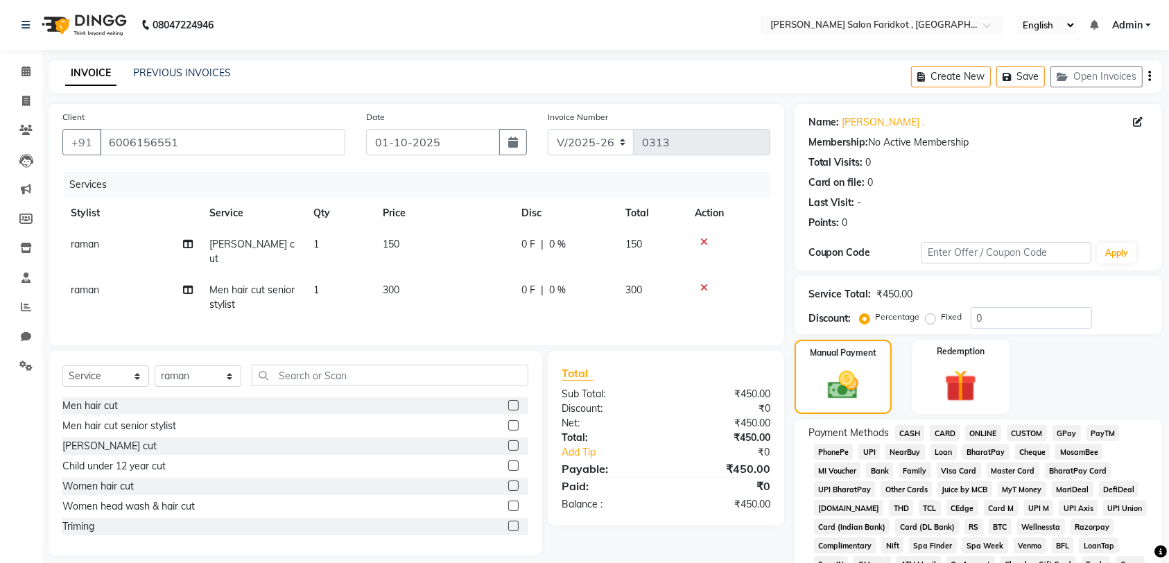
click at [910, 433] on span "CASH" at bounding box center [910, 433] width 30 height 16
click at [87, 243] on span "raman" at bounding box center [85, 244] width 28 height 12
select select "89673"
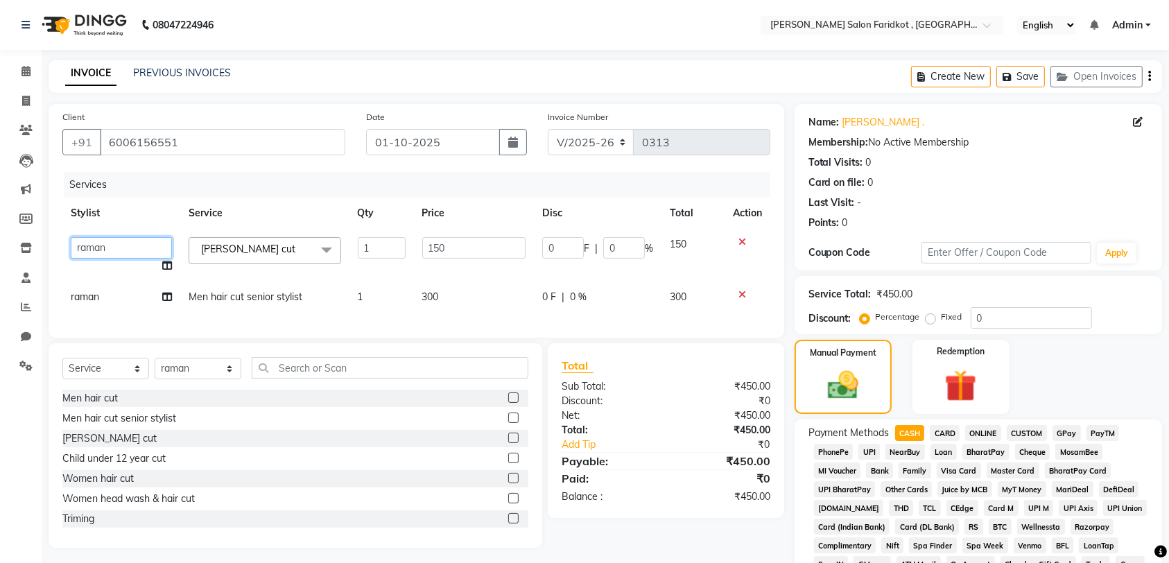
click at [141, 245] on select "ACADEMY anmol dhillon boby KARAN DHALIWAL Product raman Rohit GILL vanshika" at bounding box center [121, 247] width 101 height 21
select select "89533"
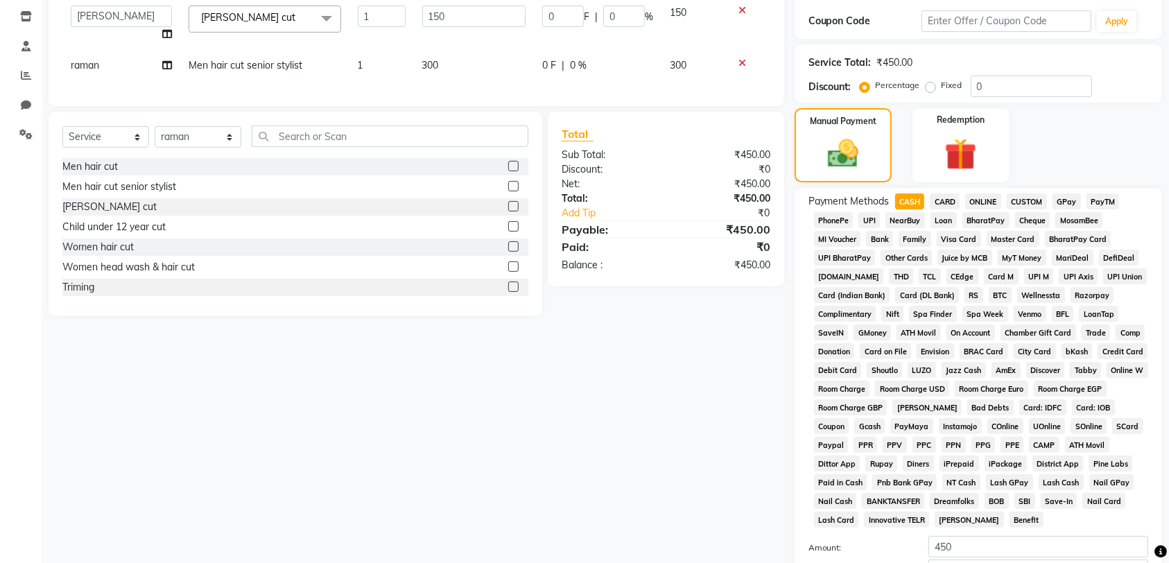
scroll to position [379, 0]
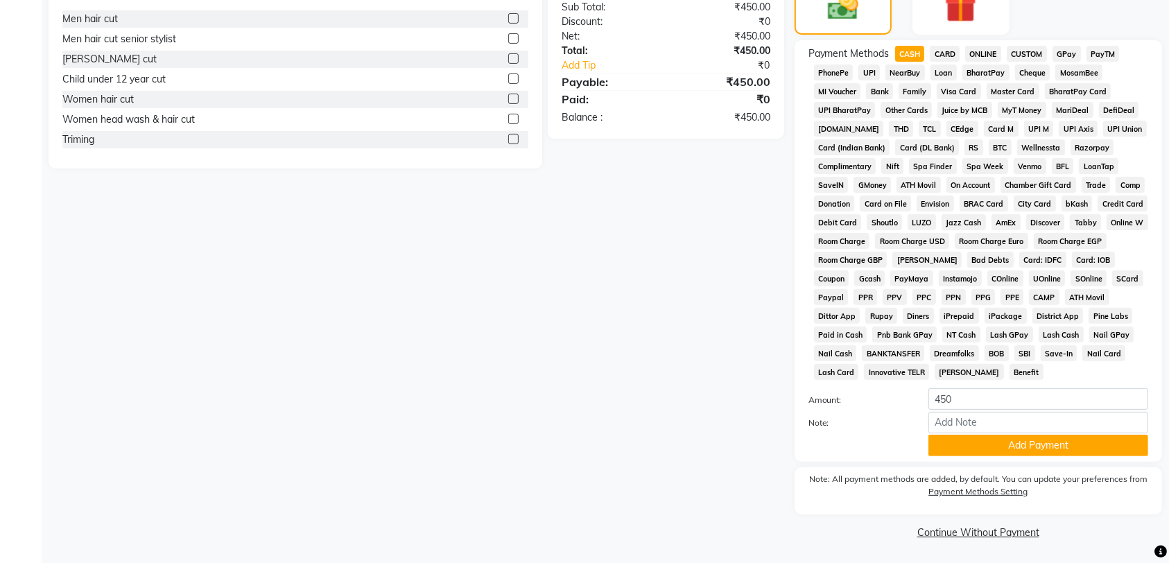
click at [1059, 445] on button "Add Payment" at bounding box center [1038, 445] width 220 height 21
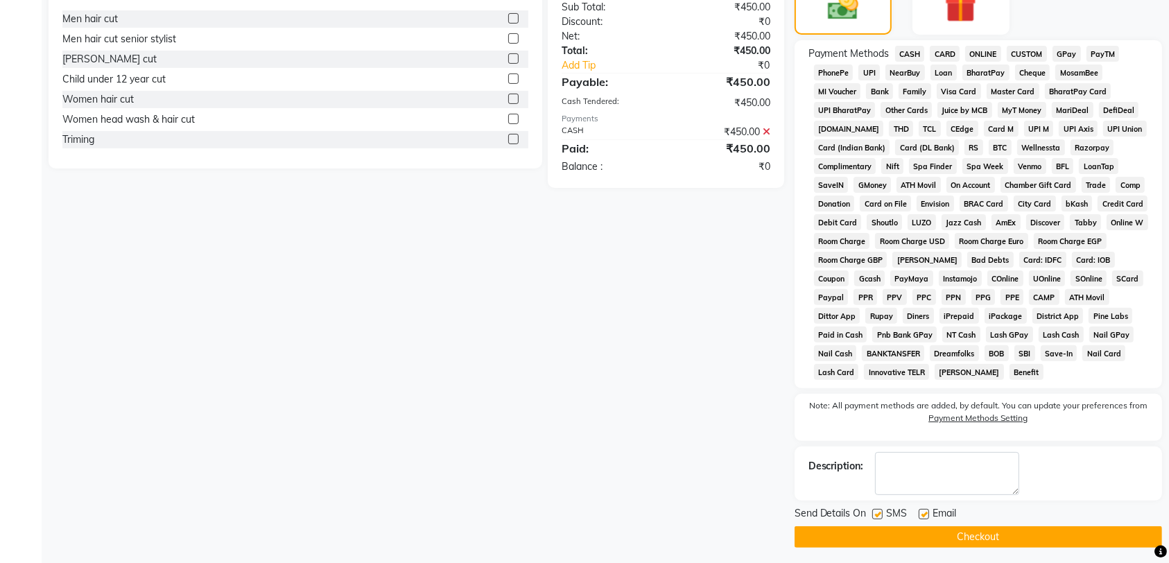
click at [985, 541] on button "Checkout" at bounding box center [978, 536] width 367 height 21
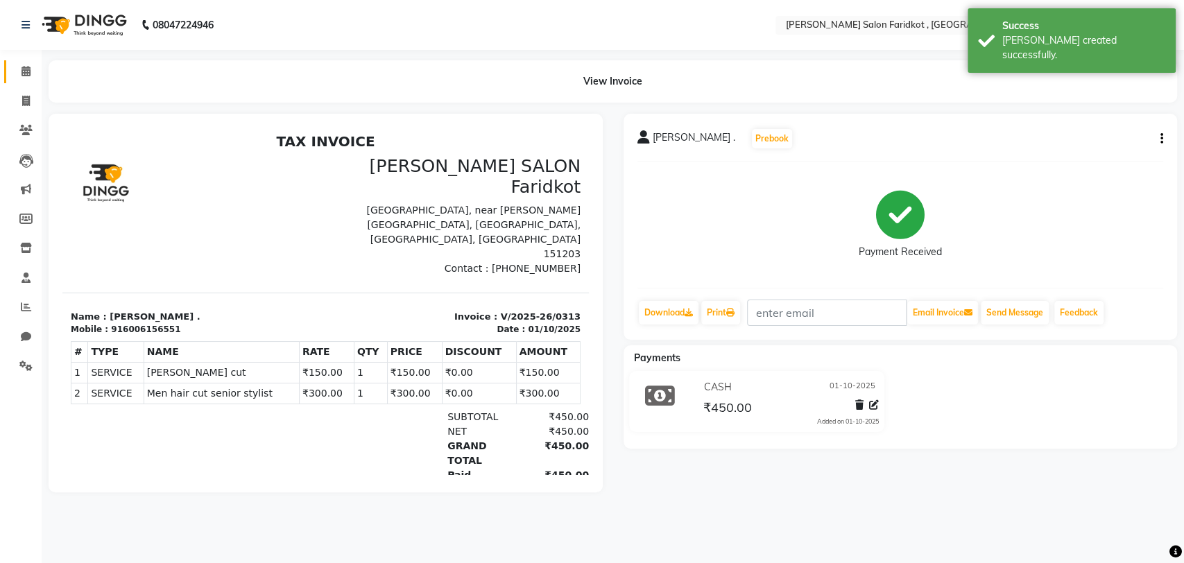
click at [26, 72] on icon at bounding box center [25, 71] width 9 height 10
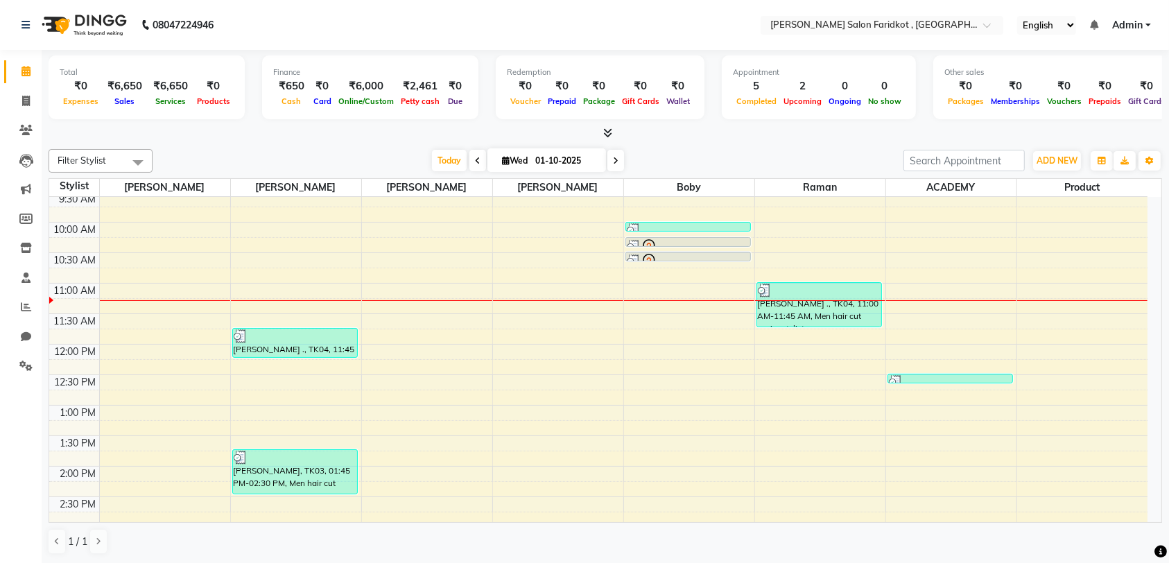
scroll to position [92, 0]
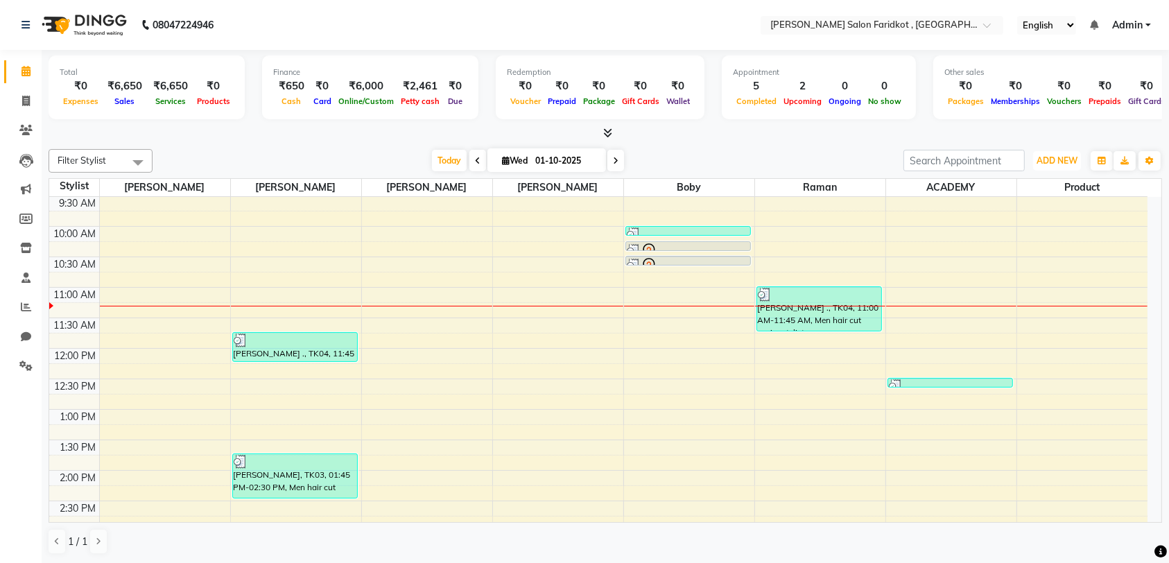
click at [1066, 157] on span "ADD NEW" at bounding box center [1057, 160] width 41 height 10
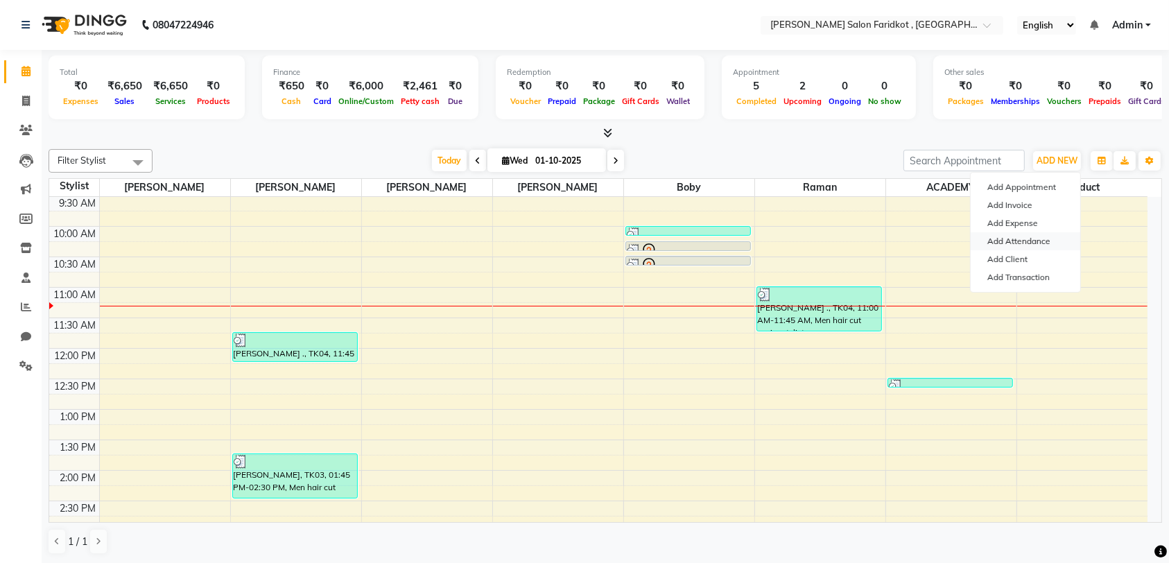
click at [1033, 241] on link "Add Attendance" at bounding box center [1026, 241] width 110 height 18
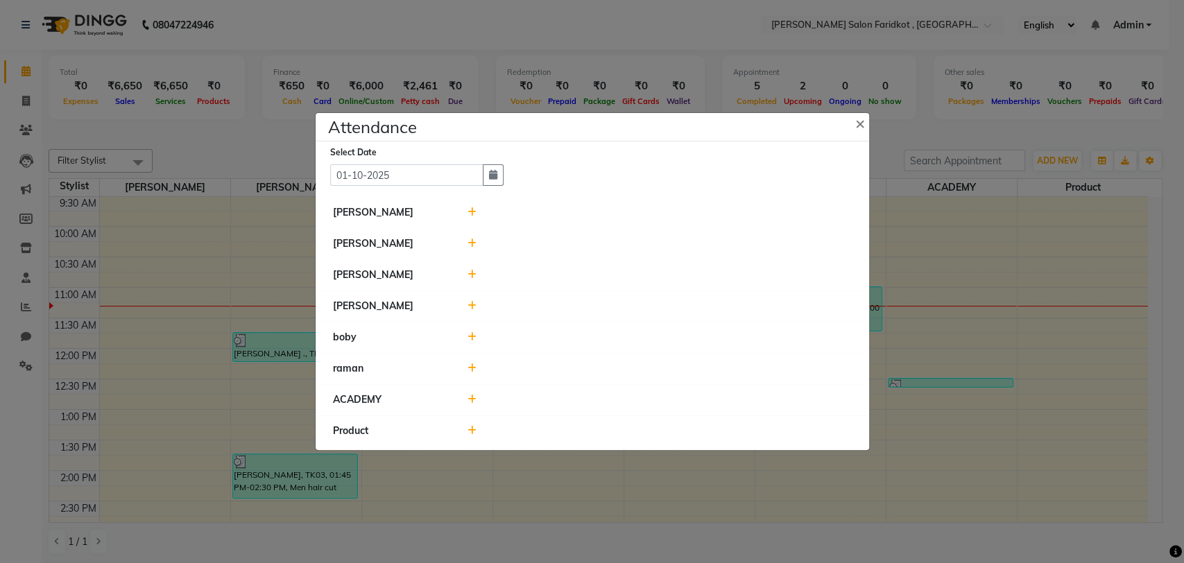
click at [863, 133] on span "×" at bounding box center [860, 122] width 10 height 21
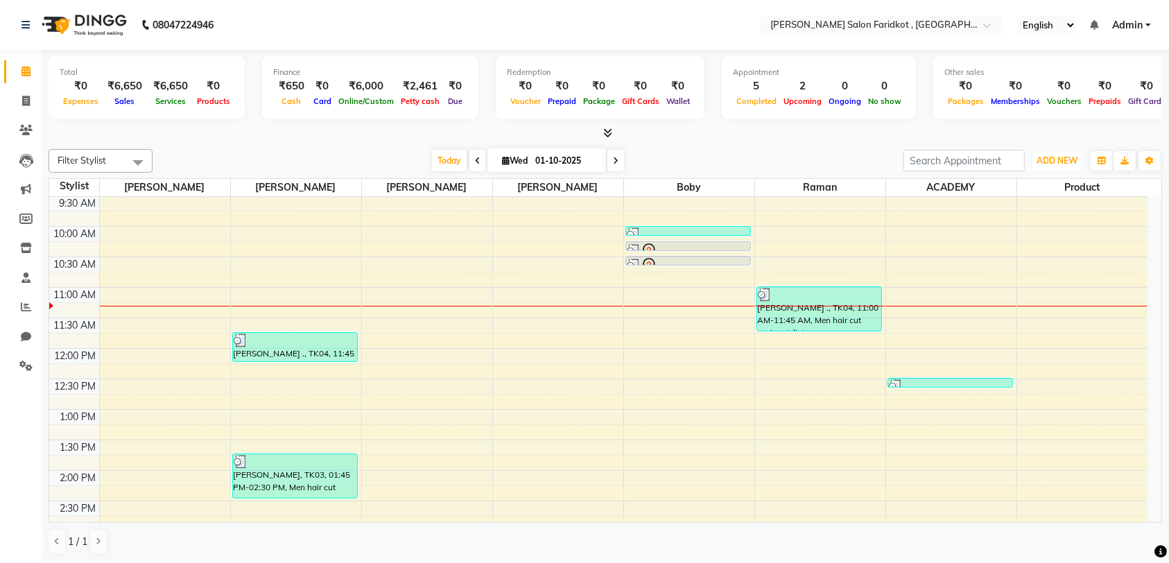
click at [1068, 155] on span "ADD NEW" at bounding box center [1057, 160] width 41 height 10
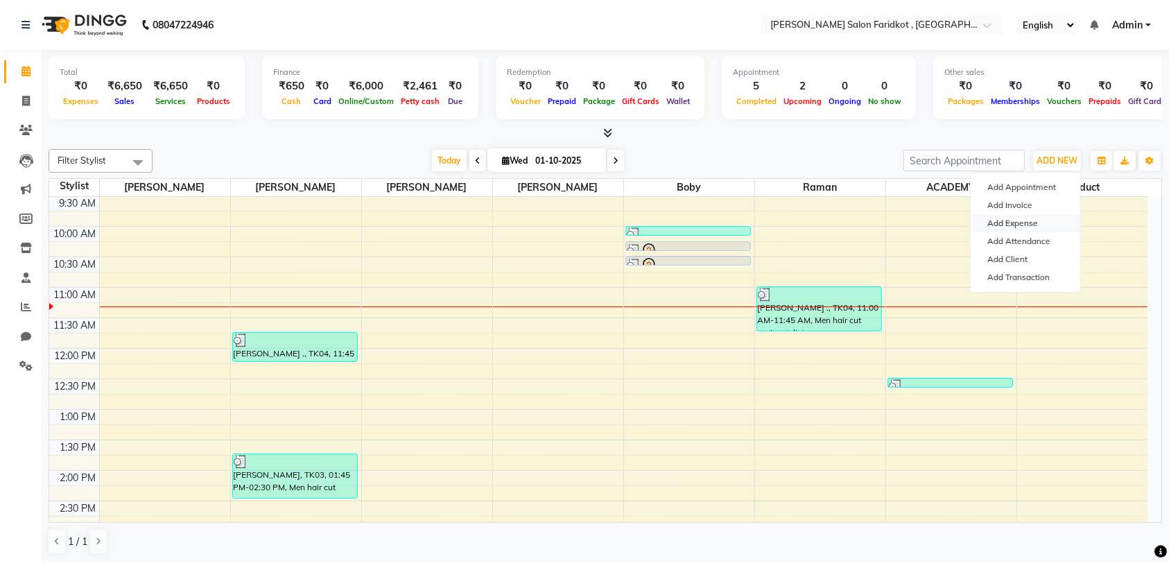
click at [1028, 227] on link "Add Expense" at bounding box center [1026, 223] width 110 height 18
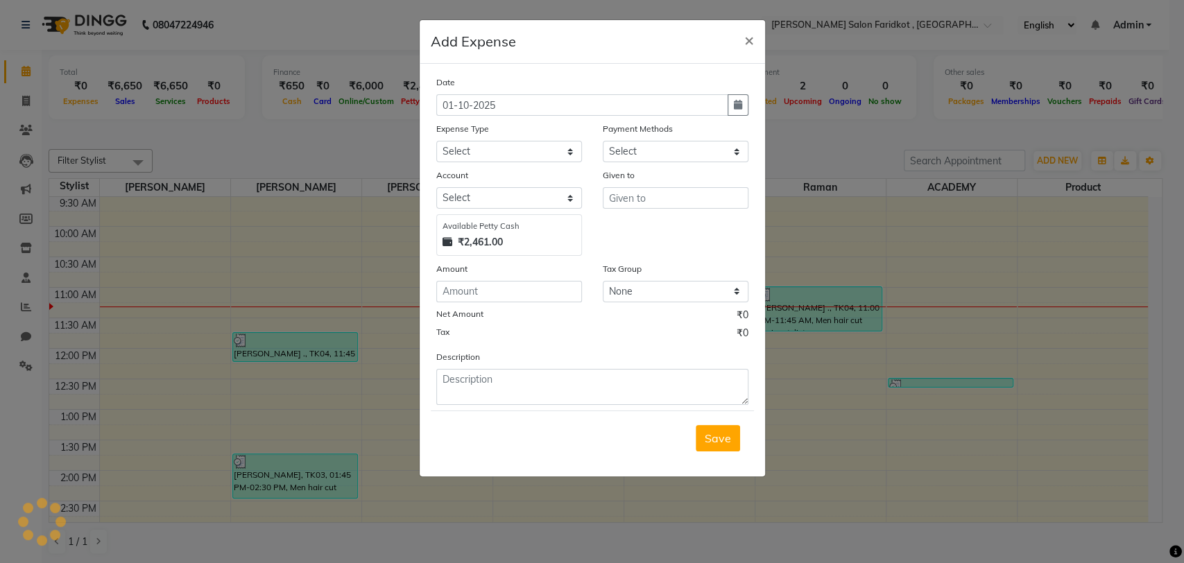
select select "1"
select select "8097"
click at [510, 291] on input "number" at bounding box center [509, 291] width 146 height 21
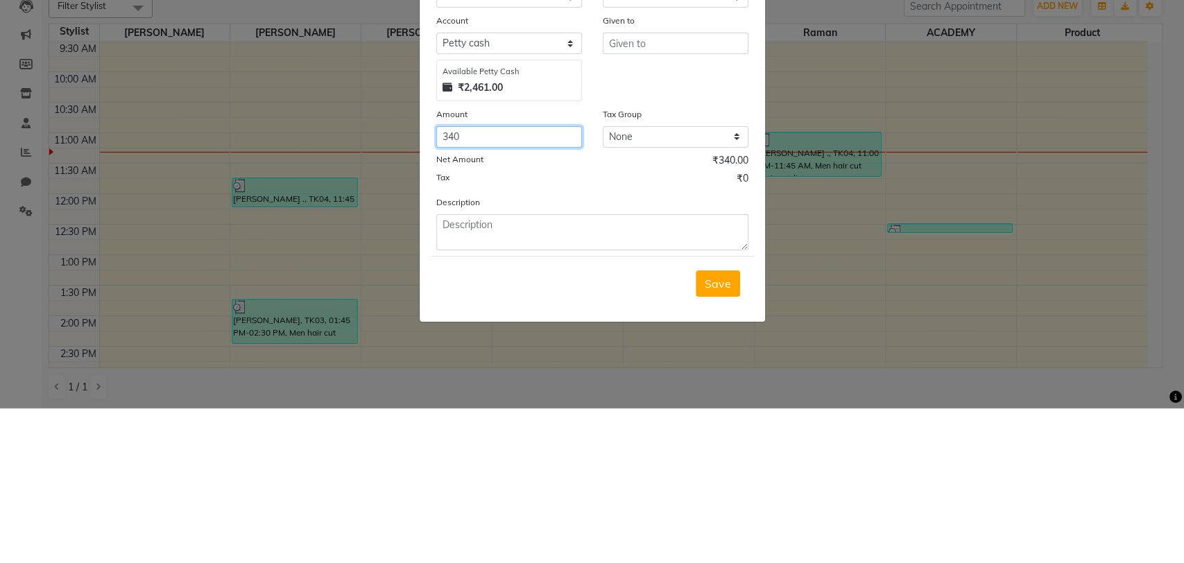
type input "340"
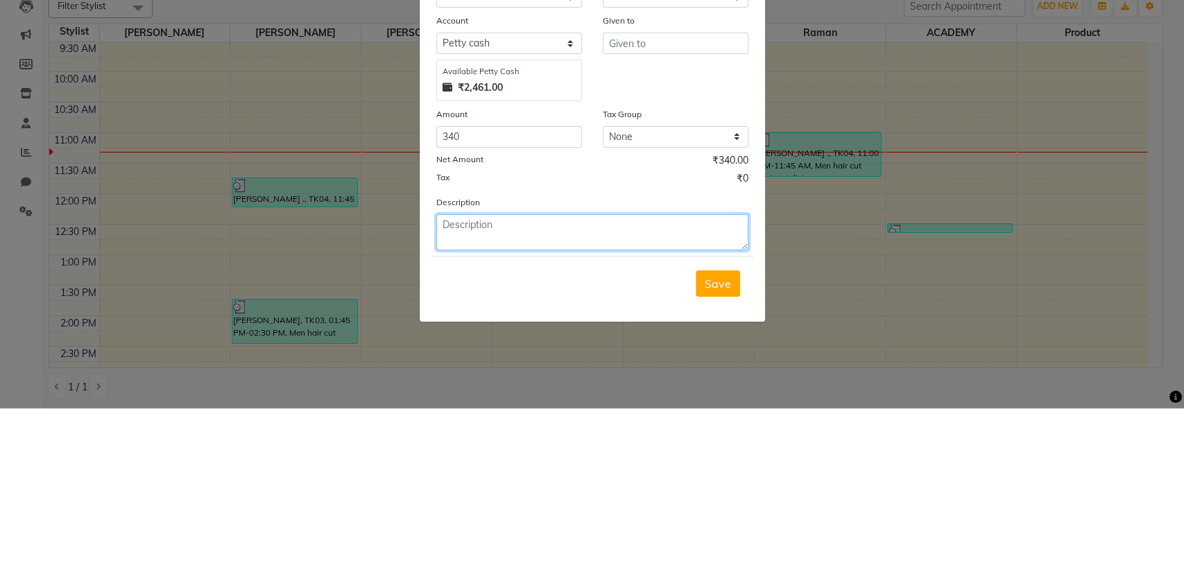
click at [568, 383] on textarea at bounding box center [592, 387] width 312 height 36
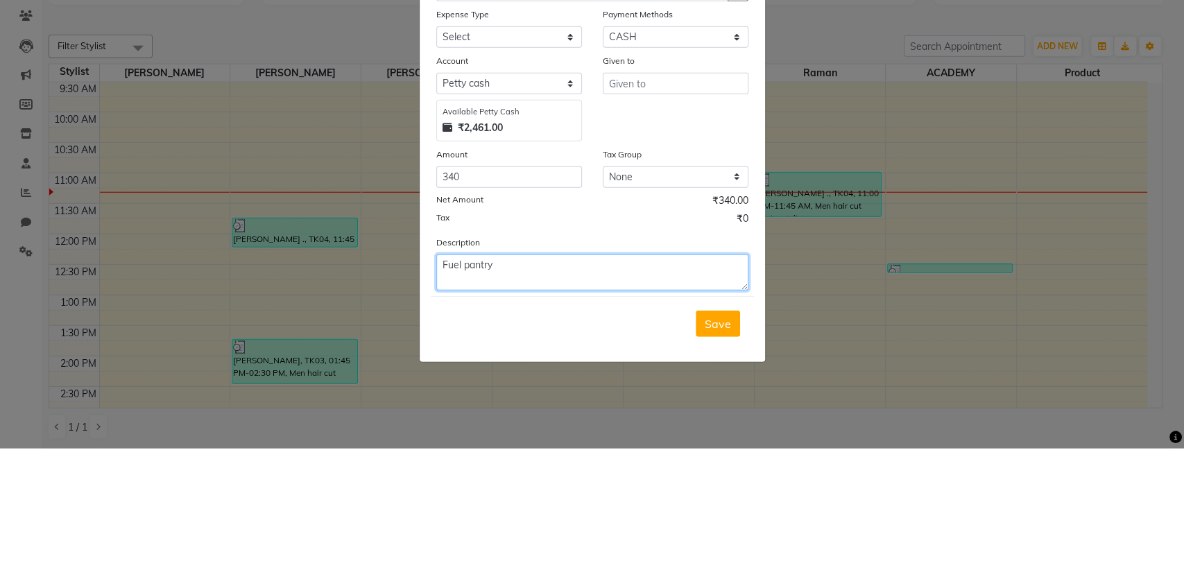
type textarea "Fuel pantry"
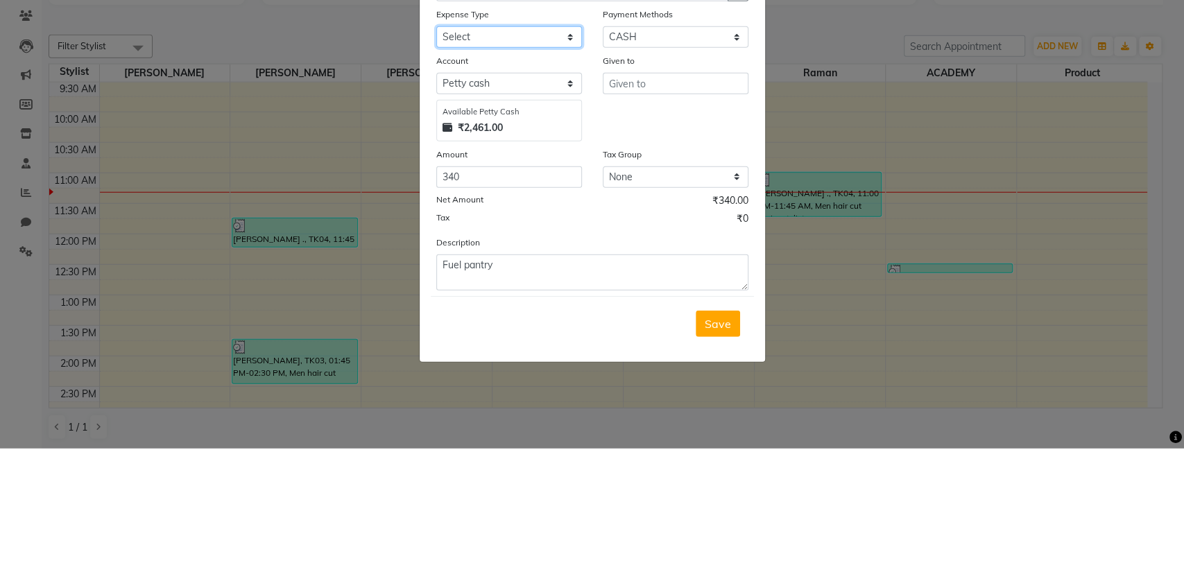
click at [555, 148] on select "Select Advance Salary Bank charges Car maintenance Cash transfer to bank Cash t…" at bounding box center [509, 151] width 146 height 21
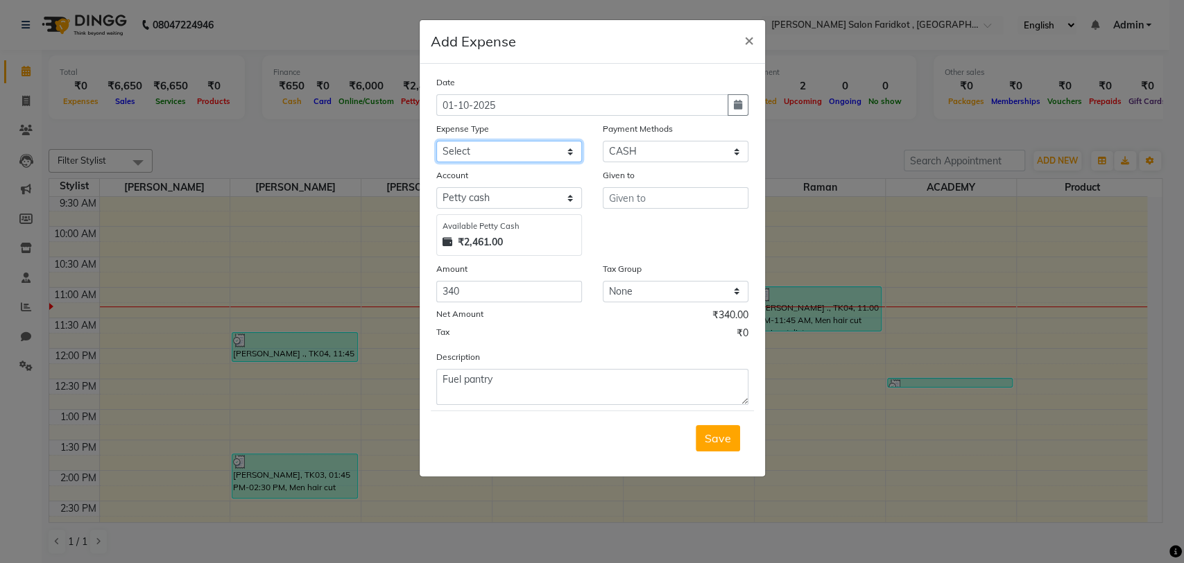
select select "26"
click at [436, 141] on select "Select Advance Salary Bank charges Car maintenance Cash transfer to bank Cash t…" at bounding box center [509, 151] width 146 height 21
click at [695, 146] on select "Select CASH CARD ONLINE CUSTOM GPay PayTM PhonePe UPI NearBuy Points Wallet Loa…" at bounding box center [676, 151] width 146 height 21
click at [694, 151] on select "Select CASH CARD ONLINE CUSTOM GPay PayTM PhonePe UPI NearBuy Points Wallet Loa…" at bounding box center [676, 151] width 146 height 21
click at [693, 200] on input "text" at bounding box center [676, 197] width 146 height 21
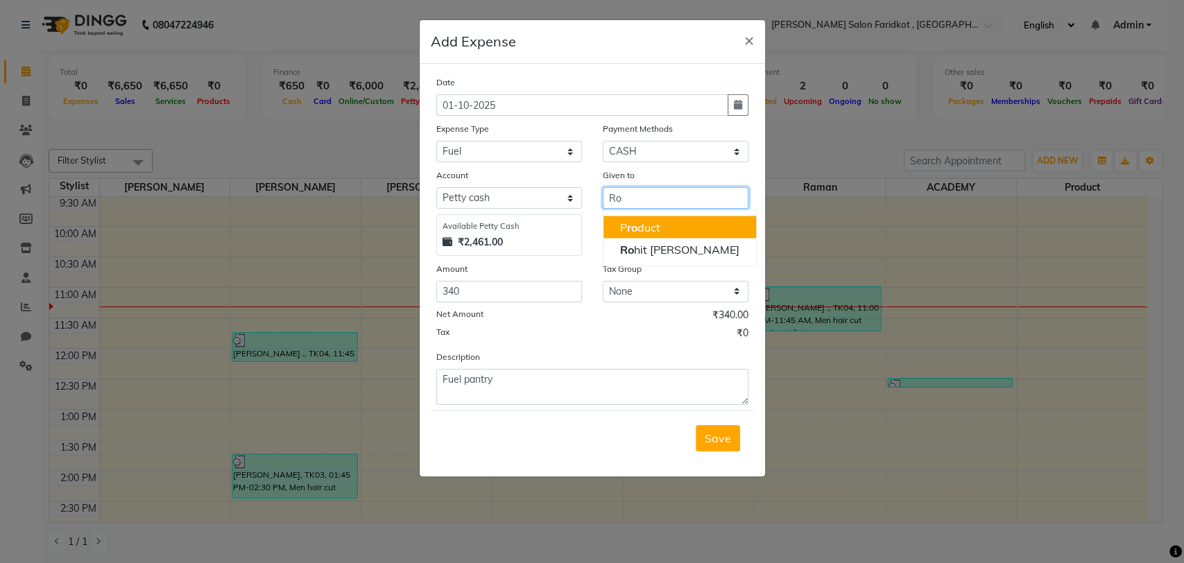
click at [672, 252] on ngb-highlight "Ro hit GILL" at bounding box center [679, 249] width 119 height 14
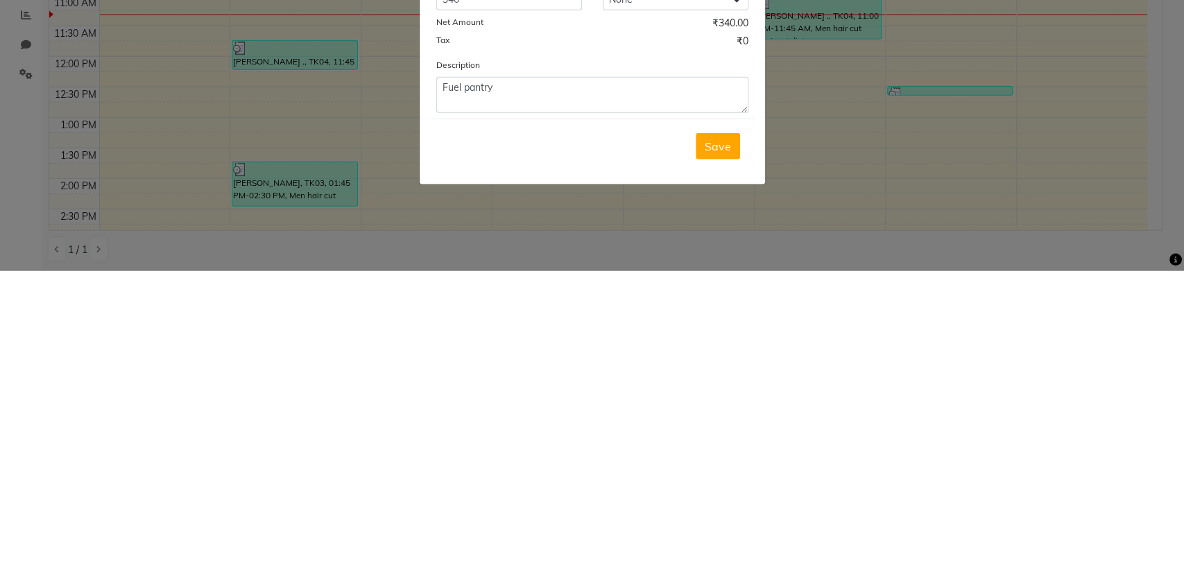
type input "Rohit GILL."
click at [718, 340] on div "Tax ₹0" at bounding box center [592, 335] width 312 height 18
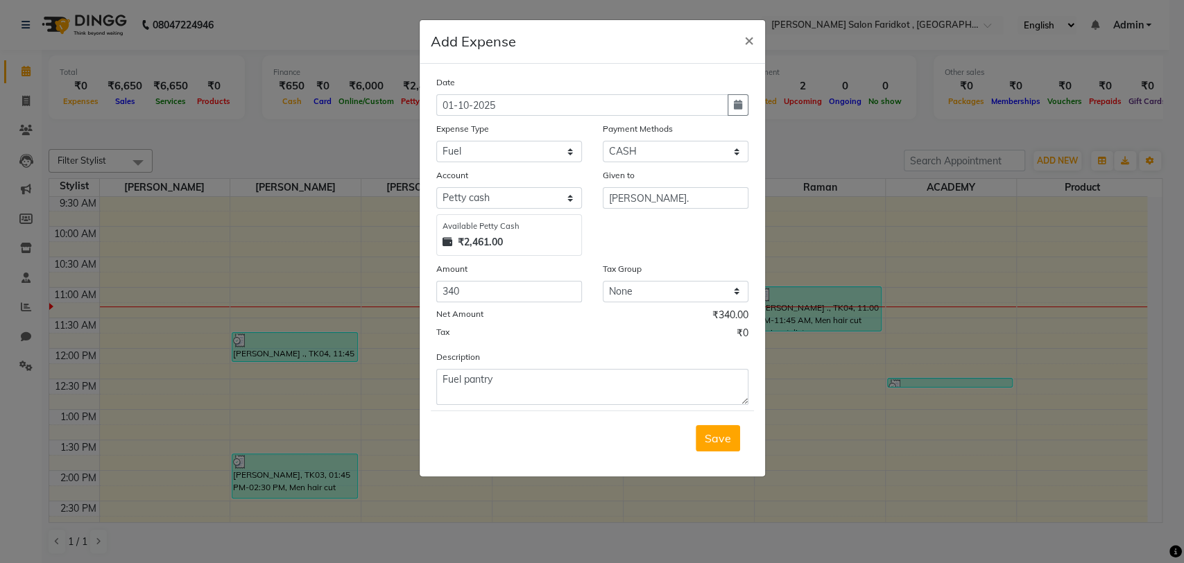
click at [709, 439] on span "Save" at bounding box center [717, 438] width 26 height 14
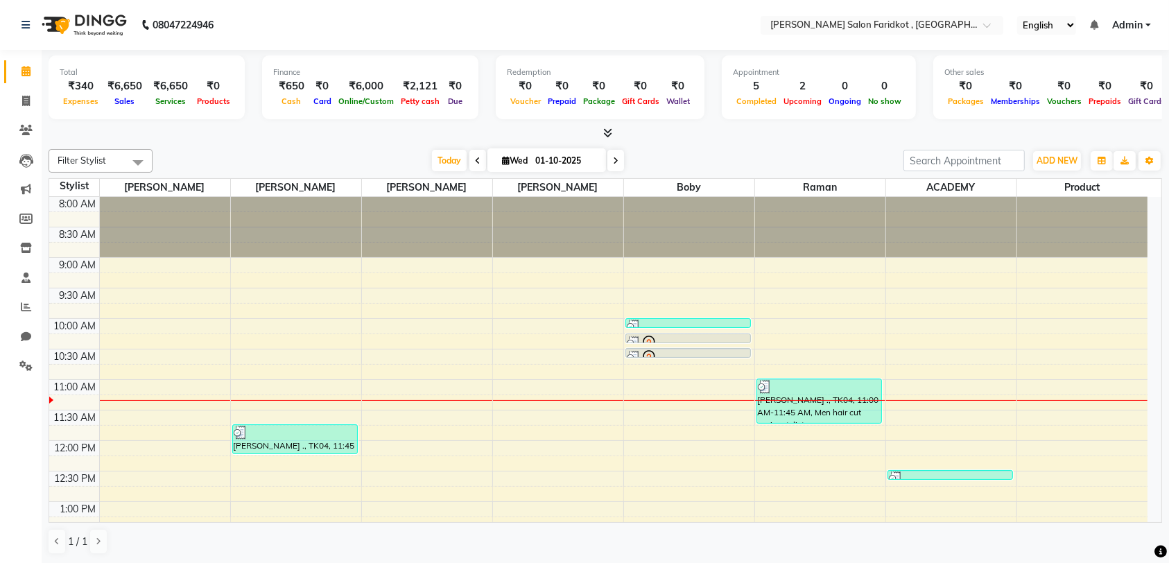
click at [306, 361] on td at bounding box center [623, 356] width 1048 height 15
click at [305, 352] on td at bounding box center [623, 356] width 1048 height 15
click at [313, 369] on td at bounding box center [623, 371] width 1048 height 15
click at [311, 379] on td at bounding box center [623, 386] width 1048 height 15
click at [310, 339] on td at bounding box center [623, 340] width 1048 height 15
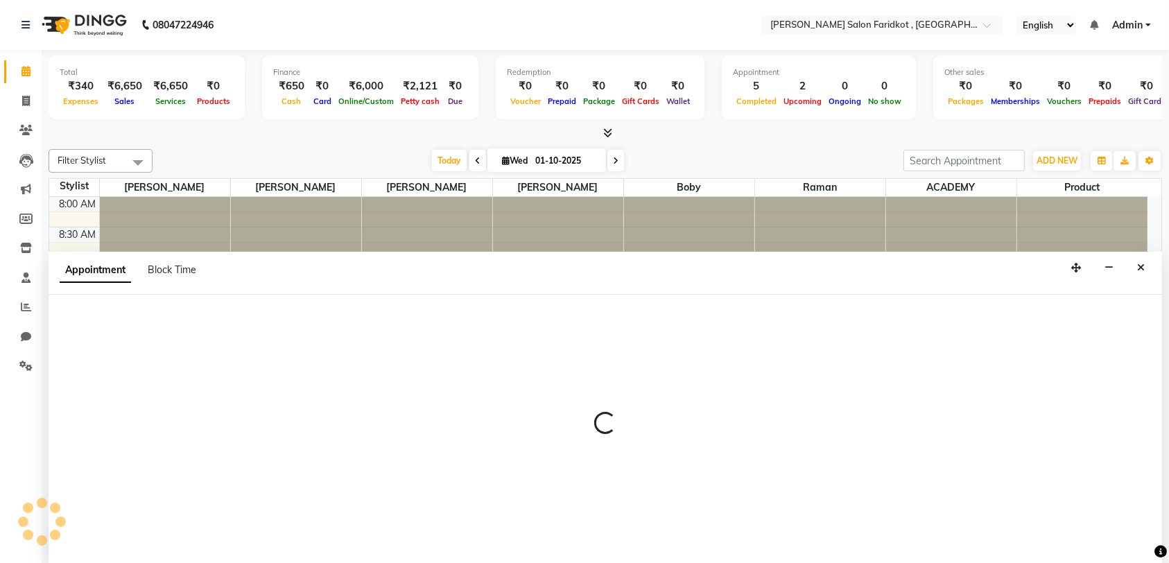
select select "89533"
select select "tentative"
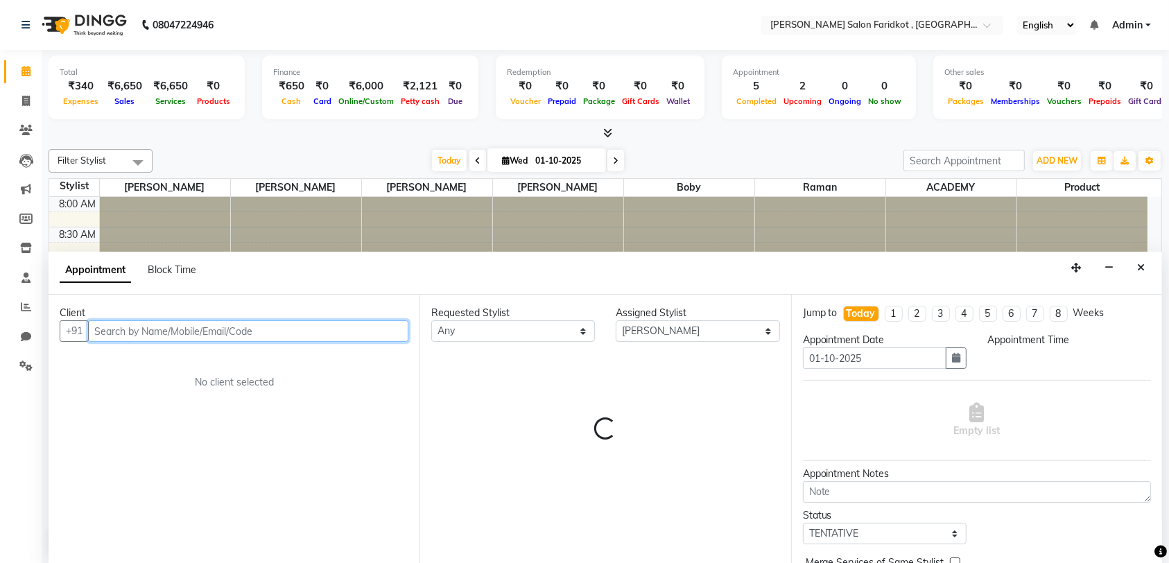
select select "675"
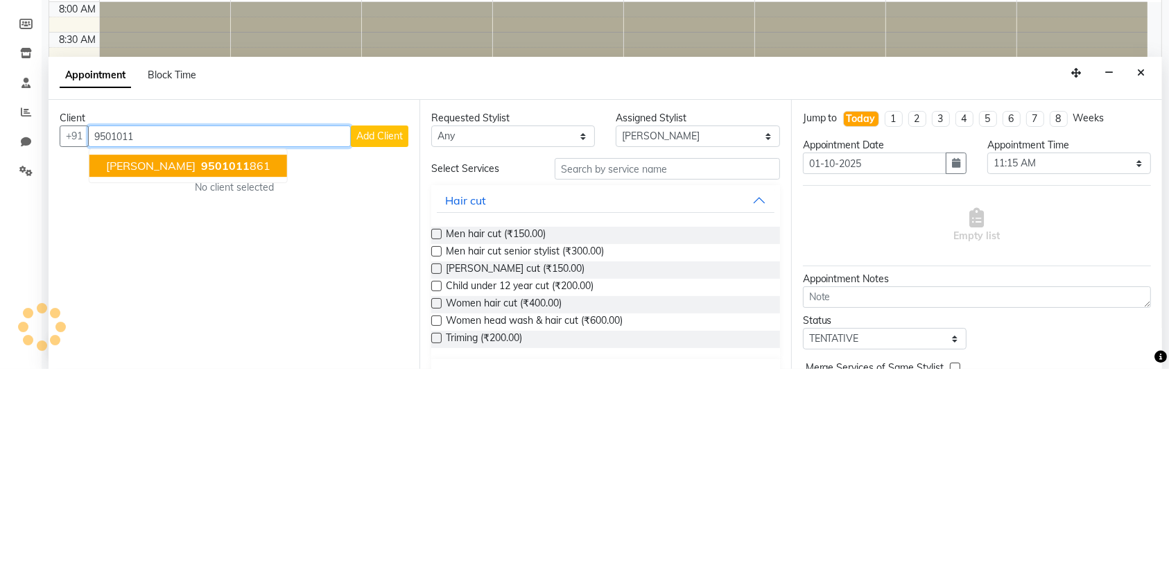
click at [218, 360] on ngb-highlight "9501011 861" at bounding box center [234, 361] width 72 height 14
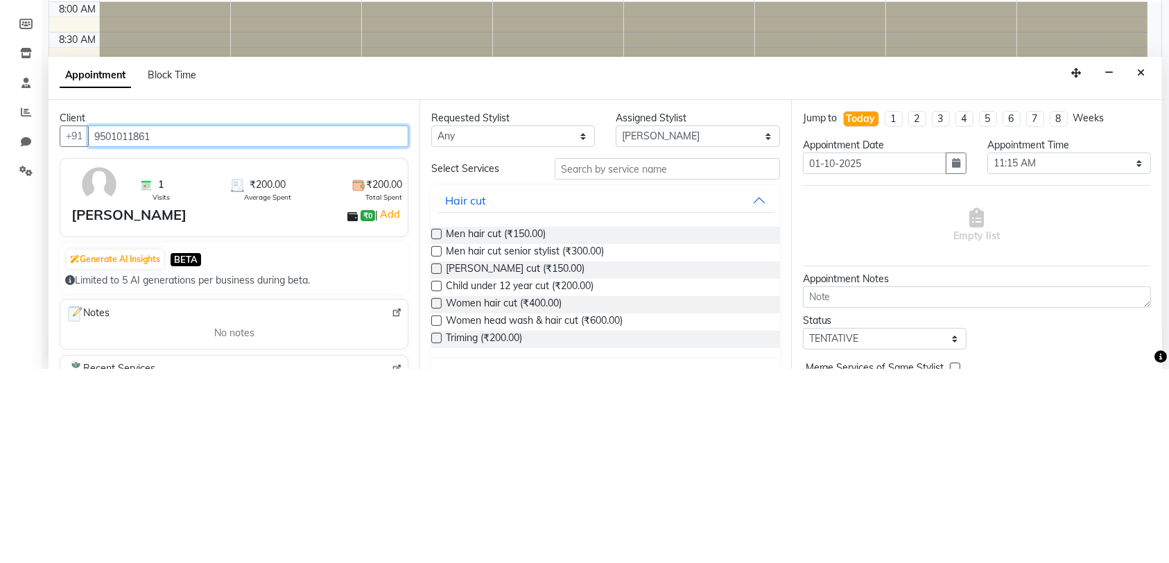
type input "9501011861"
click at [545, 426] on span "Men hair cut (₹150.00)" at bounding box center [496, 430] width 100 height 17
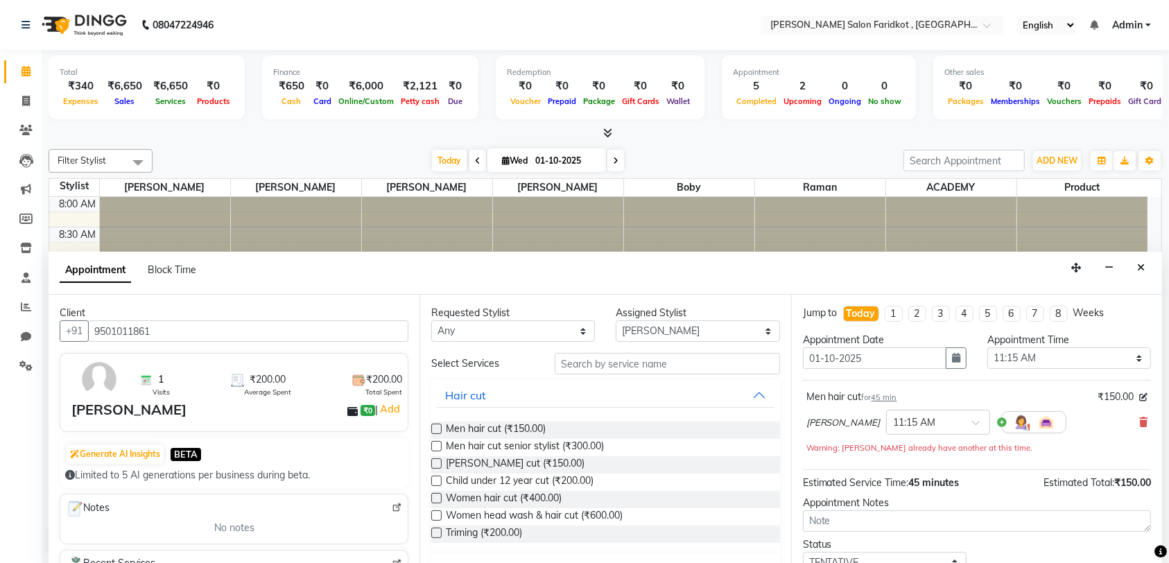
checkbox input "false"
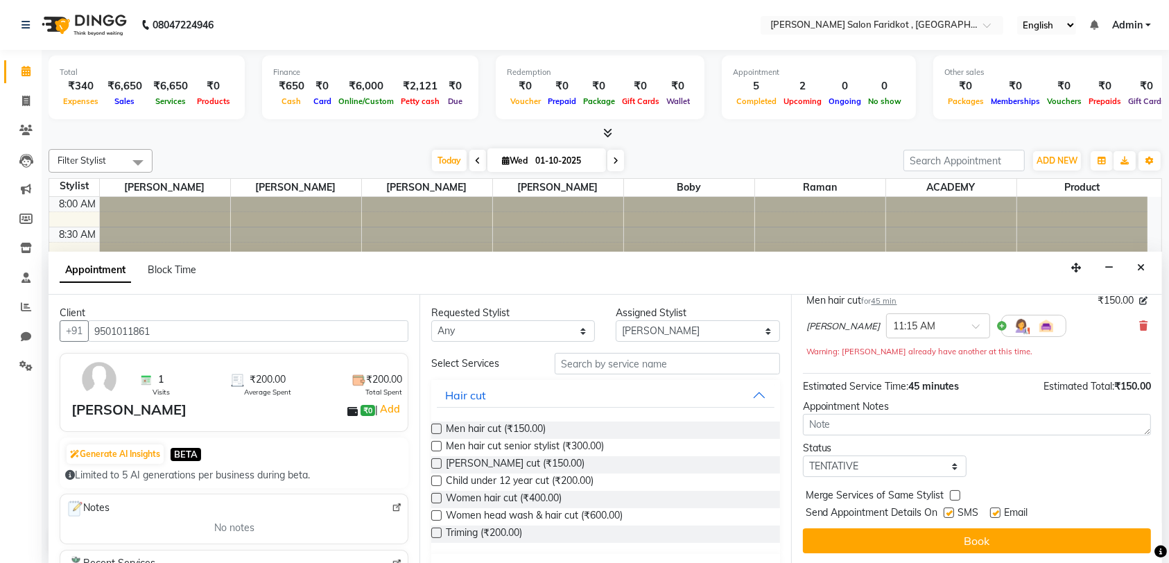
click at [971, 544] on button "Book" at bounding box center [977, 540] width 348 height 25
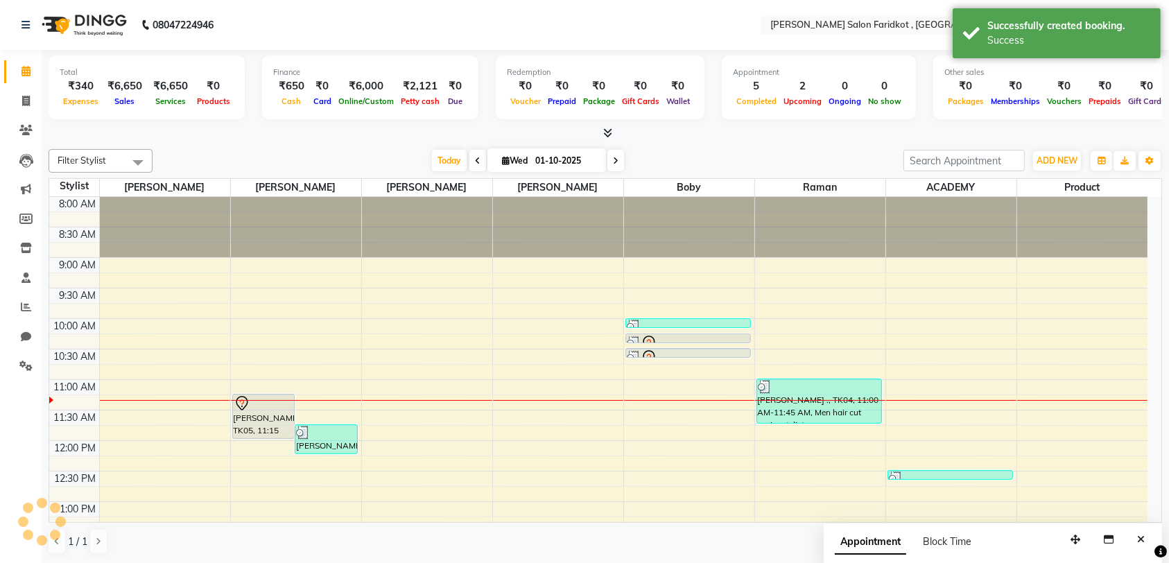
scroll to position [0, 0]
click at [258, 423] on div "[PERSON_NAME], TK05, 11:15 AM-12:00 PM, Men hair cut" at bounding box center [264, 417] width 62 height 44
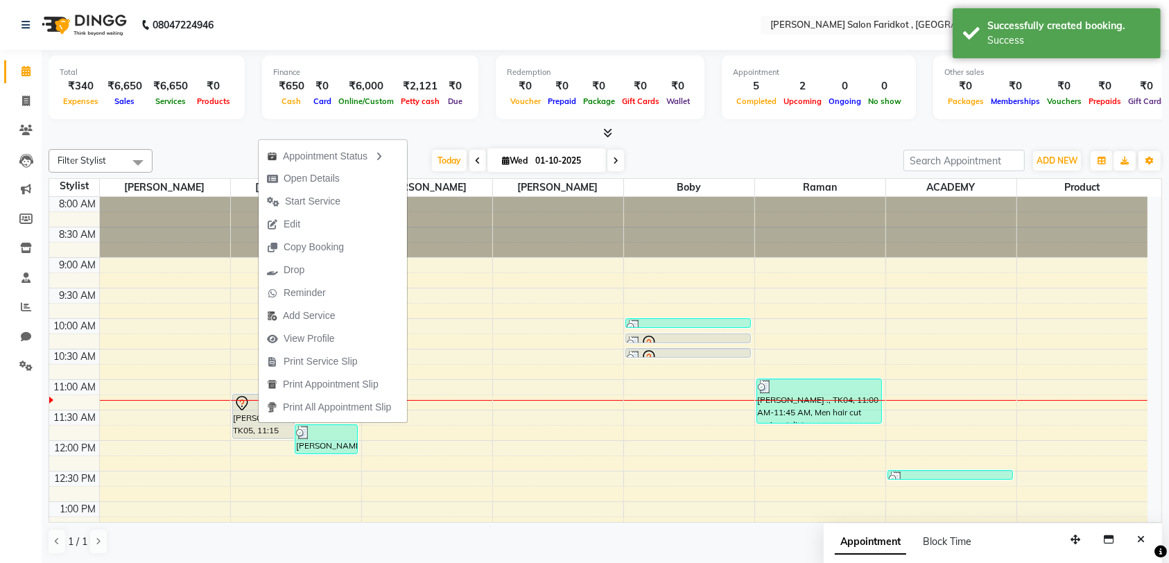
click at [367, 214] on button "Edit" at bounding box center [333, 224] width 148 height 23
select select "tentative"
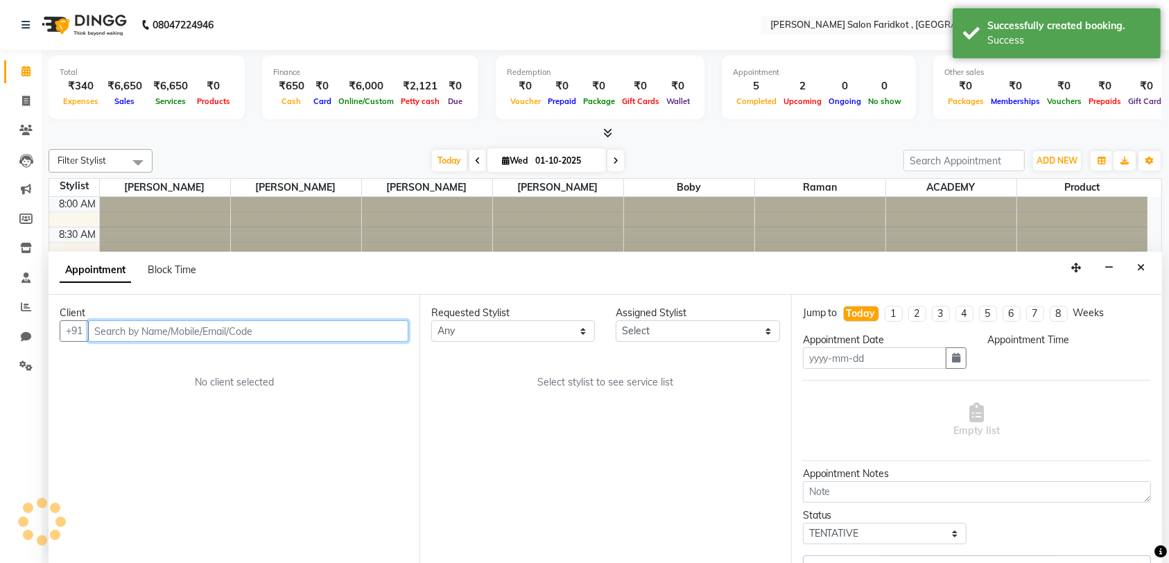
type input "01-10-2025"
select select "675"
select select "89533"
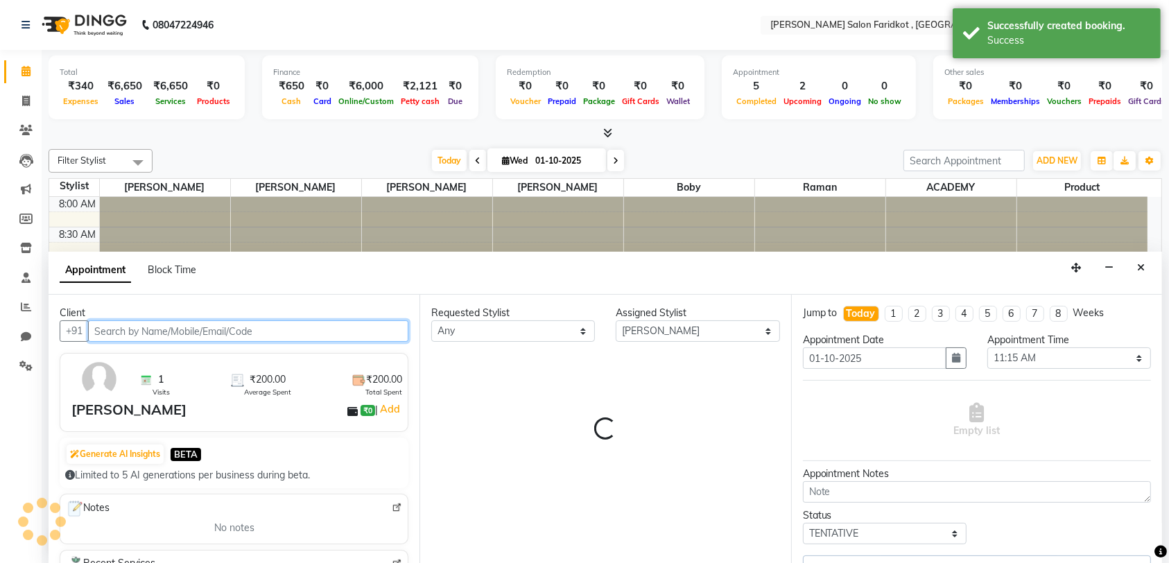
scroll to position [183, 0]
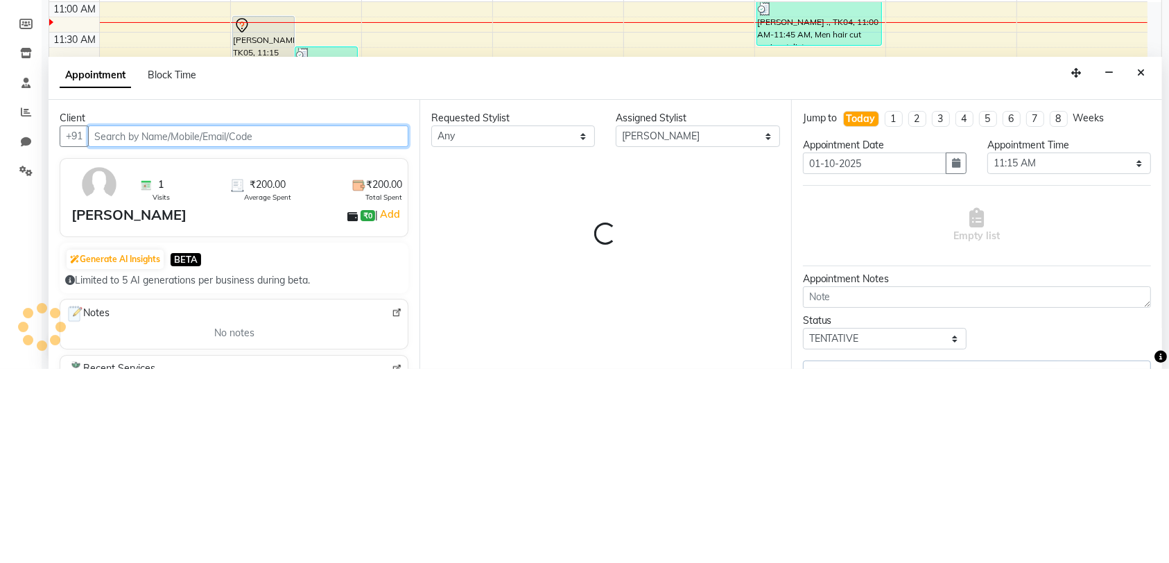
select select "4411"
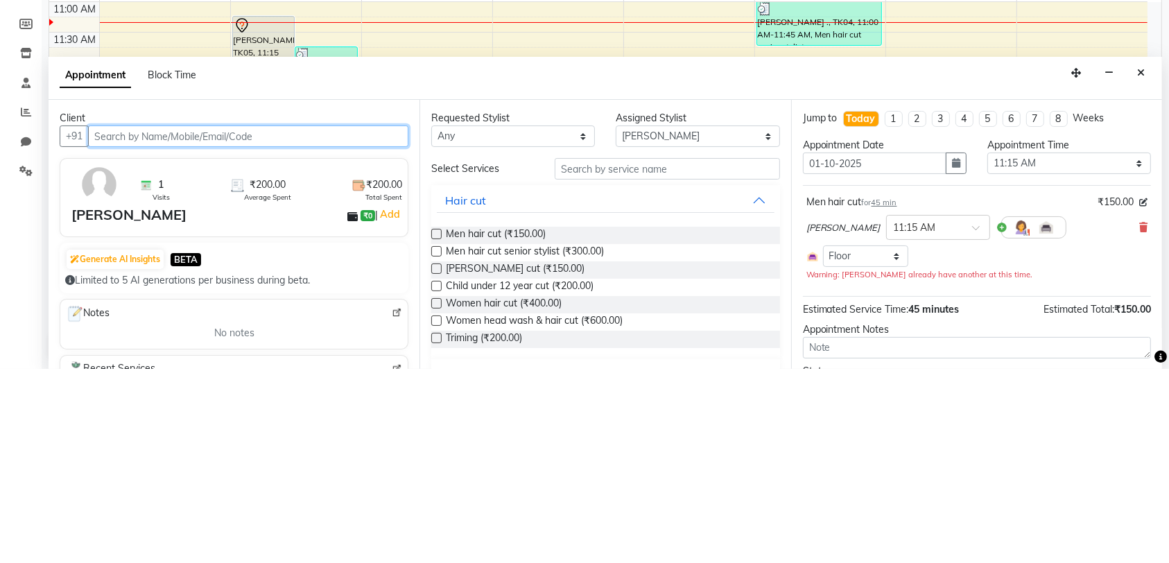
scroll to position [0, 0]
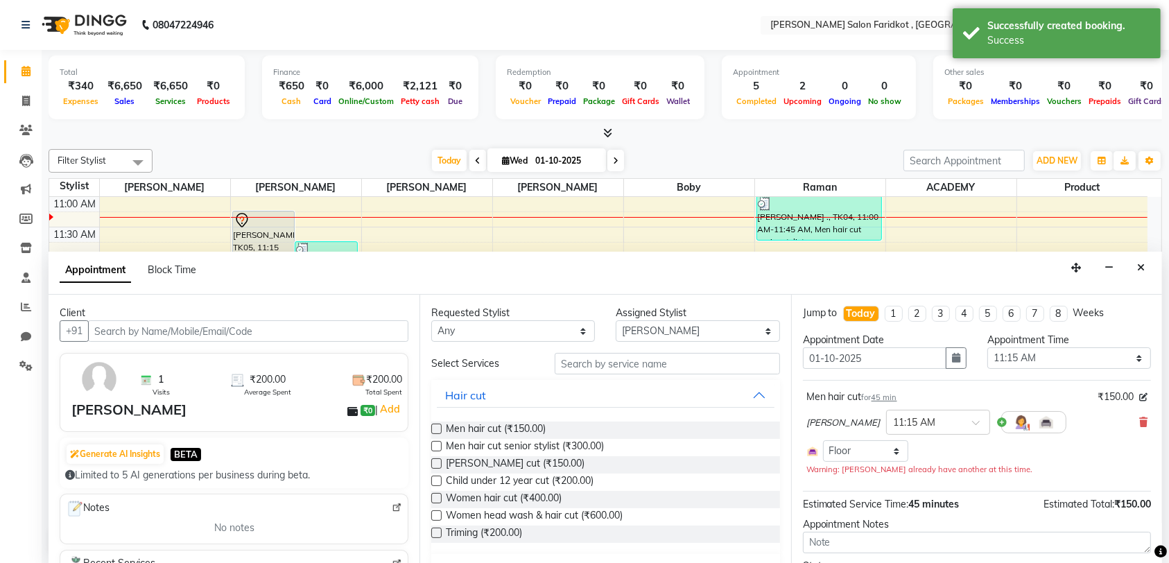
click at [1139, 271] on icon "Close" at bounding box center [1141, 268] width 8 height 10
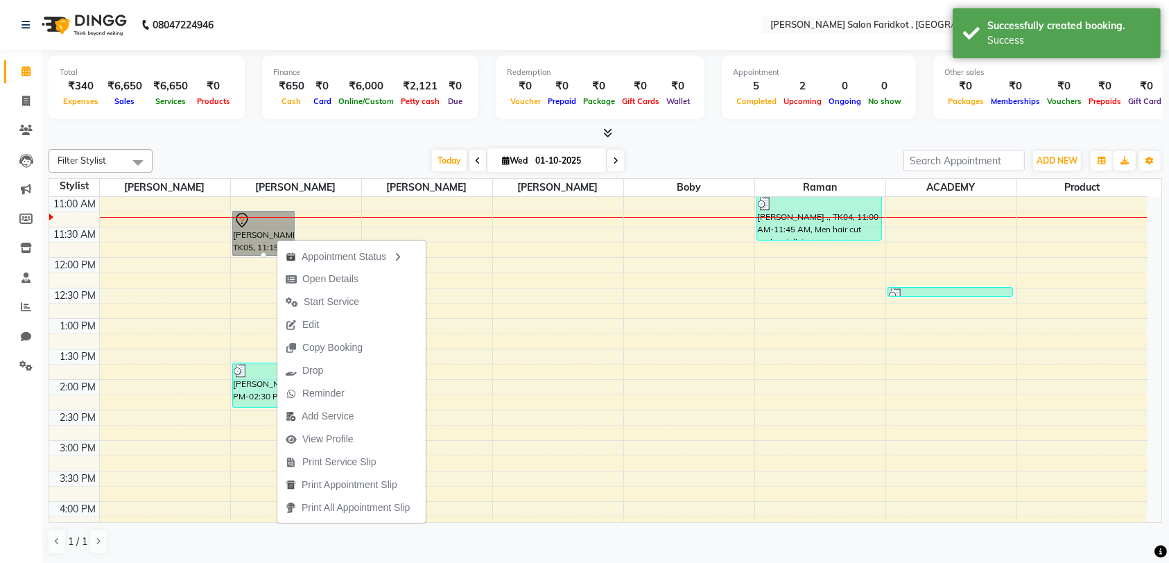
click at [367, 308] on button "Start Service" at bounding box center [351, 302] width 148 height 23
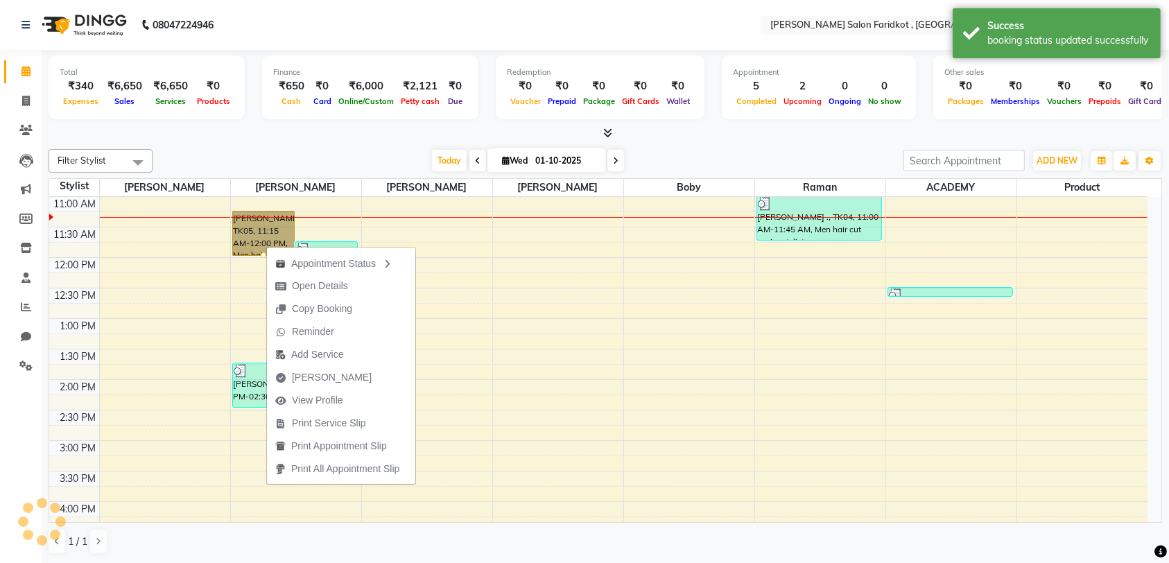
click at [346, 384] on span "[PERSON_NAME]" at bounding box center [323, 377] width 113 height 23
select select "service"
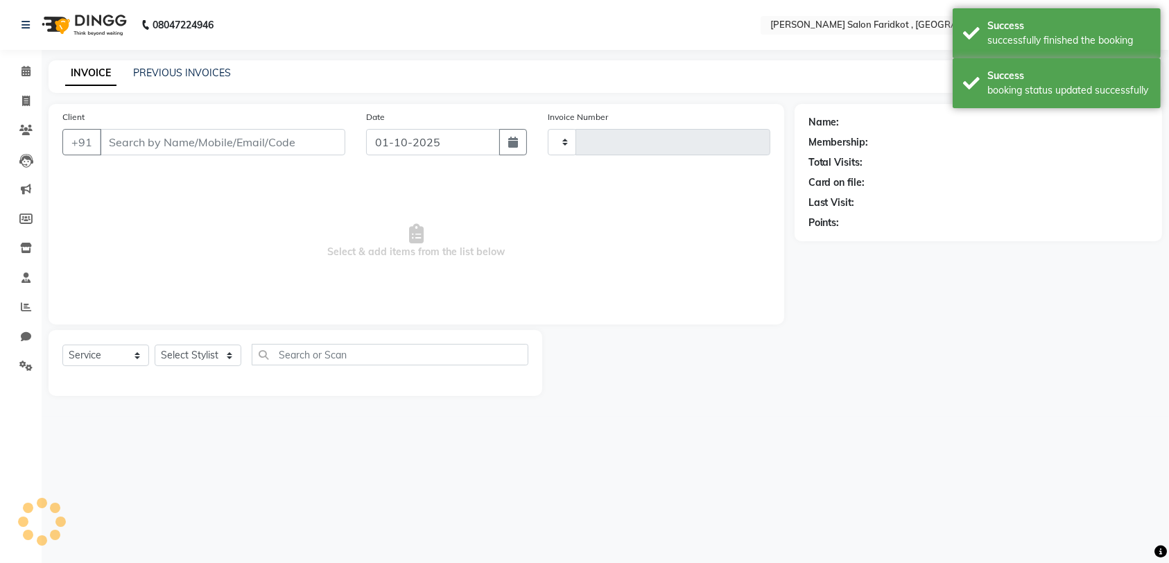
type input "0314"
select select "8789"
type input "9501011861"
select select "89533"
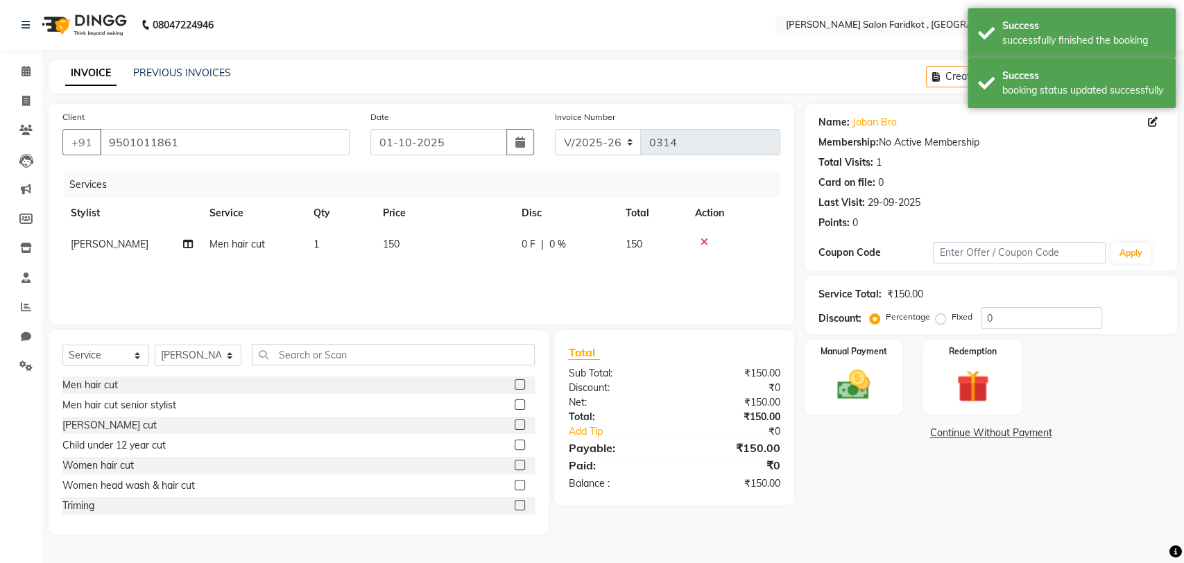
click at [853, 389] on img at bounding box center [852, 384] width 53 height 37
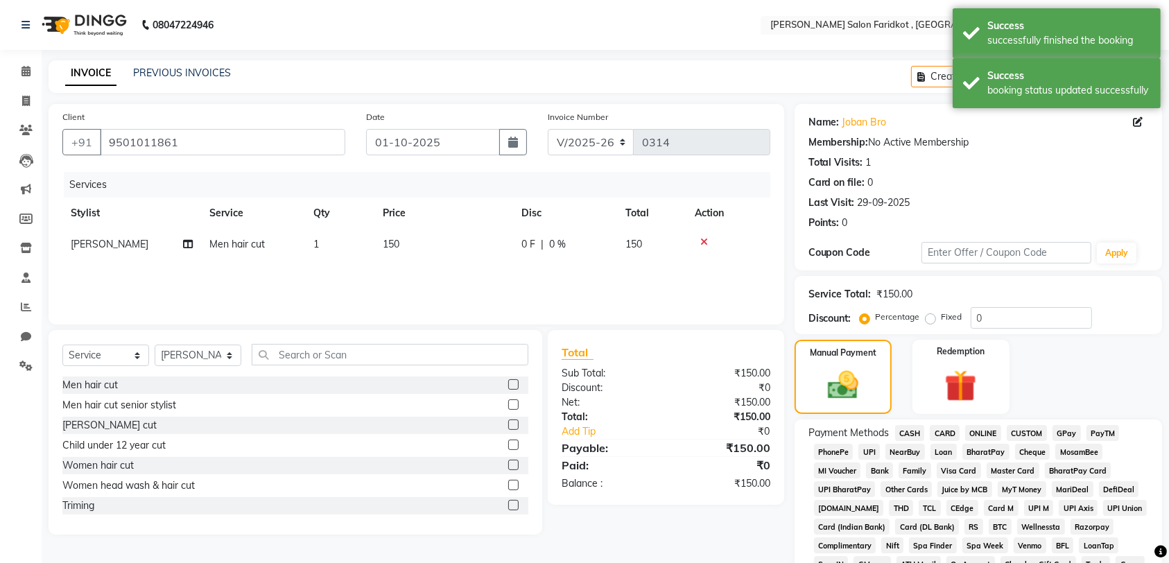
click at [910, 429] on span "CASH" at bounding box center [910, 433] width 30 height 16
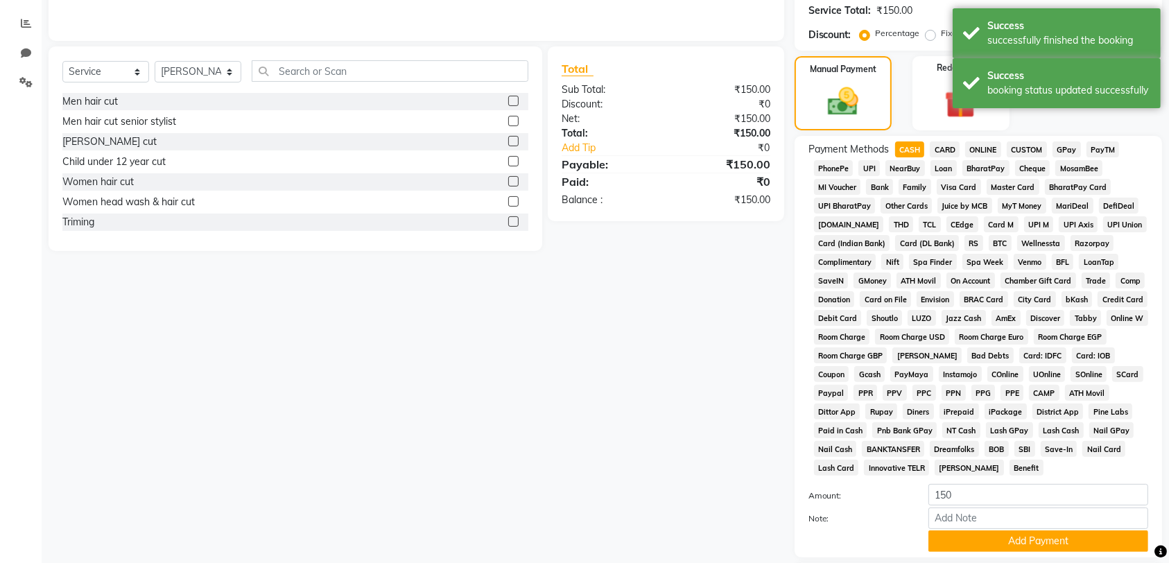
scroll to position [379, 0]
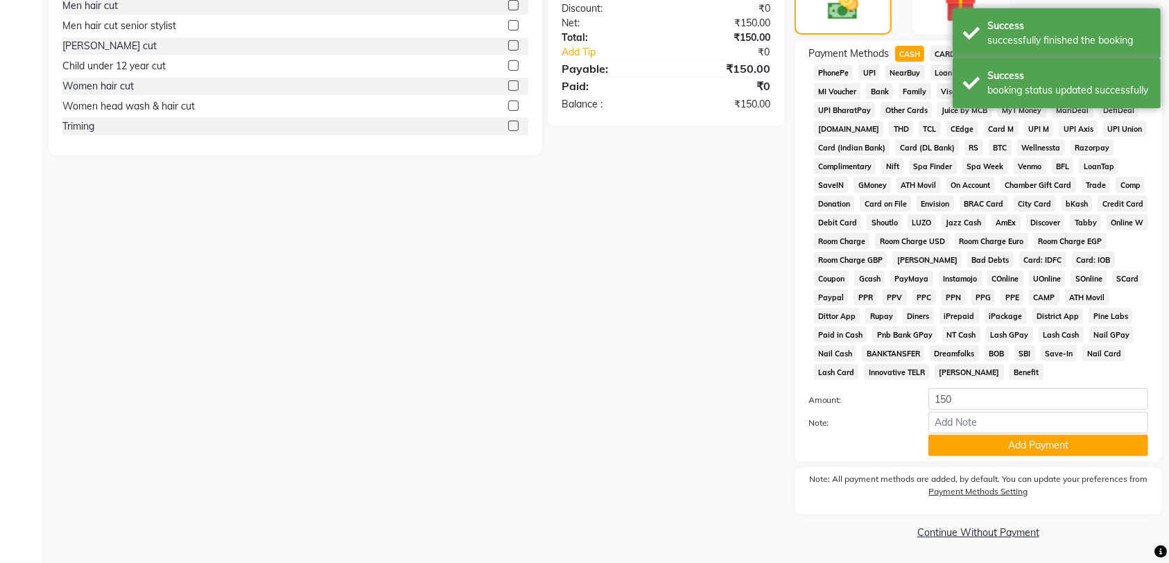
click at [1012, 447] on button "Add Payment" at bounding box center [1038, 445] width 220 height 21
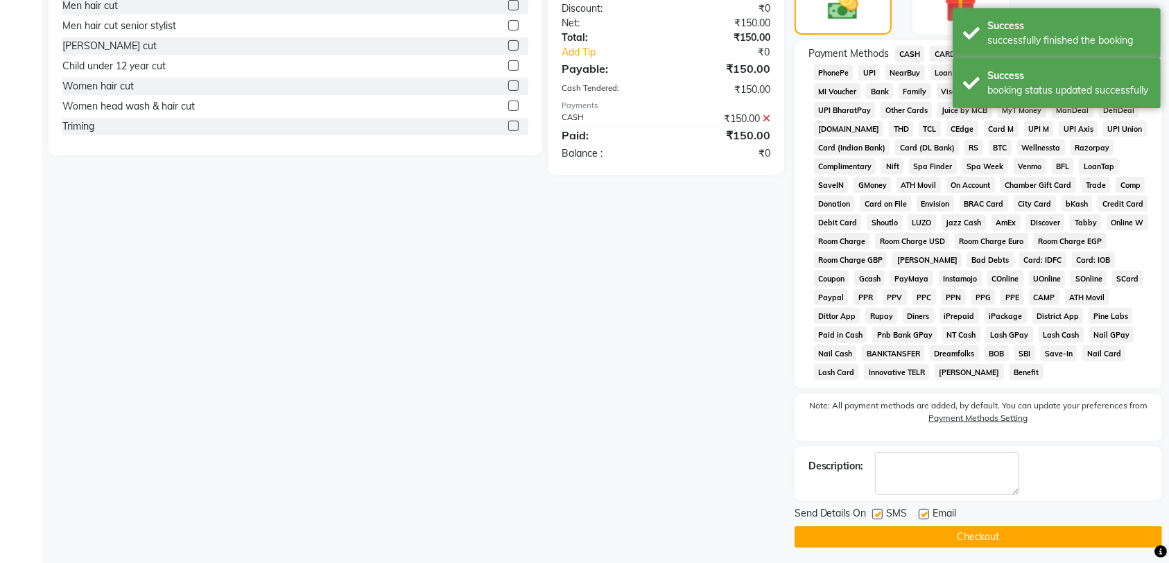
click at [1029, 539] on button "Checkout" at bounding box center [978, 536] width 367 height 21
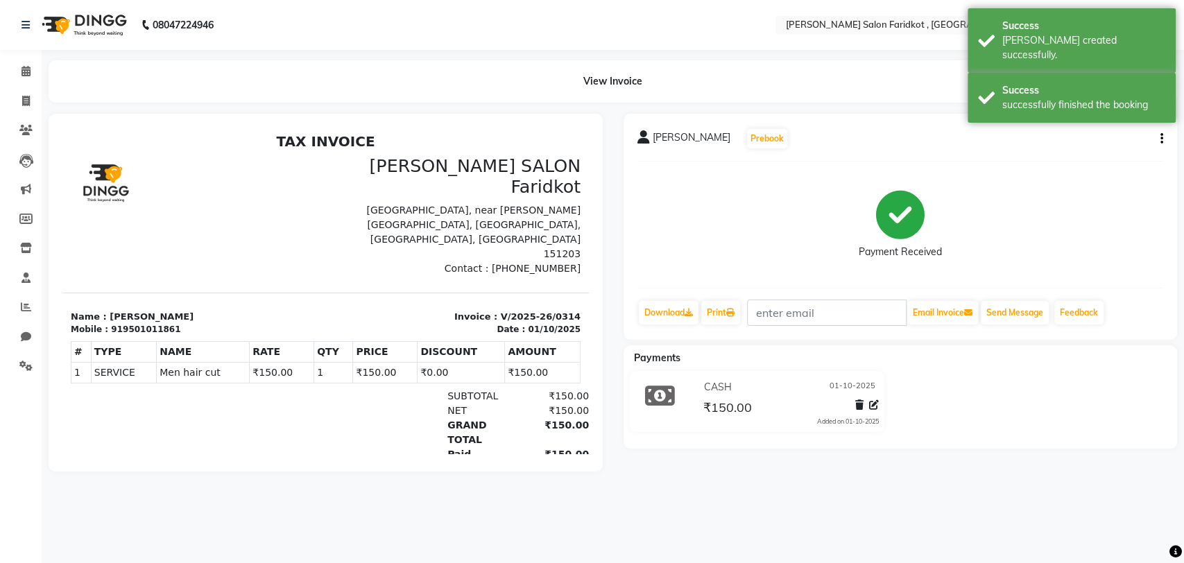
select select "8789"
select select "service"
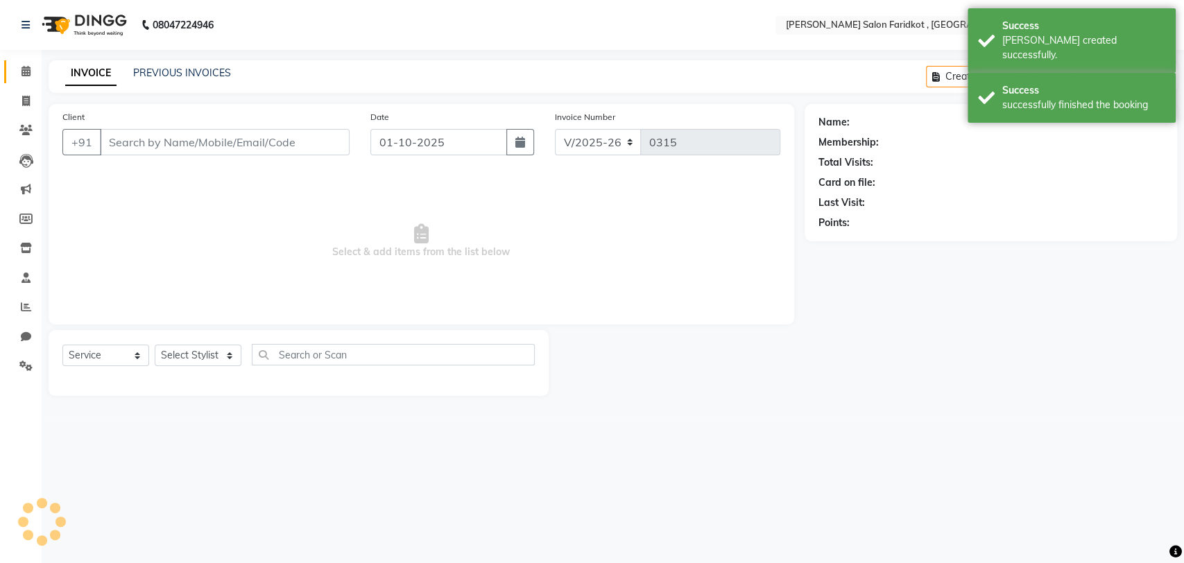
click at [18, 71] on span at bounding box center [26, 72] width 24 height 16
